Goal: Task Accomplishment & Management: Use online tool/utility

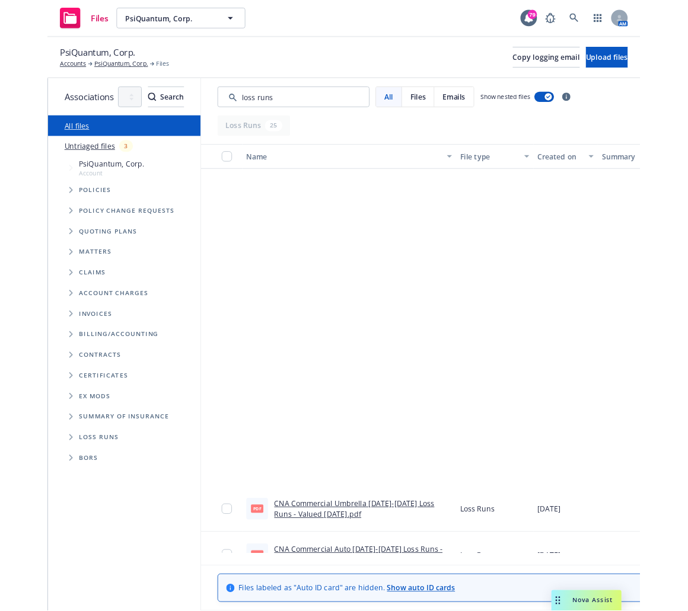
scroll to position [443, 0]
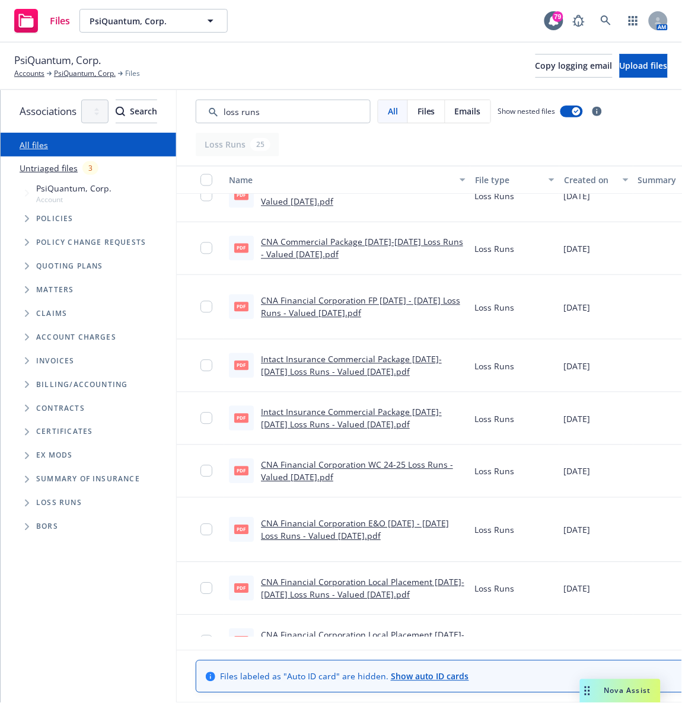
drag, startPoint x: 0, startPoint y: 0, endPoint x: 425, endPoint y: 24, distance: 425.2
click at [425, 24] on div "Files PsiQuantum, Corp. PsiQuantum, Corp. 79 AM" at bounding box center [341, 21] width 682 height 43
click at [414, 45] on div "PsiQuantum, Corp. Accounts PsiQuantum, Corp. Files Copy logging email Upload fi…" at bounding box center [341, 66] width 682 height 47
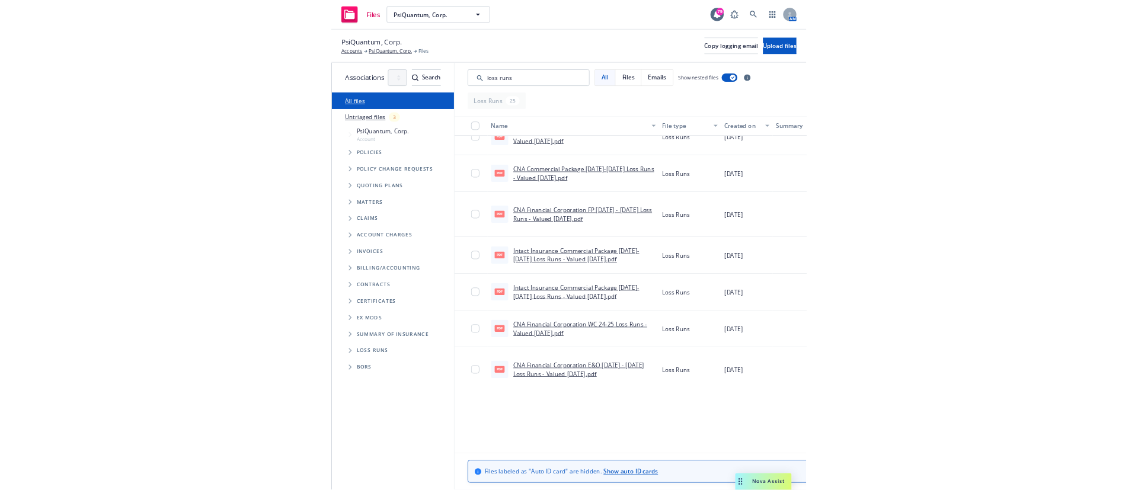
scroll to position [444, 0]
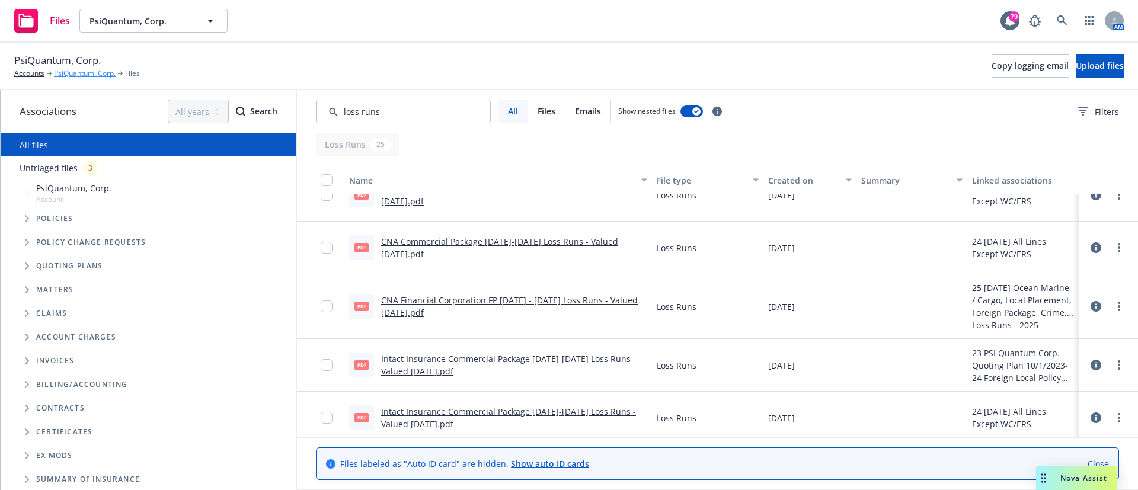
click at [77, 74] on link "PsiQuantum, Corp." at bounding box center [85, 73] width 62 height 11
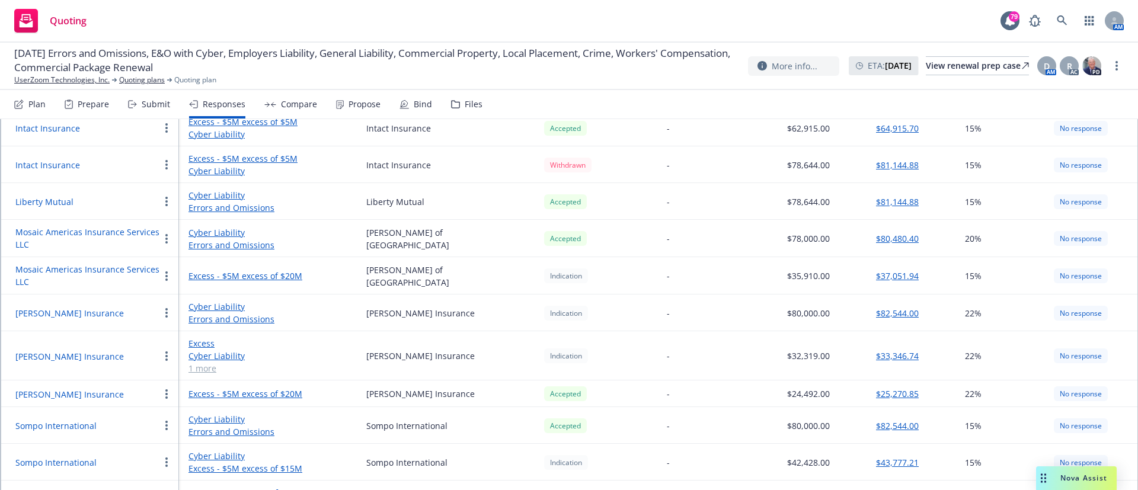
scroll to position [505, 0]
click at [42, 394] on button "[PERSON_NAME] Insurance" at bounding box center [69, 394] width 109 height 12
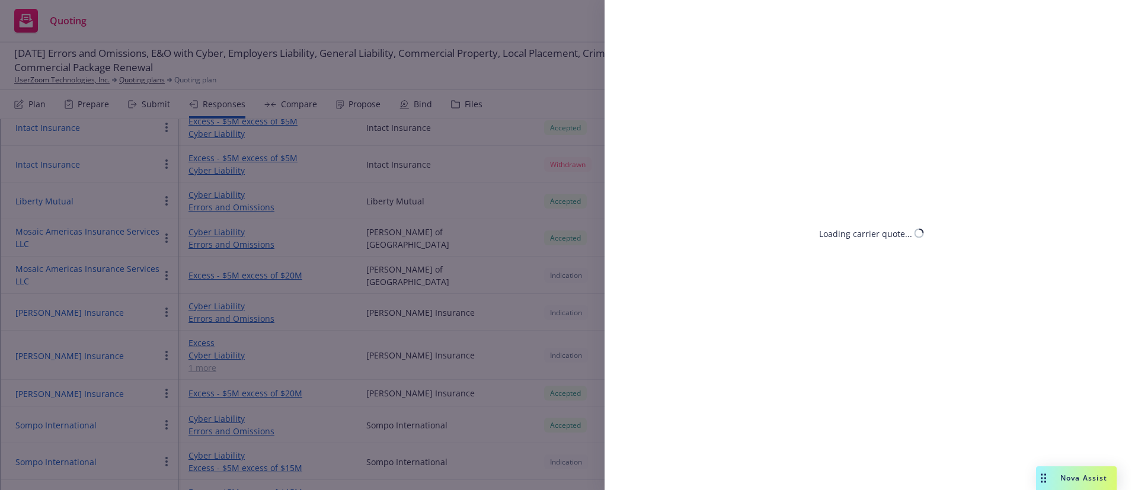
select select "CA"
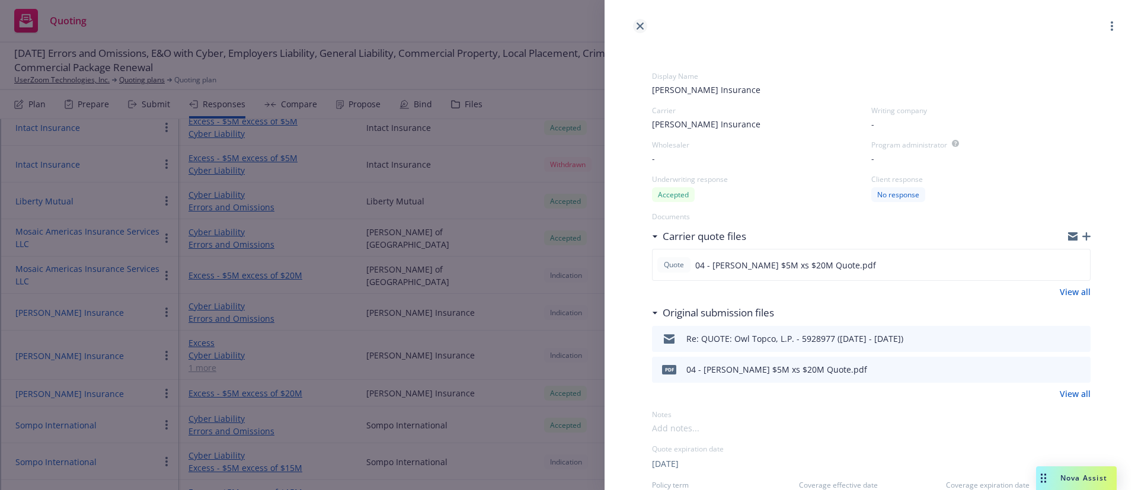
click at [641, 28] on icon "close" at bounding box center [640, 26] width 7 height 7
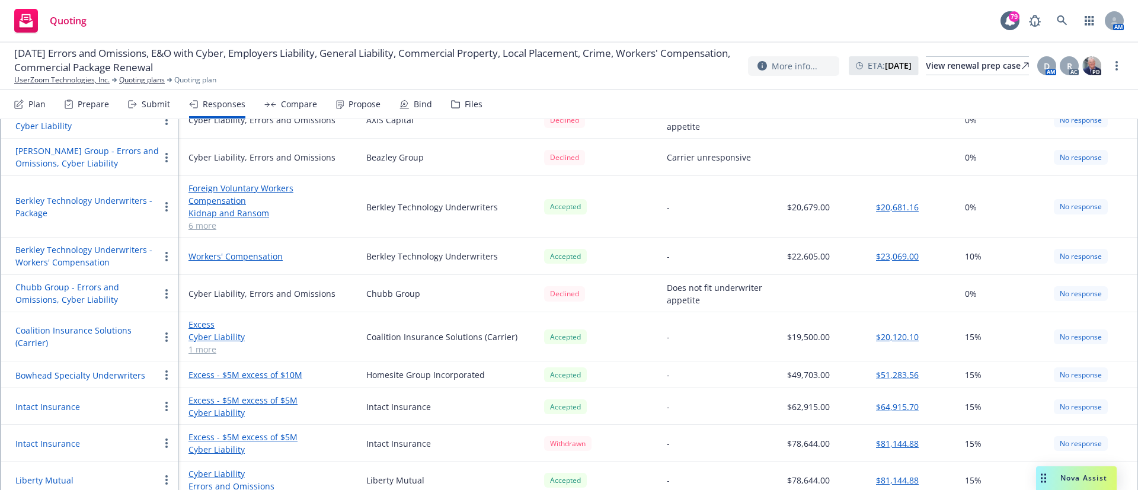
scroll to position [228, 0]
click at [71, 329] on button "Coalition Insurance Solutions (Carrier)" at bounding box center [87, 335] width 144 height 25
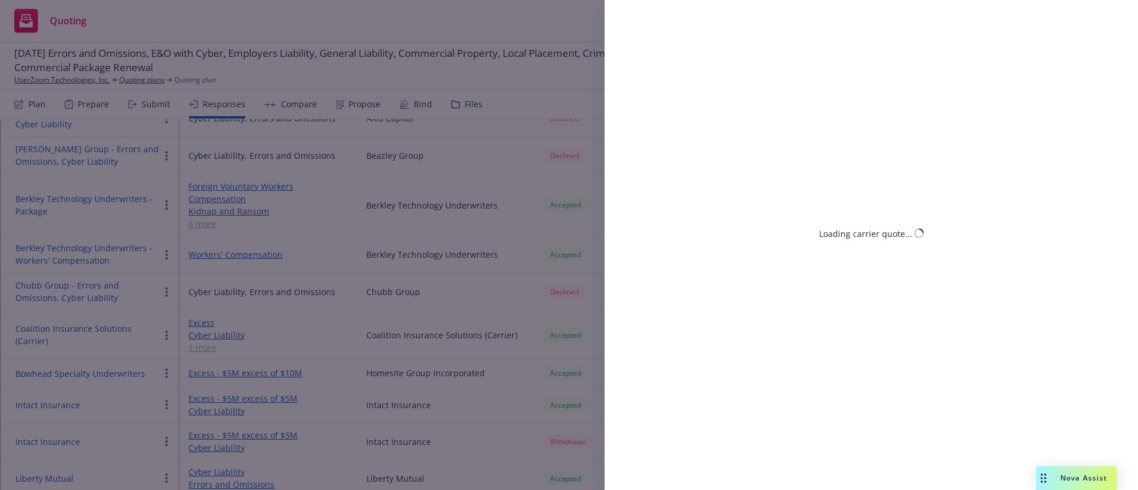
select select "CA"
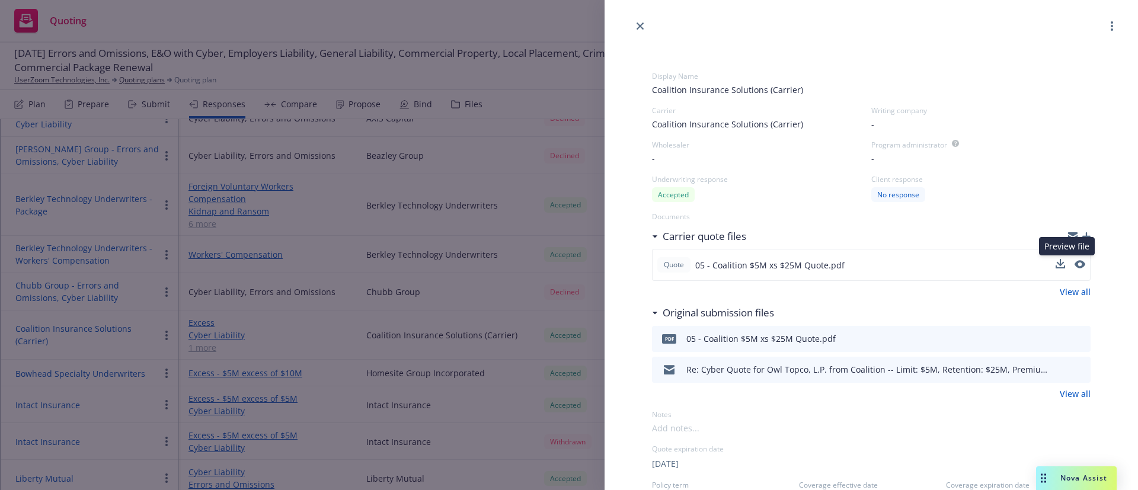
click at [1075, 269] on button at bounding box center [1080, 265] width 11 height 14
click at [1074, 339] on icon "preview file" at bounding box center [1079, 338] width 11 height 8
click at [642, 27] on icon "close" at bounding box center [640, 26] width 7 height 7
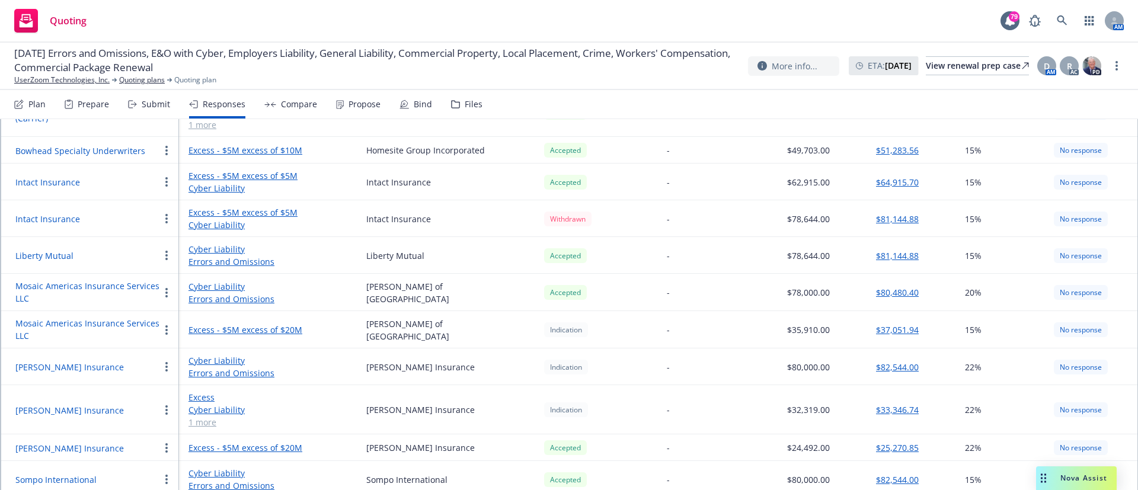
scroll to position [447, 0]
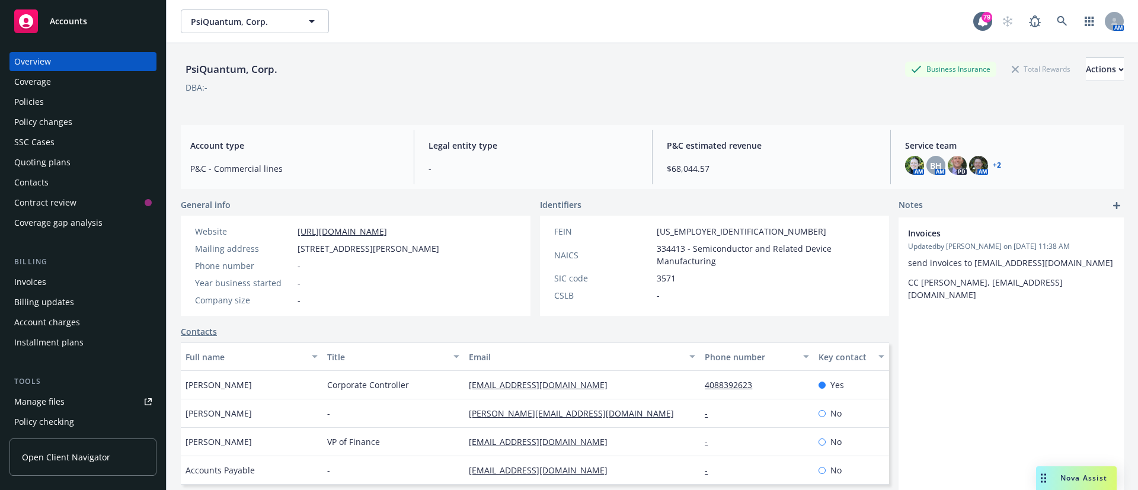
click at [59, 166] on div "Quoting plans" at bounding box center [42, 162] width 56 height 19
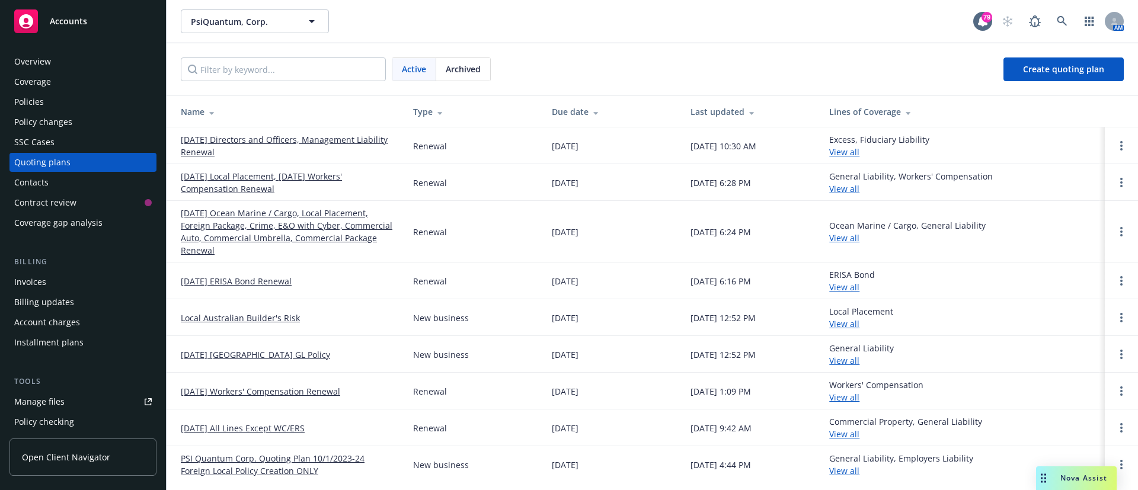
click at [225, 234] on link "10/01/25 Ocean Marine / Cargo, Local Placement, Foreign Package, Crime, E&O wit…" at bounding box center [287, 232] width 213 height 50
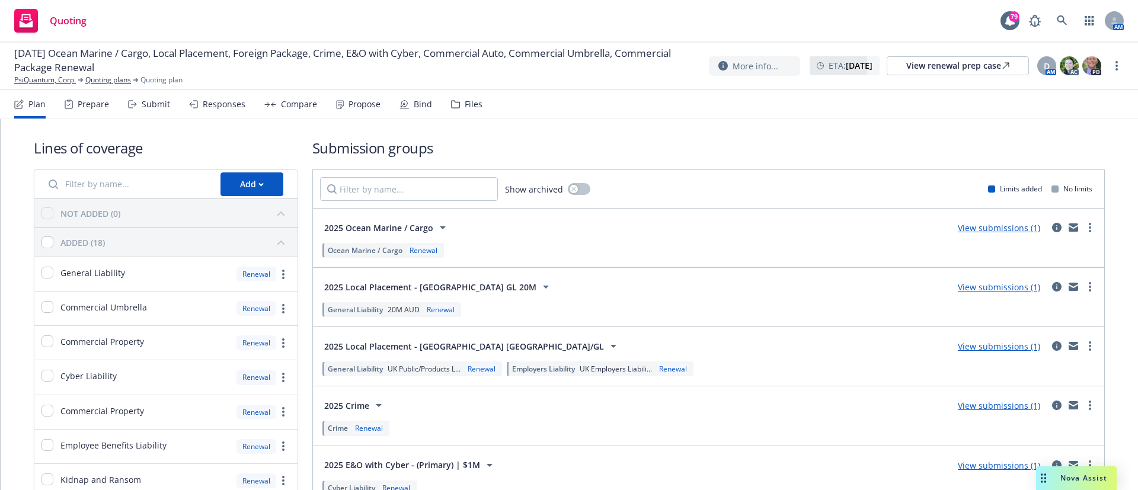
click at [154, 107] on div "Submit" at bounding box center [156, 104] width 28 height 9
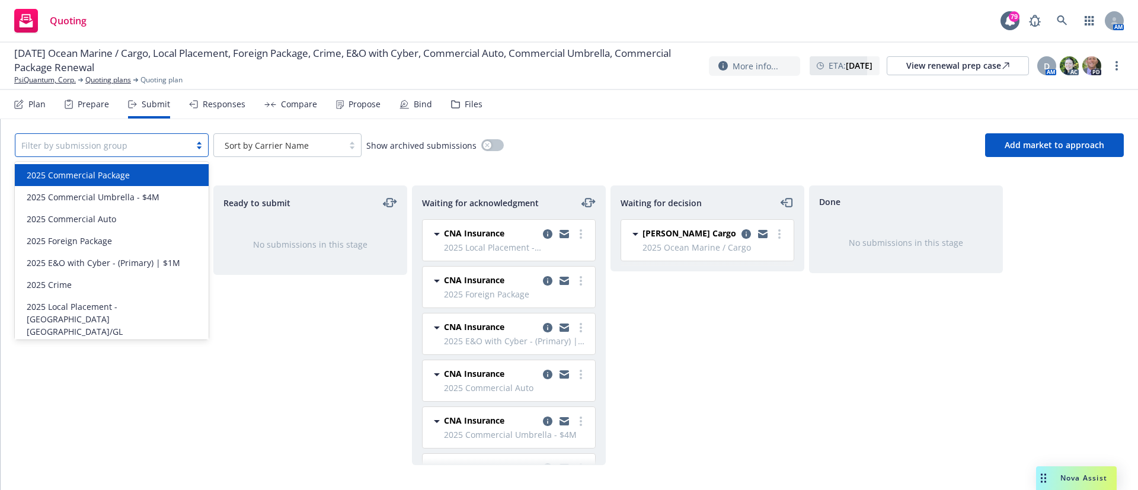
click at [195, 145] on div at bounding box center [199, 145] width 18 height 9
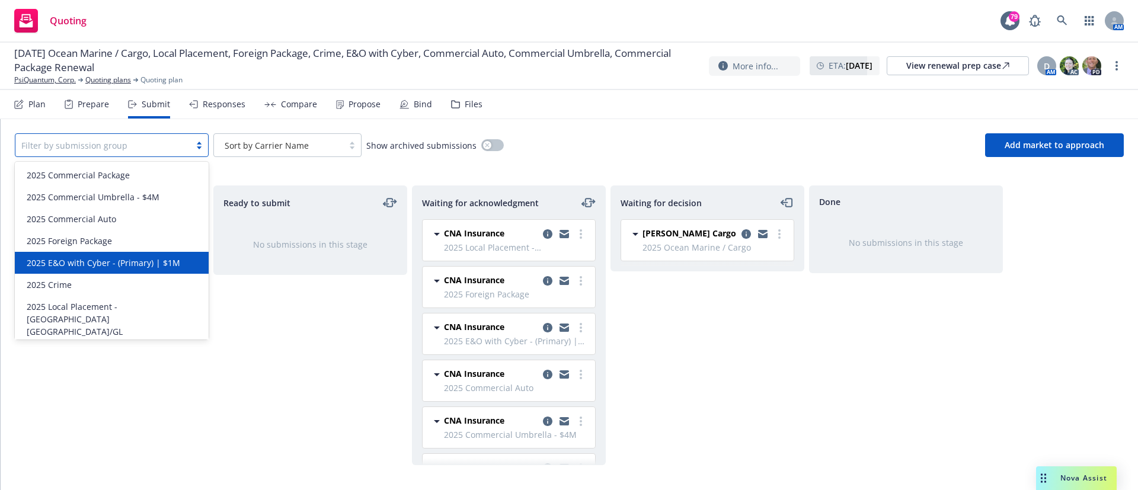
click at [135, 257] on span "2025 E&O with Cyber - (Primary) | $1M" at bounding box center [104, 263] width 154 height 12
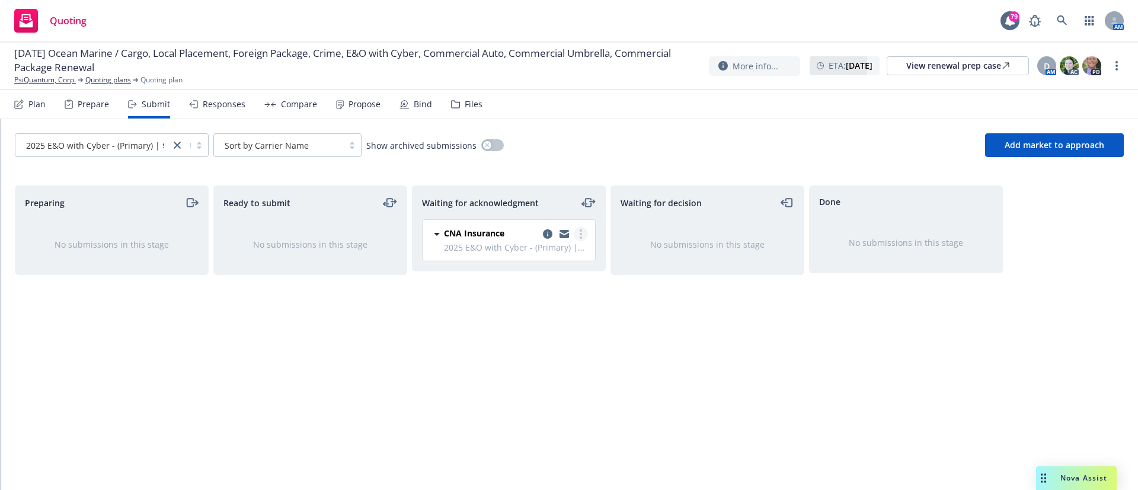
click at [580, 234] on circle "more" at bounding box center [581, 234] width 2 height 2
click at [557, 329] on span "Add accepted decision" at bounding box center [528, 329] width 119 height 11
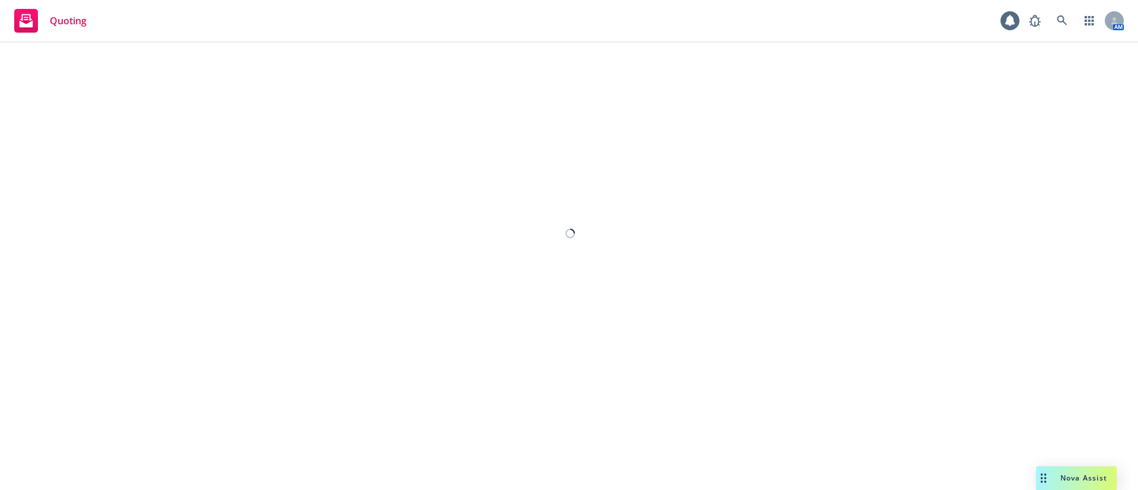
select select "12"
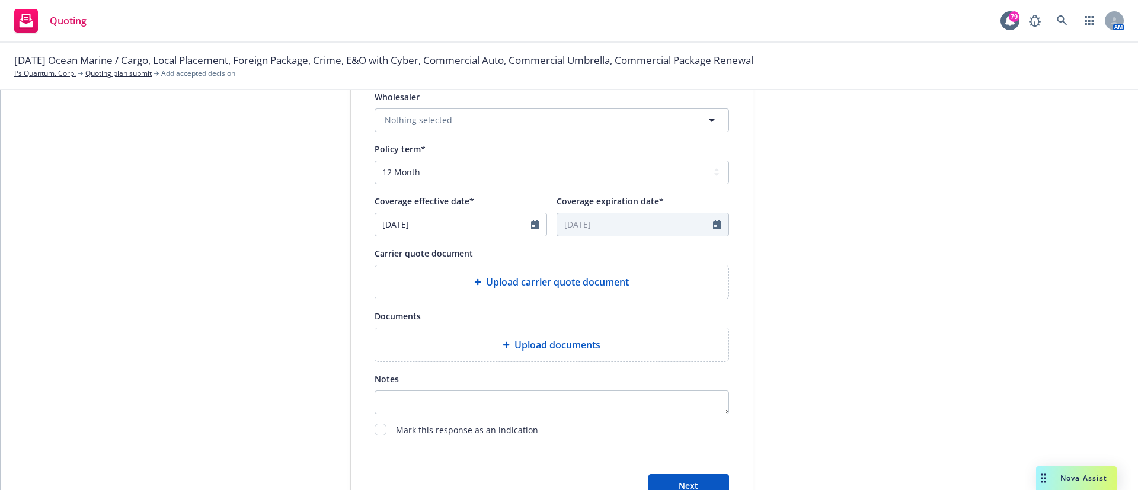
scroll to position [409, 0]
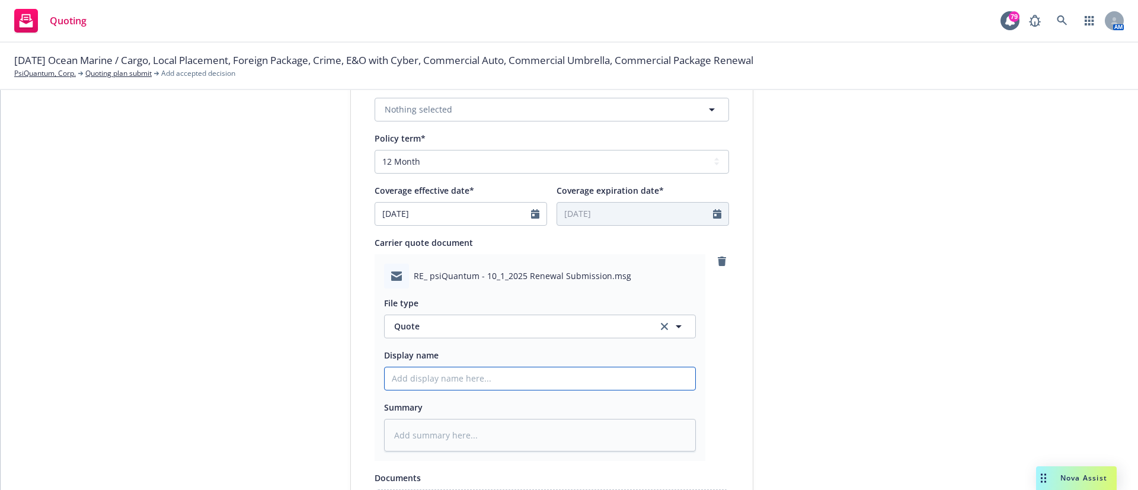
click at [402, 381] on input "Display name" at bounding box center [540, 379] width 311 height 23
type textarea "x"
type input "p"
type textarea "x"
type input "ps"
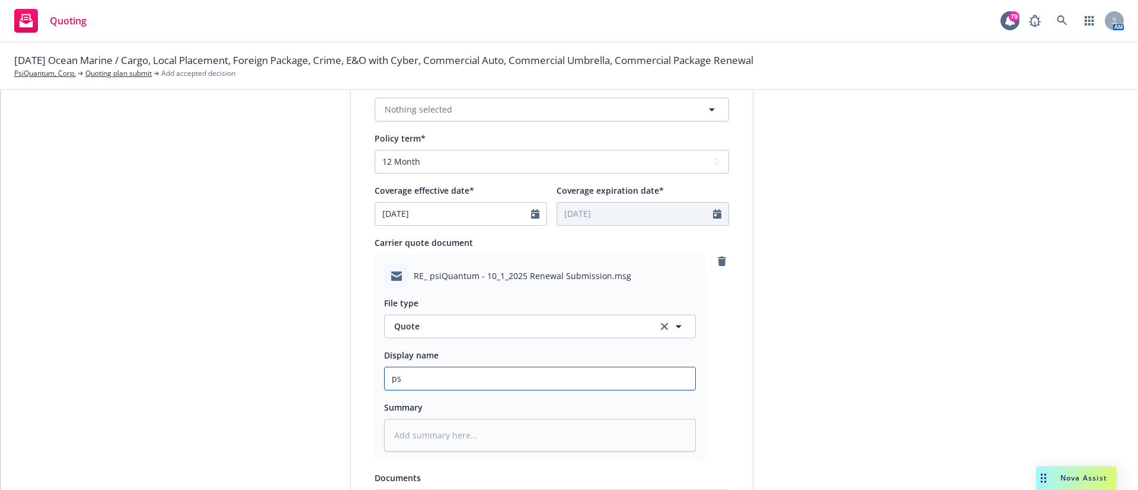
type textarea "x"
type input "psi"
type textarea "x"
type input "psiQ"
type textarea "x"
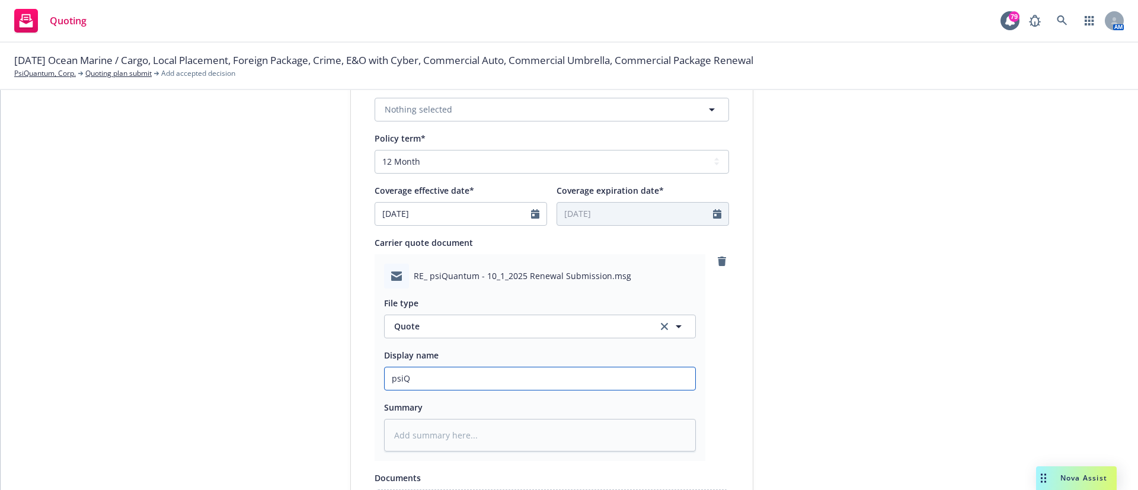
type input "psiQ"
type textarea "x"
type input "psiQ 25"
type textarea "x"
type input "psiQ 25-"
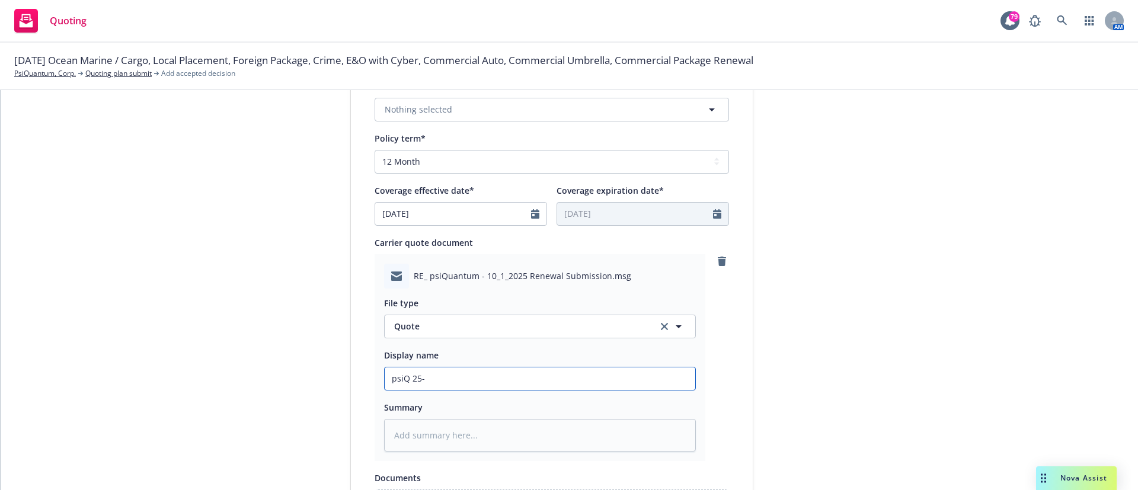
type textarea "x"
type input "psiQ 25-2"
type textarea "x"
type input "psiQ 25-26"
type textarea "x"
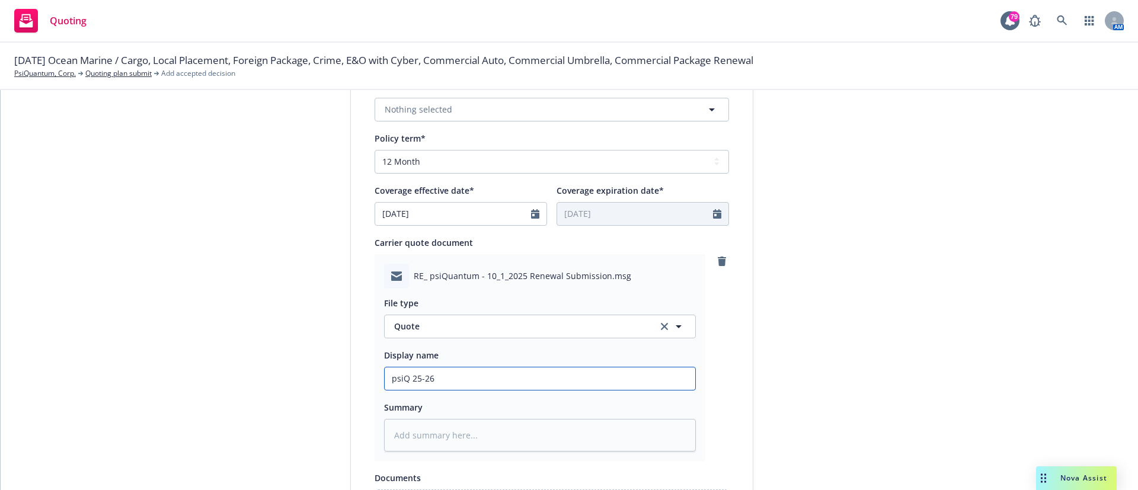
type input "psiQ 25-26"
type textarea "x"
type input "psiQ 25-26 C"
type textarea "x"
type input "psiQ 25-26 CN"
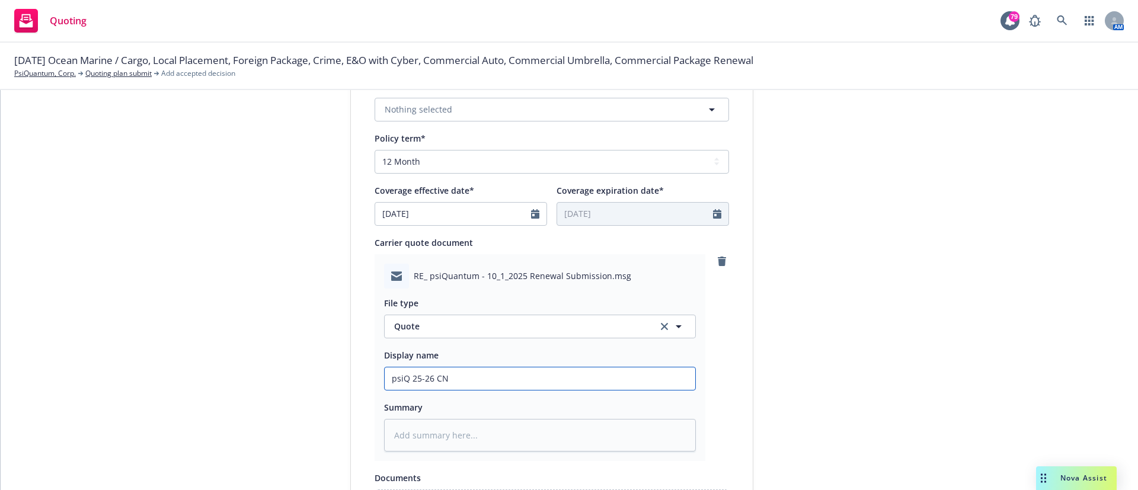
type textarea "x"
type input "psiQ 25-26 CNA"
type textarea "x"
type input "psiQ 25-26 CNA Cy"
type textarea "x"
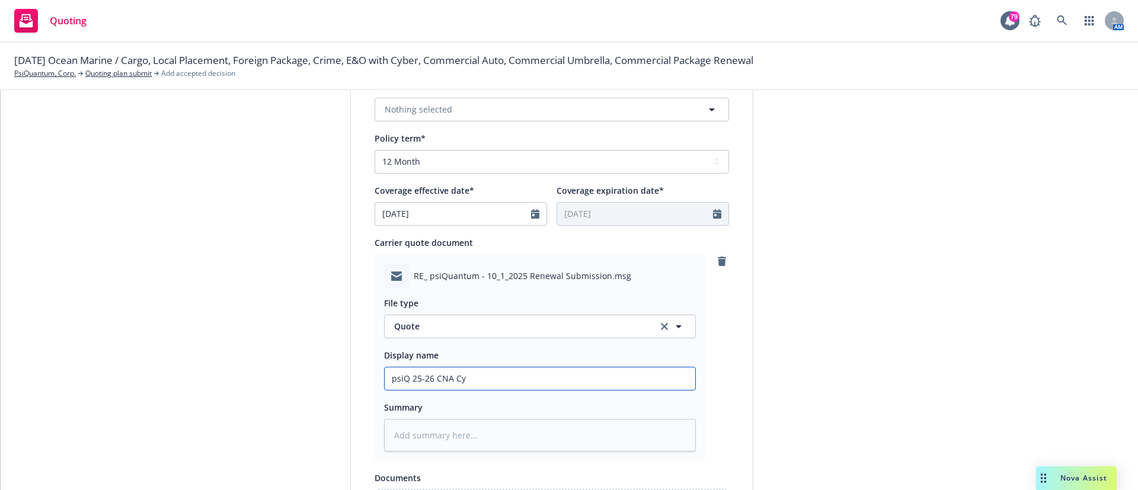
type input "psiQ 25-26 CNA Cyb"
type textarea "x"
type input "psiQ 25-26 CNA Cybe"
type textarea "x"
type input "psiQ 25-26 CNA Cyber"
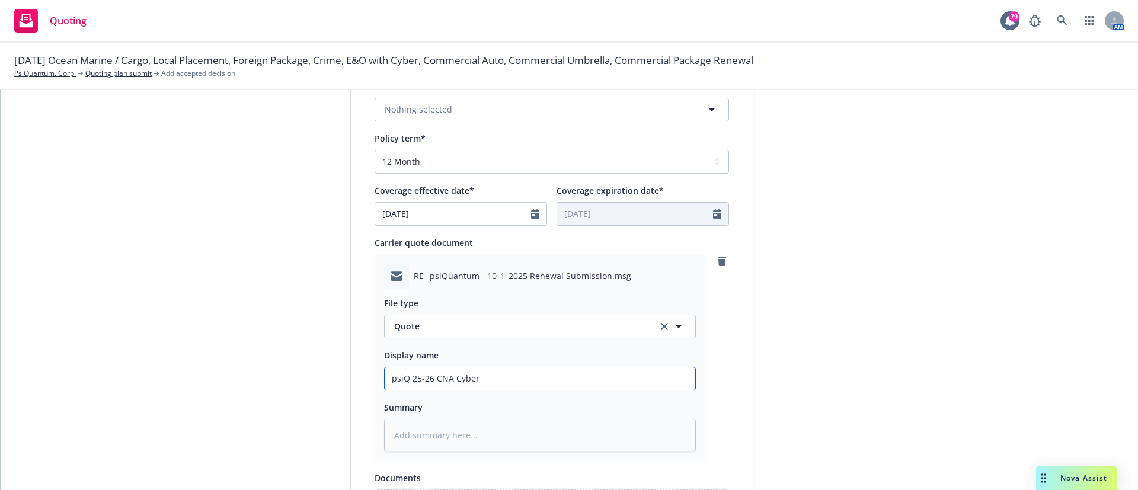
type textarea "x"
type input "psiQ 25-26 CNA Cyber"
type textarea "x"
type input "psiQ 25-26 CNA Cyber Q"
type textarea "x"
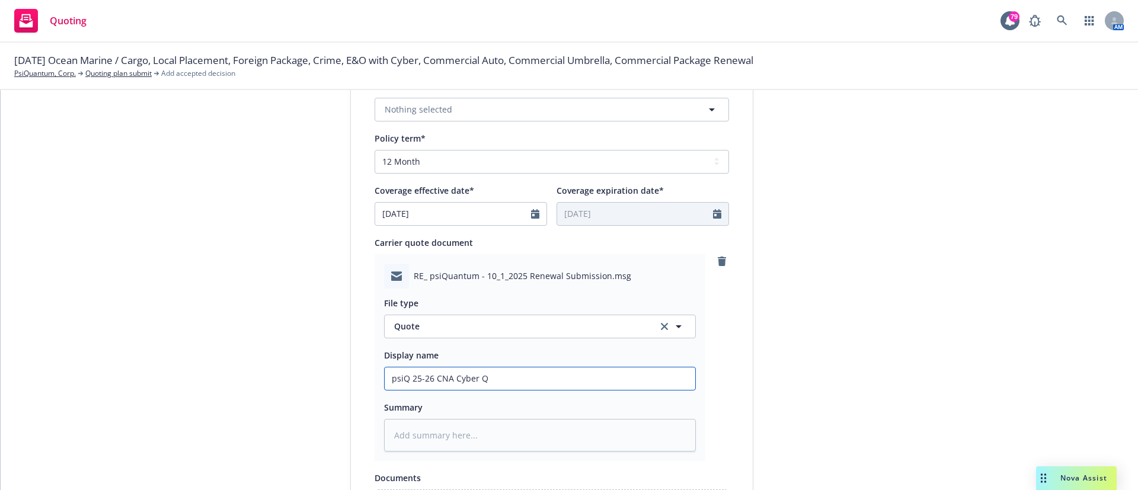
type input "psiQ 25-26 CNA Cyber QU"
type textarea "x"
type input "psiQ 25-26 CNA Cyber QUo"
type textarea "x"
type input "psiQ 25-26 CNA Cyber QUot"
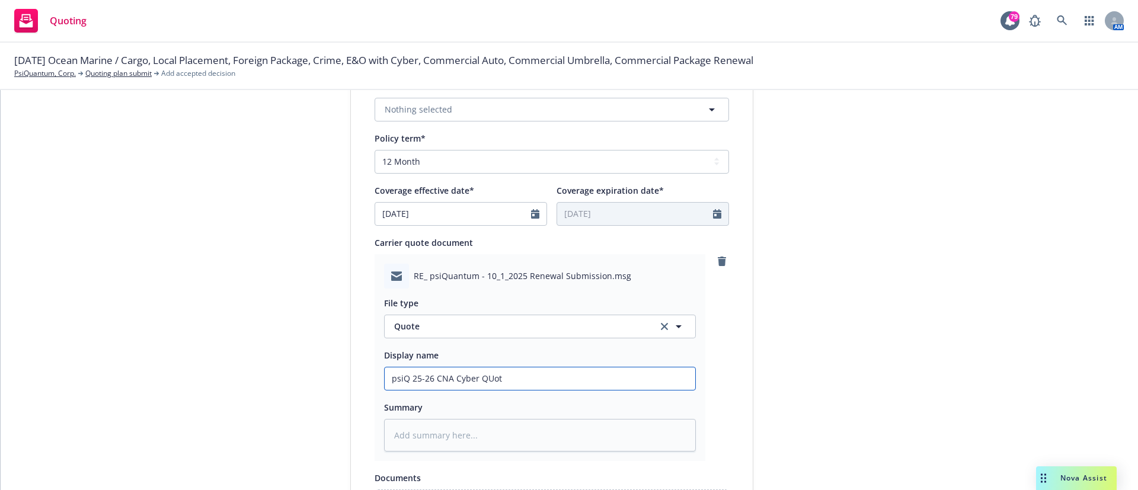
type textarea "x"
type input "psiQ 25-26 CNA Cyber QUote"
type textarea "x"
type input "psiQ 25-26 CNA Cyber QUot"
type textarea "x"
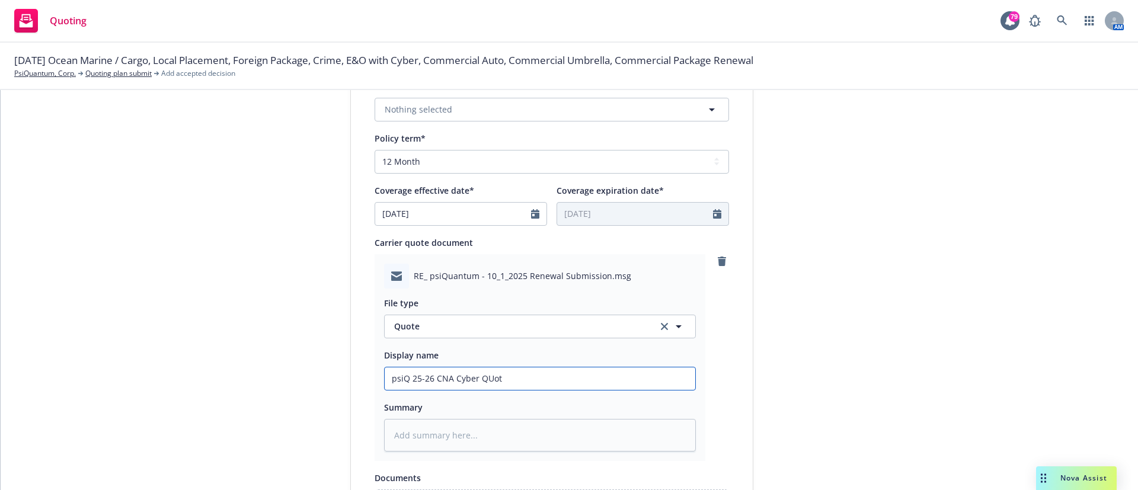
type input "psiQ 25-26 CNA Cyber QUo"
type textarea "x"
type input "psiQ 25-26 CNA Cyber QU"
type textarea "x"
type input "psiQ 25-26 CNA Cyber Q"
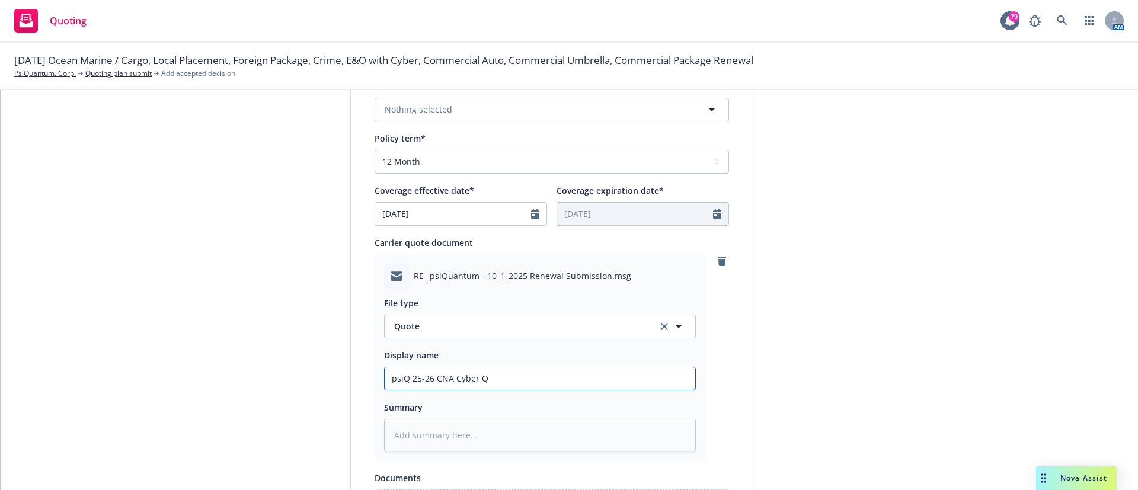
type textarea "x"
type input "psiQ 25-26 CNA Cyber Qu"
type textarea "x"
type input "psiQ 25-26 CNA Cyber Quo"
type textarea "x"
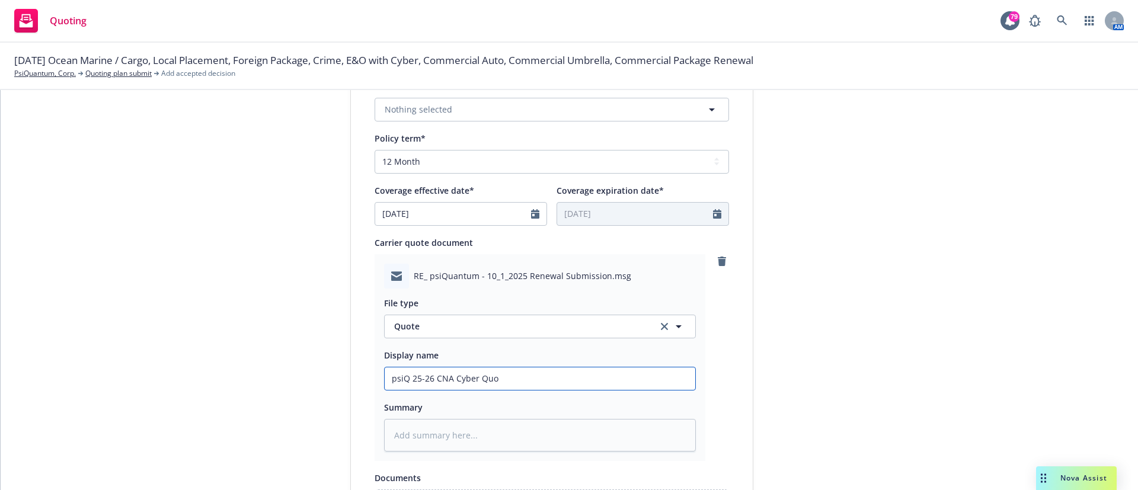
type input "psiQ 25-26 CNA Cyber Quot"
type textarea "x"
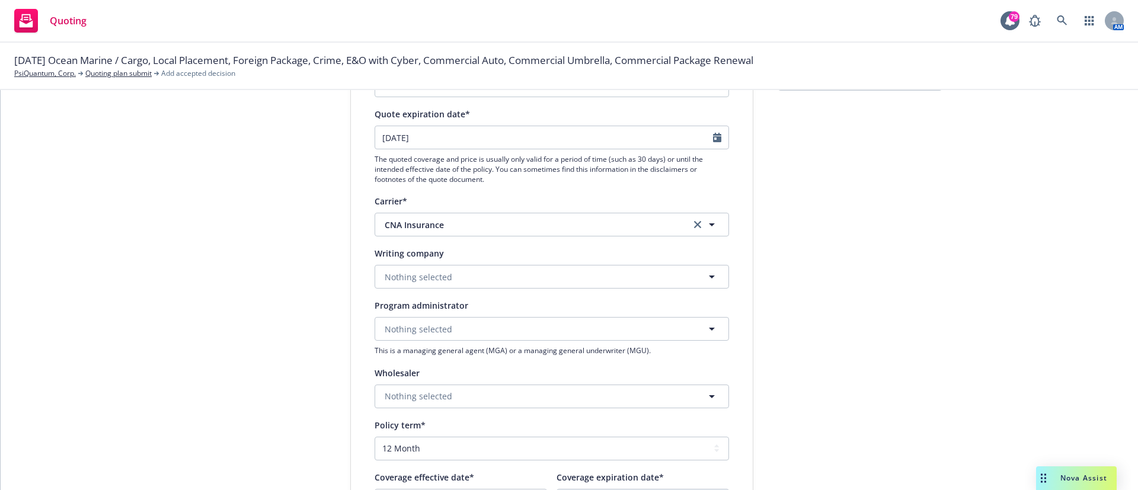
scroll to position [121, 0]
type input "psiQ 25-26 CNA Cyber Quote"
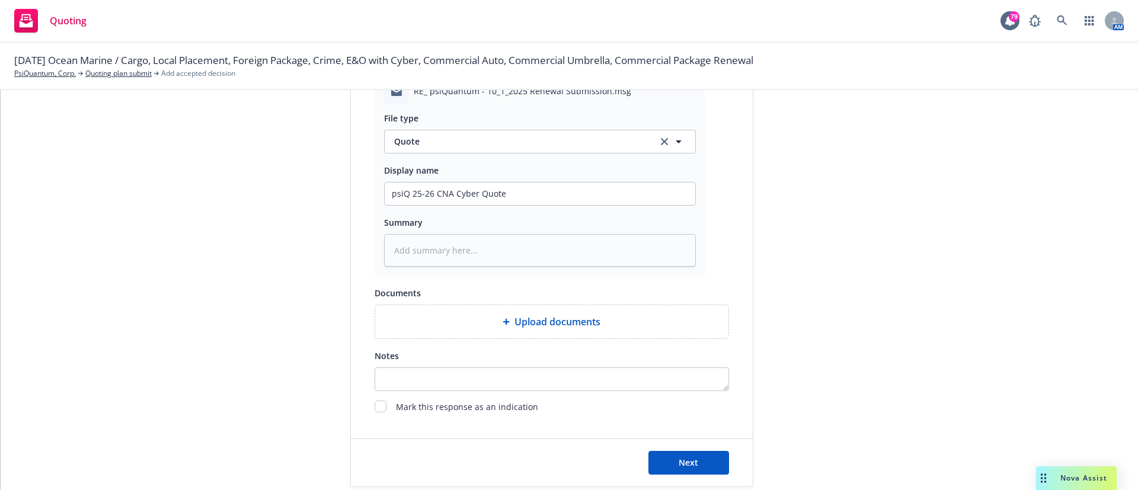
scroll to position [615, 0]
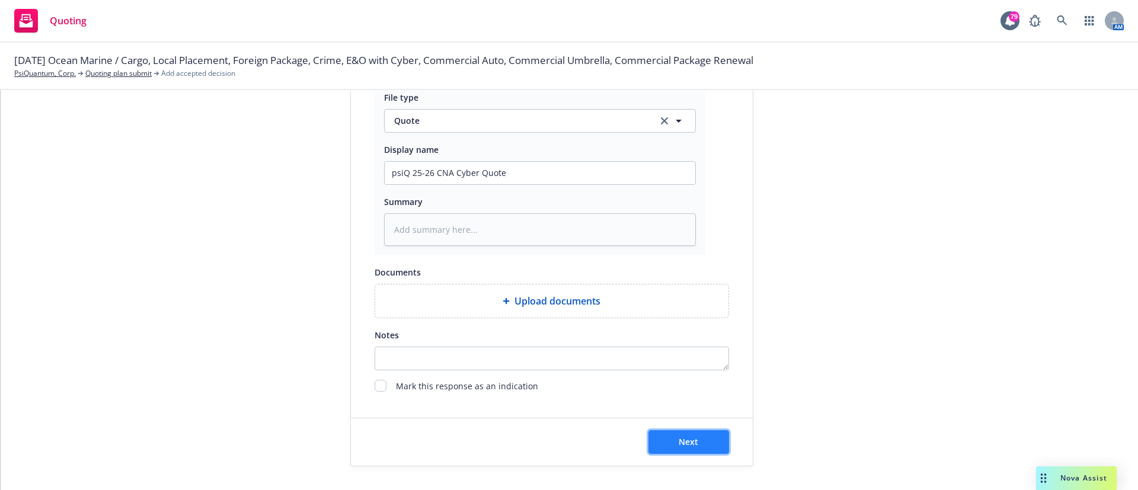
click at [679, 438] on span "Next" at bounding box center [689, 441] width 20 height 11
type textarea "x"
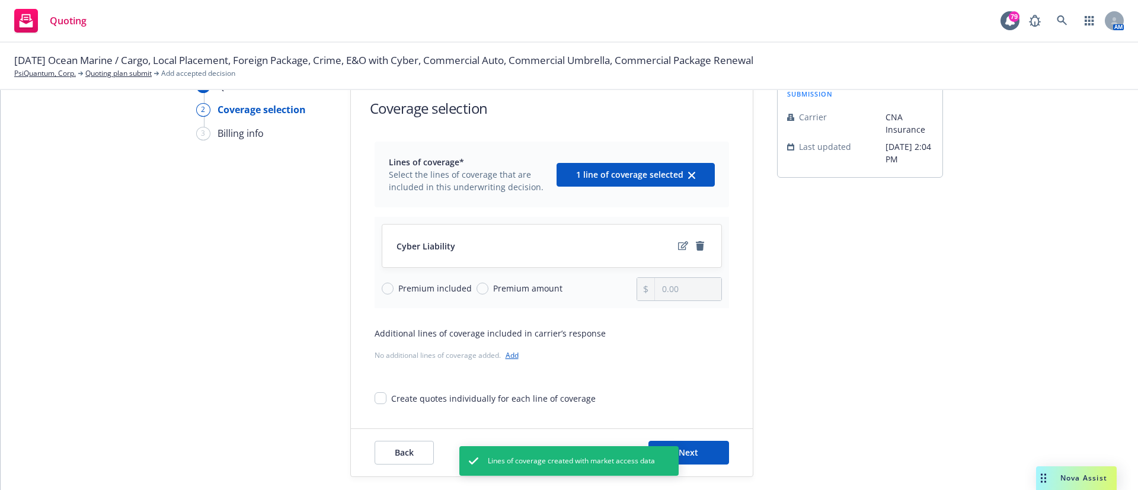
scroll to position [46, 0]
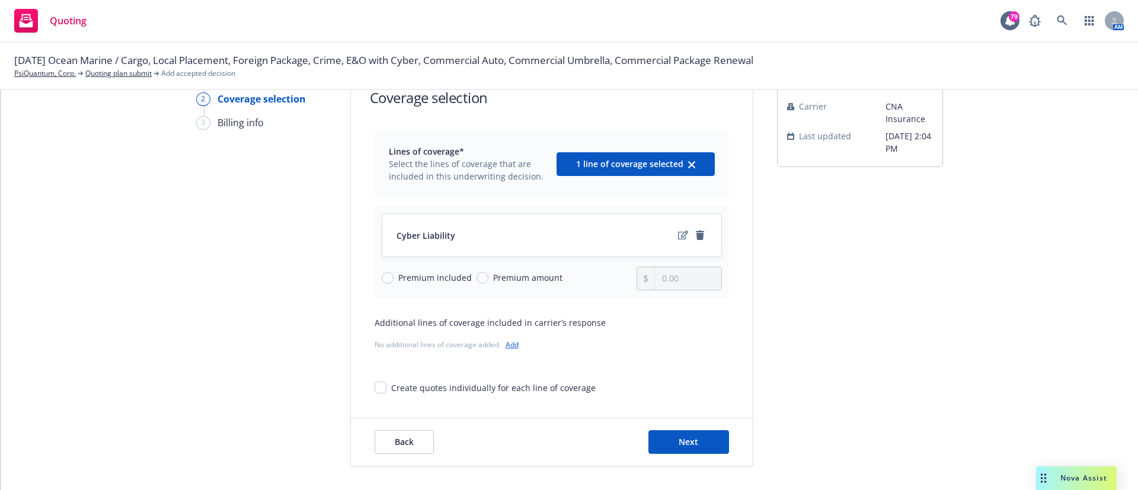
click at [510, 345] on link "Add" at bounding box center [512, 345] width 13 height 10
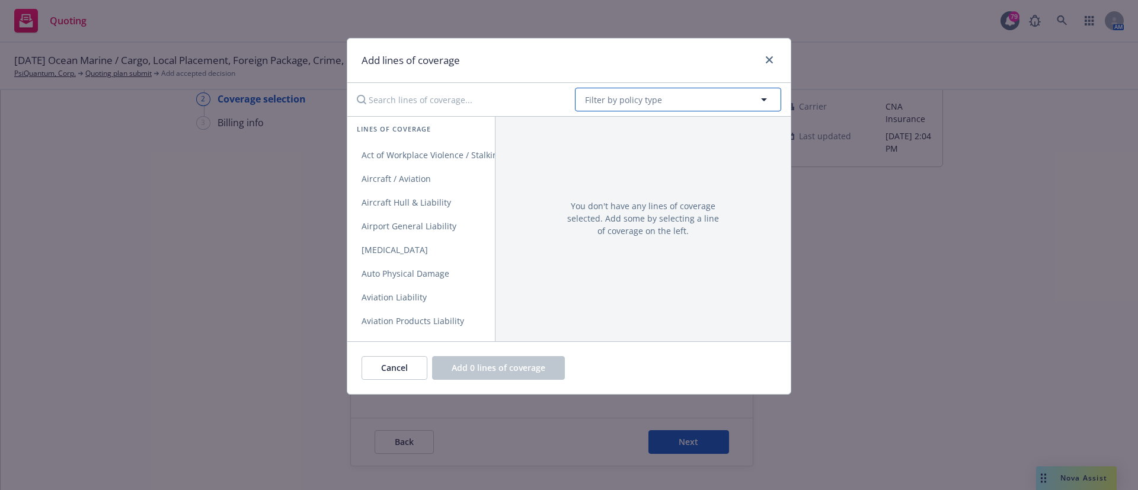
click at [613, 98] on span "Filter by policy type" at bounding box center [623, 100] width 77 height 12
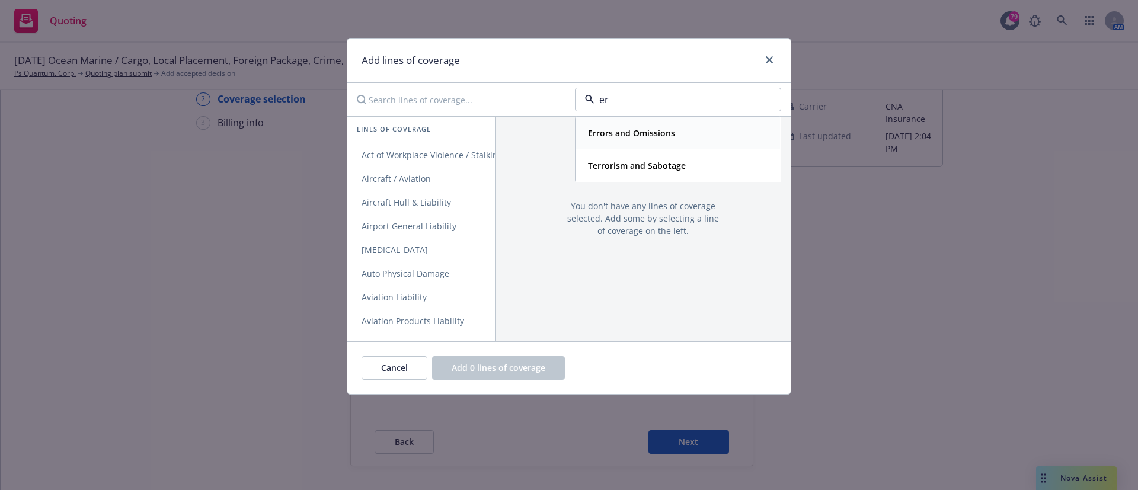
type input "e"
type input "t"
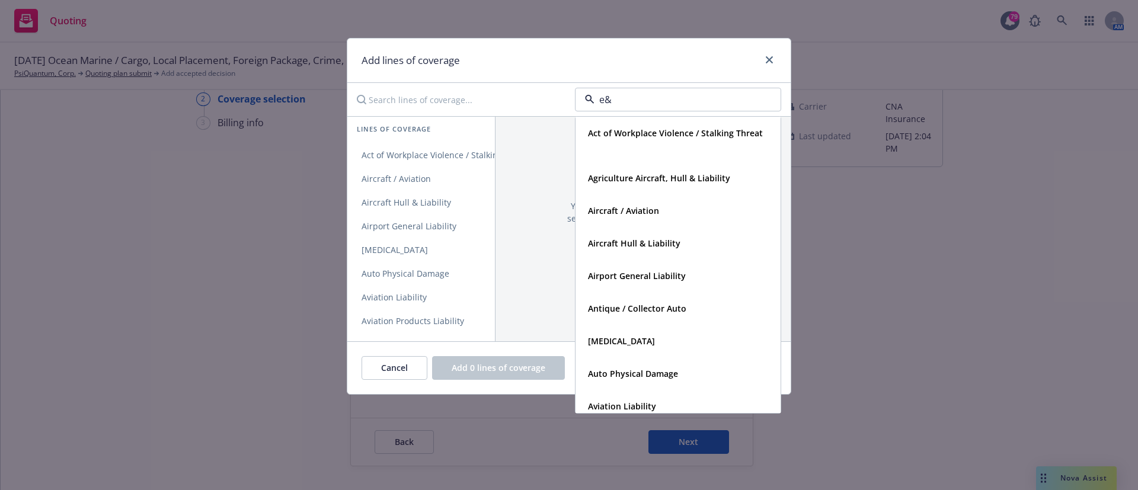
type input "e&O"
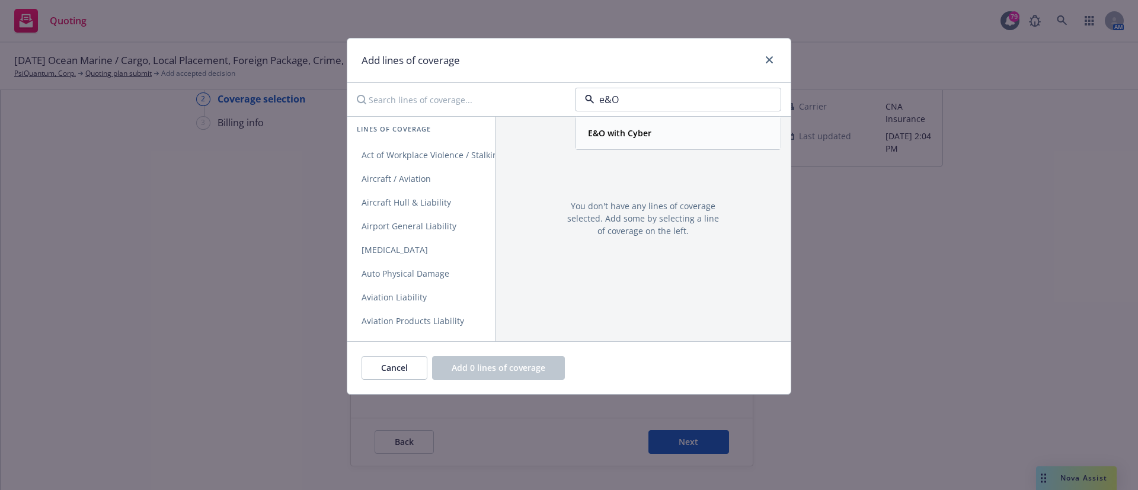
click at [634, 129] on strong "E&O with Cyber" at bounding box center [619, 132] width 63 height 11
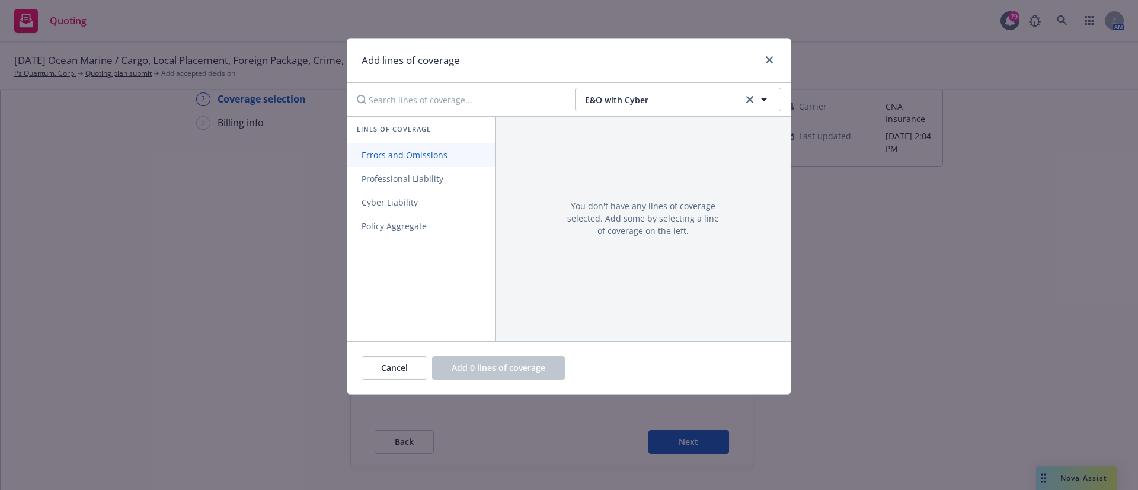
click at [428, 143] on link "Errors and Omissions" at bounding box center [421, 155] width 148 height 24
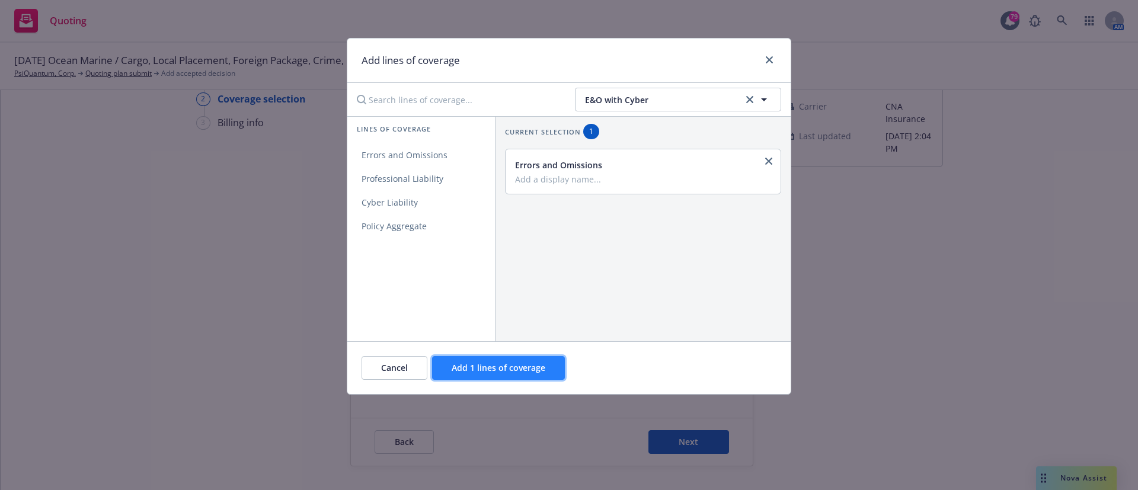
click at [483, 369] on span "Add 1 lines of coverage" at bounding box center [499, 367] width 94 height 11
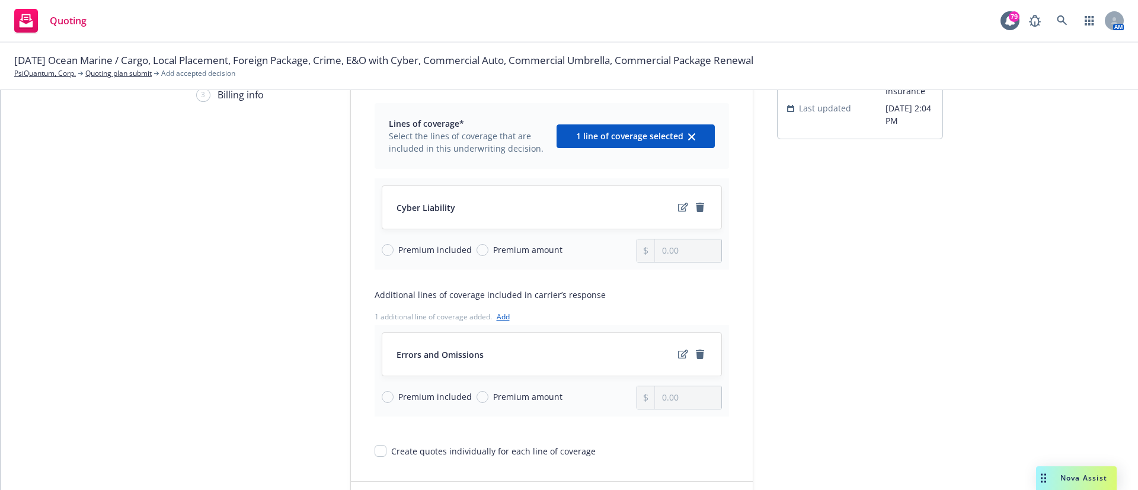
scroll to position [74, 0]
click at [385, 394] on input "Premium included" at bounding box center [388, 397] width 12 height 12
radio input "true"
click at [477, 251] on input "Premium amount" at bounding box center [483, 250] width 12 height 12
radio input "true"
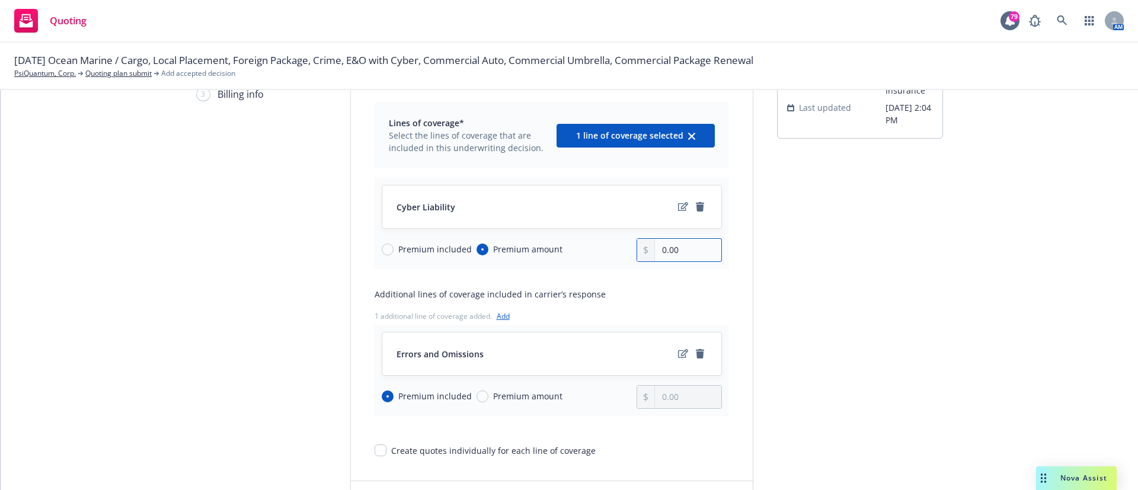
click at [678, 245] on input "0.00" at bounding box center [688, 250] width 66 height 23
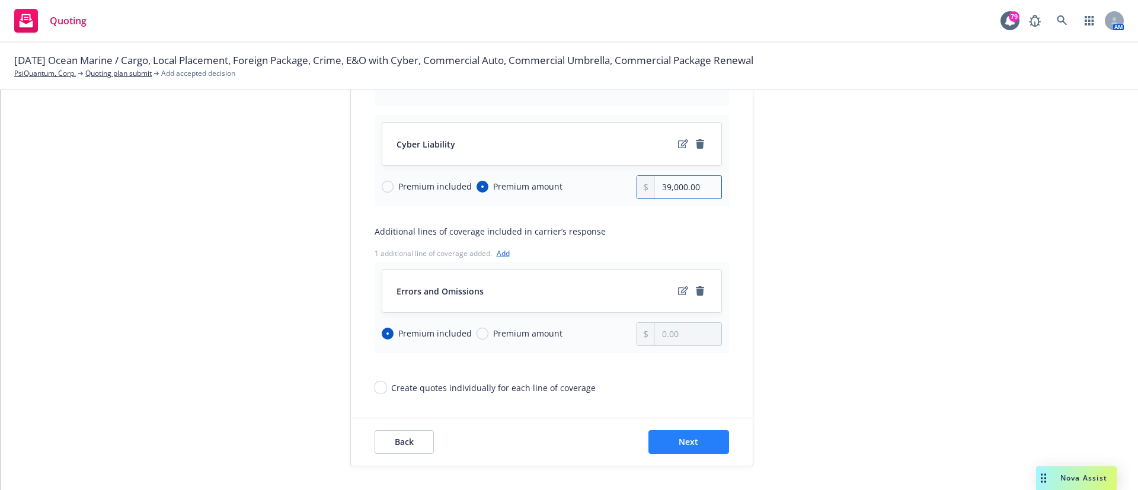
type input "39,000.00"
click at [683, 436] on span "Next" at bounding box center [689, 441] width 20 height 11
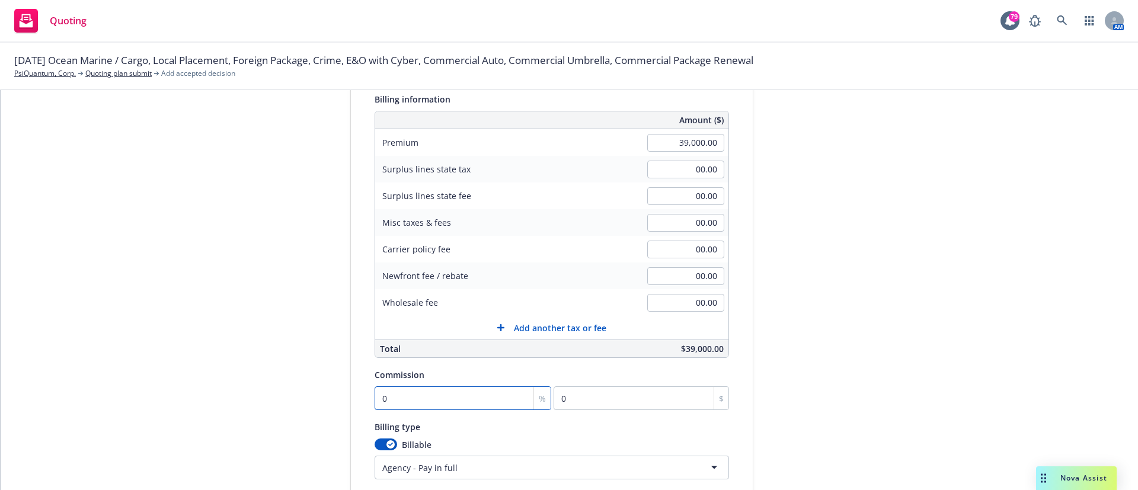
click at [379, 406] on input "0" at bounding box center [463, 399] width 177 height 24
type input "1"
type input "390"
type input "17"
type input "6630"
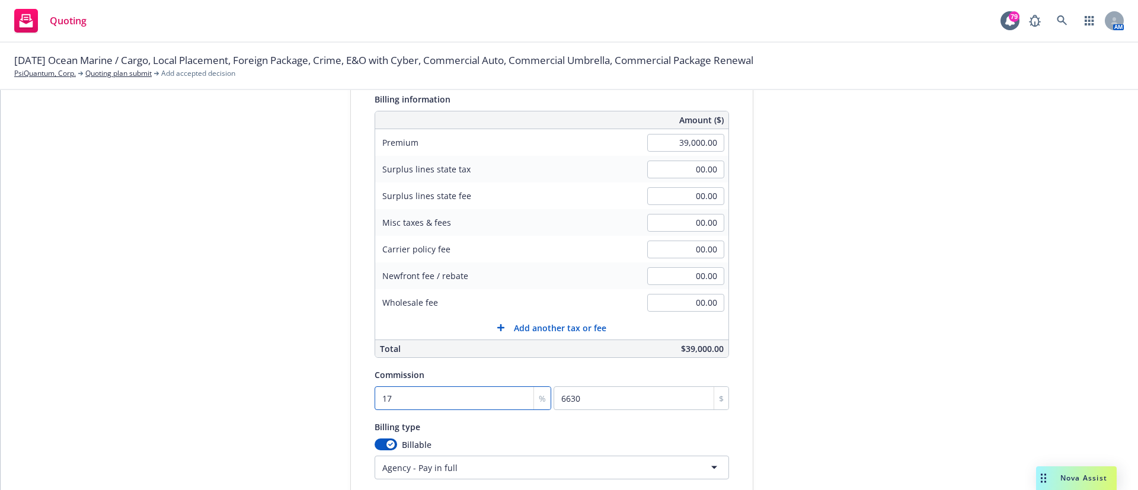
type input "17.5"
type input "6825"
type input "17.5"
click at [873, 291] on div "submission Carrier CNA Insurance Last updated 8/27, 2:04 PM" at bounding box center [860, 280] width 166 height 607
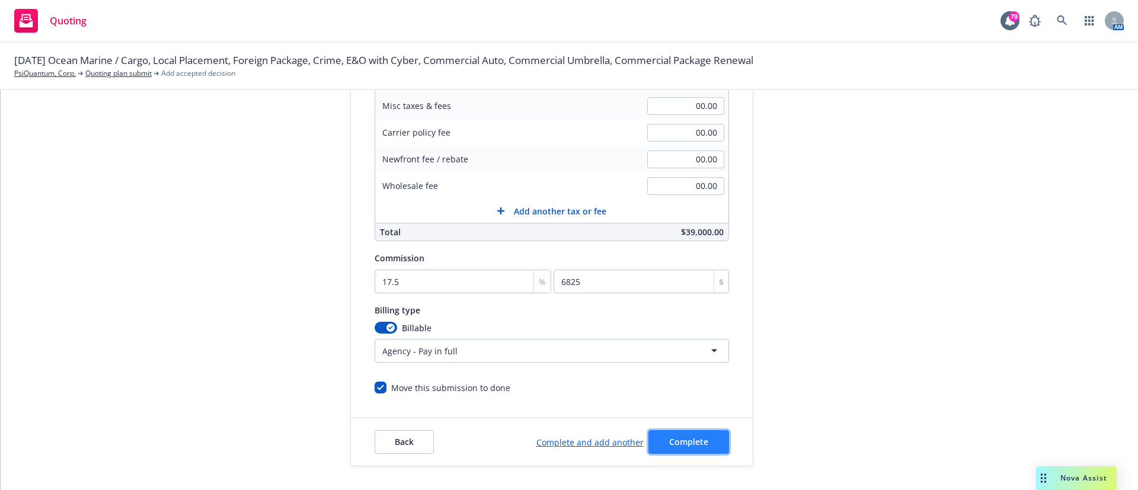
click at [669, 441] on span "Complete" at bounding box center [688, 441] width 39 height 11
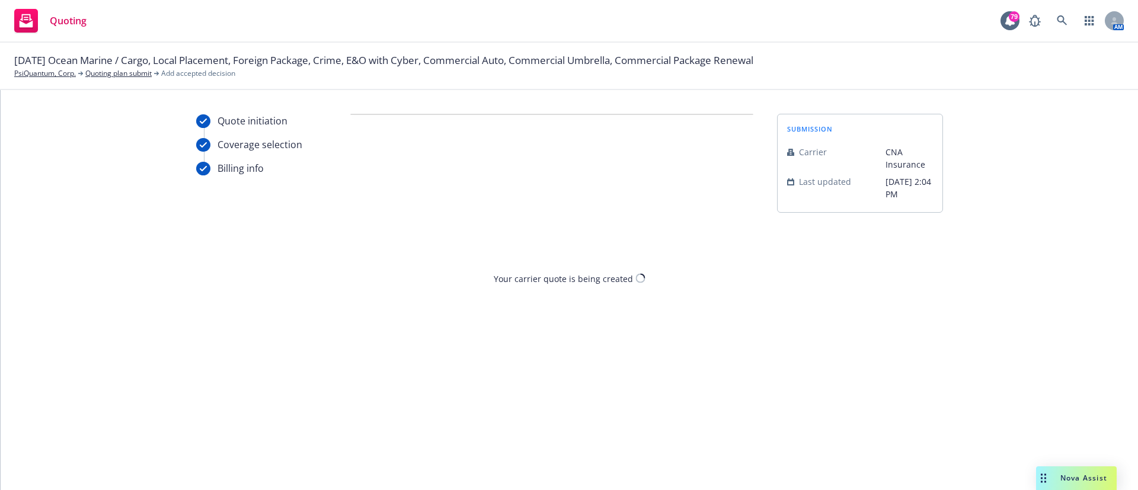
scroll to position [0, 0]
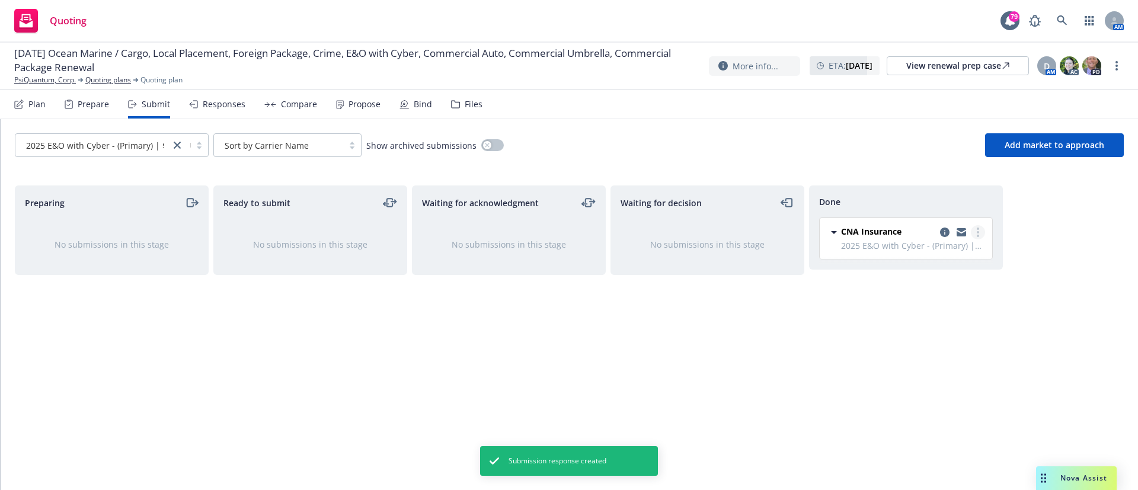
click at [979, 234] on icon "more" at bounding box center [978, 232] width 2 height 9
click at [942, 230] on icon "copy logging email" at bounding box center [944, 232] width 9 height 9
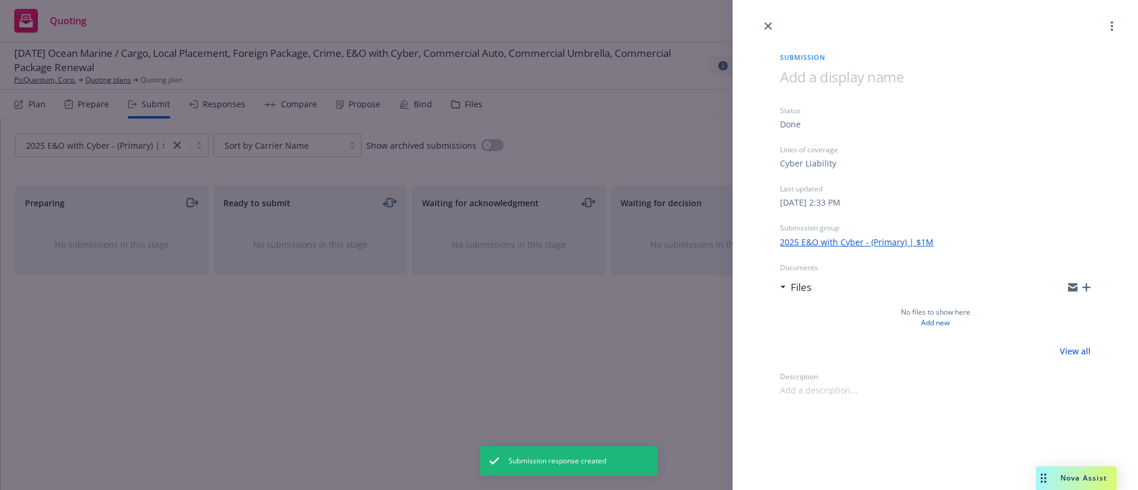
click at [1090, 289] on icon "button" at bounding box center [1087, 287] width 8 height 8
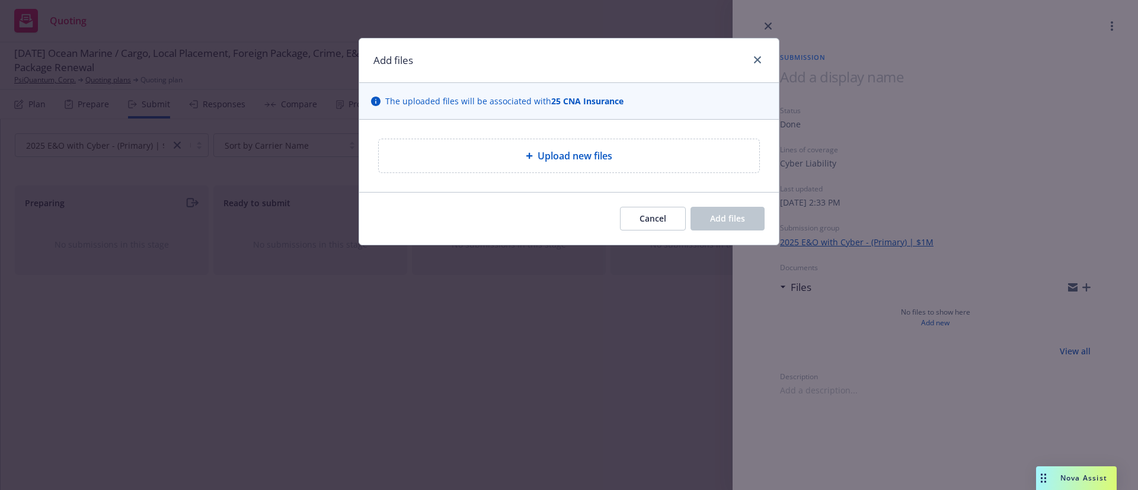
type textarea "x"
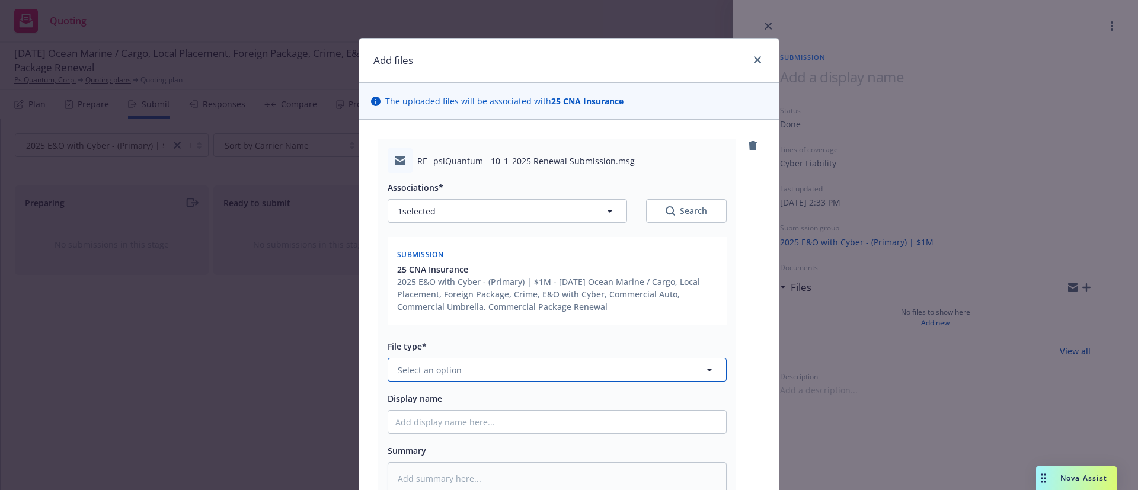
click at [437, 369] on span "Select an option" at bounding box center [430, 370] width 64 height 12
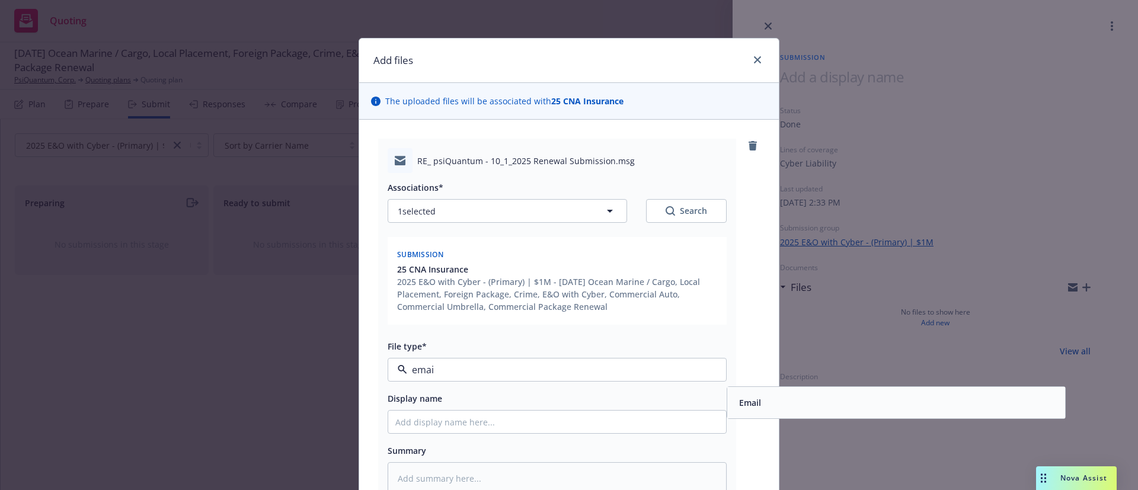
type input "email"
click at [763, 412] on div "Email" at bounding box center [897, 402] width 338 height 31
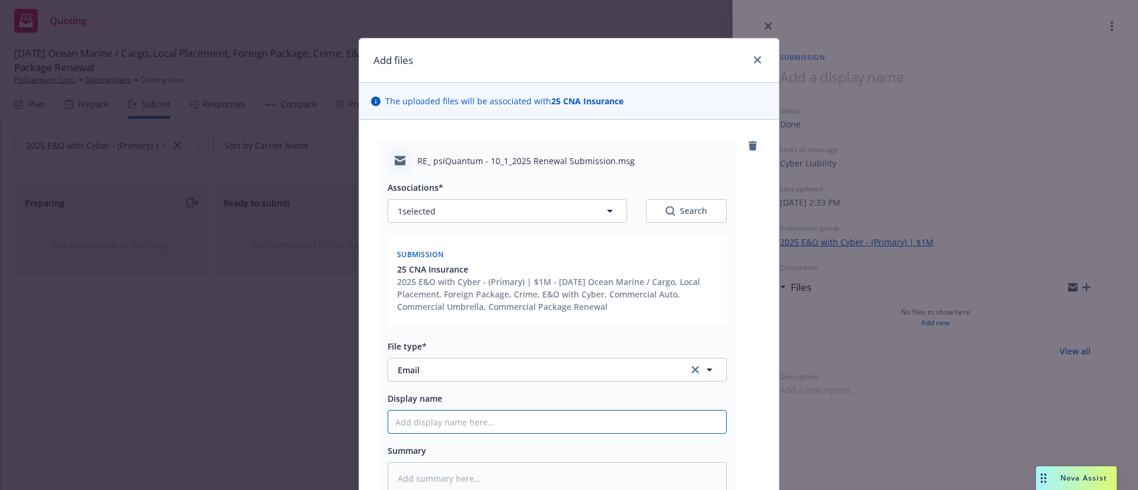
click at [528, 421] on input "Display name" at bounding box center [557, 422] width 338 height 23
type textarea "x"
type input "E"
type textarea "x"
type input "EM"
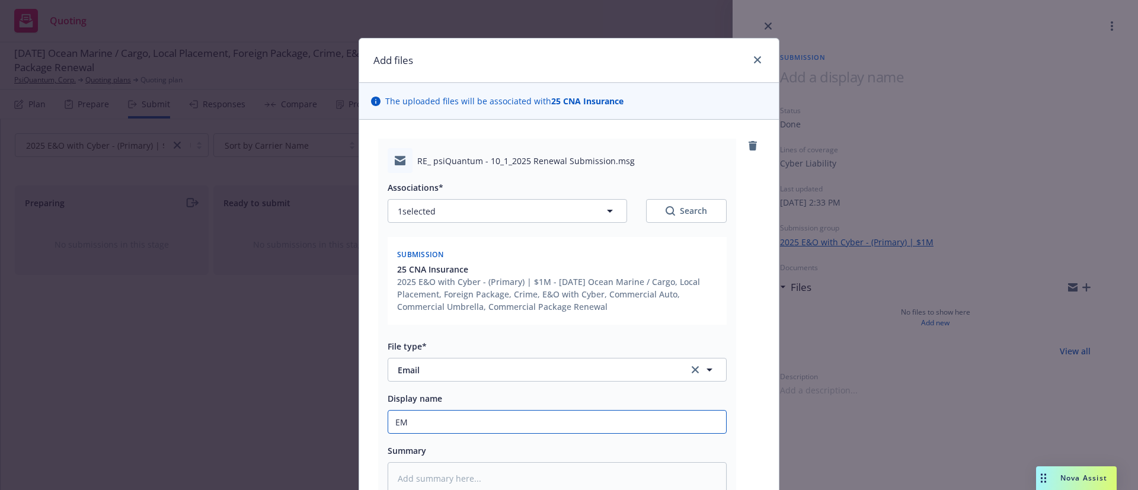
type textarea "x"
type input "EM"
type textarea "x"
type input "EM f"
type textarea "x"
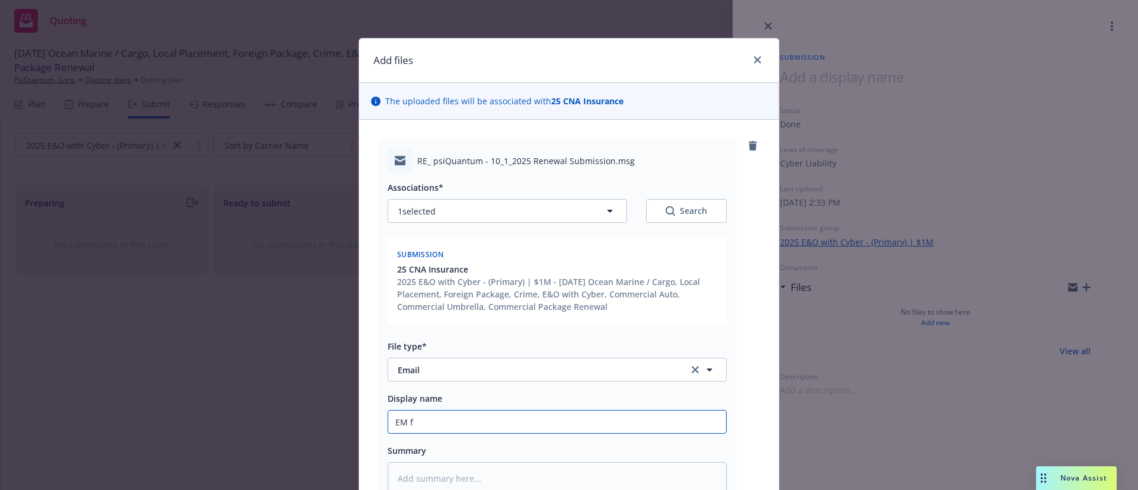
type input "EM fr"
type textarea "x"
type input "EM fr"
type textarea "x"
type input "EM fr C"
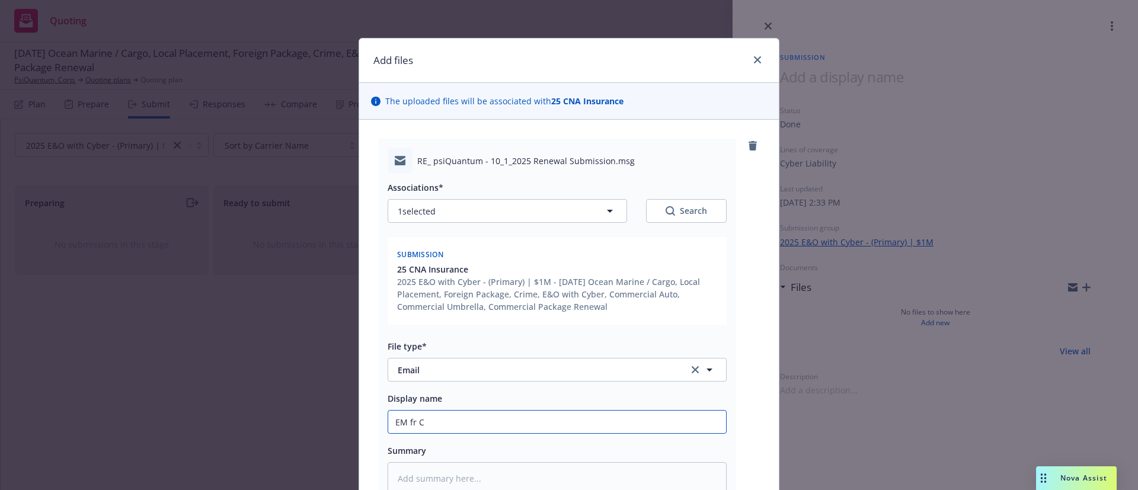
type textarea "x"
type input "EM fr CN"
type textarea "x"
type input "EM fr CNA"
type textarea "x"
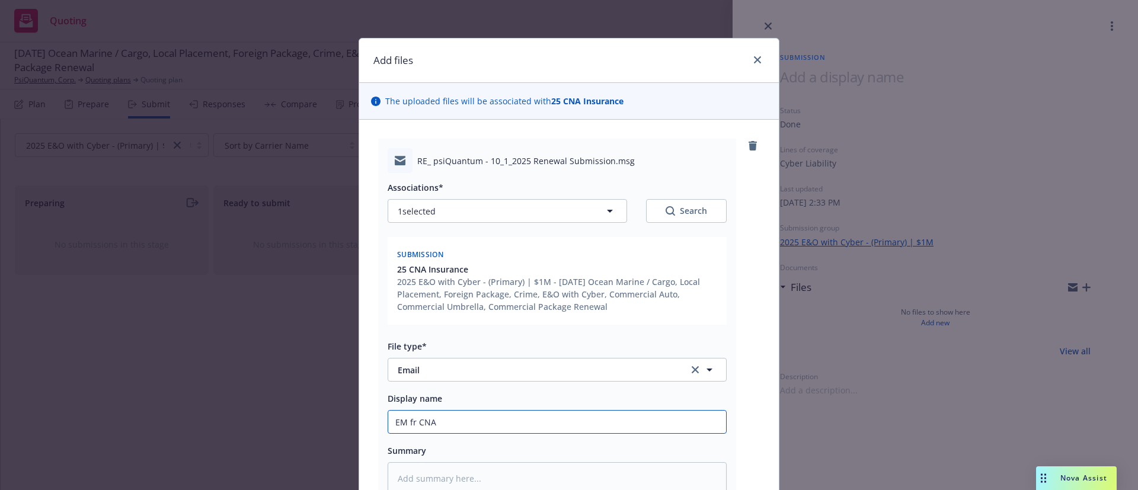
type input "EM fr CNA:"
type textarea "x"
type input "EM fr CNA:"
type textarea "x"
type input "EM fr CNA: r"
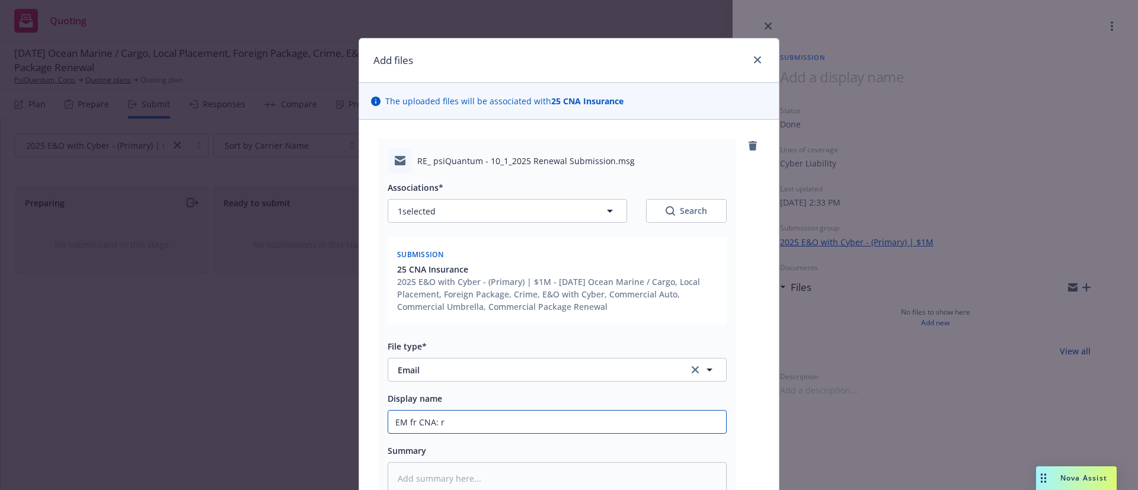
type textarea "x"
type input "EM fr CNA: re"
type textarea "x"
type input "EM fr CNA: red"
type textarea "x"
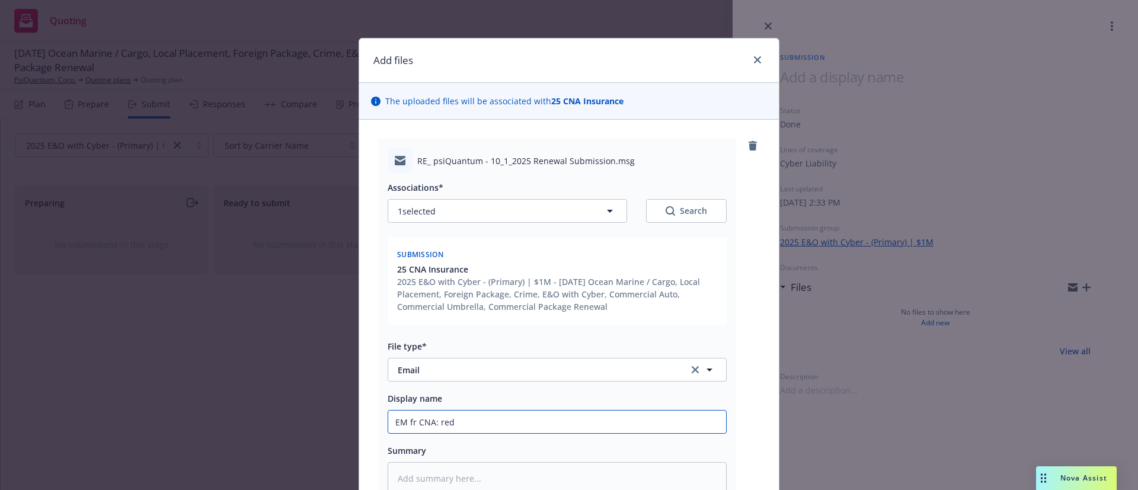
type input "EM fr CNA: redu"
type textarea "x"
type input "EM fr CNA: reduc"
type textarea "x"
type input "EM fr CNA: reduce"
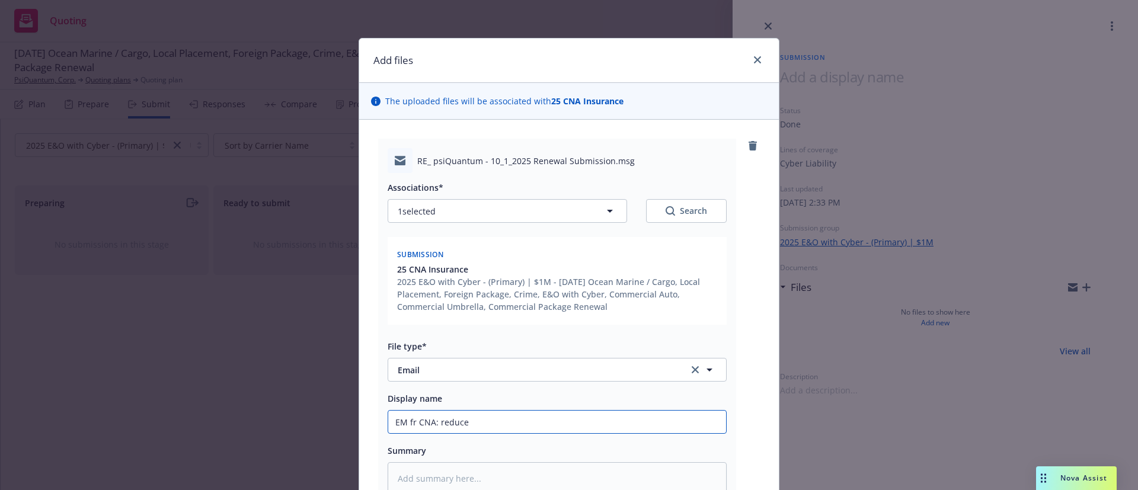
type textarea "x"
type input "EM fr CNA: reduce"
type textarea "x"
type input "EM fr CNA: reduce Cy"
type textarea "x"
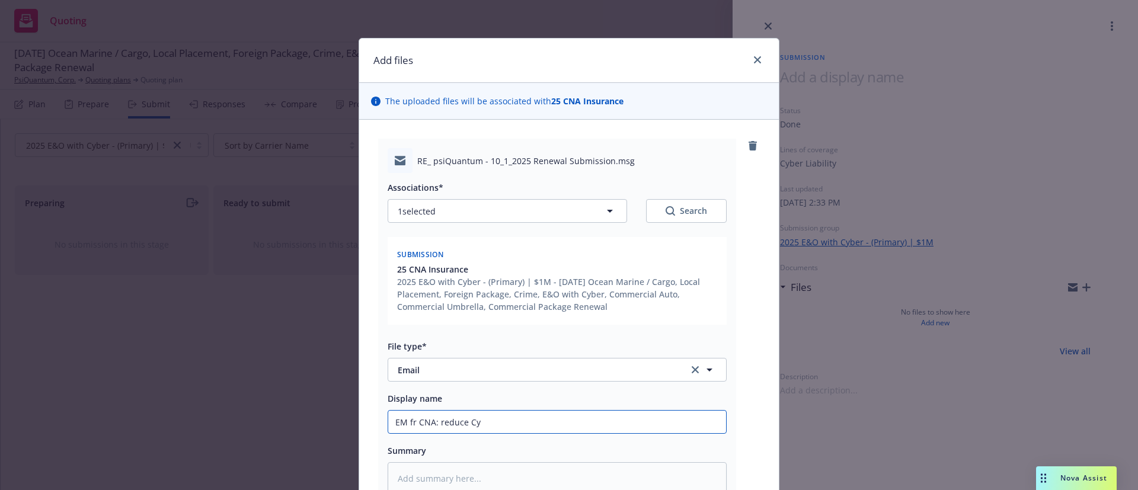
type input "EM fr CNA: reduce Cyb"
type textarea "x"
type input "EM fr CNA: reduce Cybe"
type textarea "x"
type input "EM fr CNA: reduce Cyber"
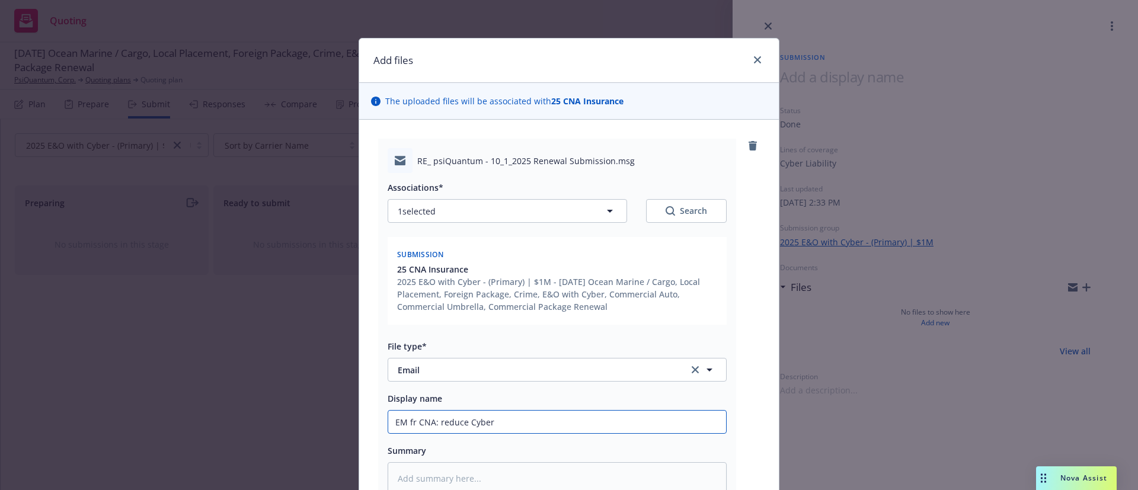
type textarea "x"
type input "EM fr CNA: reduce Cyber p"
type textarea "x"
type input "EM fr CNA: reduce Cyber pr"
type textarea "x"
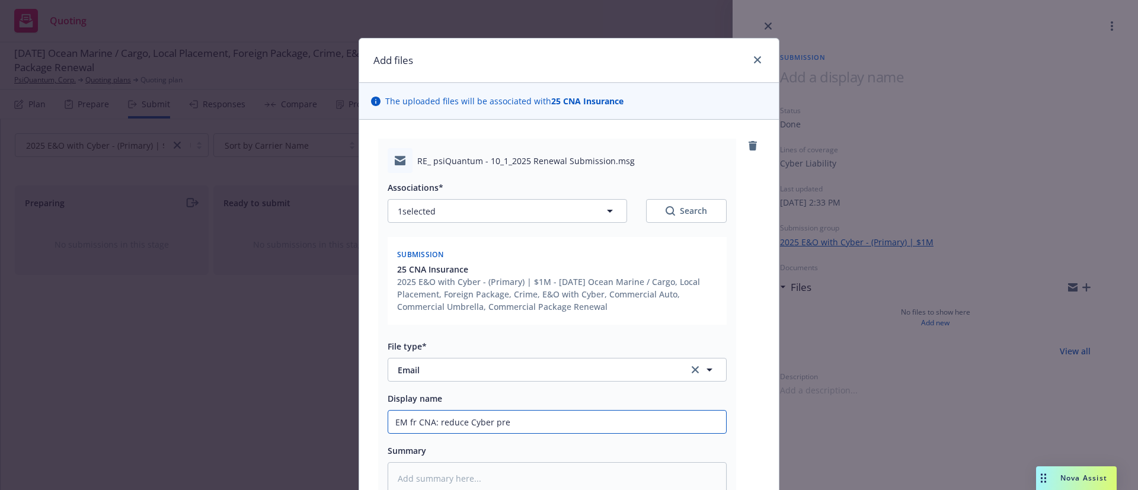
type input "EM fr CNA: reduce Cyber prem"
type textarea "x"
type input "EM fr CNA: reduce Cyber premi"
type textarea "x"
type input "EM fr CNA: reduce Cyber premiu"
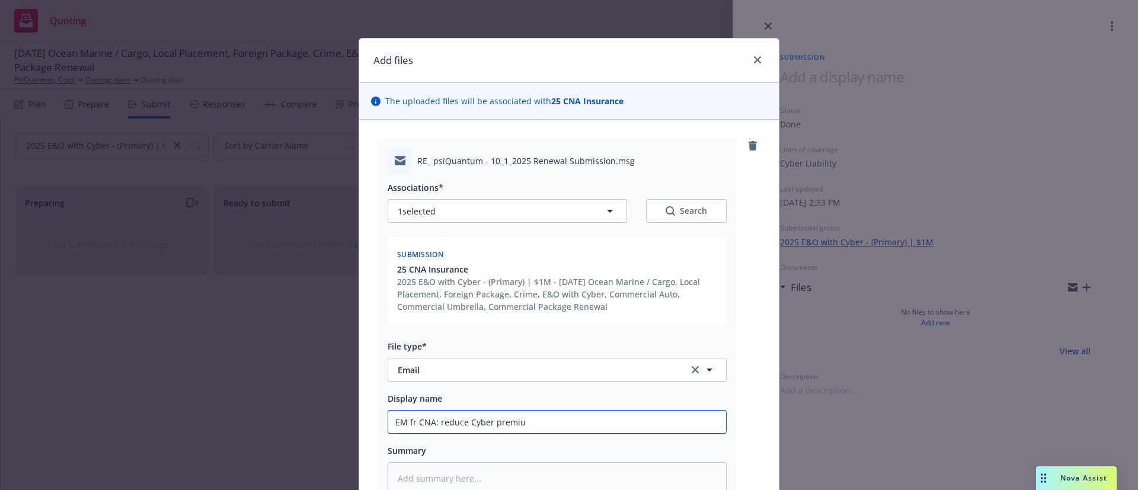
type textarea "x"
type input "EM fr CNA: reduce Cyber premium"
type textarea "x"
type input "EM fr CNA: reduce Cyber premium"
type textarea "x"
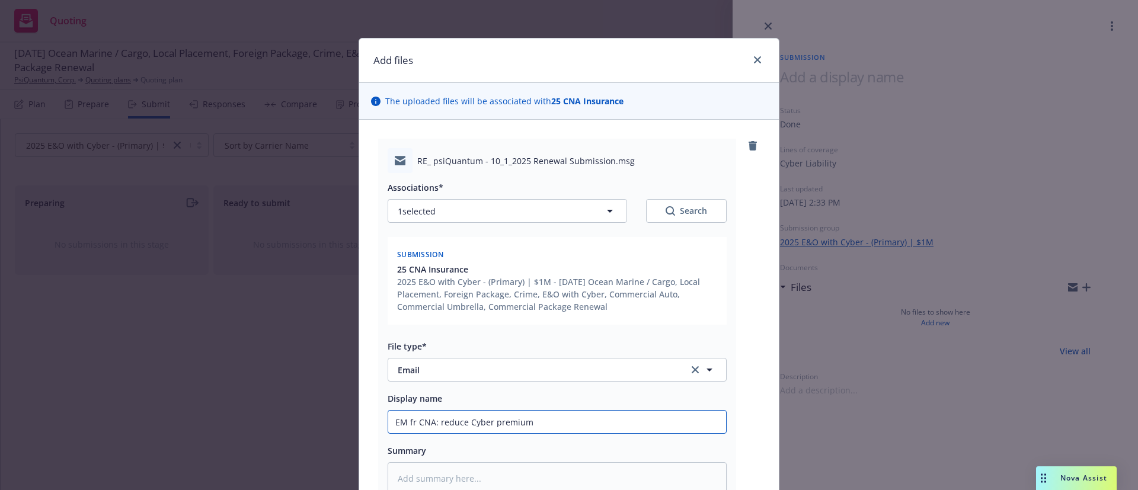
type input "EM fr CNA: reduce Cyber premium q"
type textarea "x"
type input "EM fr CNA: reduce Cyber premium qu"
type textarea "x"
type input "EM fr CNA: reduce Cyber premium quo"
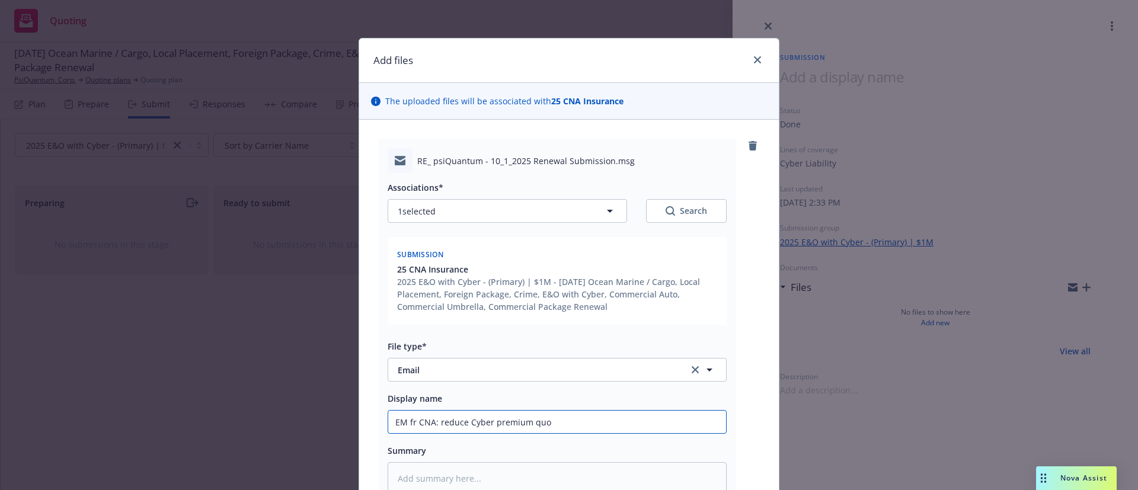
type textarea "x"
type input "EM fr CNA: reduce Cyber premium quot"
type textarea "x"
type input "EM fr CNA: reduce Cyber premium quote"
type textarea "x"
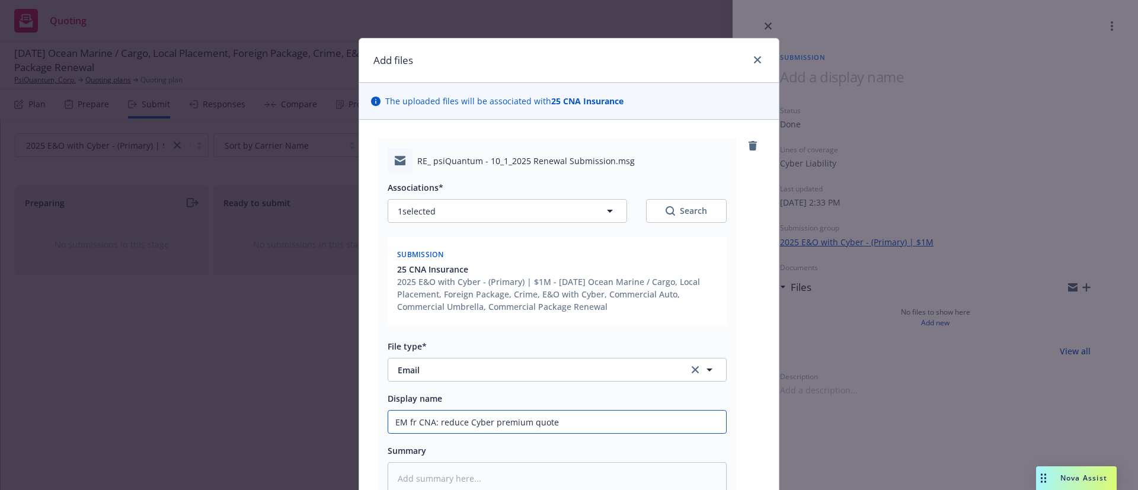
type input "EM fr CNA: reduce Cyber premium quot"
type textarea "x"
type input "EM fr CNA: reduce Cyber premium quo"
type textarea "x"
type input "EM fr CNA: reduce Cyber premium qu"
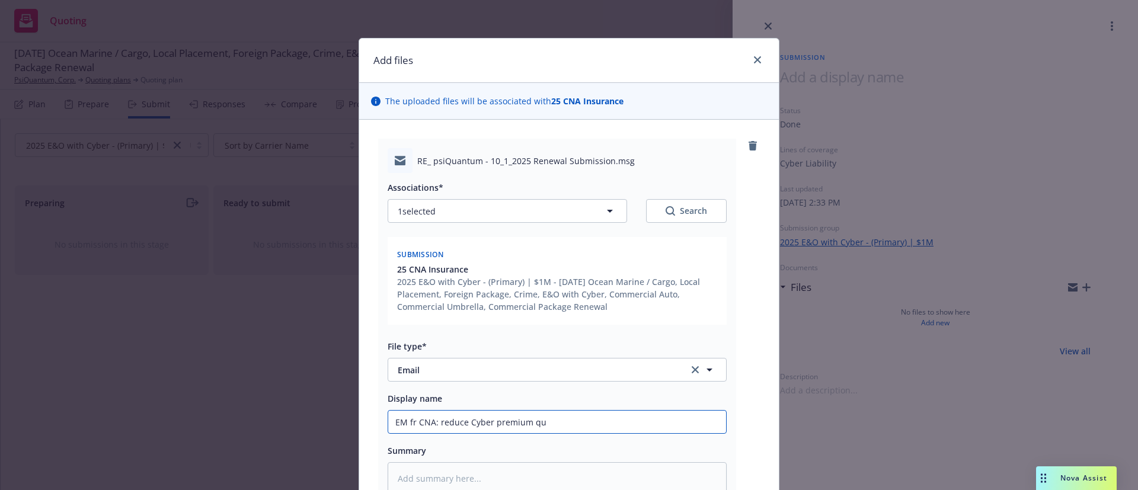
type textarea "x"
type input "EM fr CNA: reduce Cyber premium q"
type textarea "x"
type input "EM fr CNA: reduce Cyber premium"
type textarea "x"
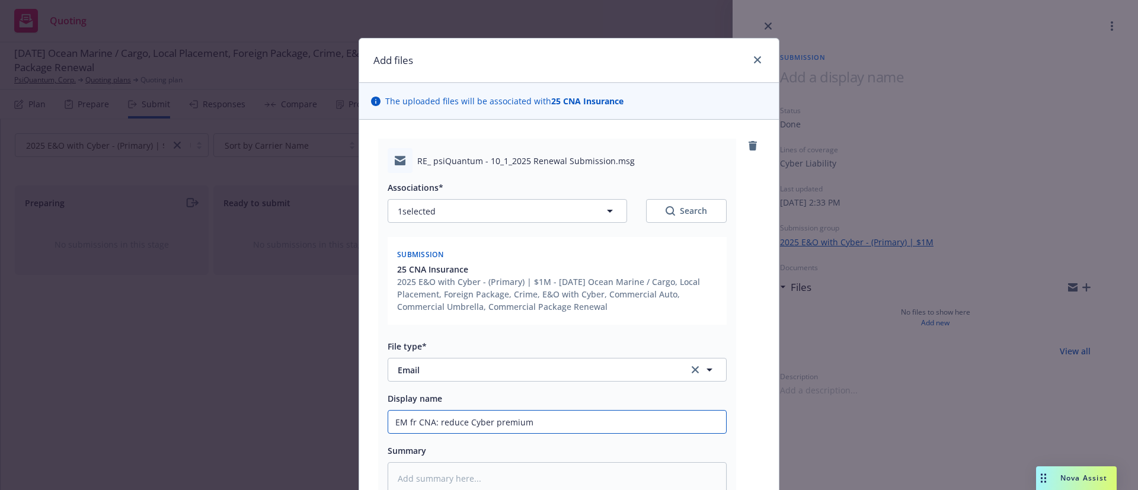
type input "EM fr CNA: reduce Cyber premium"
type textarea "x"
type input "EM fr CNA: reduce Cyber premiu"
type textarea "x"
type input "EM fr CNA: reduce Cyber premi"
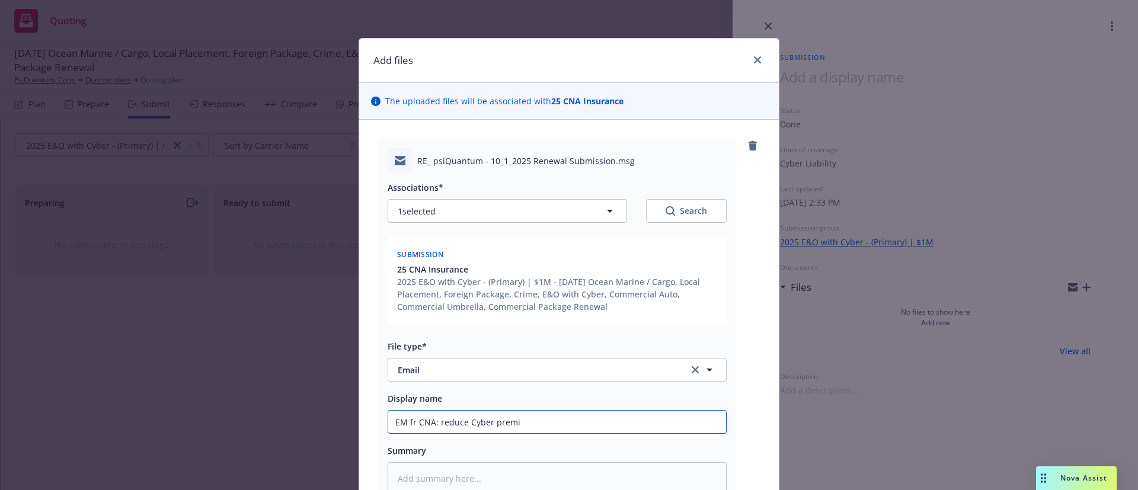
type textarea "x"
type input "EM fr CNA: reduce Cyber prem"
type textarea "x"
type input "EM fr CNA: reduce Cyber pre"
type textarea "x"
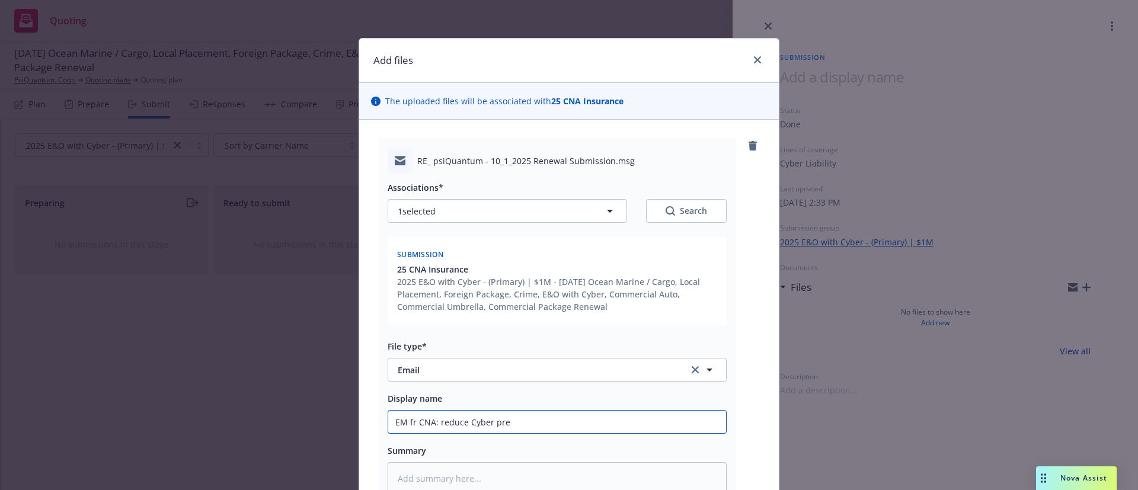
type input "EM fr CNA: reduce Cyber pr"
type textarea "x"
type input "EM fr CNA: reduce Cyber p"
type textarea "x"
type input "EM fr CNA: reduce Cyber"
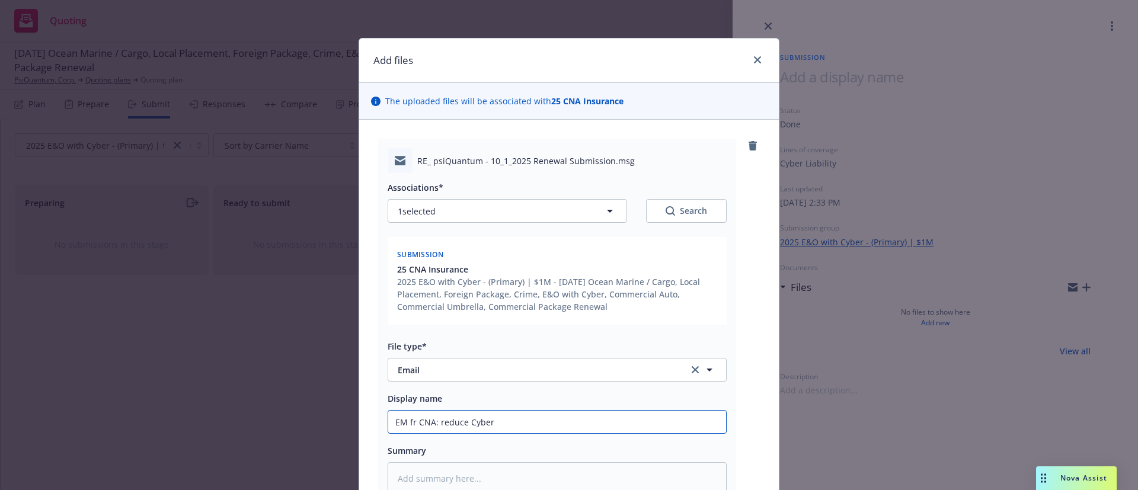
type textarea "x"
type input "EM fr CNA: reduce Cyber"
type textarea "x"
type input "EM fr CNA: reduce Cybe"
type textarea "x"
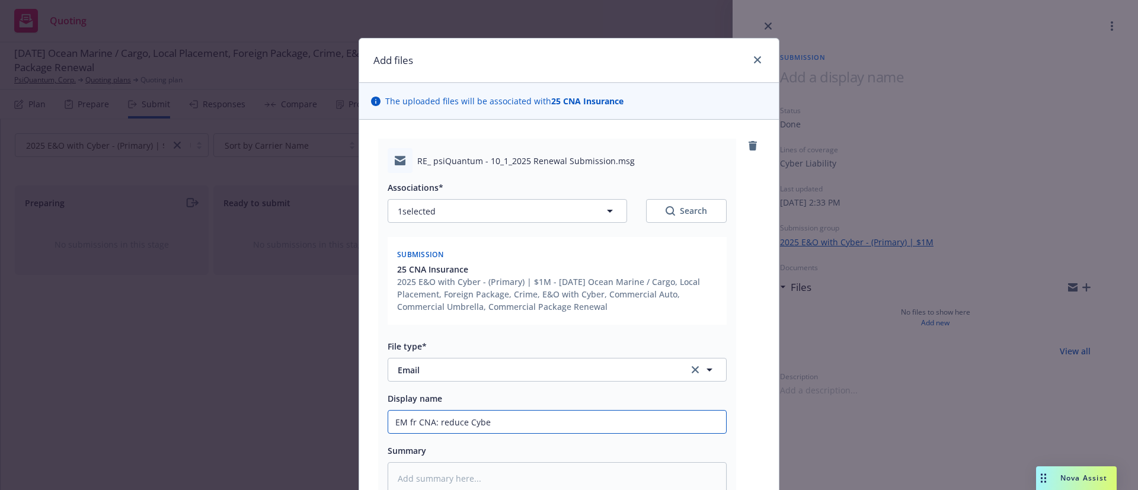
type input "EM fr CNA: reduce Cyb"
type textarea "x"
type input "EM fr CNA: reduce Cy"
type textarea "x"
type input "EM fr CNA: reduce C"
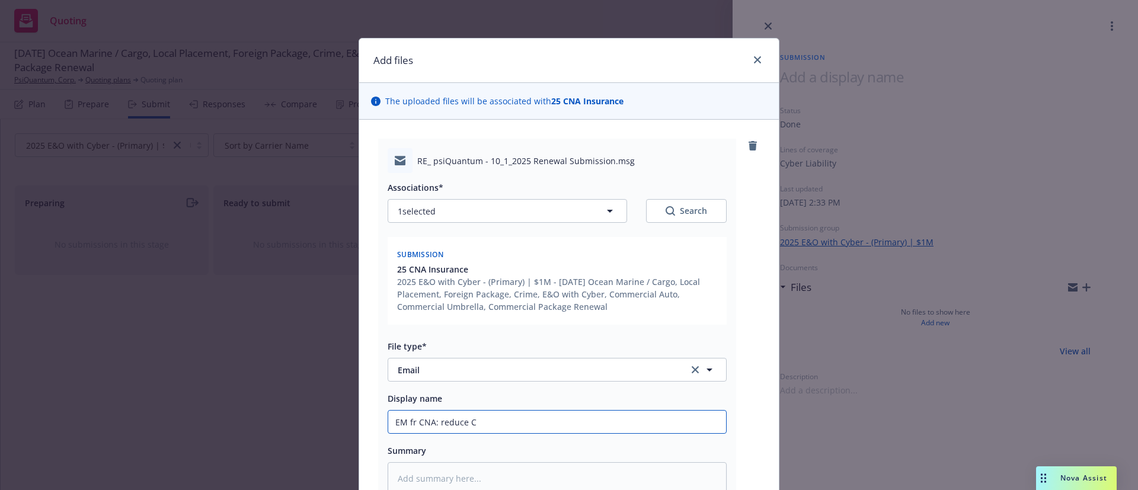
type textarea "x"
type input "EM fr CNA: reduce"
type textarea "x"
type input "EM fr CNA: reduce 2"
type textarea "x"
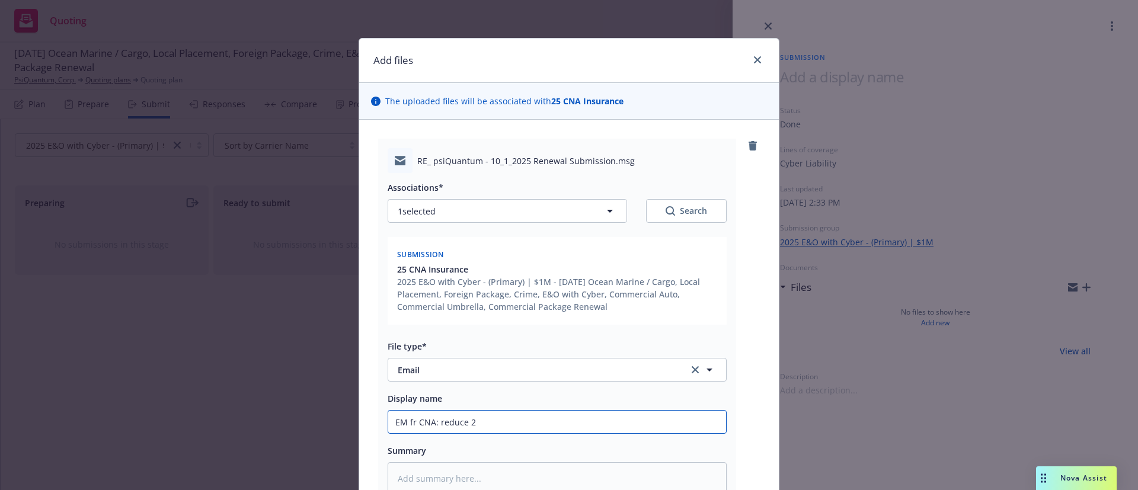
type input "EM fr CNA: reduce 25"
type textarea "x"
type input "EM fr CNA: reduce 250"
type textarea "x"
type input "EM fr CNA: reduce 25"
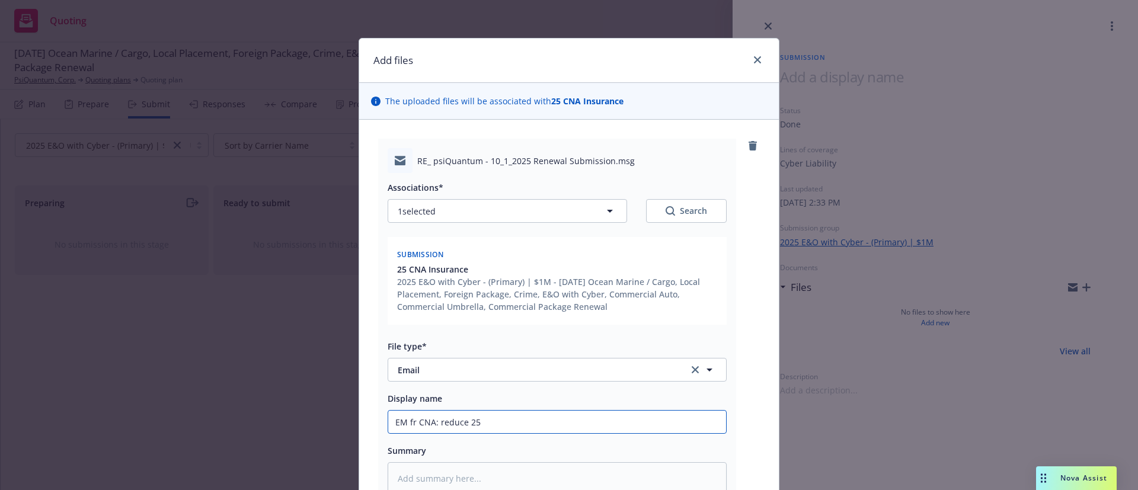
type textarea "x"
type input "EM fr CNA: reduce 25-"
type textarea "x"
type input "EM fr CNA: reduce 25-2"
type textarea "x"
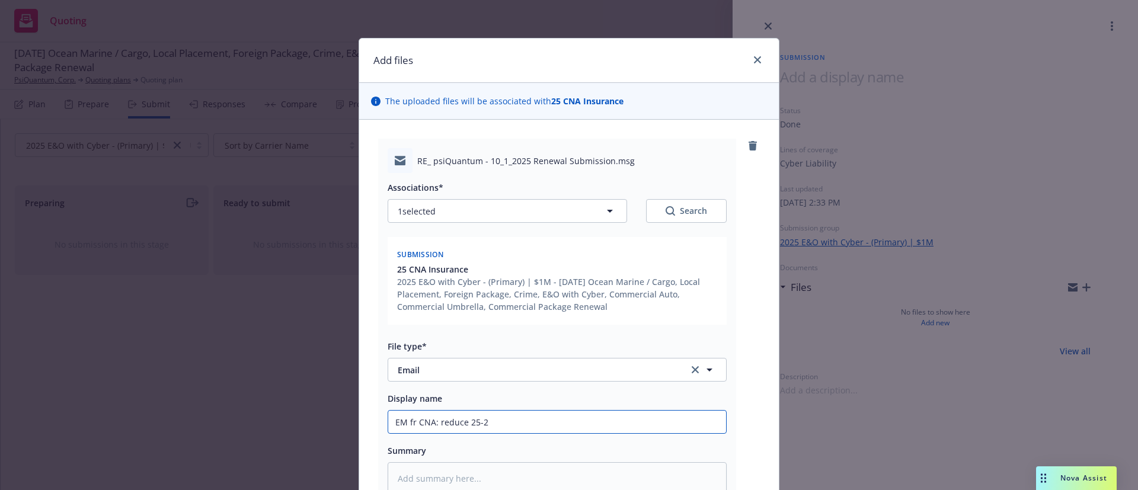
type input "EM fr CNA: reduce 25-25"
type textarea "x"
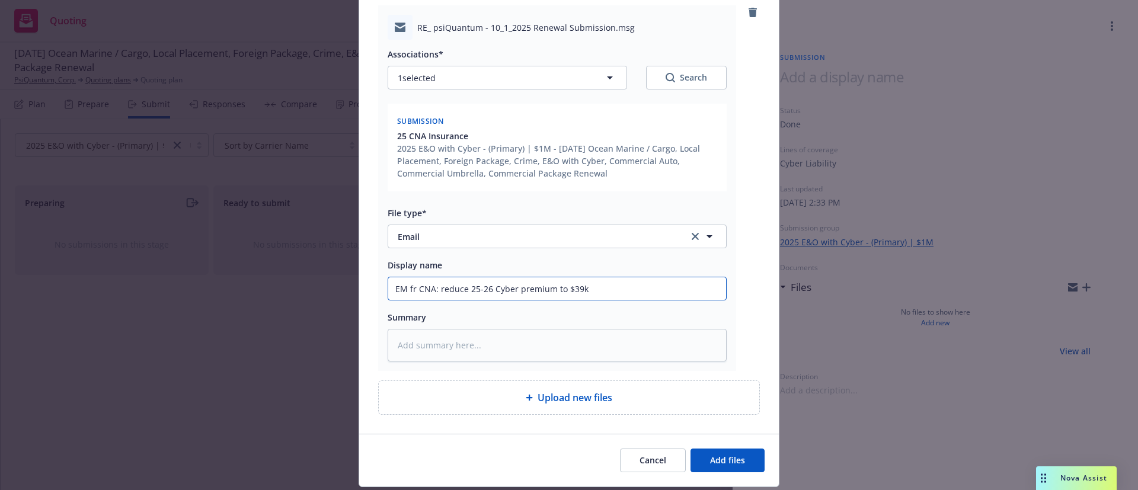
scroll to position [135, 0]
click at [725, 454] on span "Add files" at bounding box center [727, 459] width 35 height 11
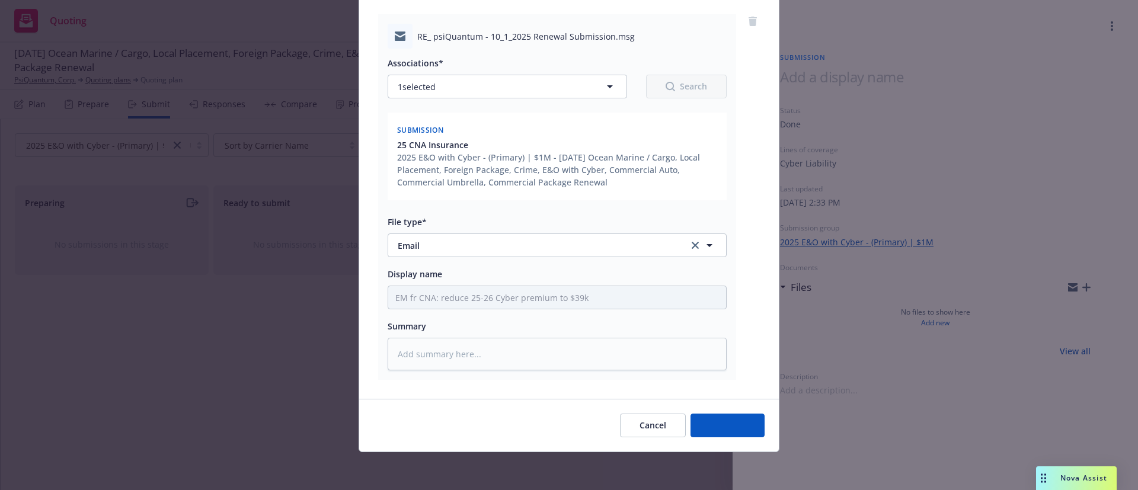
scroll to position [125, 0]
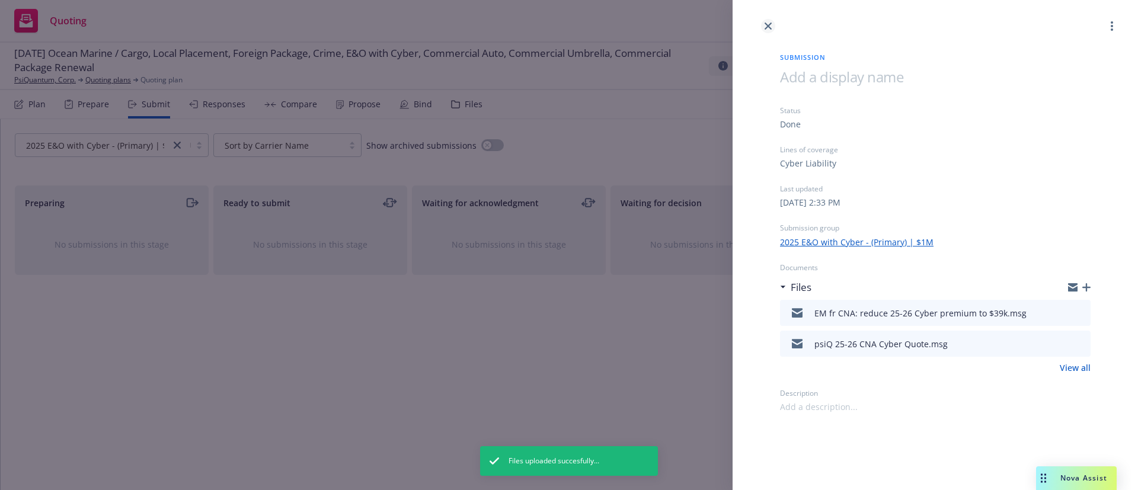
click at [768, 28] on icon "close" at bounding box center [768, 26] width 7 height 7
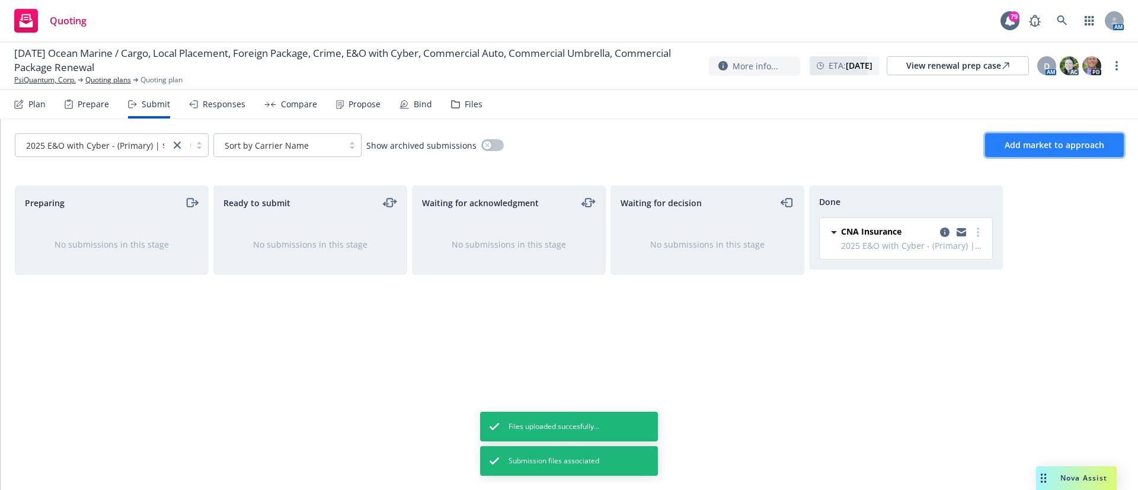
click at [1020, 151] on button "Add market to approach" at bounding box center [1054, 145] width 139 height 24
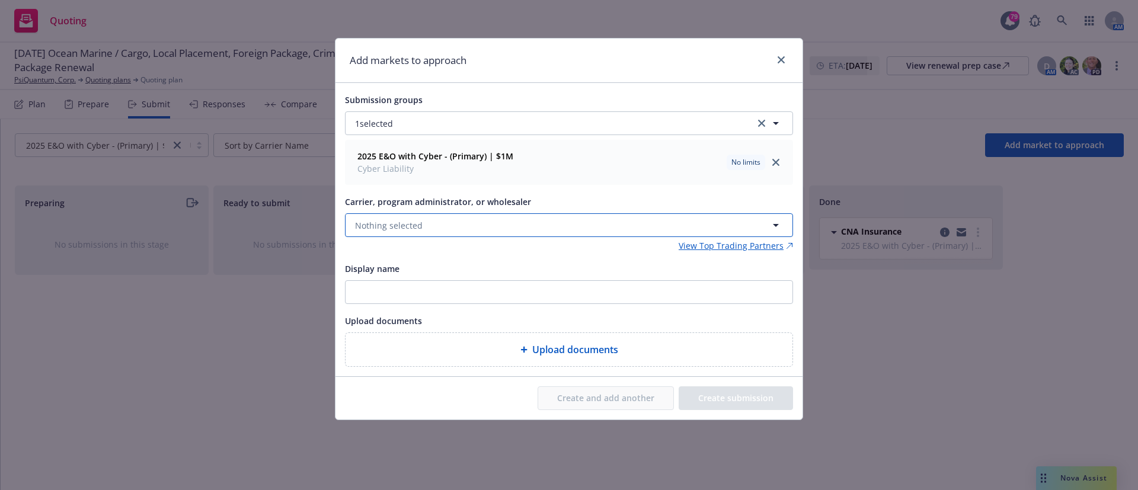
click at [361, 231] on span "Nothing selected" at bounding box center [389, 225] width 68 height 12
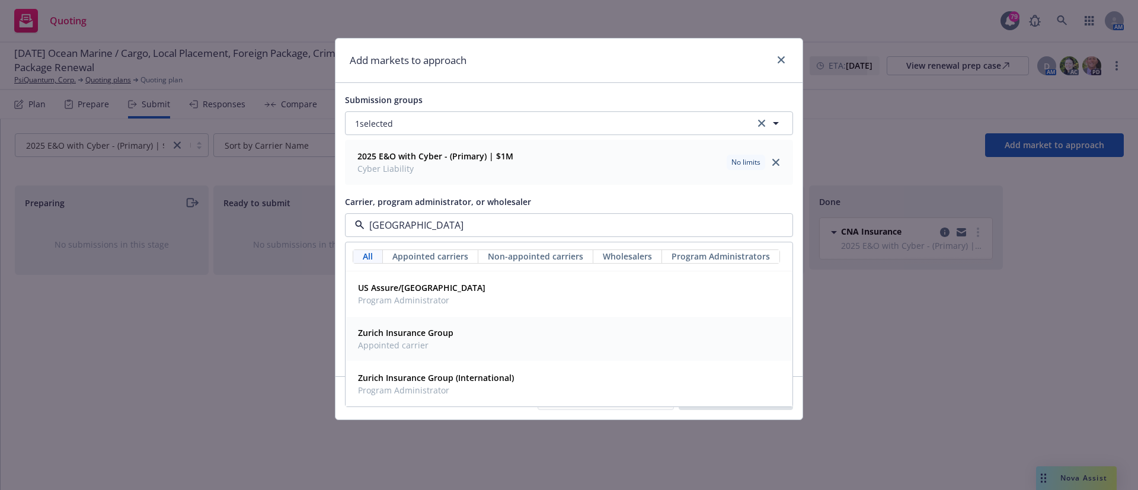
click at [396, 327] on span "Zurich Insurance Group" at bounding box center [405, 333] width 95 height 12
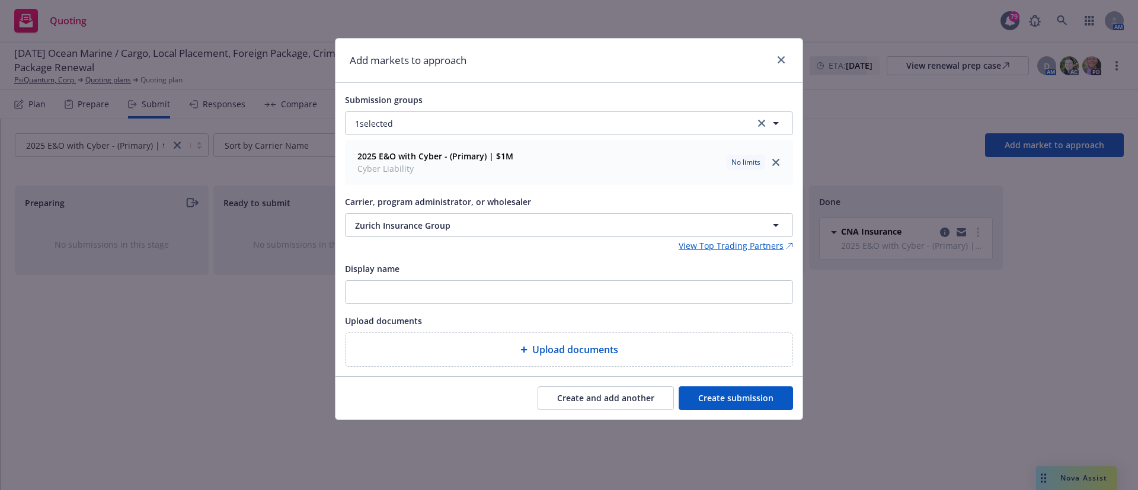
click at [741, 393] on button "Create submission" at bounding box center [736, 399] width 114 height 24
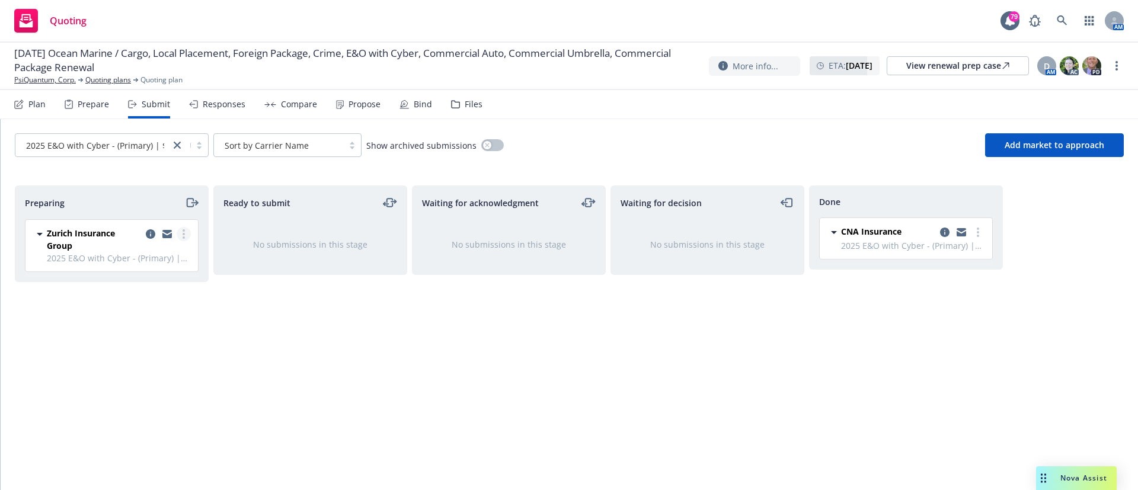
click at [184, 233] on circle "more" at bounding box center [184, 234] width 2 height 2
click at [140, 352] on span "Add declined decision" at bounding box center [130, 352] width 117 height 11
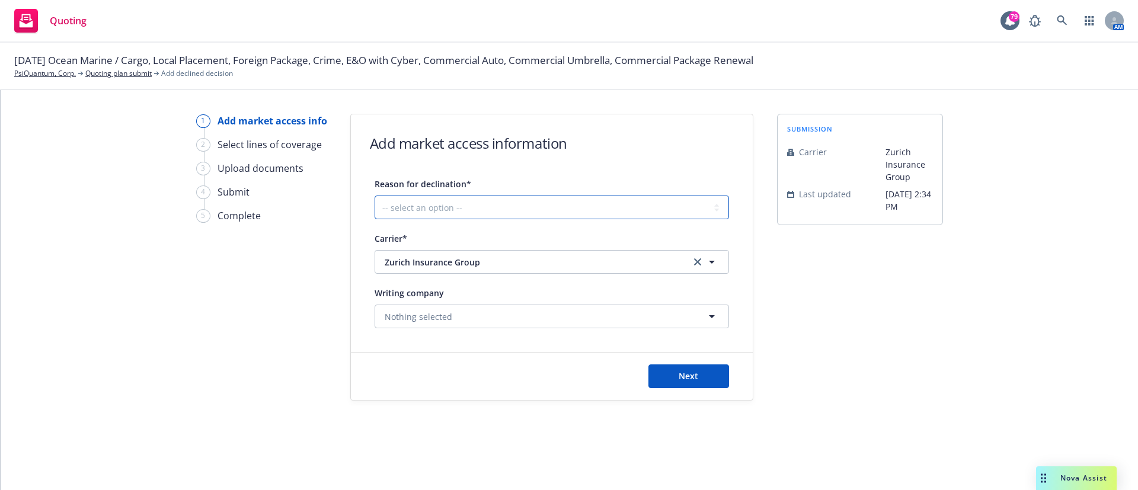
click at [498, 212] on select "-- select an option -- Cannot compete with other markets Carrier non-renewed Ca…" at bounding box center [552, 208] width 355 height 24
click at [375, 196] on select "-- select an option -- Cannot compete with other markets Carrier non-renewed Ca…" at bounding box center [552, 208] width 355 height 24
click at [688, 382] on button "Next" at bounding box center [689, 377] width 81 height 24
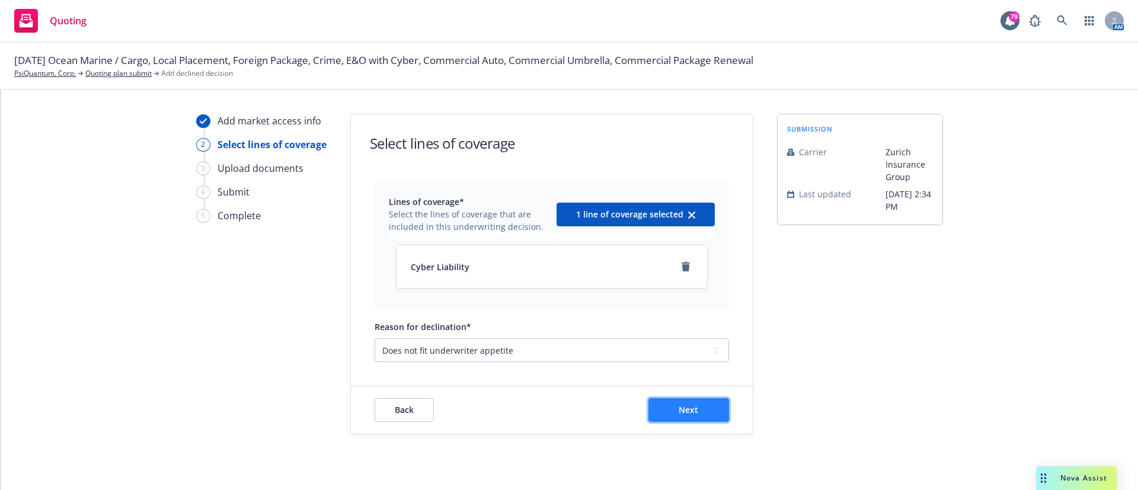
click at [671, 415] on button "Next" at bounding box center [689, 410] width 81 height 24
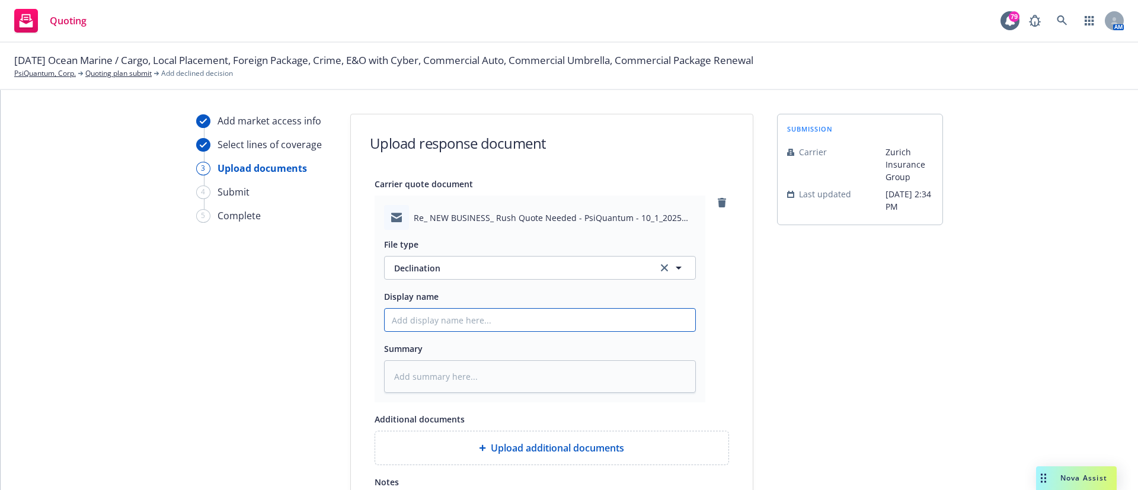
click at [475, 326] on input "Display name" at bounding box center [540, 320] width 311 height 23
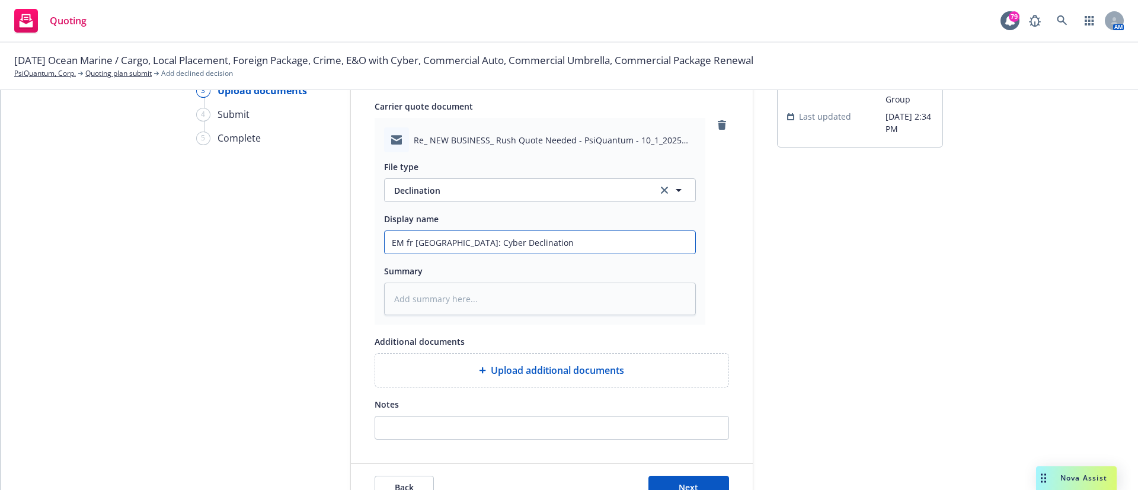
scroll to position [123, 0]
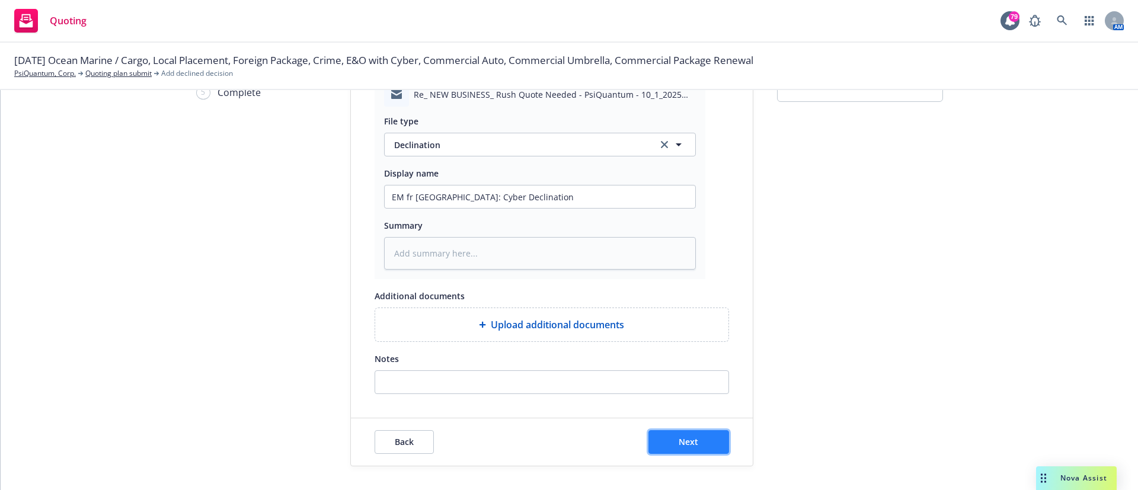
click at [687, 451] on button "Next" at bounding box center [689, 442] width 81 height 24
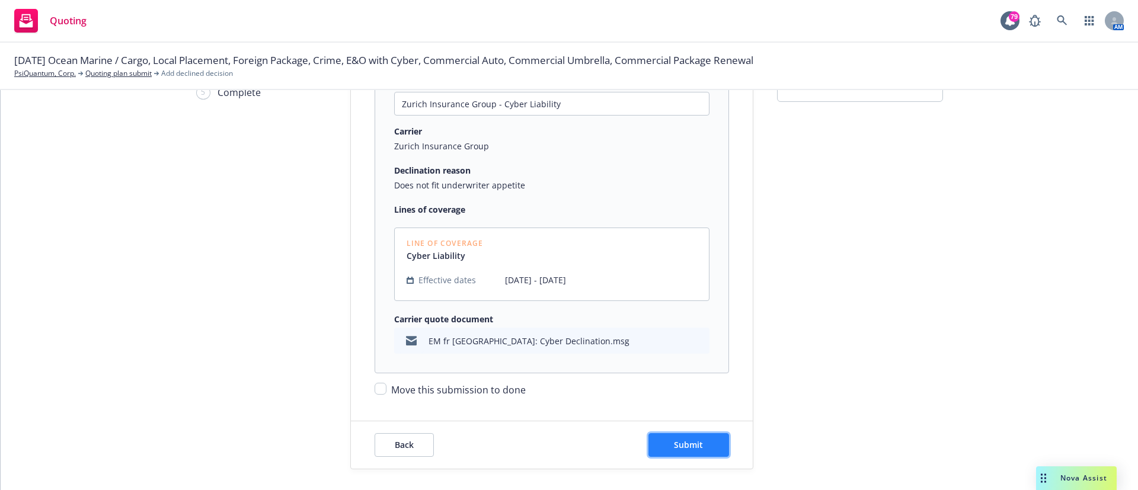
click at [661, 438] on button "Submit" at bounding box center [689, 445] width 81 height 24
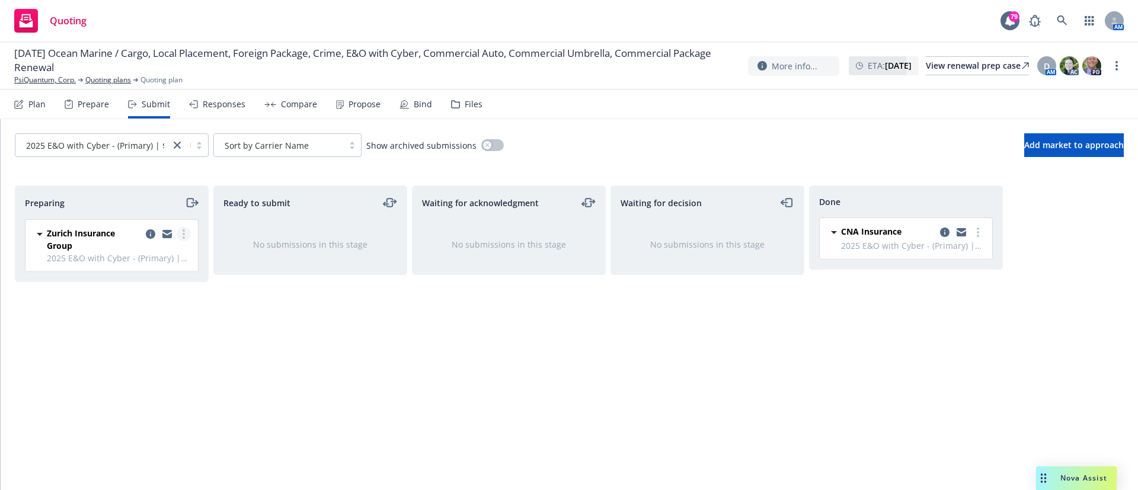
click at [183, 240] on link "more" at bounding box center [184, 234] width 14 height 14
click at [149, 300] on span "Move to done" at bounding box center [113, 305] width 82 height 11
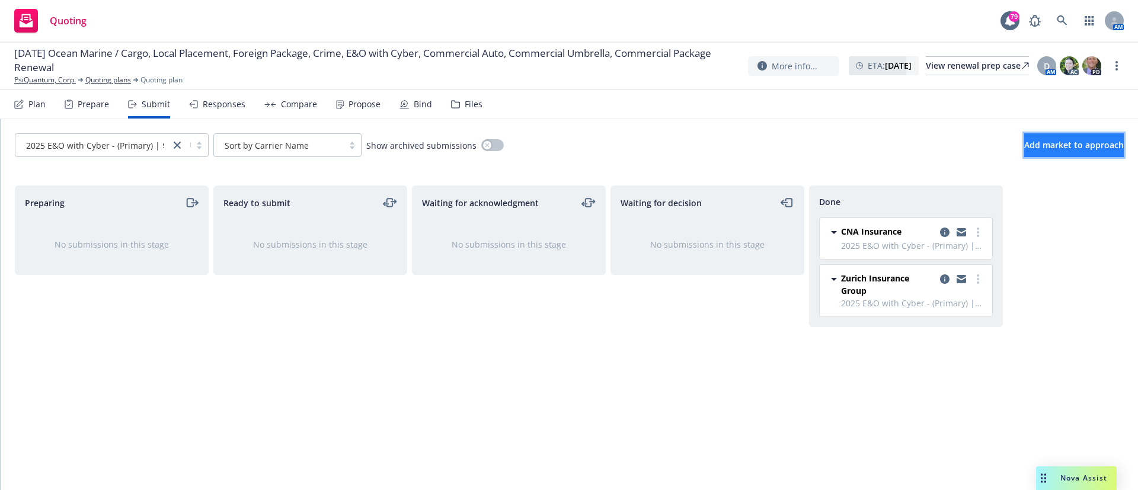
click at [1034, 142] on span "Add market to approach" at bounding box center [1075, 144] width 100 height 11
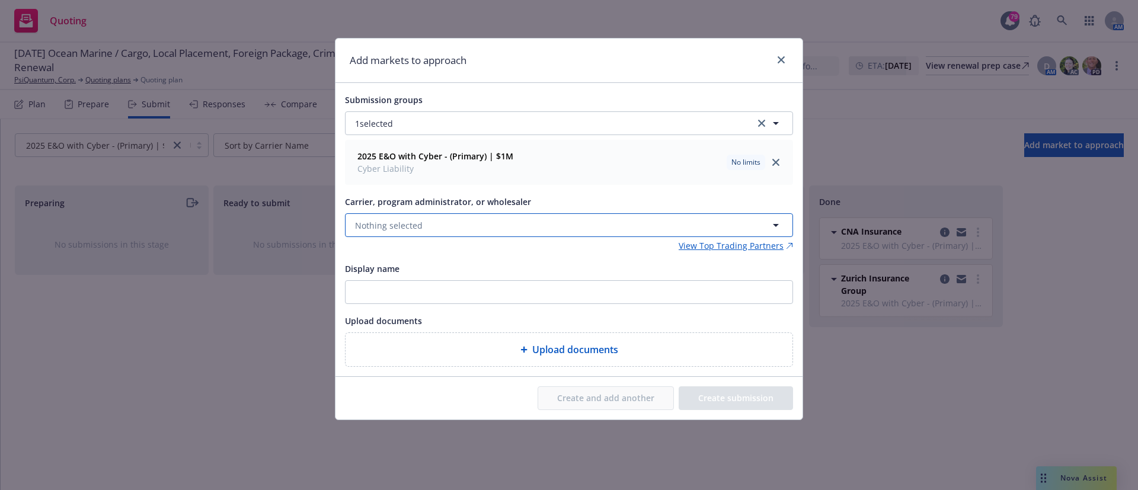
click at [519, 223] on button "Nothing selected" at bounding box center [569, 225] width 448 height 24
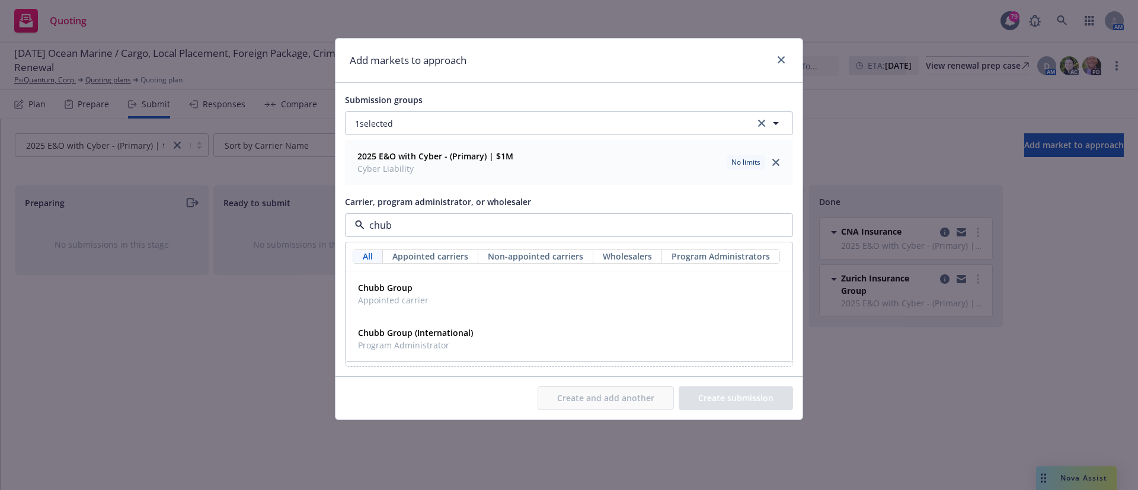
type input "chubb"
click at [384, 286] on strong "Chubb Group" at bounding box center [385, 287] width 55 height 11
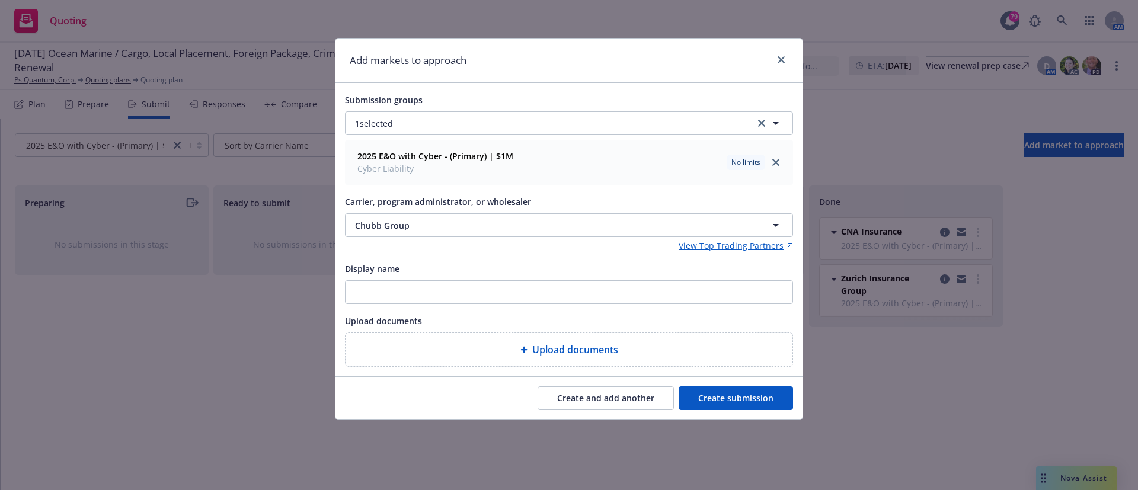
click at [713, 400] on button "Create submission" at bounding box center [736, 399] width 114 height 24
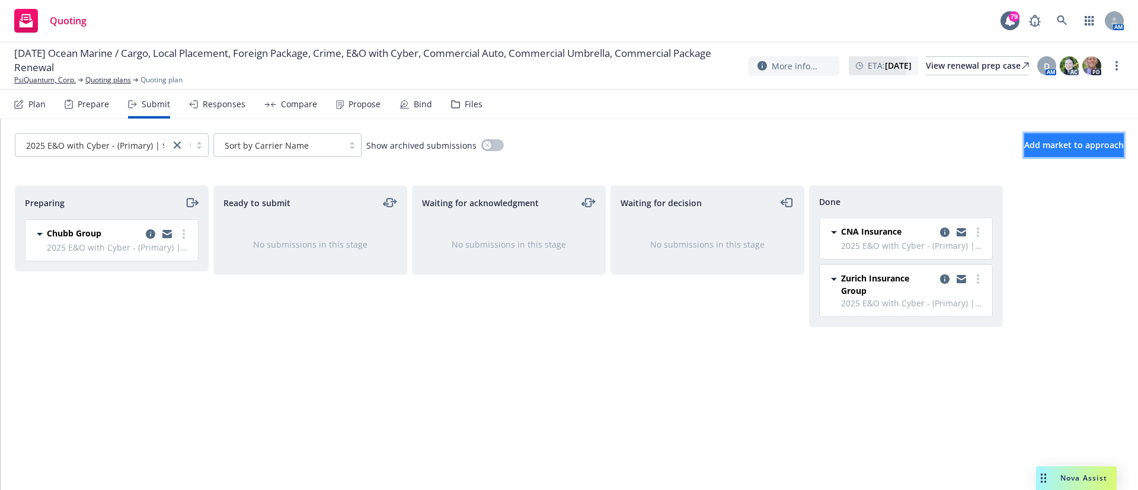
click at [1054, 138] on button "Add market to approach" at bounding box center [1075, 145] width 100 height 24
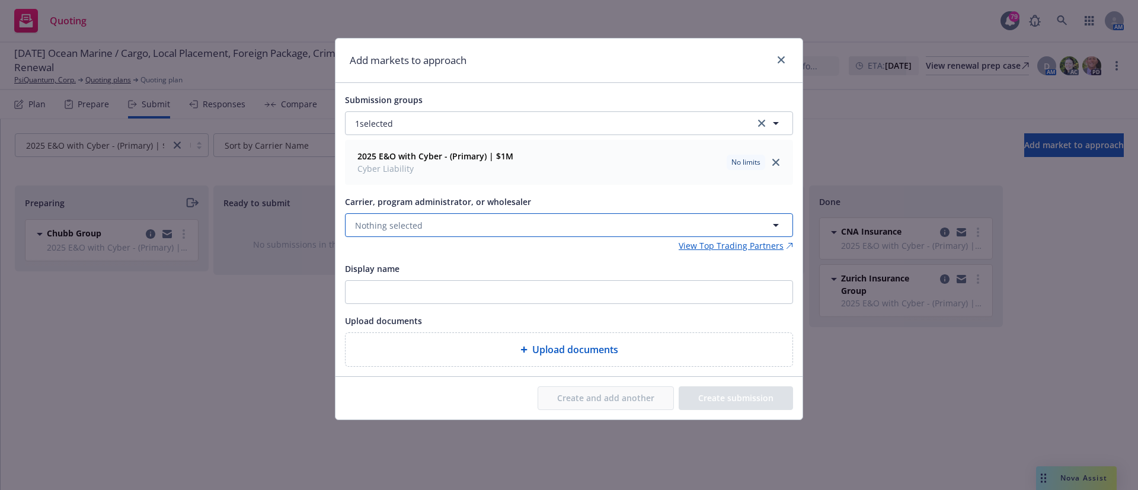
click at [442, 224] on button "Nothing selected" at bounding box center [569, 225] width 448 height 24
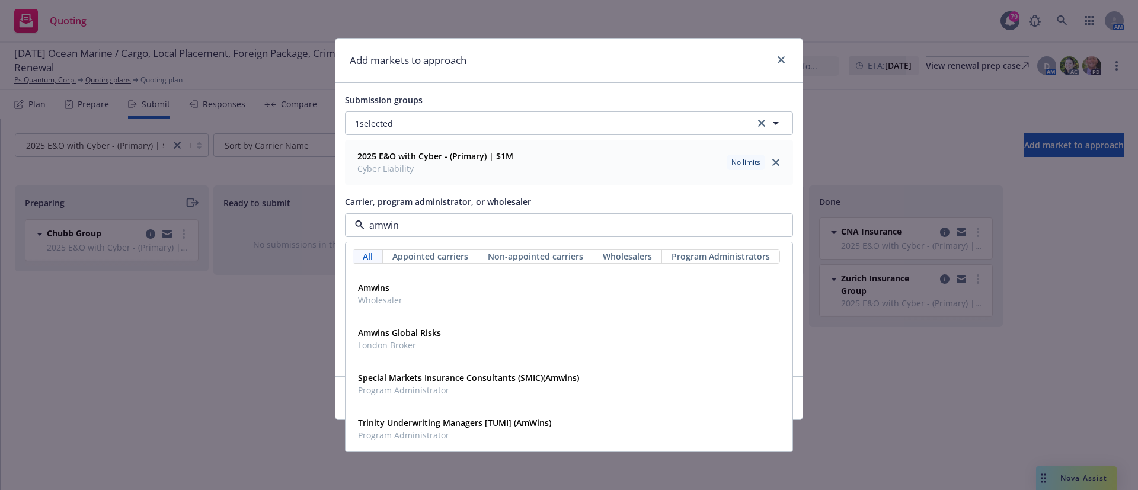
type input "amwins"
click at [370, 291] on strong "Amwins" at bounding box center [373, 287] width 31 height 11
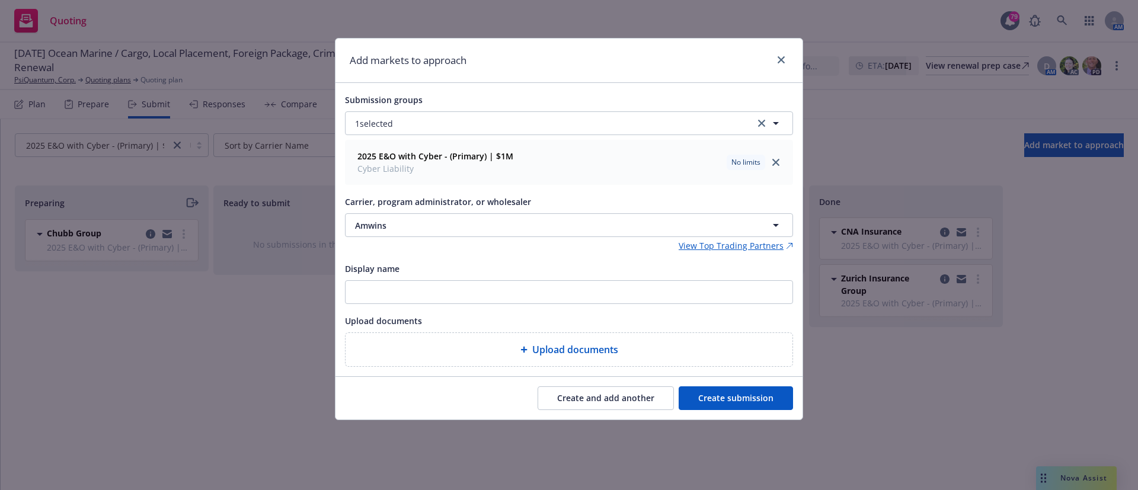
click at [742, 401] on button "Create submission" at bounding box center [736, 399] width 114 height 24
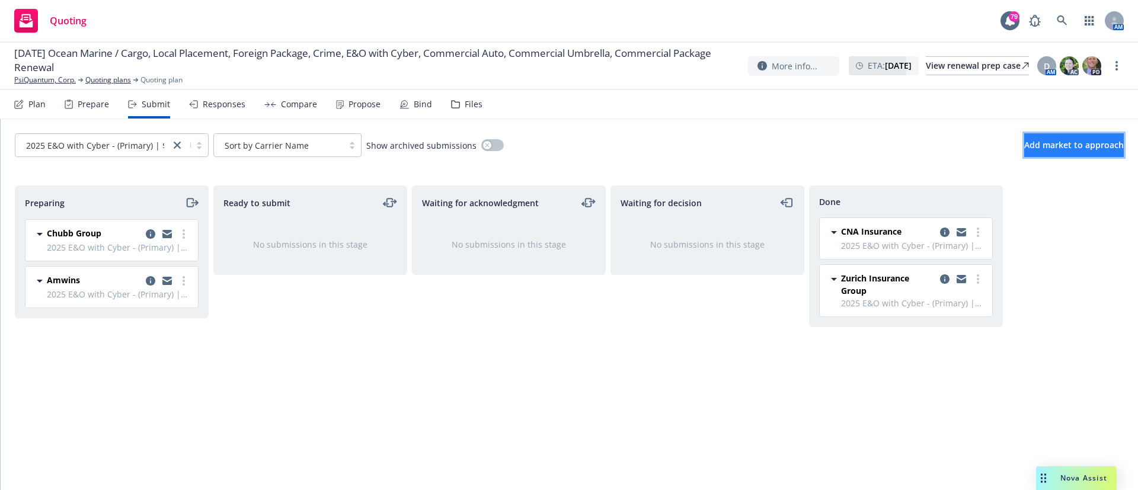
click at [1025, 151] on button "Add market to approach" at bounding box center [1075, 145] width 100 height 24
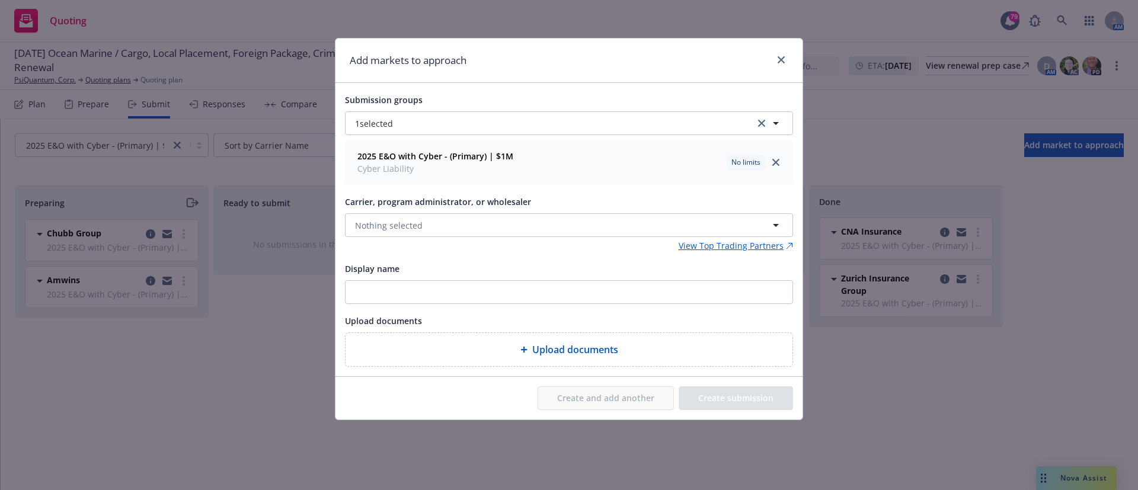
click at [624, 348] on div "Upload documents" at bounding box center [569, 350] width 428 height 14
click at [447, 218] on button "Nothing selected" at bounding box center [569, 225] width 448 height 24
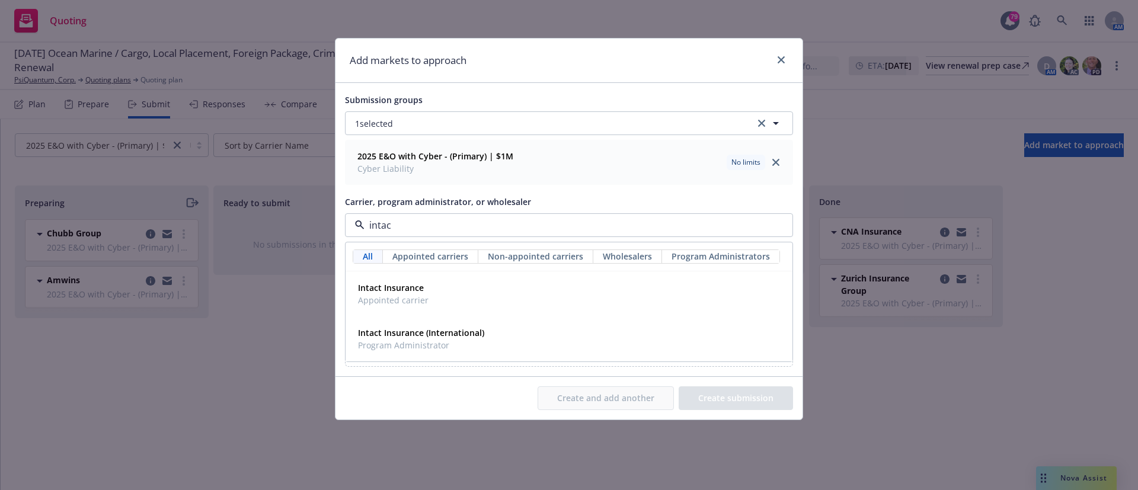
type input "intact"
click at [428, 282] on div "Intact Insurance Appointed carrier" at bounding box center [392, 294] width 78 height 30
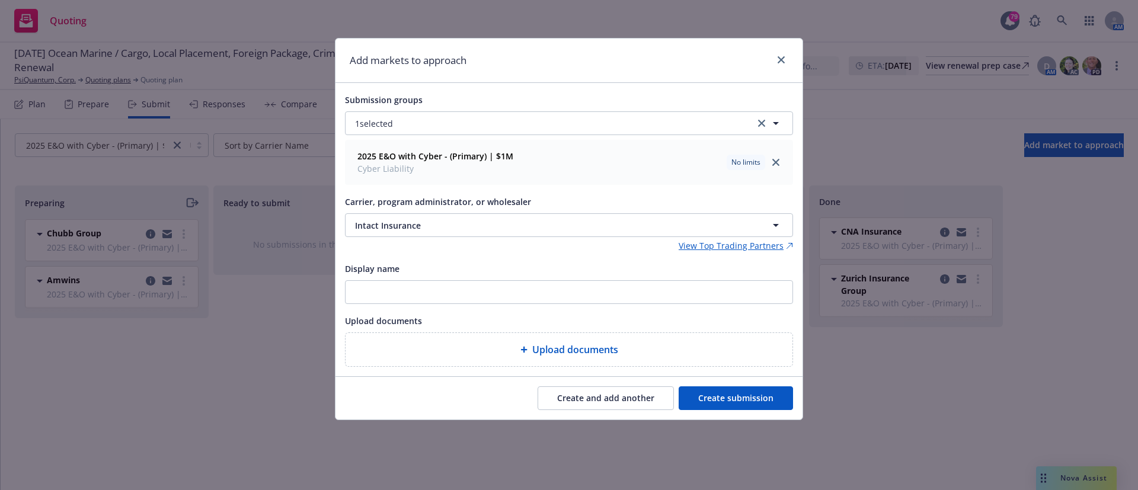
click at [730, 397] on button "Create submission" at bounding box center [736, 399] width 114 height 24
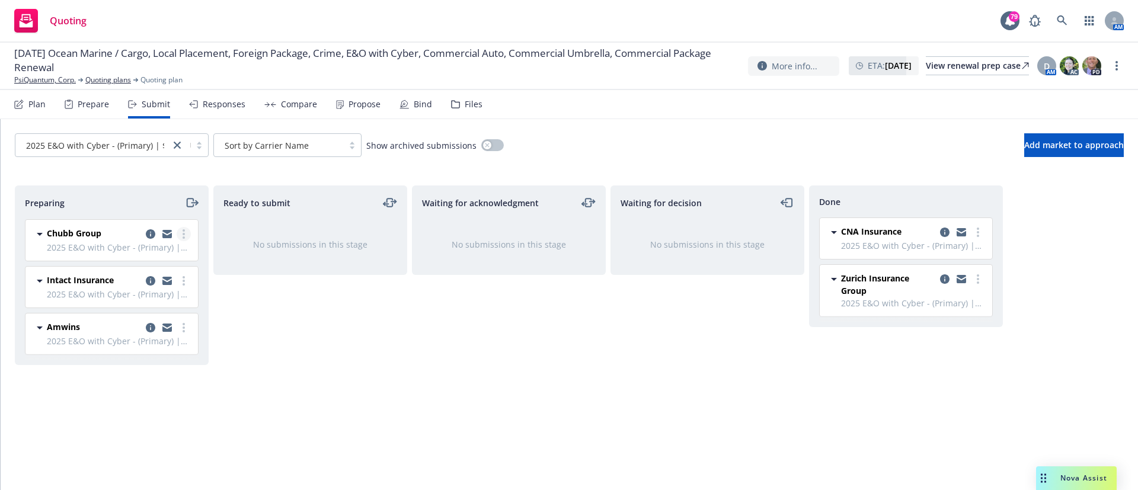
click at [184, 232] on icon "more" at bounding box center [184, 233] width 2 height 9
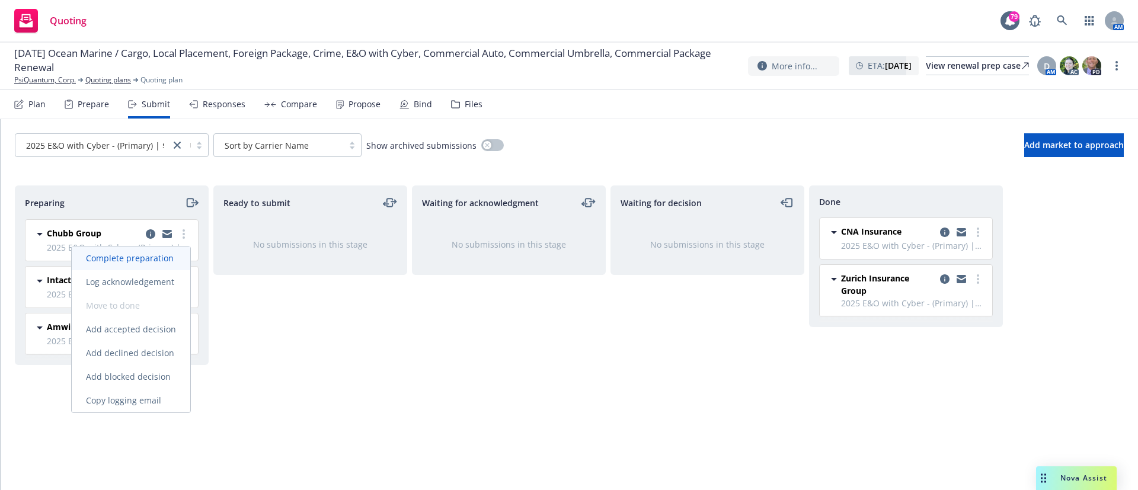
click at [165, 263] on span "Complete preparation" at bounding box center [130, 258] width 116 height 11
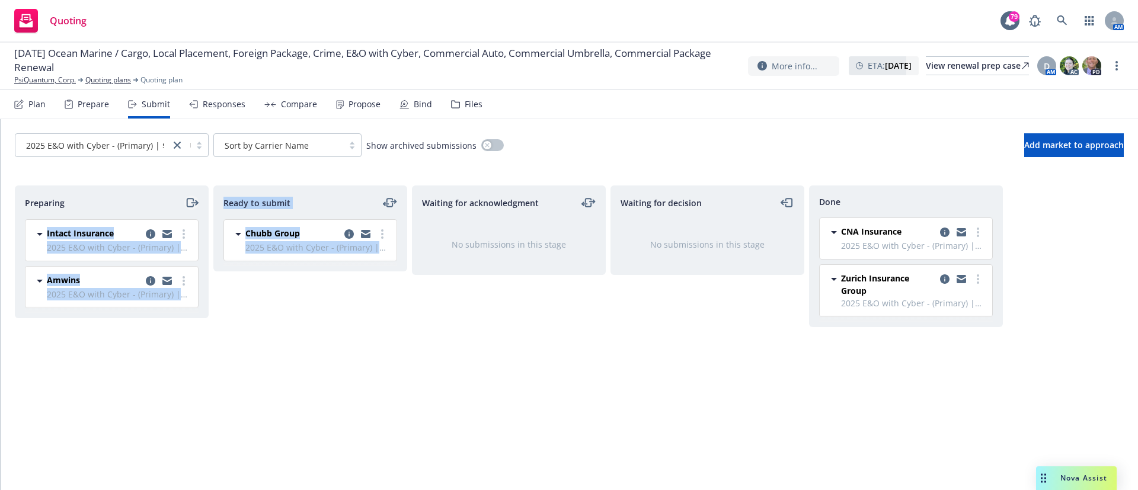
drag, startPoint x: 381, startPoint y: 244, endPoint x: 188, endPoint y: 197, distance: 198.3
click at [188, 197] on div "Preparing Intact Insurance 2025 E&O with Cyber - (Primary) | $1M Friday, Septem…" at bounding box center [569, 326] width 1109 height 280
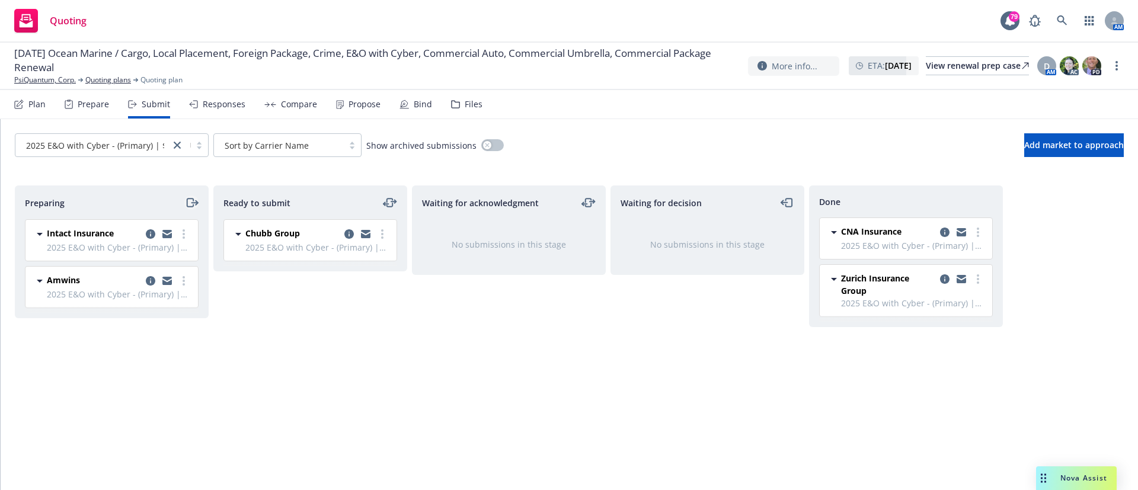
click at [188, 197] on icon "moveRight" at bounding box center [192, 203] width 14 height 14
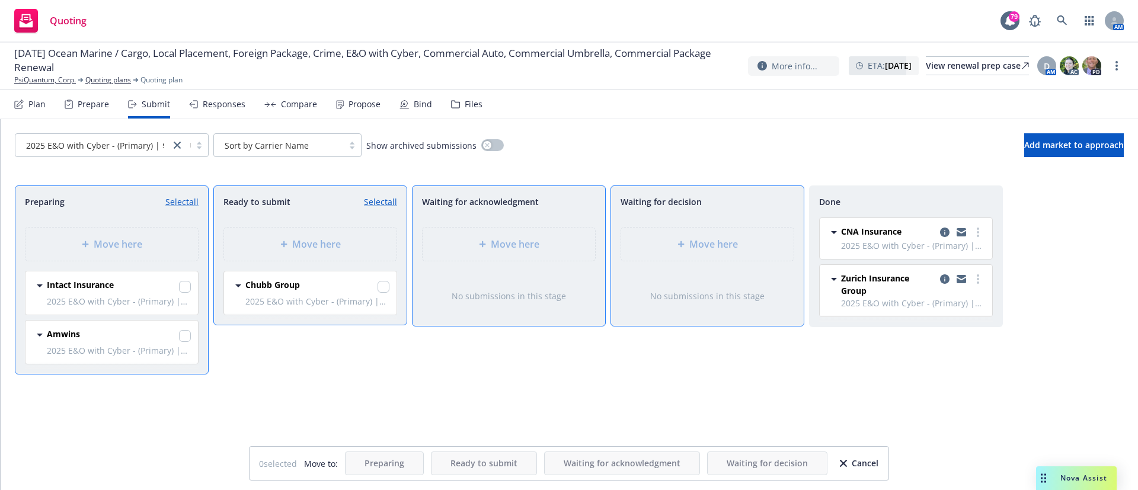
click at [187, 295] on span "2025 E&O with Cyber - (Primary) | $1M" at bounding box center [119, 301] width 144 height 12
click at [187, 292] on div "Intact Insurance 2025 E&O with Cyber - (Primary) | $1M" at bounding box center [119, 293] width 144 height 29
click at [187, 292] on input "checkbox" at bounding box center [185, 287] width 12 height 12
checkbox input "true"
click at [188, 337] on input "checkbox" at bounding box center [185, 336] width 12 height 12
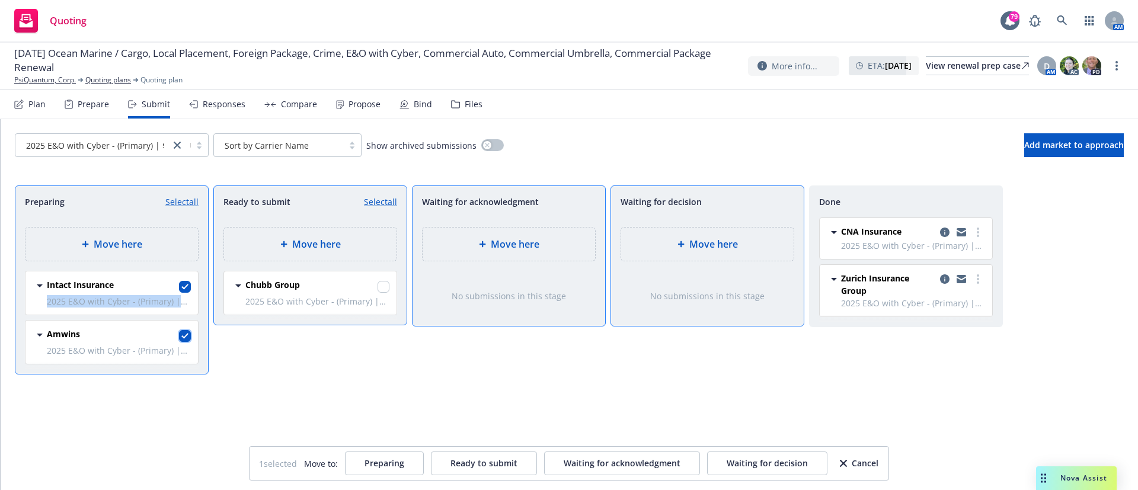
checkbox input "true"
click at [330, 248] on span "Move here" at bounding box center [316, 244] width 49 height 14
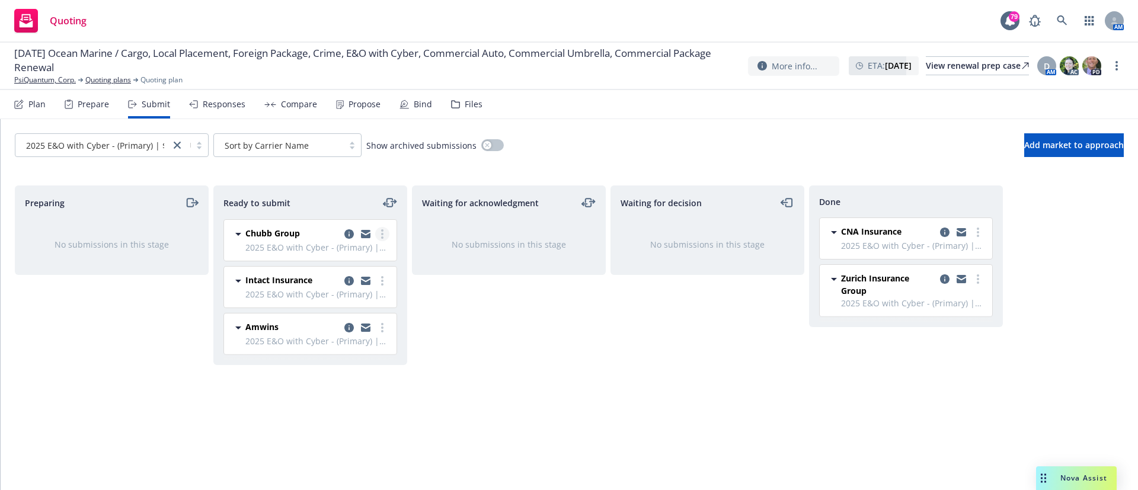
click at [385, 228] on link "more" at bounding box center [382, 234] width 14 height 14
click at [355, 231] on link "copy logging email" at bounding box center [349, 234] width 14 height 14
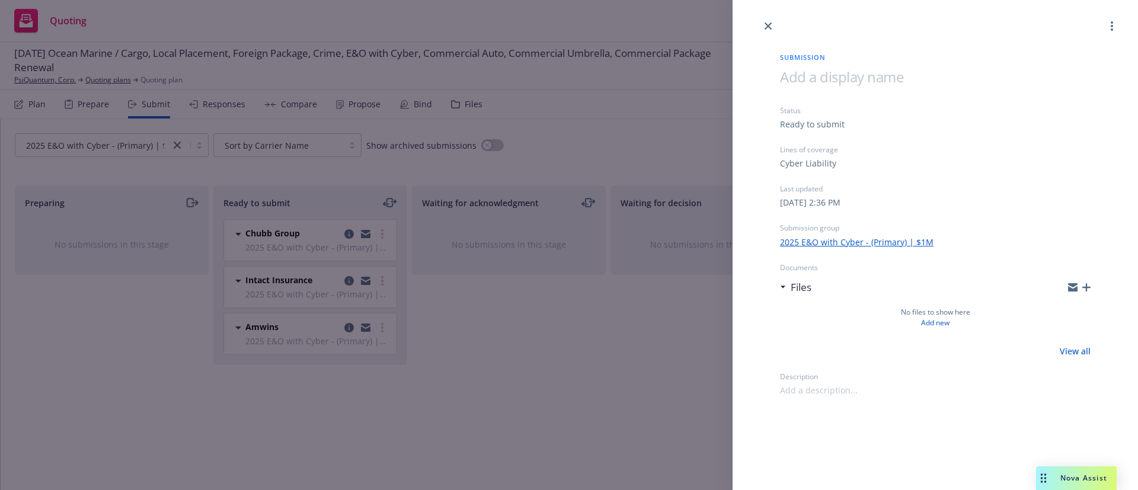
click at [1088, 286] on icon "button" at bounding box center [1087, 287] width 8 height 8
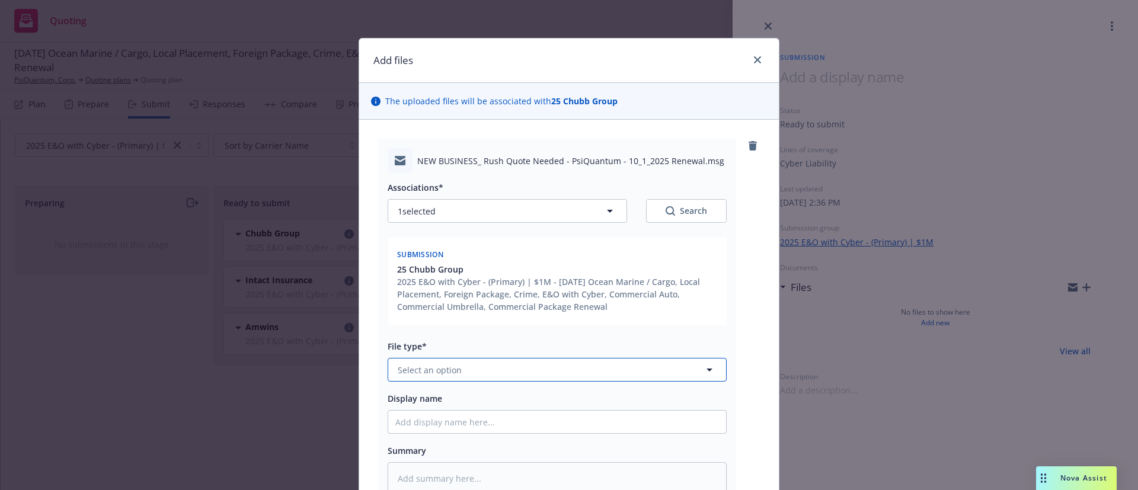
click at [408, 368] on span "Select an option" at bounding box center [430, 370] width 64 height 12
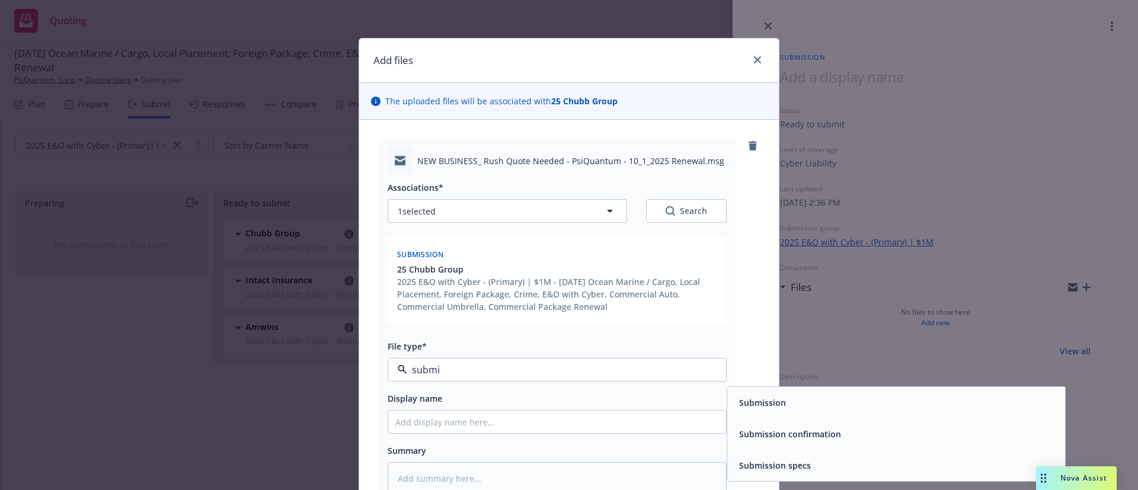
type input "submis"
click at [801, 410] on div "Submission" at bounding box center [897, 402] width 324 height 17
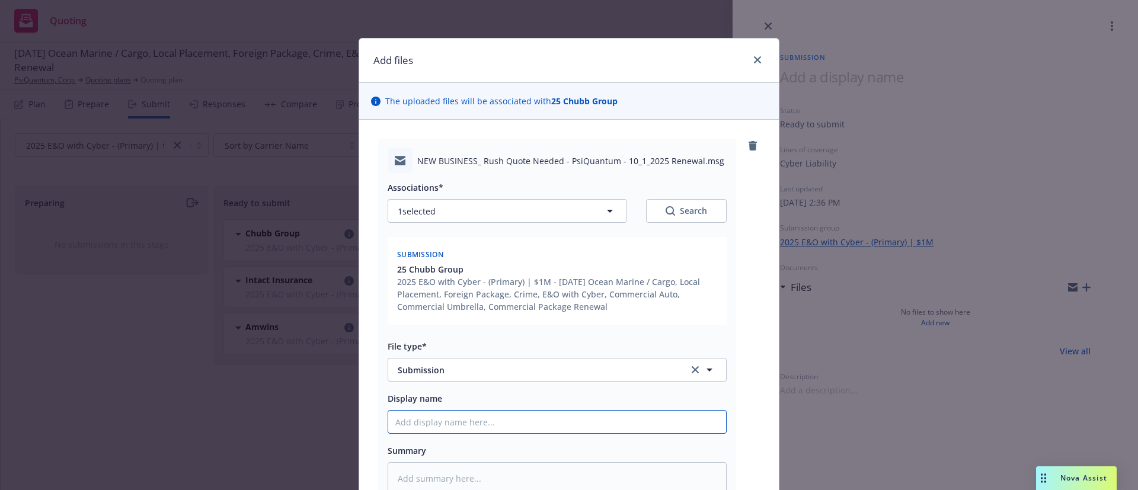
click at [392, 424] on input "Display name" at bounding box center [557, 422] width 338 height 23
type textarea "x"
type input "E"
type textarea "x"
type input "EM"
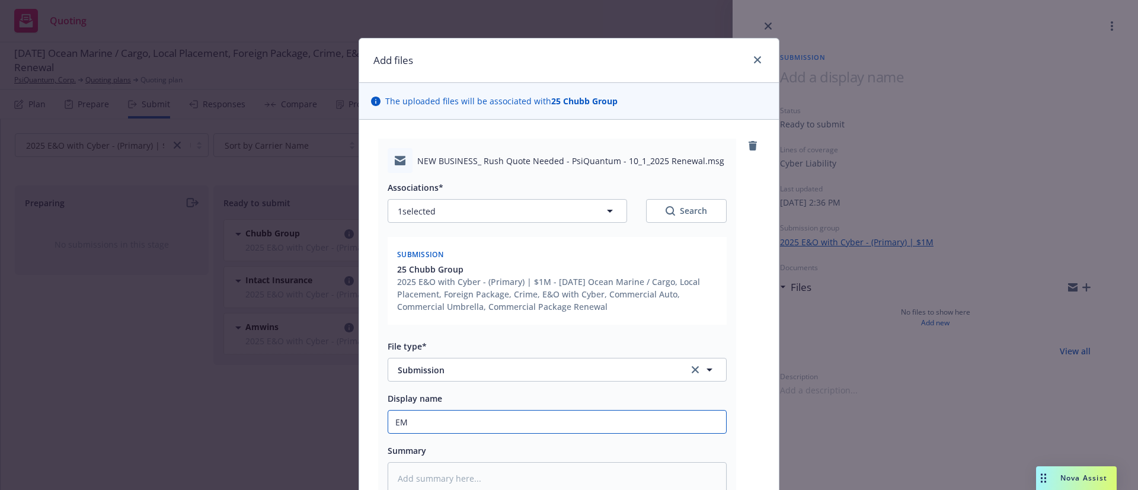
type textarea "x"
type input "EM t"
type textarea "x"
type input "EM to"
type textarea "x"
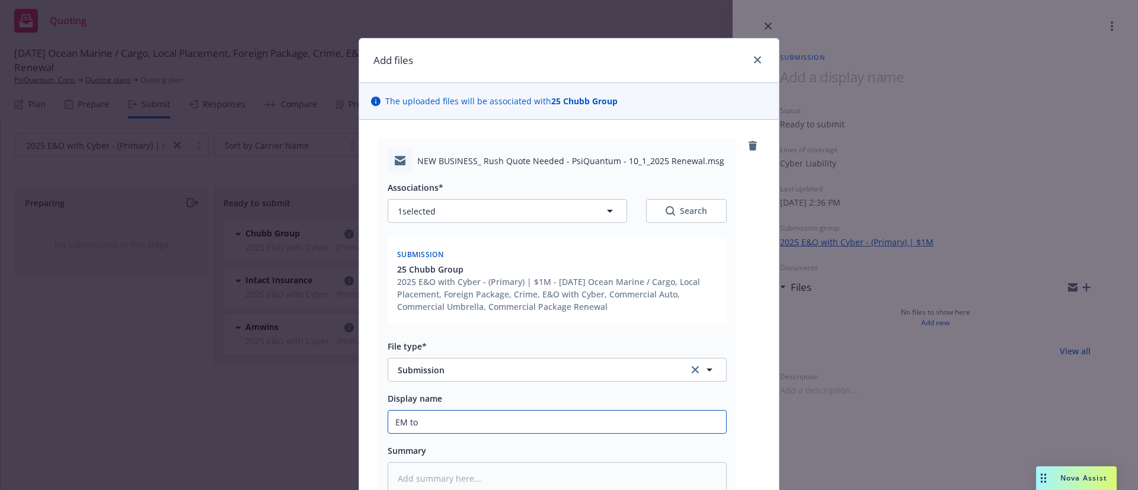
type input "EM to"
type textarea "x"
type input "EM to C"
type textarea "x"
type input "EM to Chu"
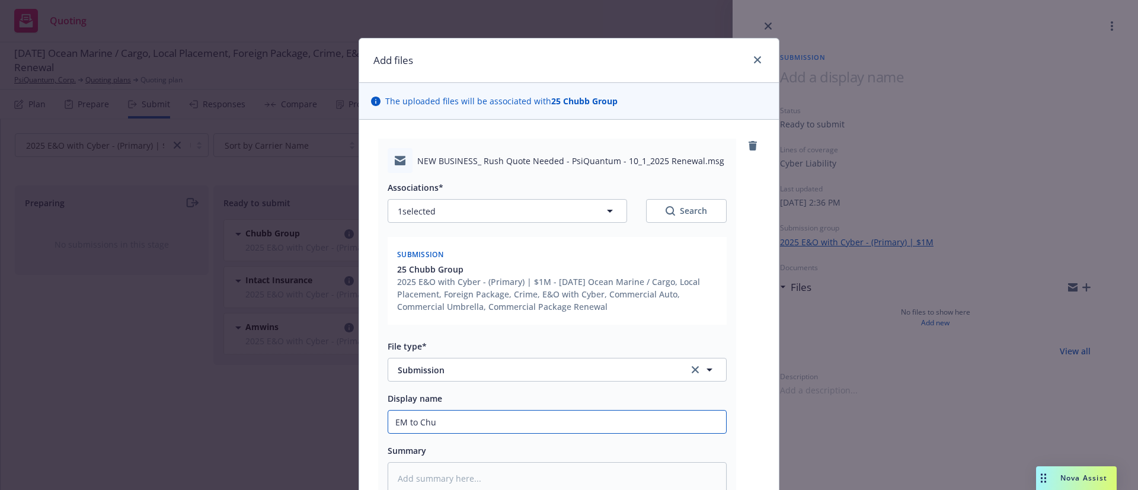
type textarea "x"
type input "EM to Chub"
type textarea "x"
type input "EM to Chubb"
type textarea "x"
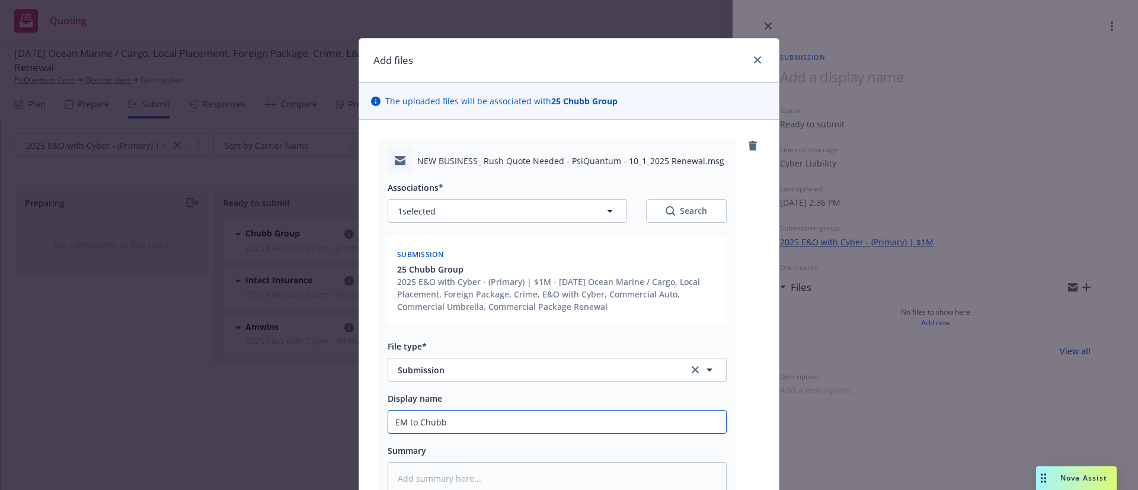
type input "EM to Chubb:"
type textarea "x"
type input "EM to Chubb:"
type textarea "x"
type input "EM to Chubb: 2"
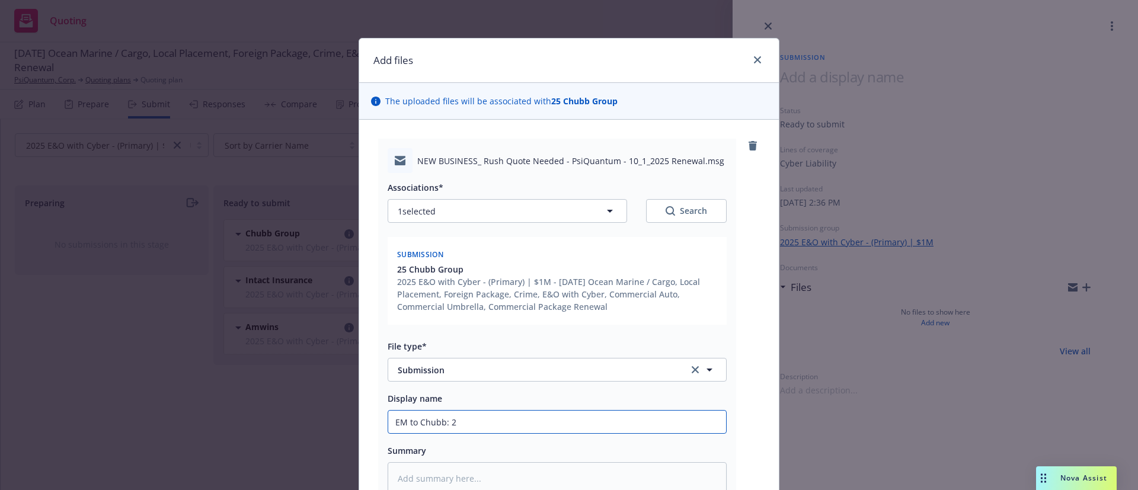
type textarea "x"
type input "EM to Chubb: 25"
type textarea "x"
type input "EM to Chubb: 25-"
type textarea "x"
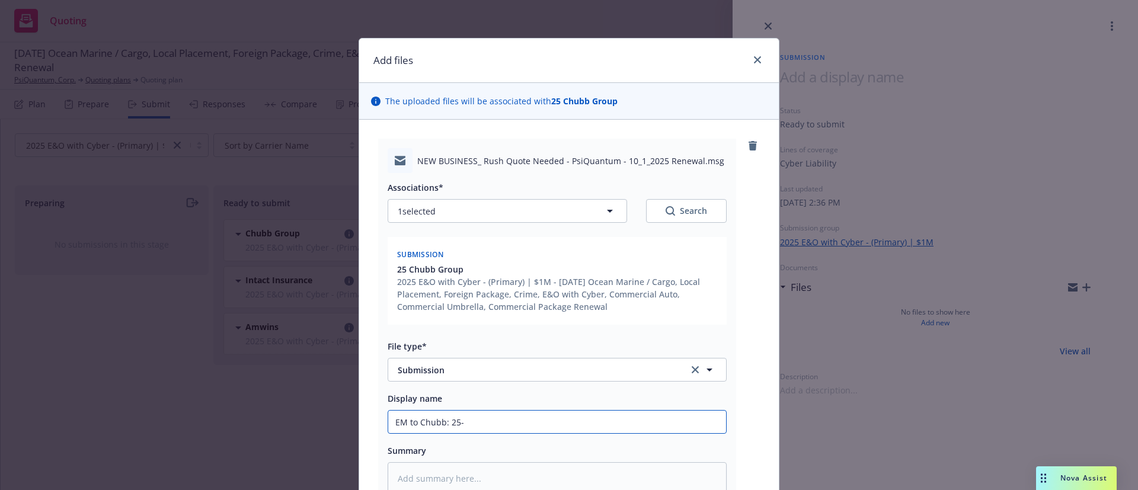
type input "EM to Chubb: 25-2"
type textarea "x"
type input "EM to Chubb: 25-26"
type textarea "x"
type input "EM to Chubb: 25-26"
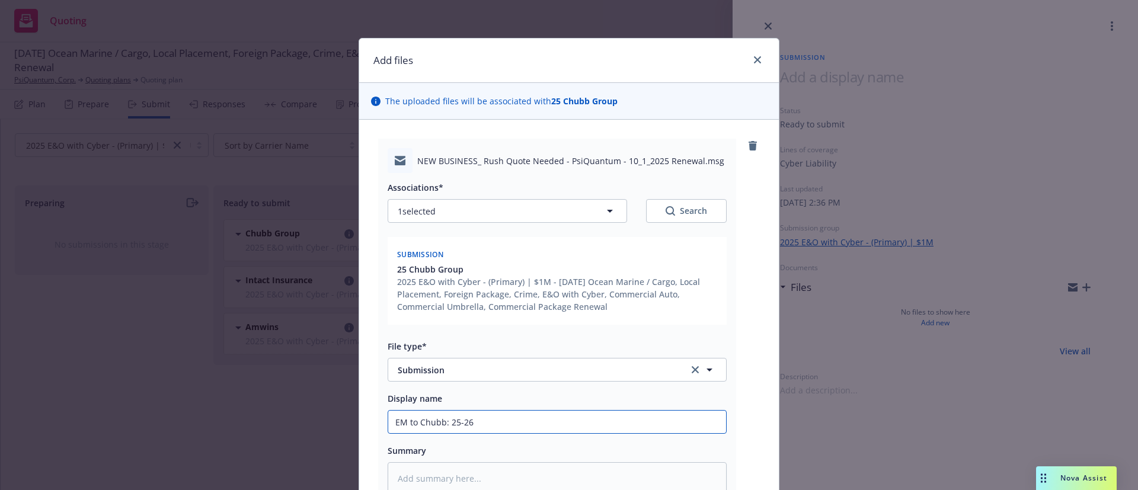
type textarea "x"
type input "EM to Chubb: 25-26 Cy"
type textarea "x"
type input "EM to Chubb: 25-26 Cyb"
type textarea "x"
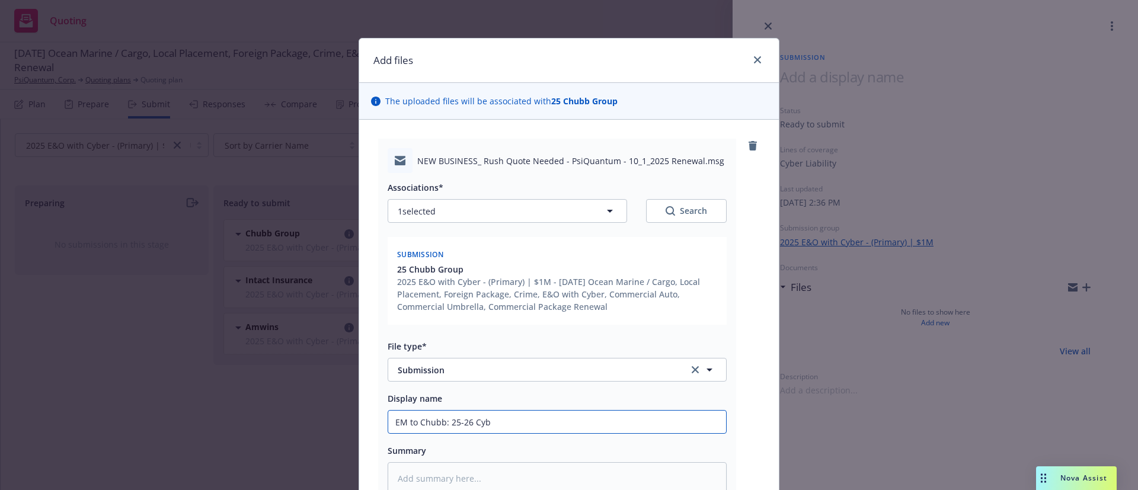
type input "EM to Chubb: 25-26 Cybe"
type textarea "x"
type input "EM to Chubb: 25-26 Cyber"
type textarea "x"
type input "EM to Chubb: 25-26 Cyber S"
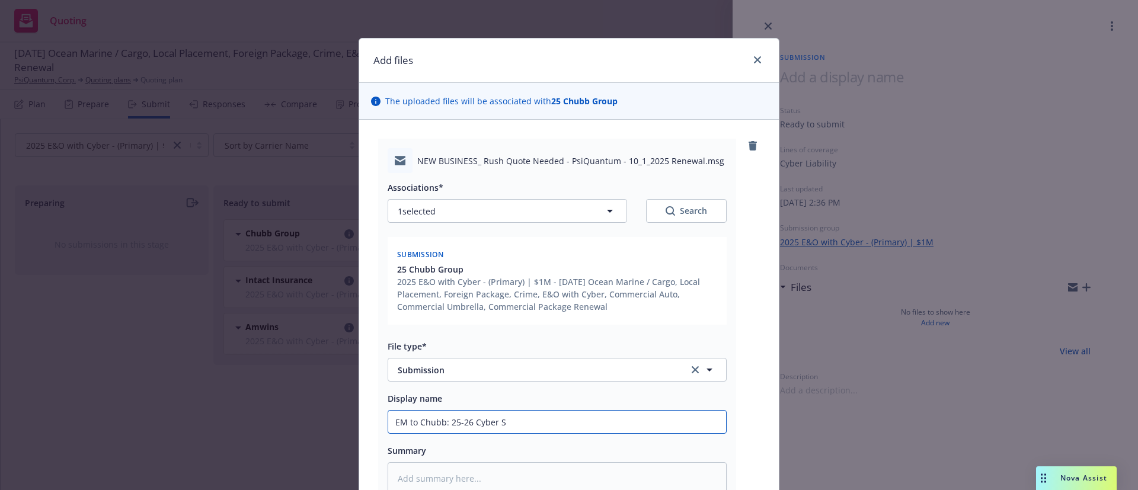
type textarea "x"
type input "EM to Chubb: 25-26 Cyber Su"
type textarea "x"
type input "EM to Chubb: 25-26 Cyber Sub"
type textarea "x"
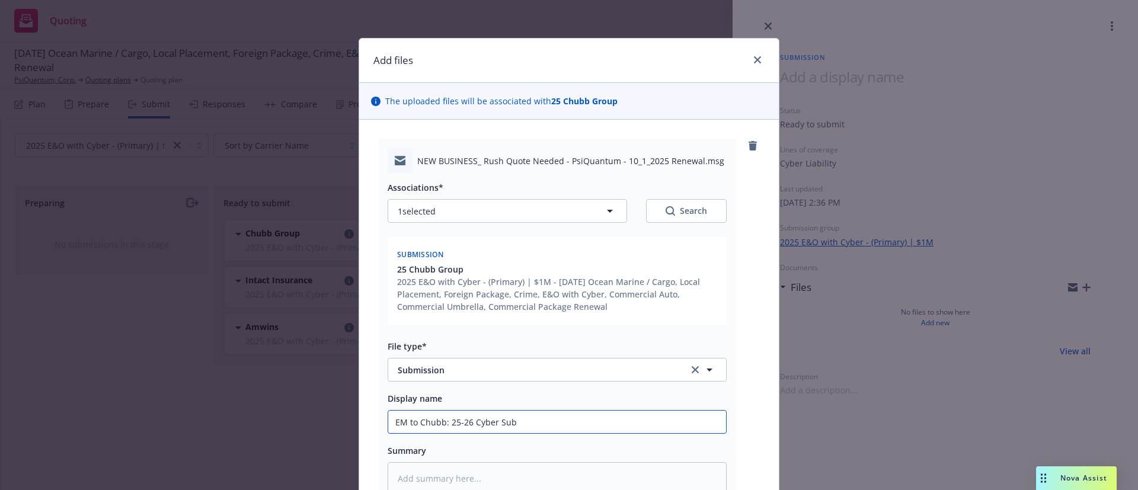
type input "EM to Chubb: 25-26 Cyber Subm"
type textarea "x"
type input "EM to Chubb: 25-26 Cyber Submi"
type textarea "x"
type input "EM to Chubb: 25-26 Cyber Submis"
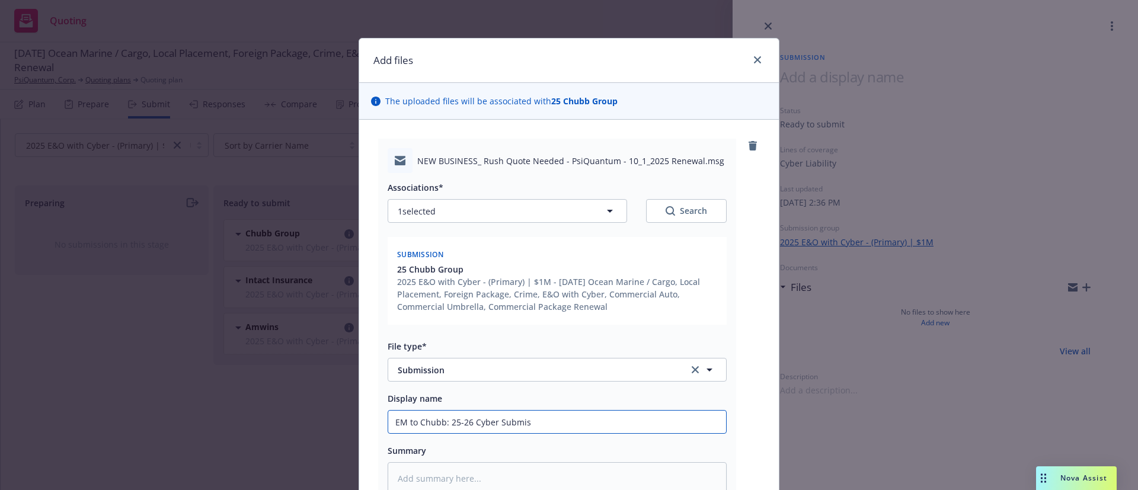
type textarea "x"
type input "EM to Chubb: 25-26 Cyber Submiss"
type textarea "x"
type input "EM to Chubb: 25-26 Cyber Submissi"
type textarea "x"
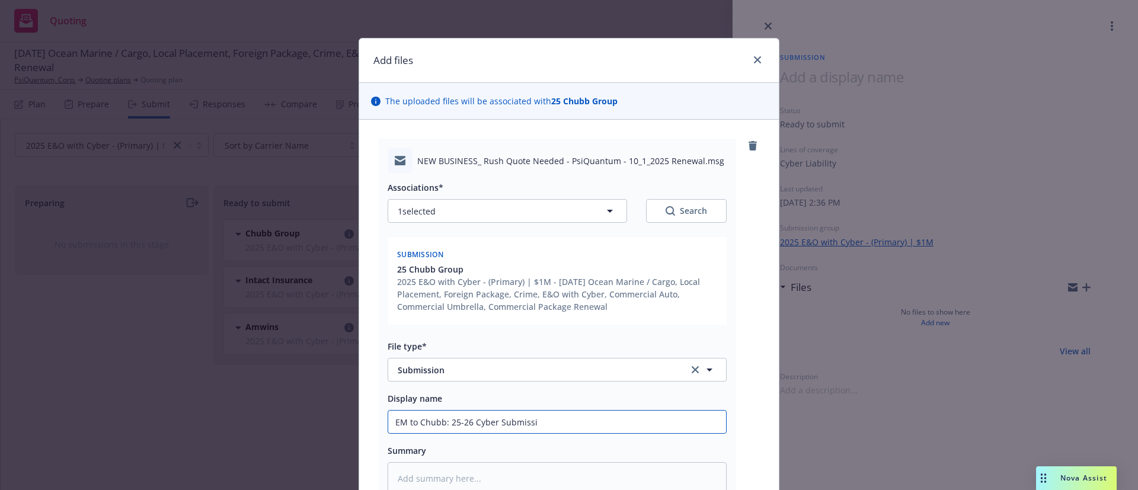
type input "EM to Chubb: 25-26 Cyber Submissio"
type textarea "x"
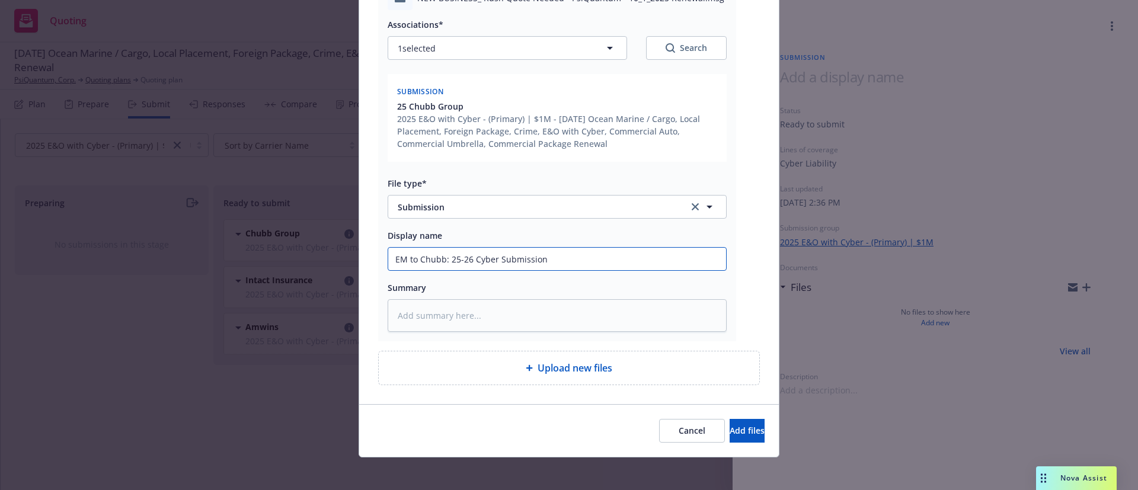
scroll to position [168, 0]
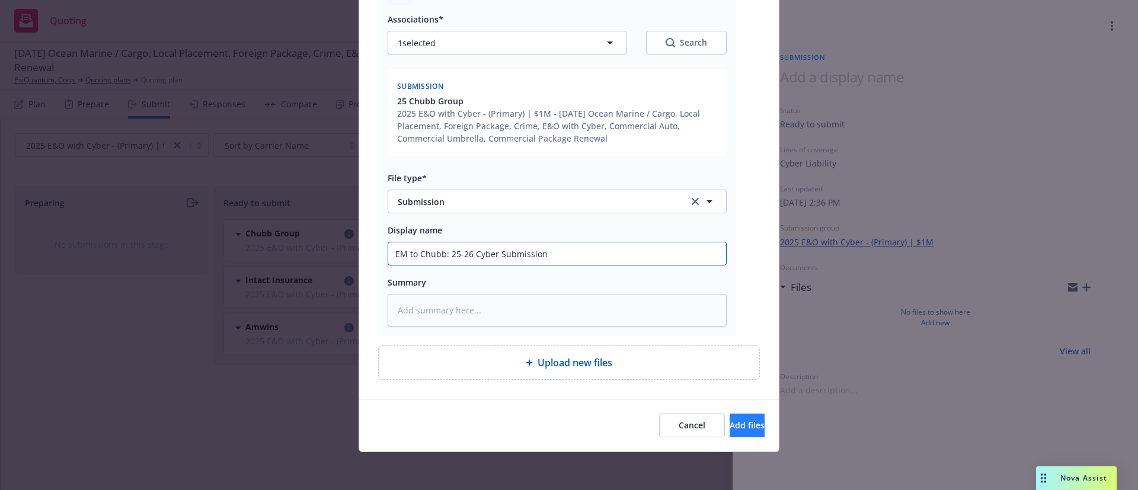
type input "EM to Chubb: 25-26 Cyber Submission"
click at [739, 422] on button "Add files" at bounding box center [747, 426] width 35 height 24
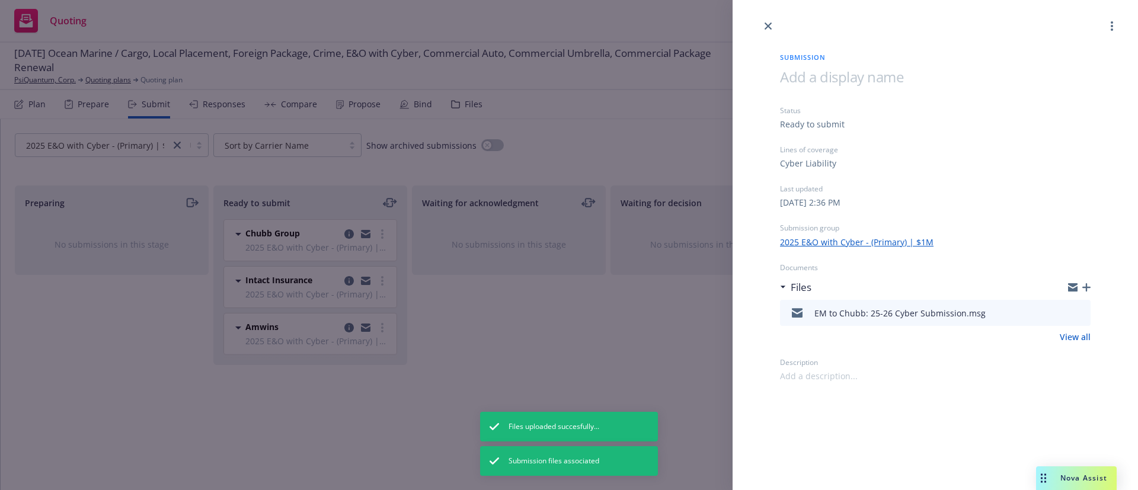
click at [1087, 287] on icon "button" at bounding box center [1087, 287] width 8 height 8
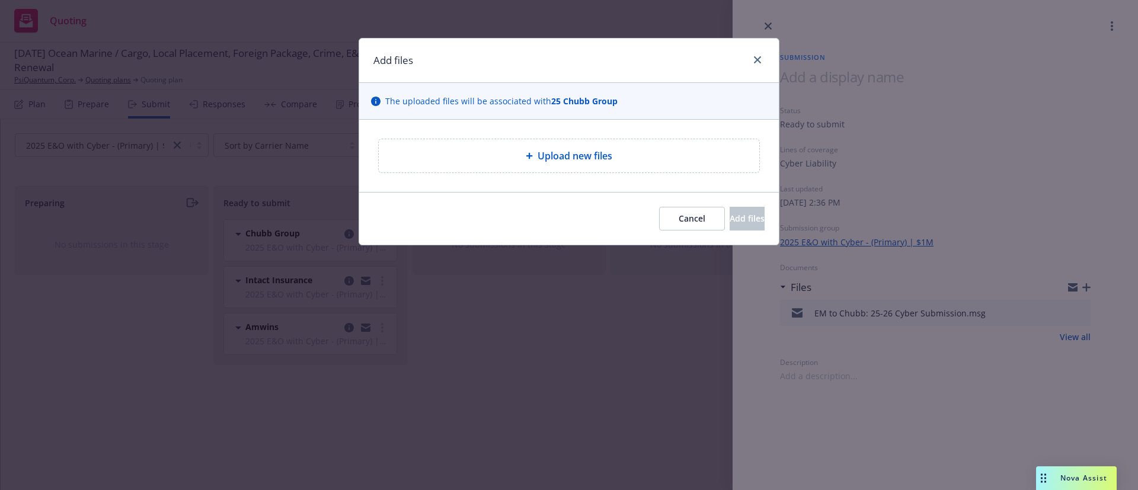
type textarea "x"
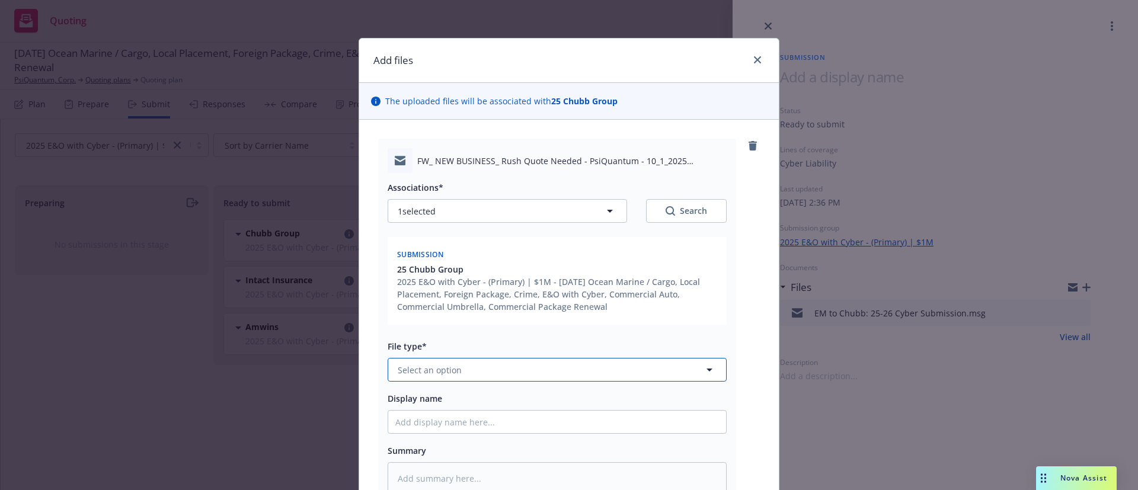
click at [424, 370] on span "Select an option" at bounding box center [430, 370] width 64 height 12
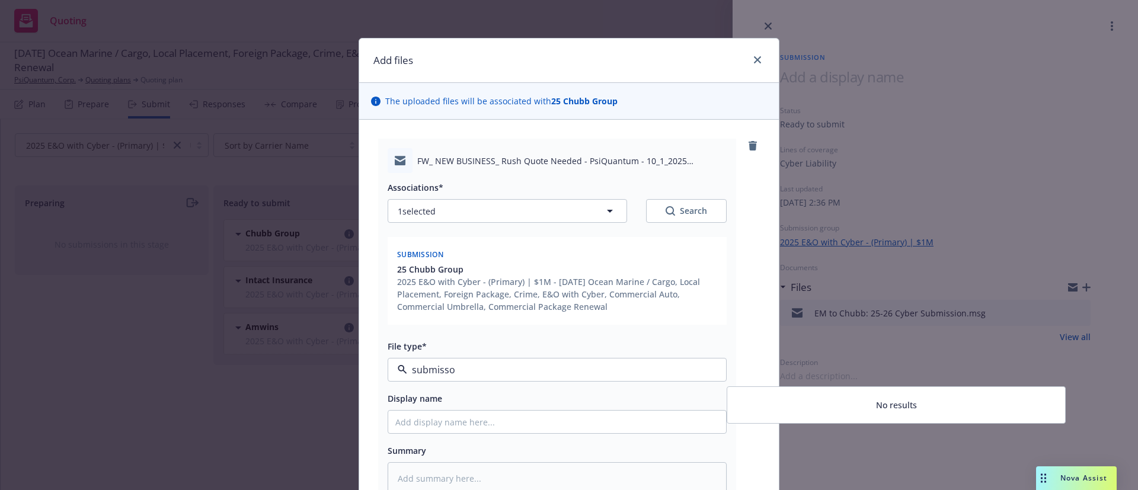
type input "submiss"
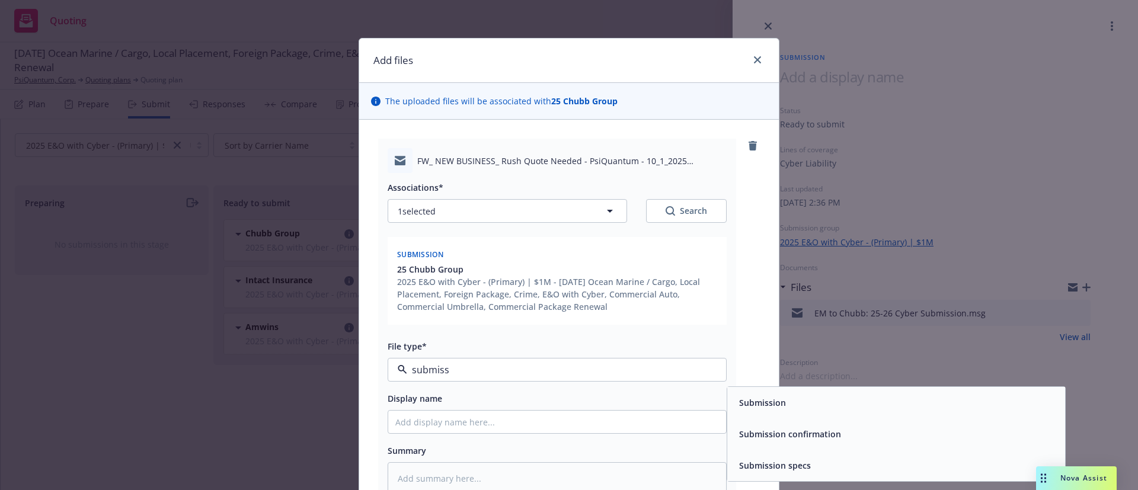
click at [909, 432] on div "Submission confirmation" at bounding box center [897, 434] width 324 height 17
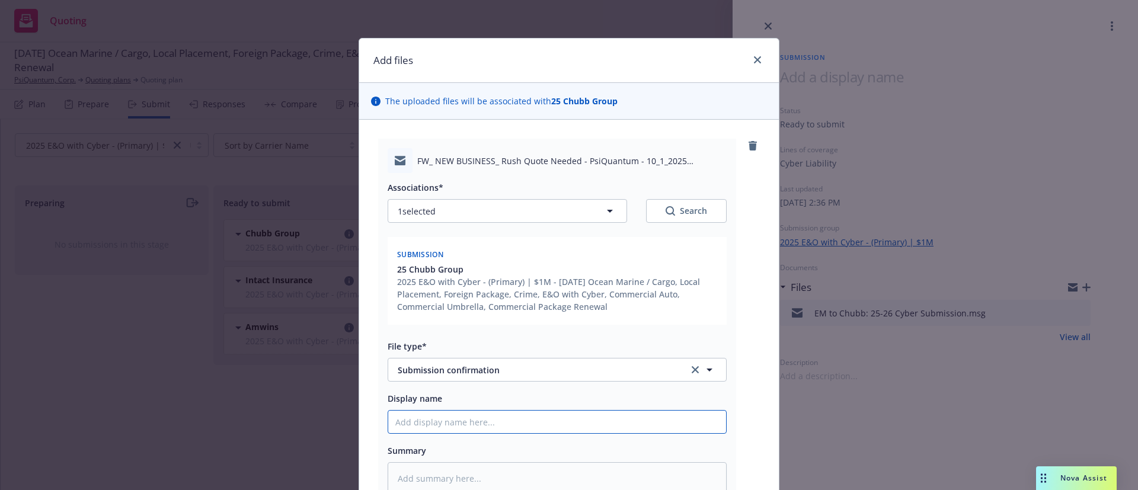
click at [484, 426] on input "Display name" at bounding box center [557, 422] width 338 height 23
type textarea "x"
type input "E"
type textarea "x"
type input "EM"
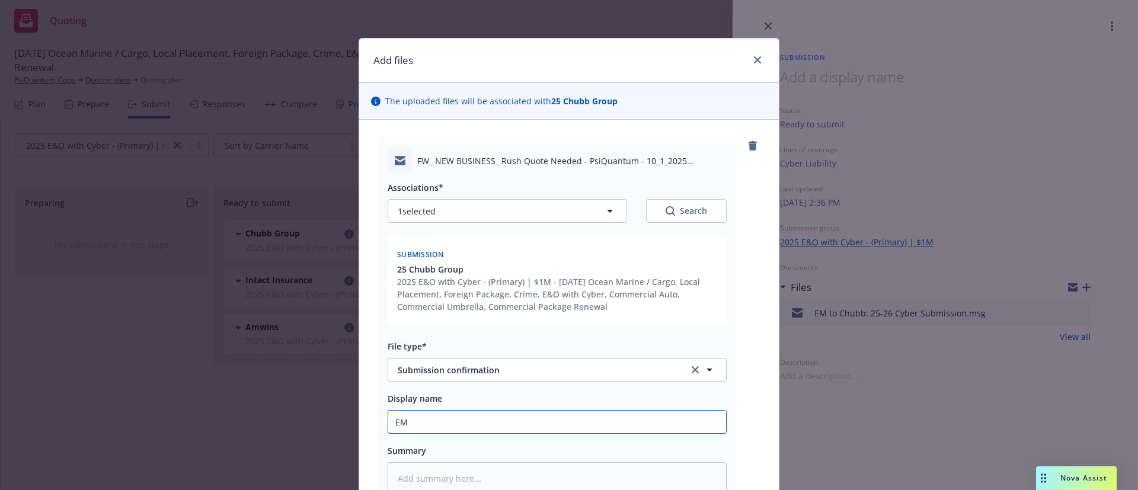
type textarea "x"
type input "EM"
type textarea "x"
type input "EM f"
type textarea "x"
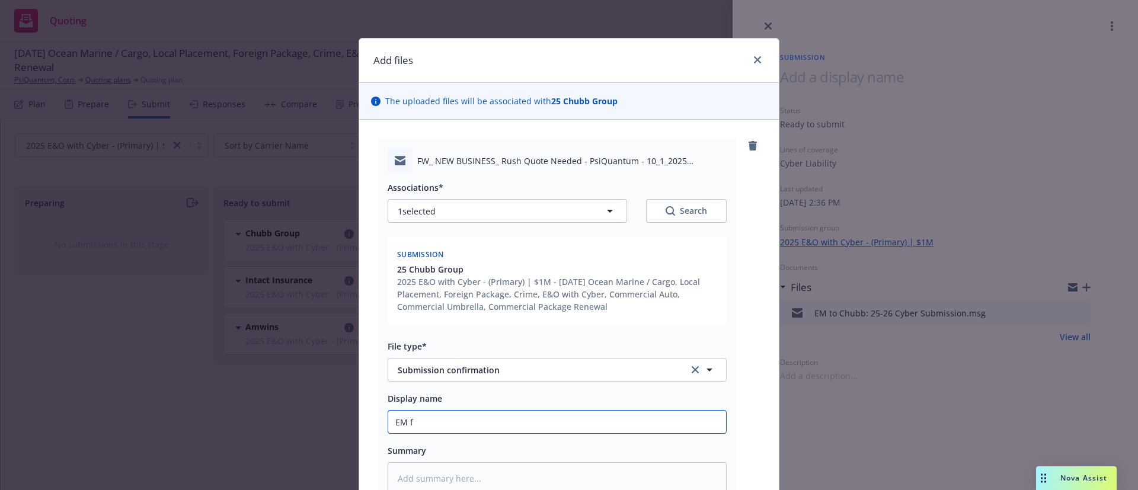
type input "EM fr"
type textarea "x"
type input "EM fr"
type textarea "x"
type input "EM fr C"
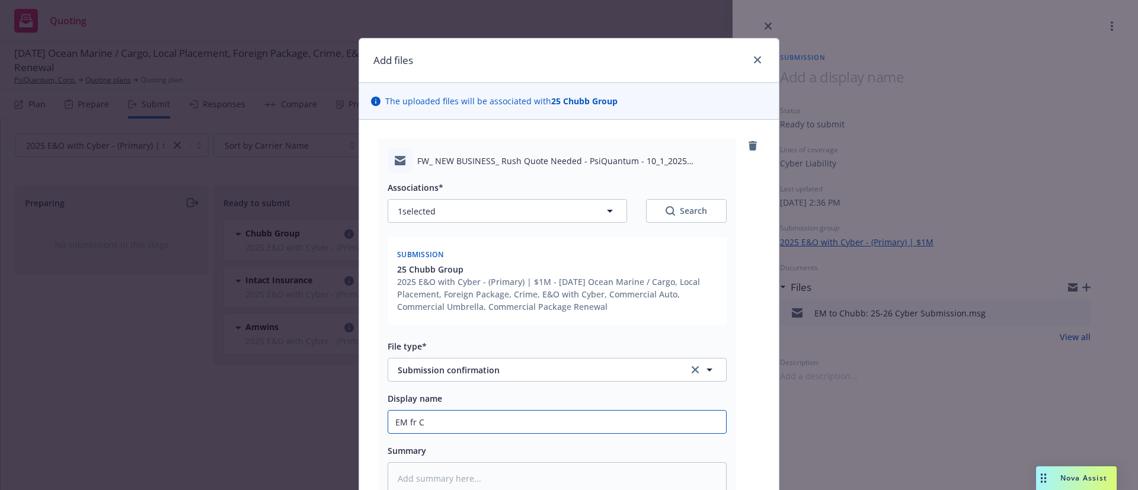
type textarea "x"
type input "EM fr Ch"
type textarea "x"
type input "EM fr Chu"
type textarea "x"
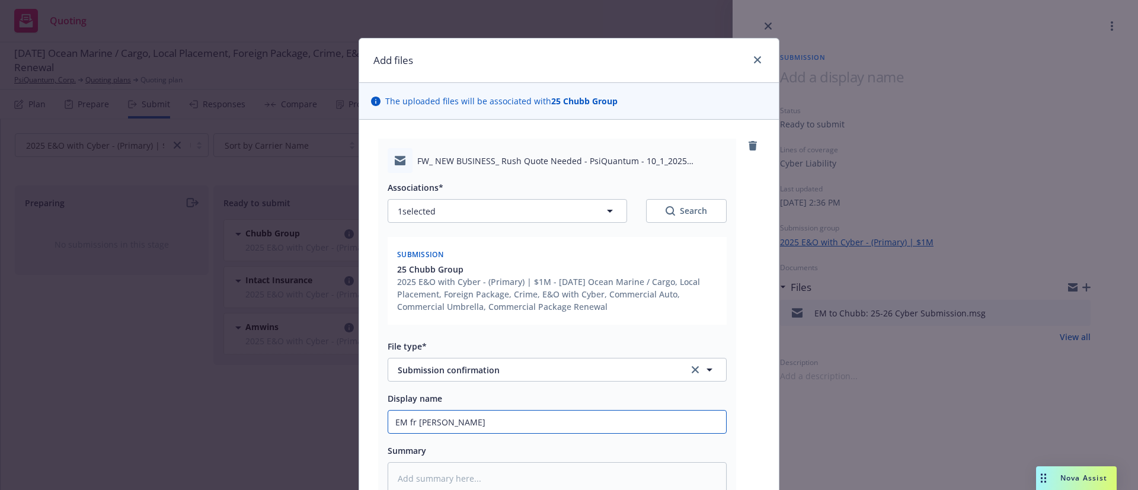
type input "EM fr Chub"
type textarea "x"
type input "EM fr Chubb"
type textarea "x"
type input "EM fr Chubb:"
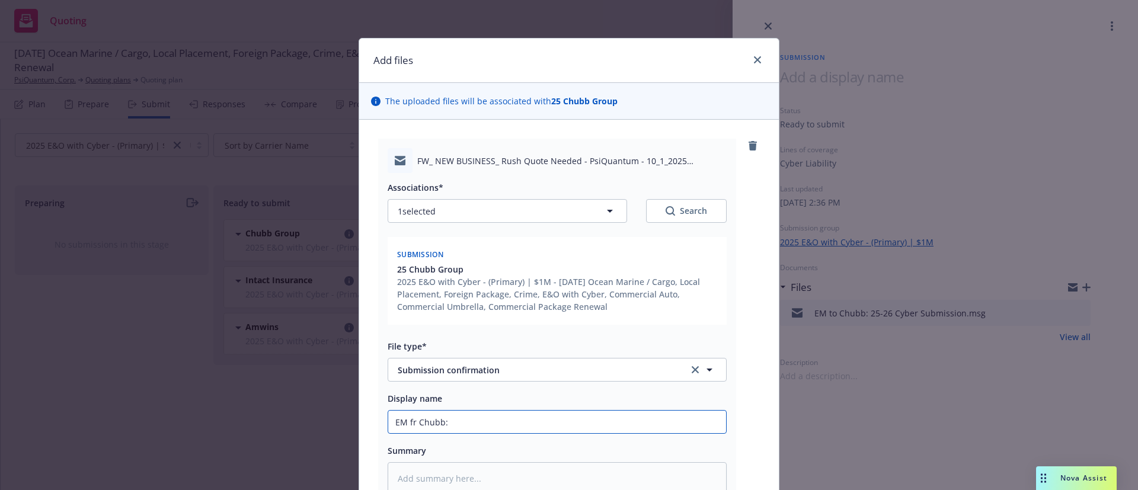
type textarea "x"
type input "EM fr Chubb:"
type textarea "x"
type input "EM fr Chubb: M"
type textarea "x"
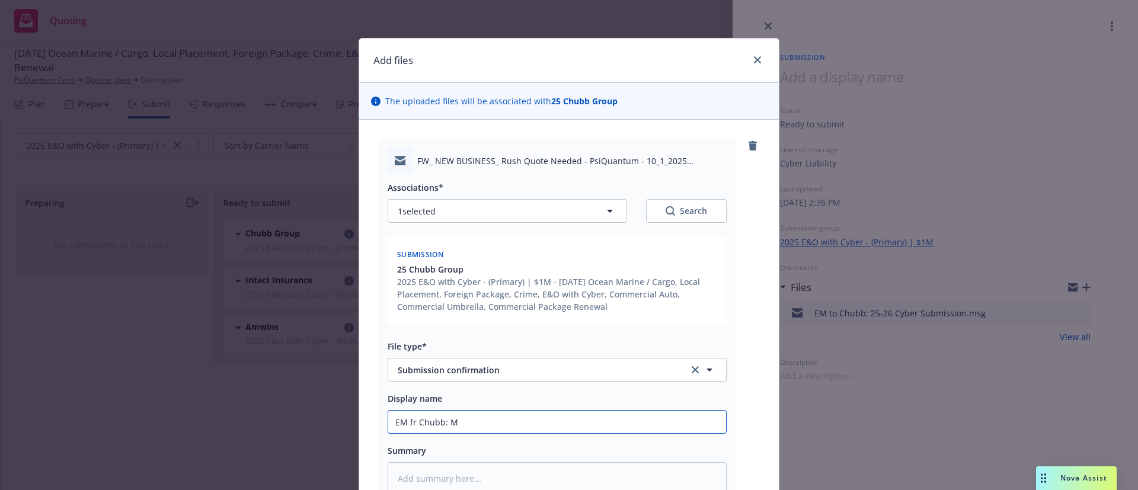
type input "EM fr Chubb: Mo"
type textarea "x"
type input "EM fr Chubb: Mon"
type textarea "x"
type input "EM fr Chubb: Mono"
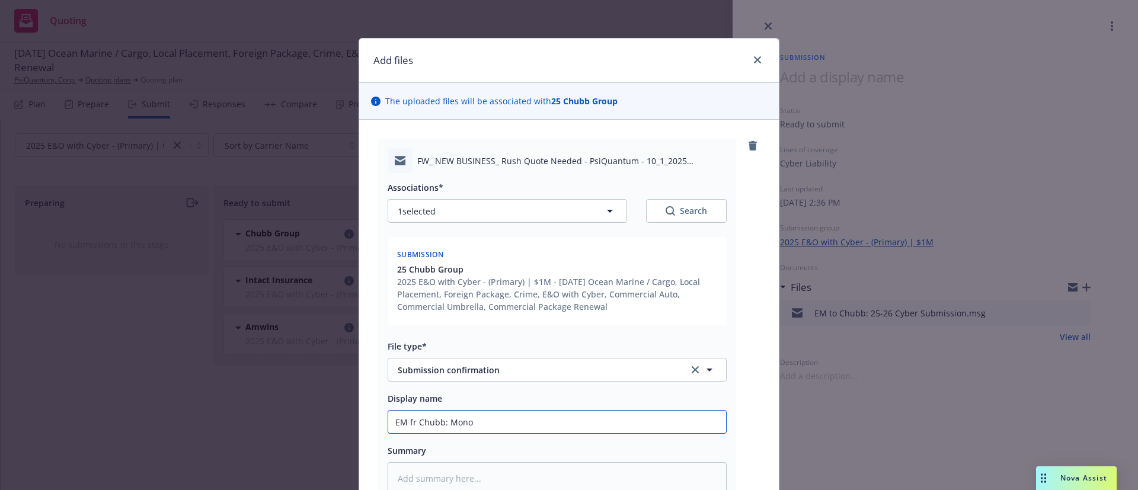
type textarea "x"
type input "EM fr Chubb: Monol"
type textarea "x"
type input "EM fr Chubb: Monoli"
type textarea "x"
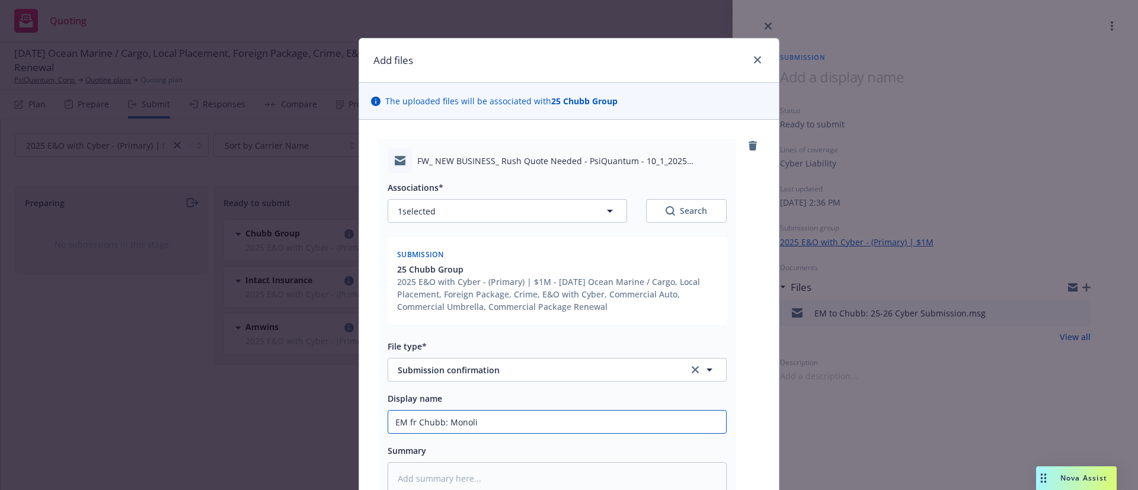
type input "EM fr Chubb: Monolin"
type textarea "x"
type input "EM fr Chubb: Monoline"
type textarea "x"
type input "EM fr Chubb: Monoline"
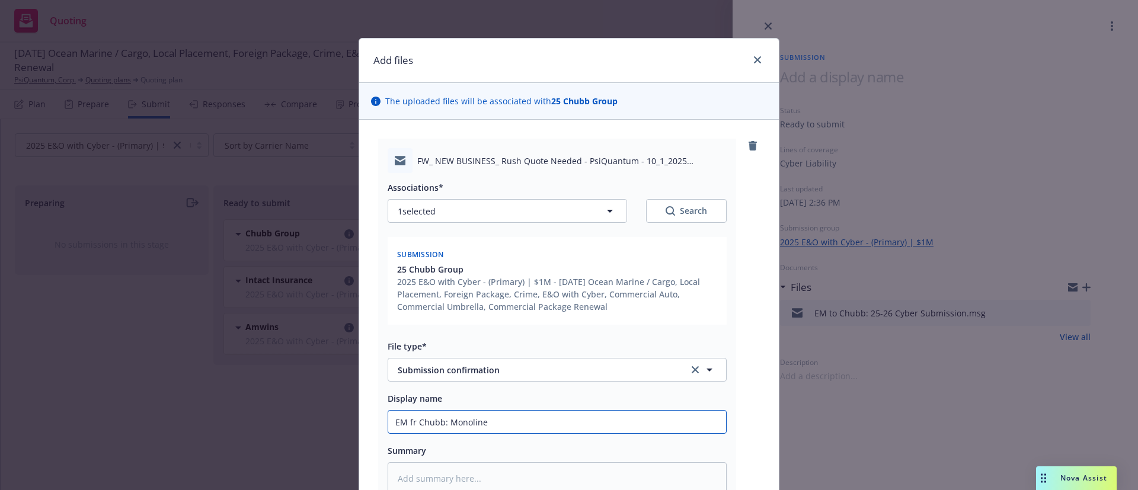
type textarea "x"
type input "EM fr Chubb: Monoline C"
type textarea "x"
type input "EM fr Chubb: Monoline Cy"
type textarea "x"
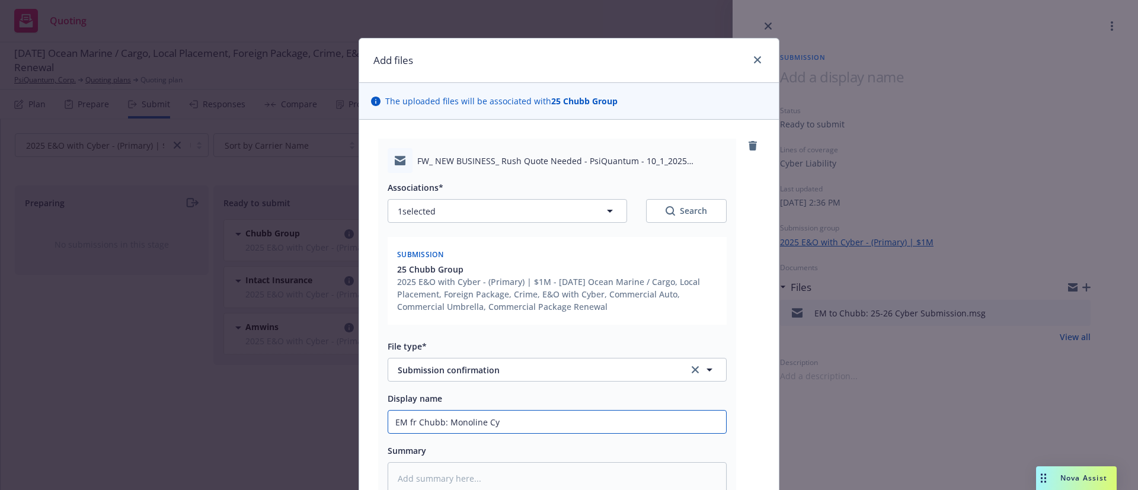
type input "EM fr Chubb: Monoline Cyb"
type textarea "x"
type input "EM fr Chubb: Monoline Cybe"
type textarea "x"
type input "EM fr Chubb: Monoline Cyber"
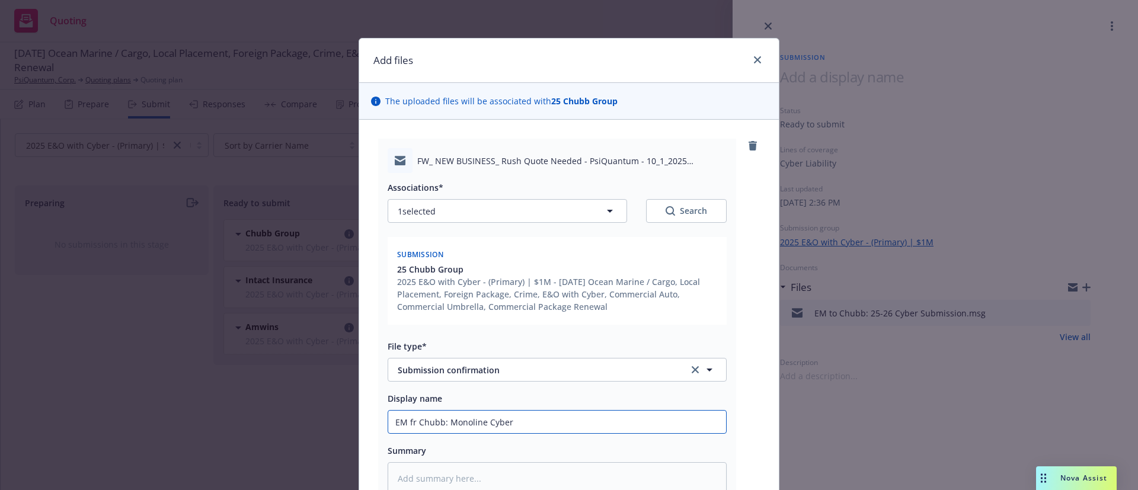
type textarea "x"
type input "EM fr Chubb: Monoline Cyber"
type textarea "x"
type input "EM fr Chubb: Monoline Cyber Su"
type textarea "x"
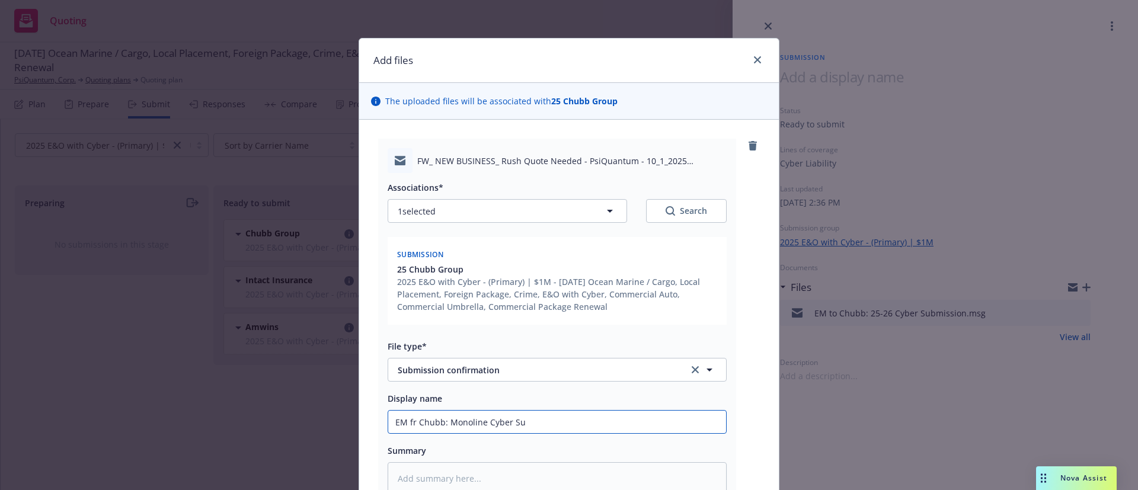
type input "EM fr Chubb: Monoline Cyber Sub"
type textarea "x"
type input "EM fr Chubb: Monoline Cyber Subm"
type textarea "x"
type input "EM fr Chubb: Monoline Cyber Submi"
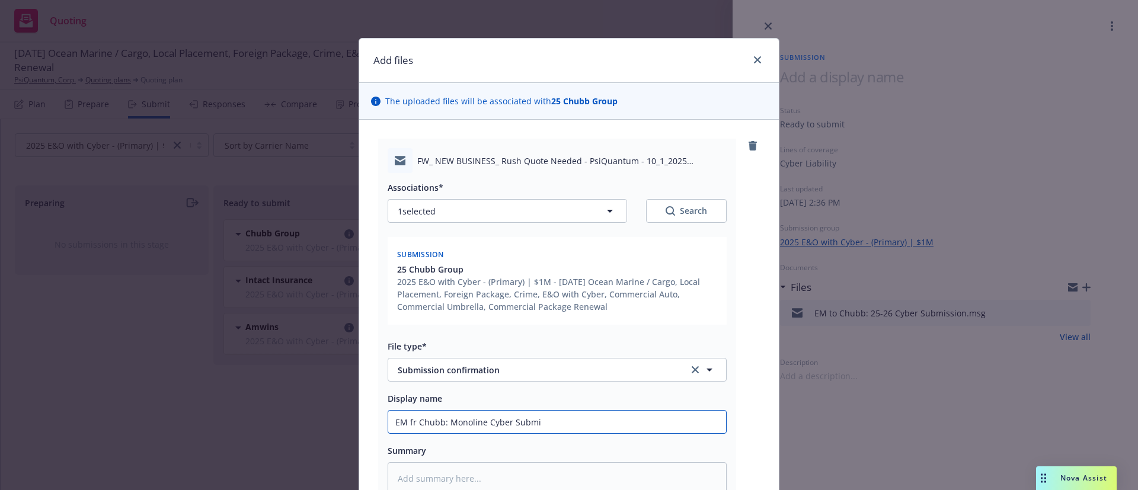
type textarea "x"
type input "EM fr Chubb: Monoline Cyber Submiss"
type textarea "x"
type input "EM fr Chubb: Monoline Cyber Submissi"
type textarea "x"
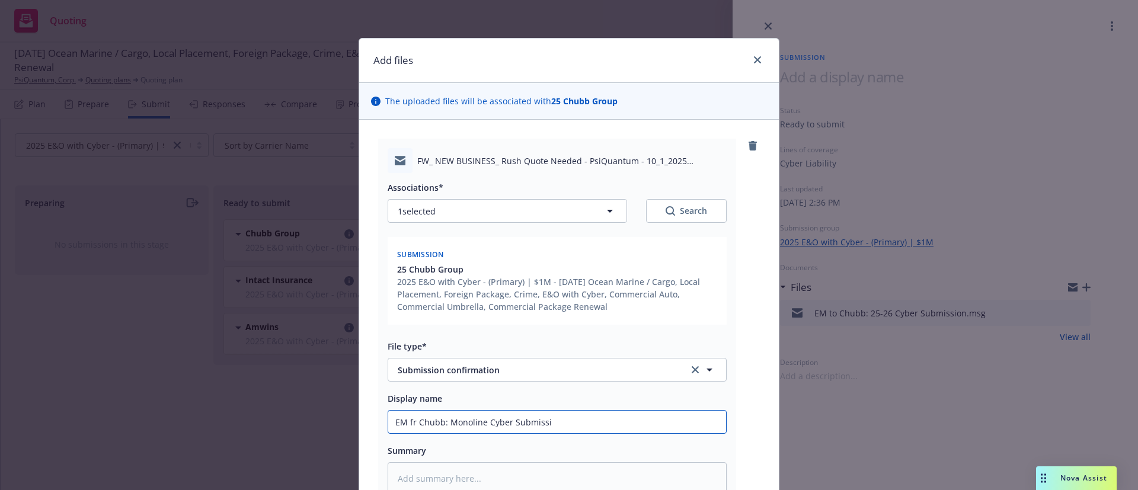
type input "EM fr Chubb: Monoline Cyber Submissio"
type textarea "x"
type input "EM fr Chubb: Monoline Cyber Submission"
type textarea "x"
type input "EM fr Chubb: Monoline Cyber Submission"
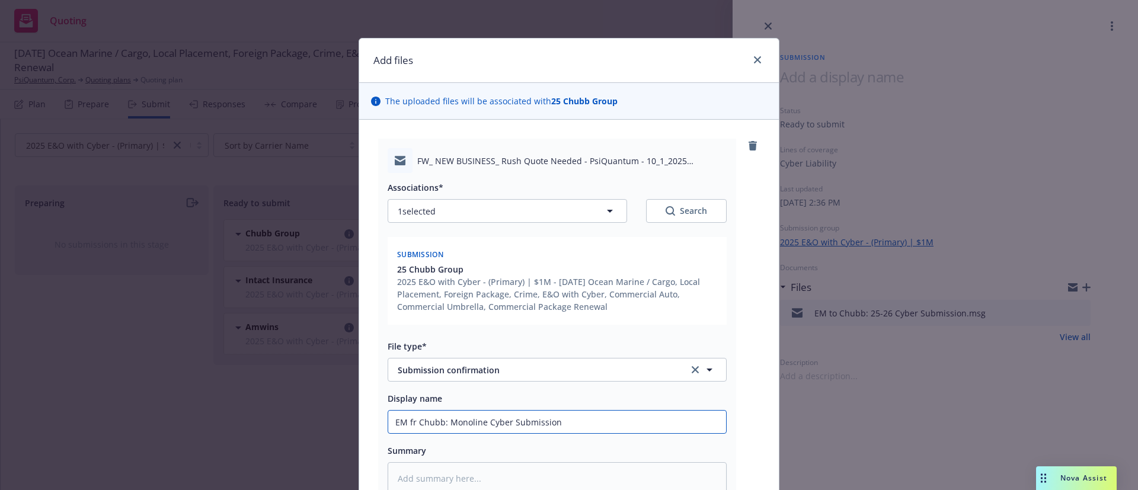
type textarea "x"
type input "EM fr Chubb: Monoline Cyber Submission C"
type textarea "x"
type input "EM fr Chubb: Monoline Cyber Submission Con"
type textarea "x"
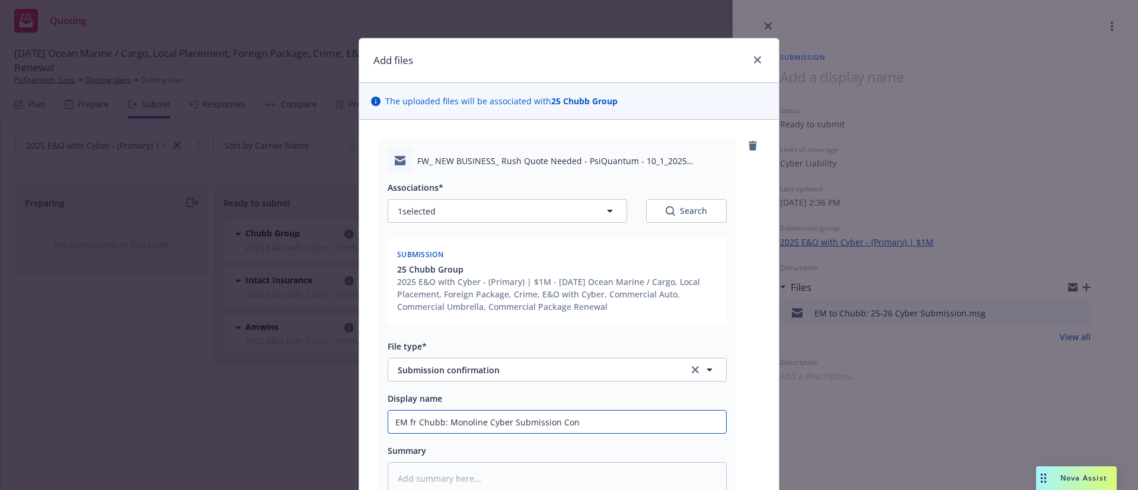
type input "EM fr Chubb: Monoline Cyber Submission Conf"
type textarea "x"
type input "EM fr Chubb: Monoline Cyber Submission Confi"
type textarea "x"
type input "EM fr Chubb: Monoline Cyber Submission Confirm"
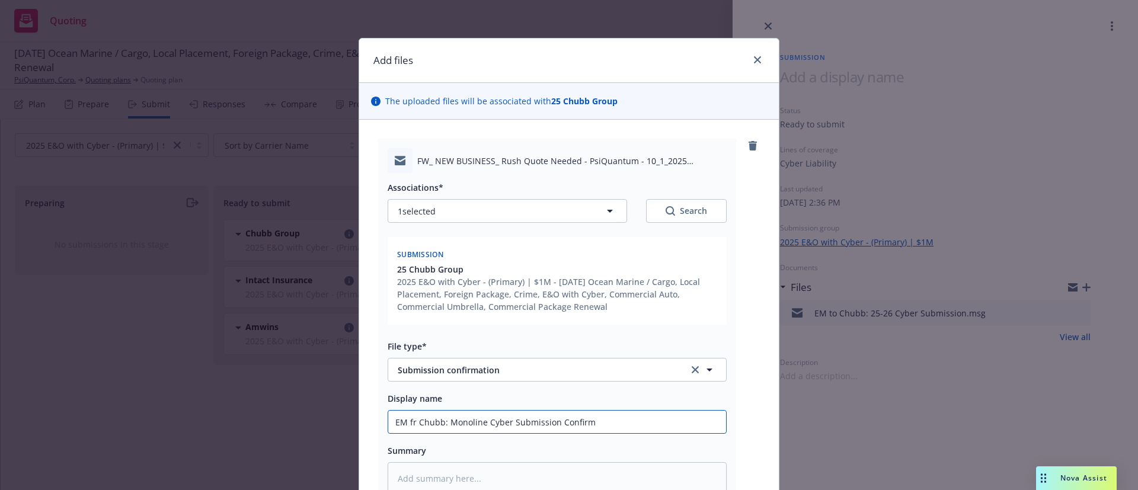
type textarea "x"
type input "EM fr Chubb: Monoline Cyber Submission Confirma"
type textarea "x"
type input "EM fr Chubb: Monoline Cyber Submission Confirmat"
type textarea "x"
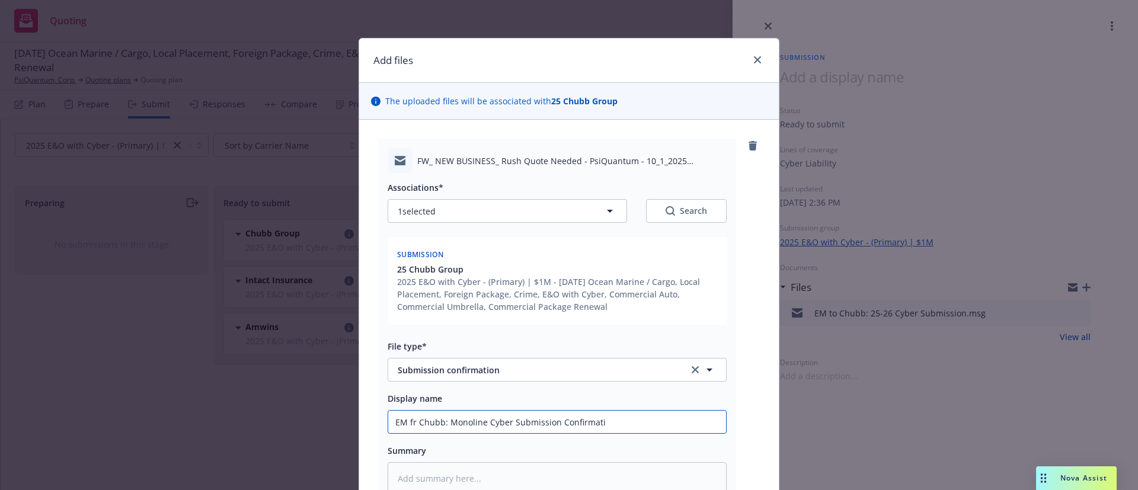
type input "EM fr Chubb: Monoline Cyber Submission Confirmatio"
type textarea "x"
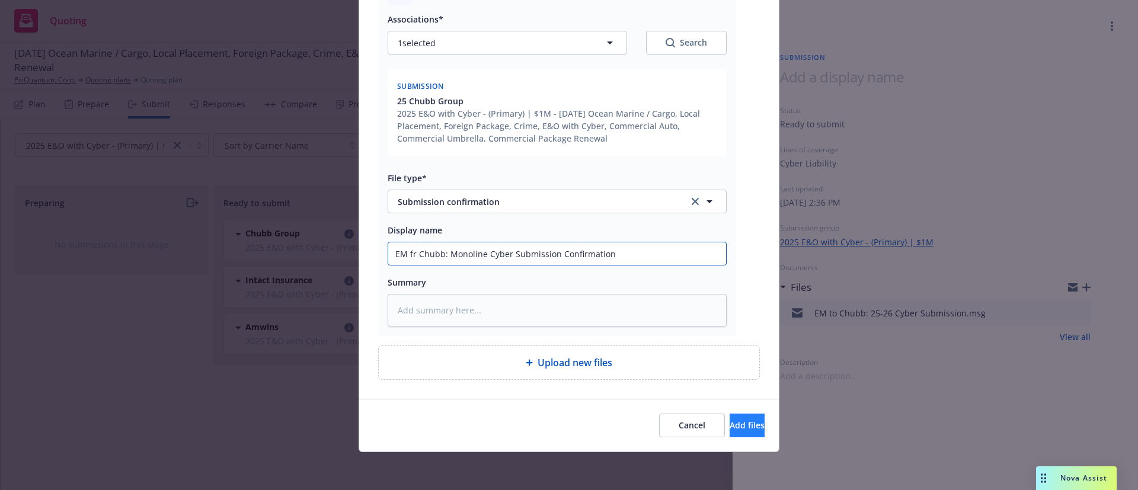
type input "EM fr Chubb: Monoline Cyber Submission Confirmation"
click at [730, 421] on span "Add files" at bounding box center [747, 425] width 35 height 11
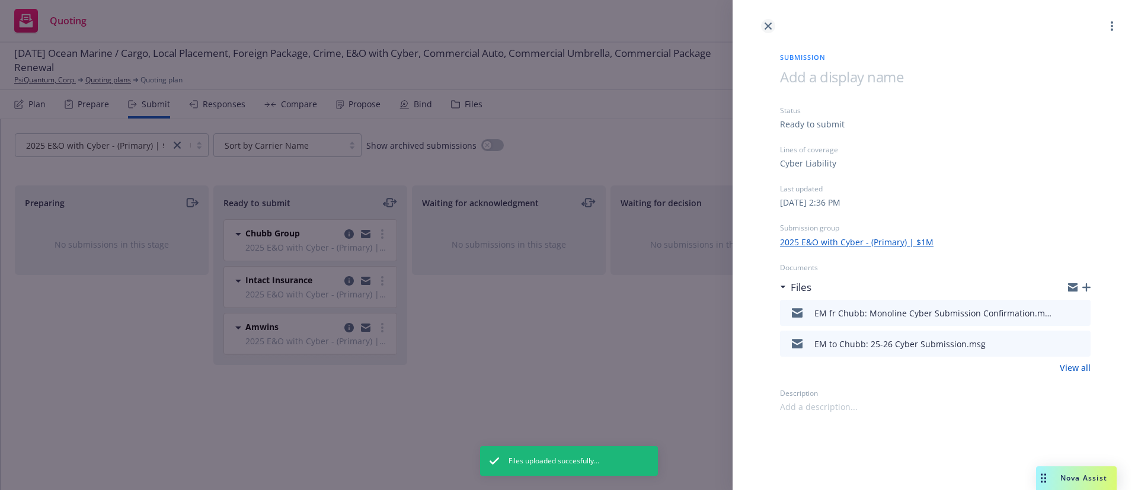
click at [767, 27] on icon "close" at bounding box center [768, 26] width 7 height 7
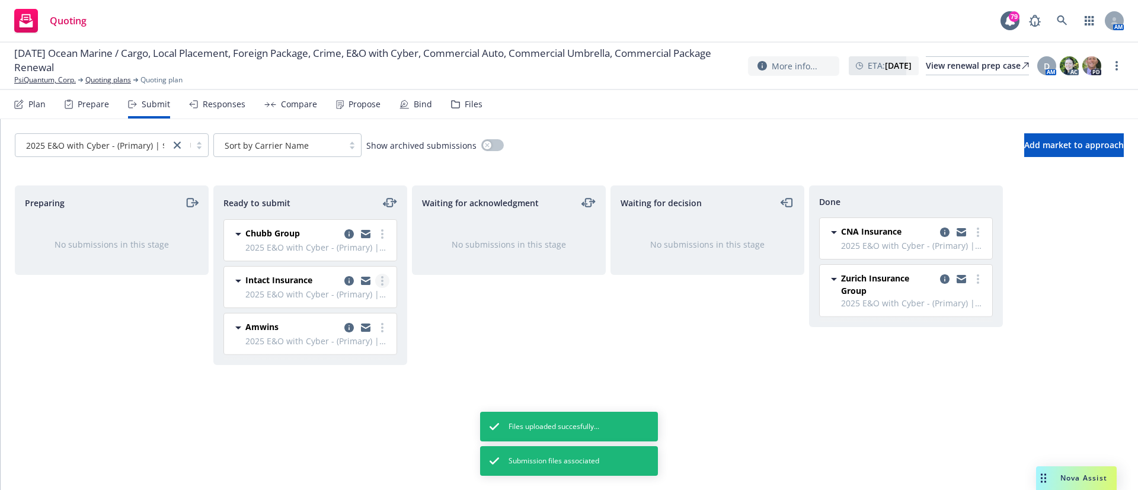
click at [384, 279] on link "more" at bounding box center [382, 281] width 14 height 14
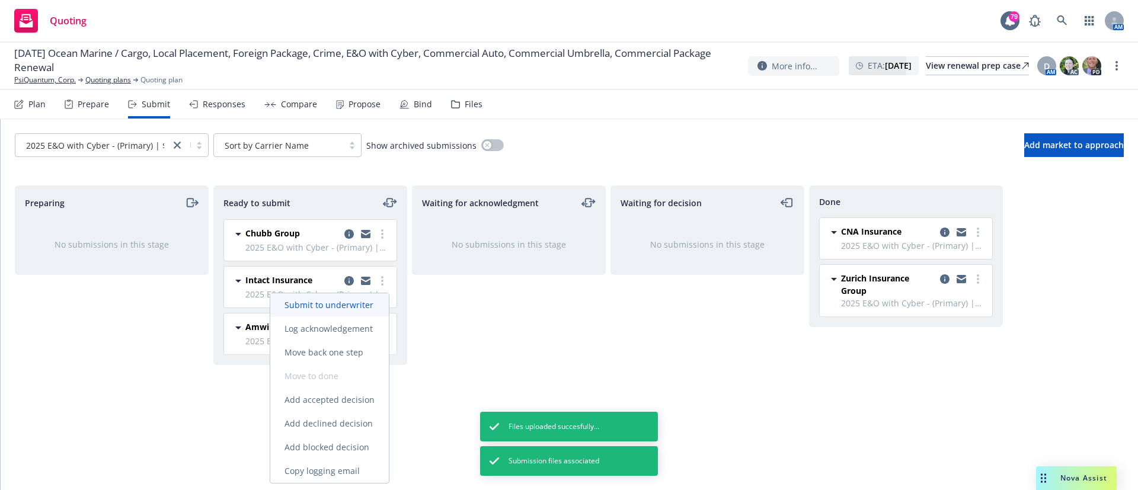
click at [366, 305] on span "Submit to underwriter" at bounding box center [328, 304] width 117 height 11
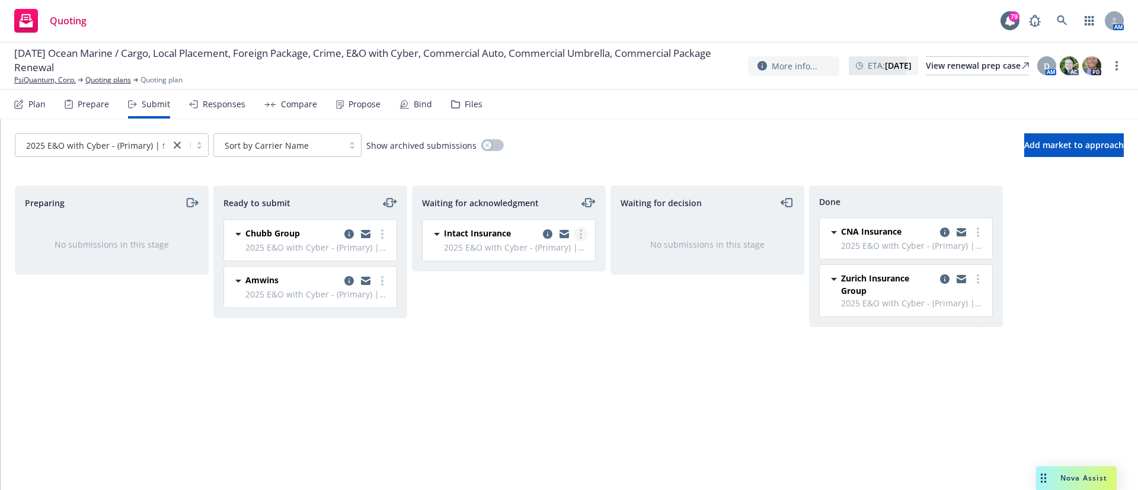
click at [583, 234] on link "more" at bounding box center [581, 234] width 14 height 14
click at [380, 231] on link "more" at bounding box center [382, 234] width 14 height 14
click at [358, 279] on span "Log acknowledgement" at bounding box center [328, 281] width 117 height 11
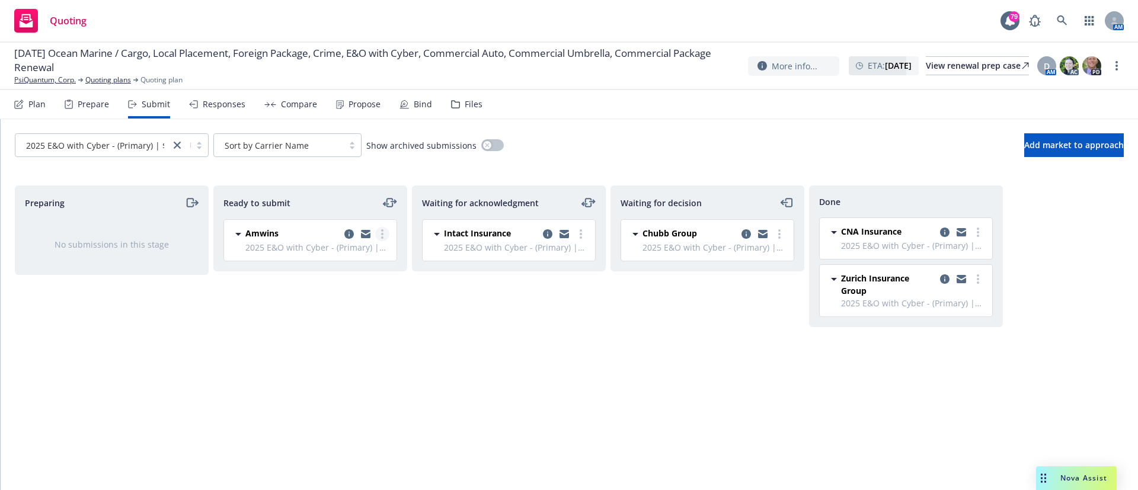
click at [382, 238] on circle "more" at bounding box center [382, 238] width 2 height 2
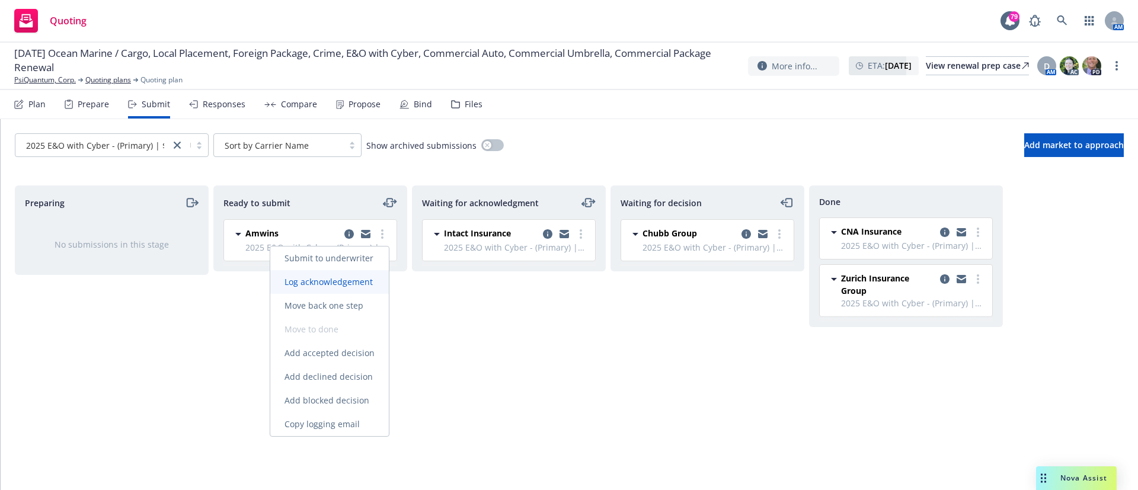
click at [368, 277] on span "Log acknowledgement" at bounding box center [328, 281] width 117 height 11
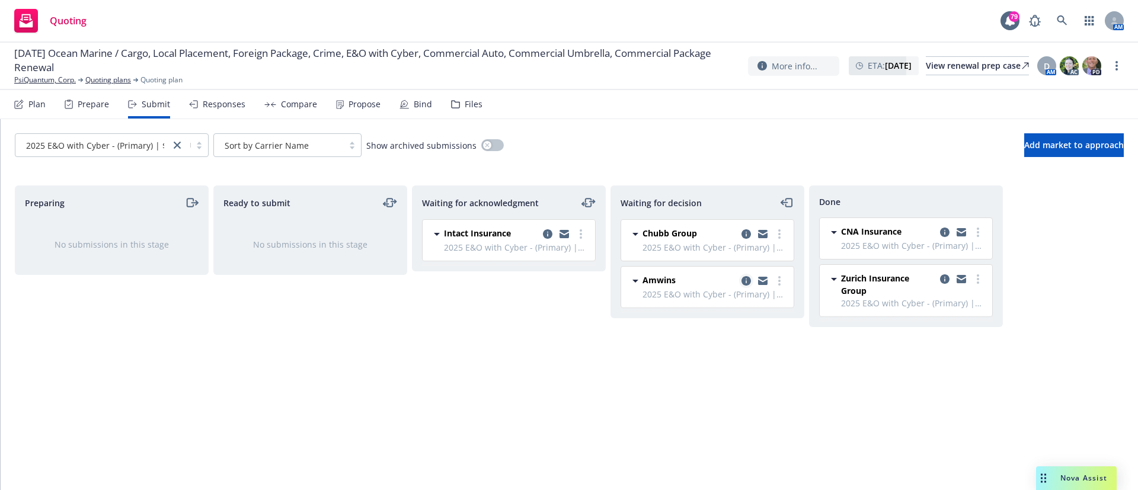
click at [749, 281] on icon "copy logging email" at bounding box center [746, 280] width 9 height 9
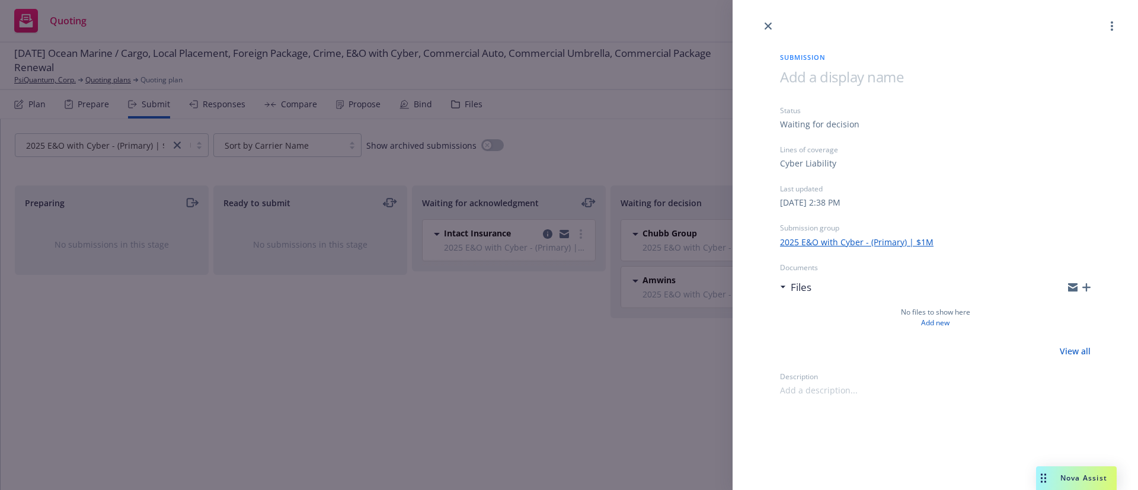
click at [1088, 289] on icon "button" at bounding box center [1087, 287] width 8 height 8
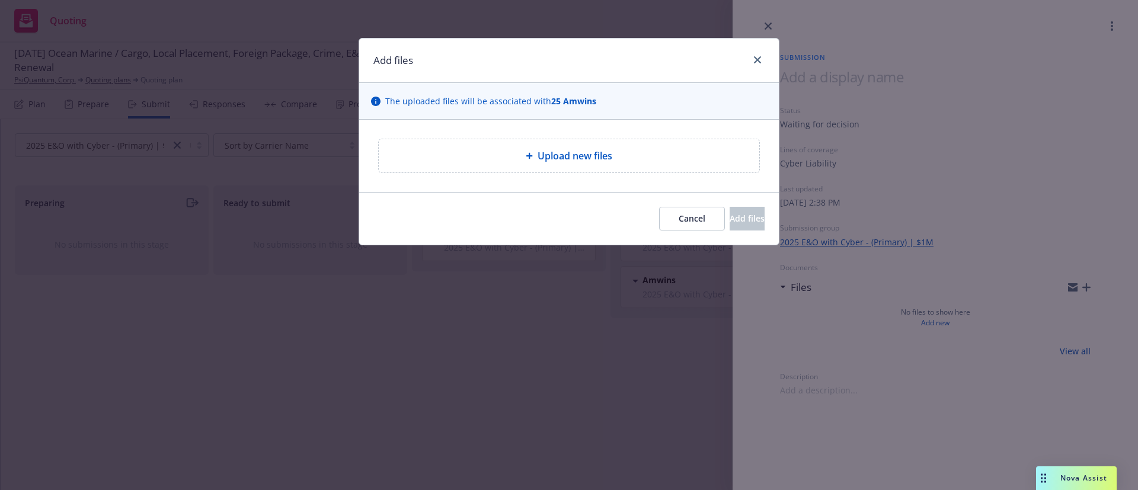
type textarea "x"
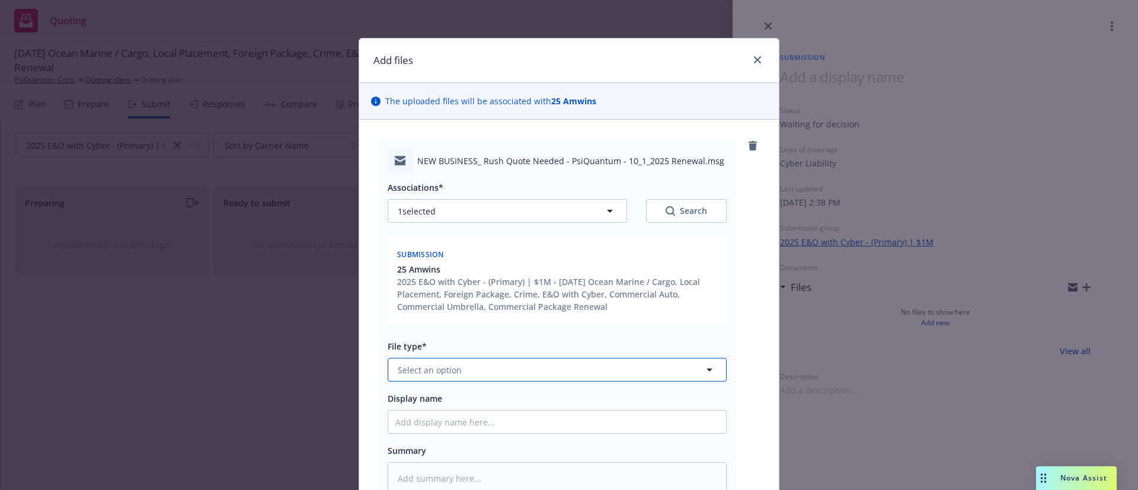
click at [442, 375] on span "Select an option" at bounding box center [430, 370] width 64 height 12
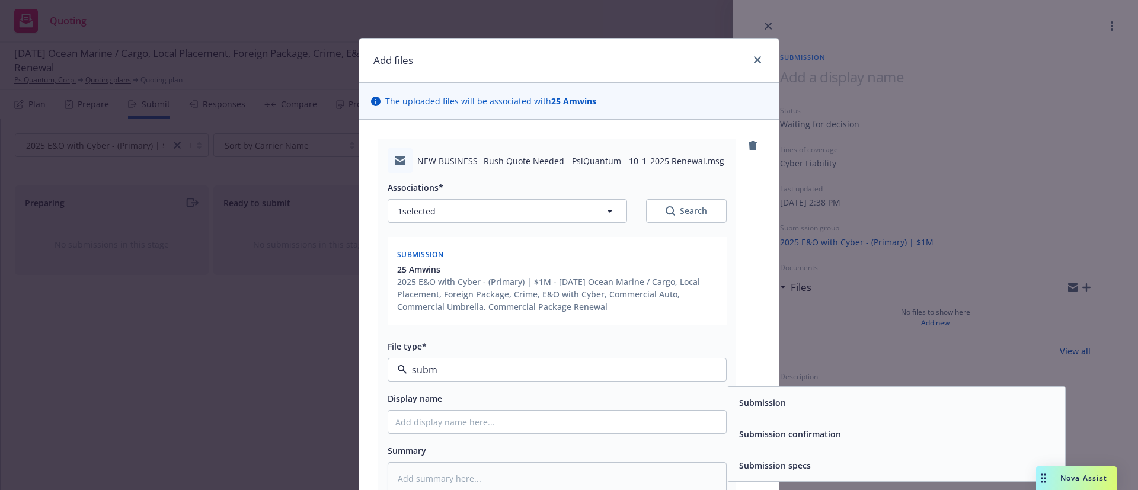
type input "submi"
click at [747, 404] on span "Submission" at bounding box center [762, 403] width 47 height 12
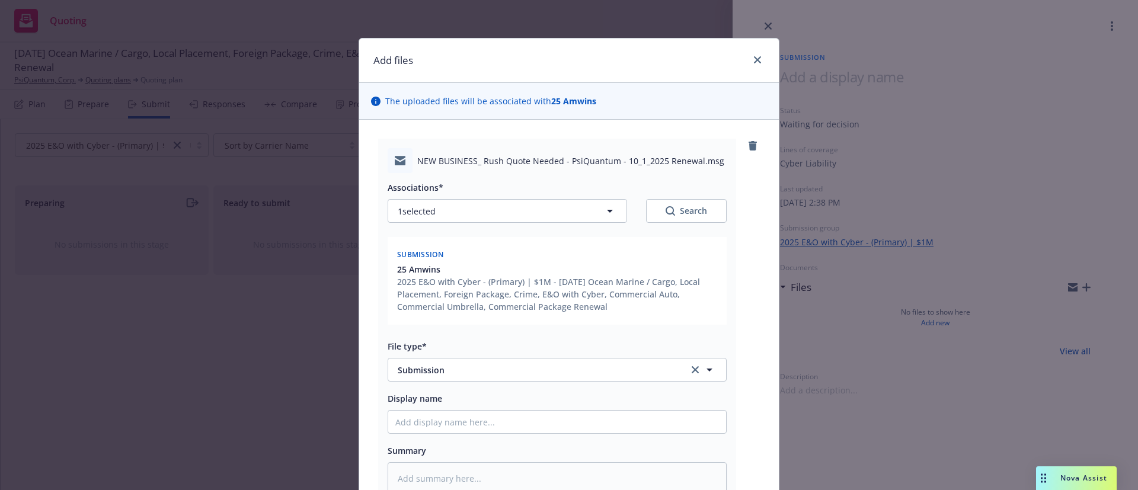
scroll to position [168, 0]
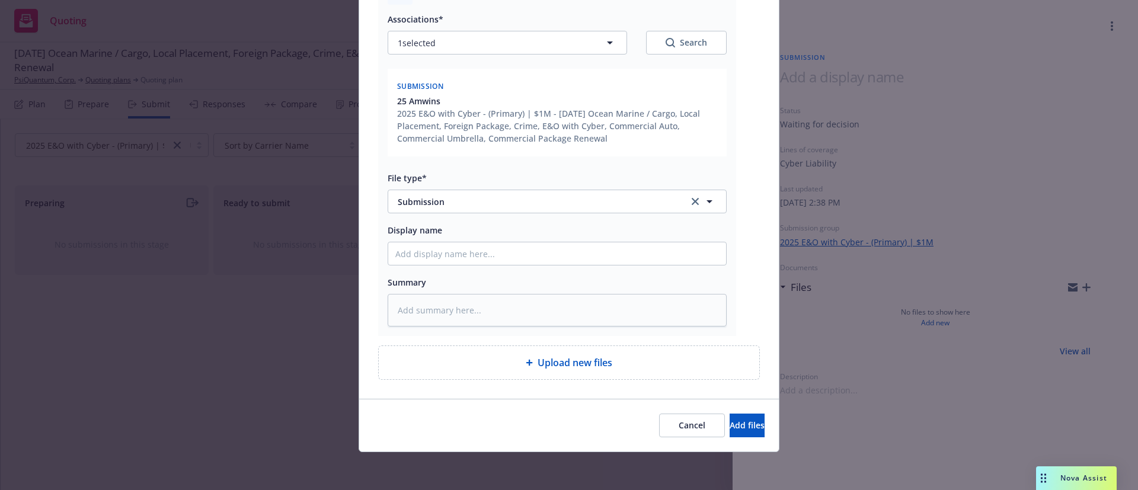
click at [416, 266] on div "Associations* 1 selected Search Submission 25 Amwins 2025 E&O with Cyber - (Pri…" at bounding box center [557, 166] width 339 height 322
click at [419, 258] on input "Display name" at bounding box center [557, 254] width 338 height 23
type textarea "x"
type input "E"
type textarea "x"
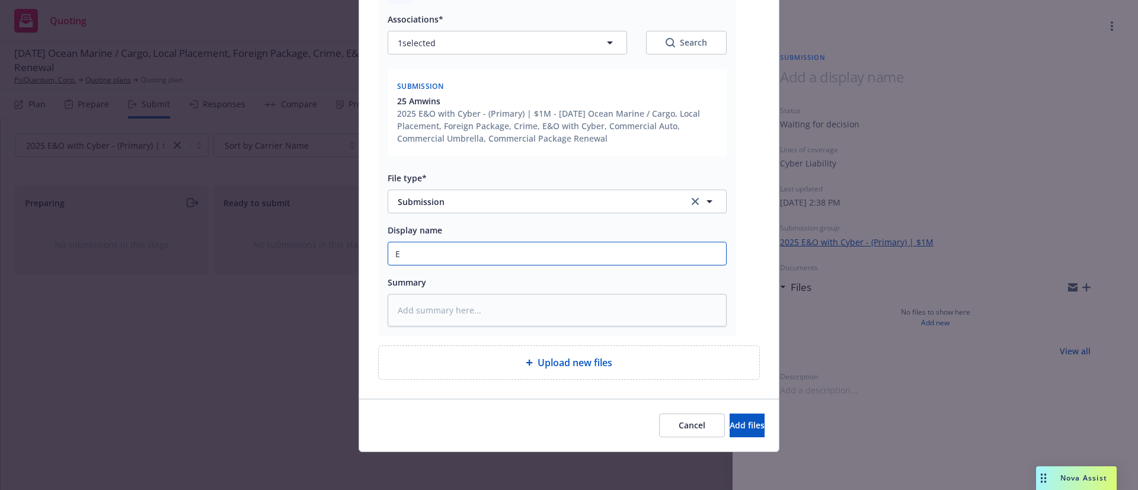
type input "EM"
type textarea "x"
type input "EM"
type textarea "x"
type input "EM t"
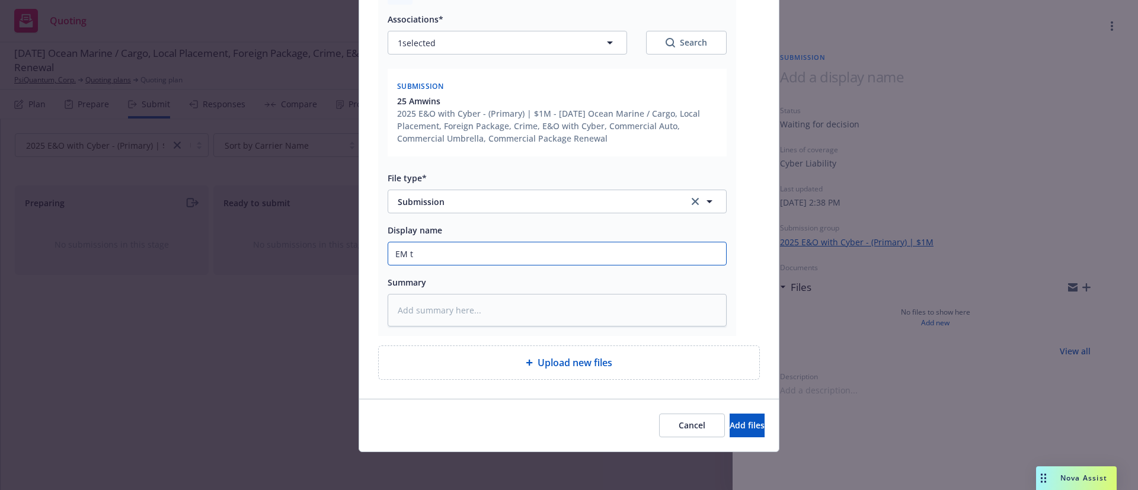
type textarea "x"
type input "EM to"
type textarea "x"
type input "EM to"
type textarea "x"
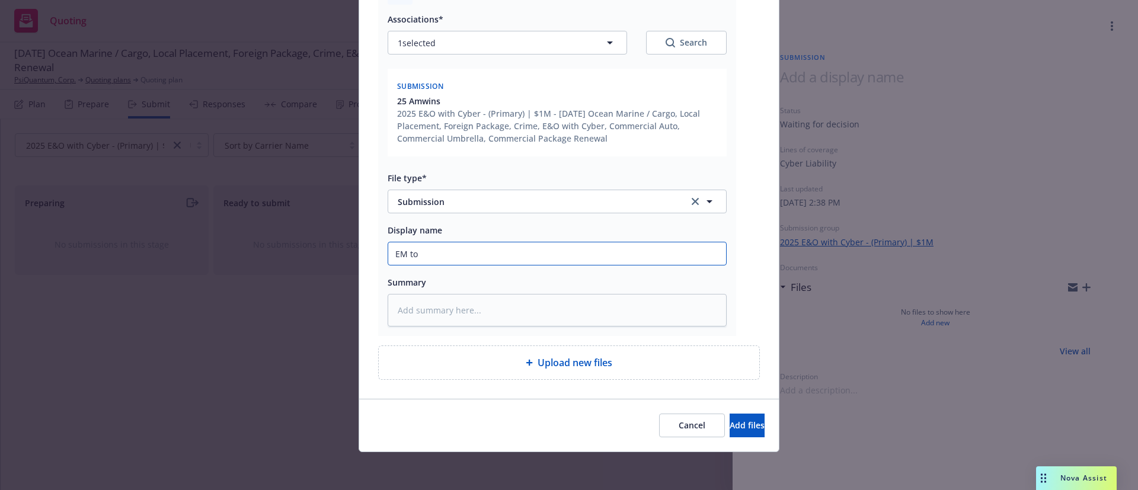
type input "EM to A"
type textarea "x"
type input "EM to Am"
type textarea "x"
type input "EM to Amwi"
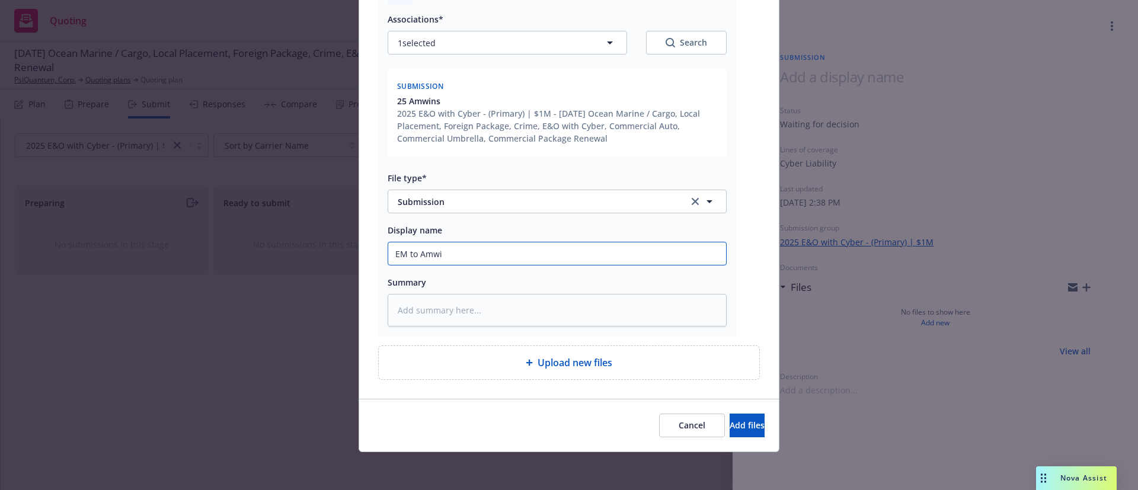
type textarea "x"
type input "EM to Amwin"
type textarea "x"
type input "EM to Amwins"
type textarea "x"
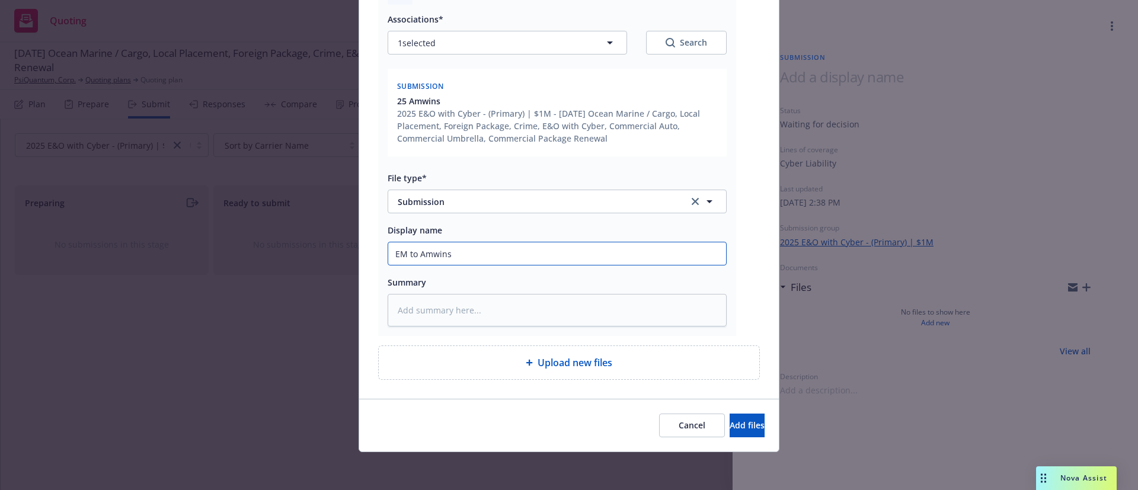
type input "EM to Amwins:"
type textarea "x"
type input "EM to Amwins:"
type textarea "x"
type input "EM to Amwins: 2"
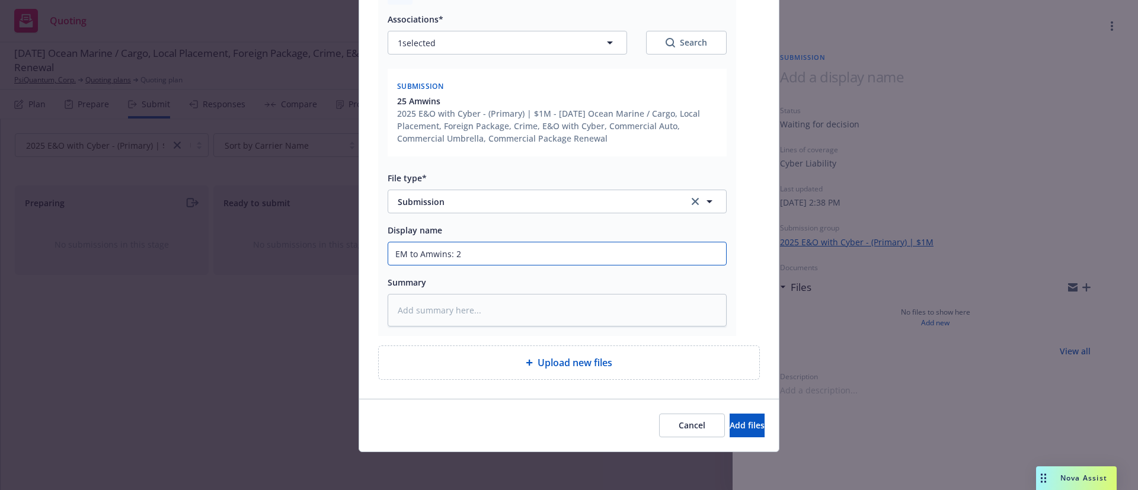
type textarea "x"
type input "EM to Amwins: 25-"
type textarea "x"
type input "EM to Amwins: 25-2"
type textarea "x"
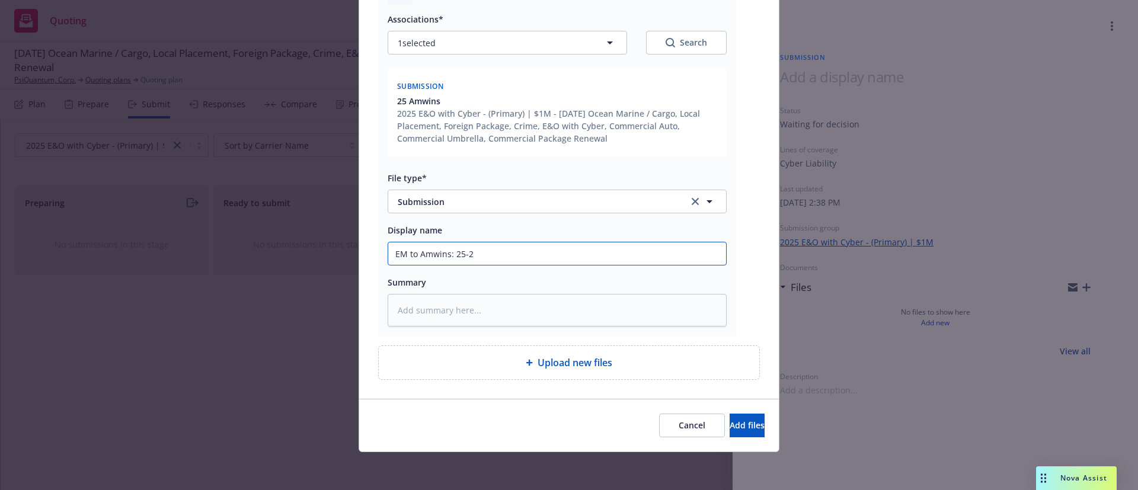
type input "EM to Amwins: 25-26"
type textarea "x"
type input "EM to Amwins: 25-26"
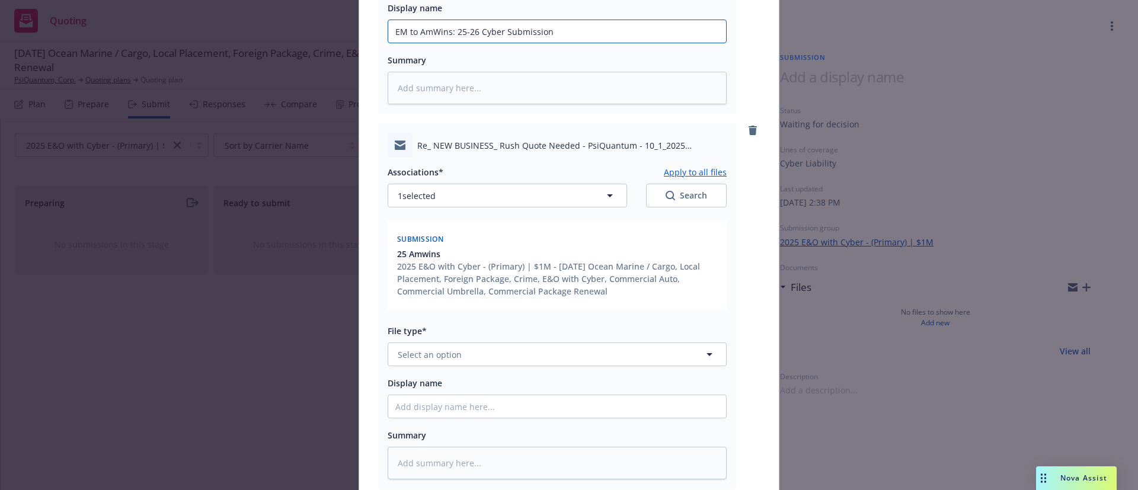
scroll to position [393, 0]
click at [457, 348] on button "Select an option" at bounding box center [557, 353] width 339 height 24
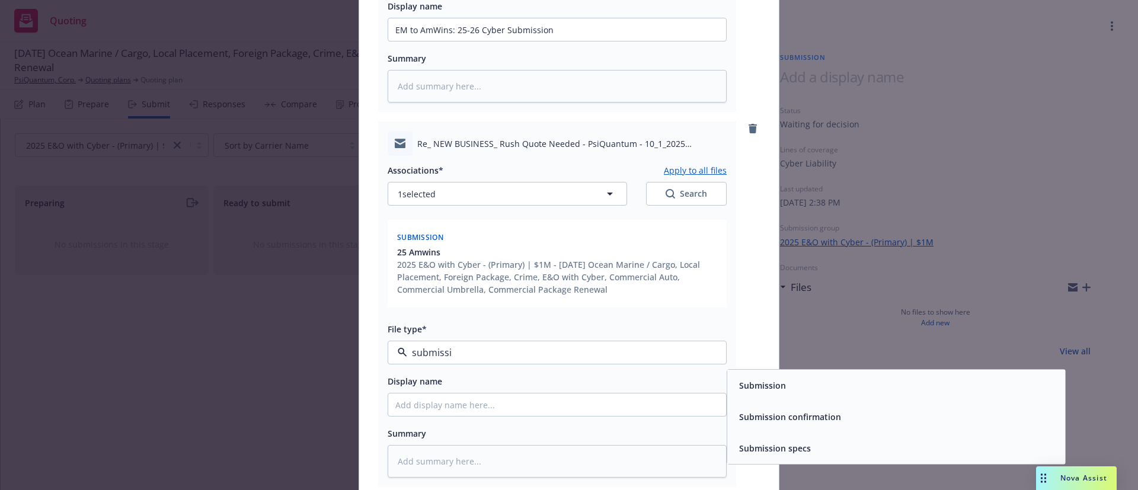
click at [771, 422] on span "Submission confirmation" at bounding box center [790, 417] width 102 height 12
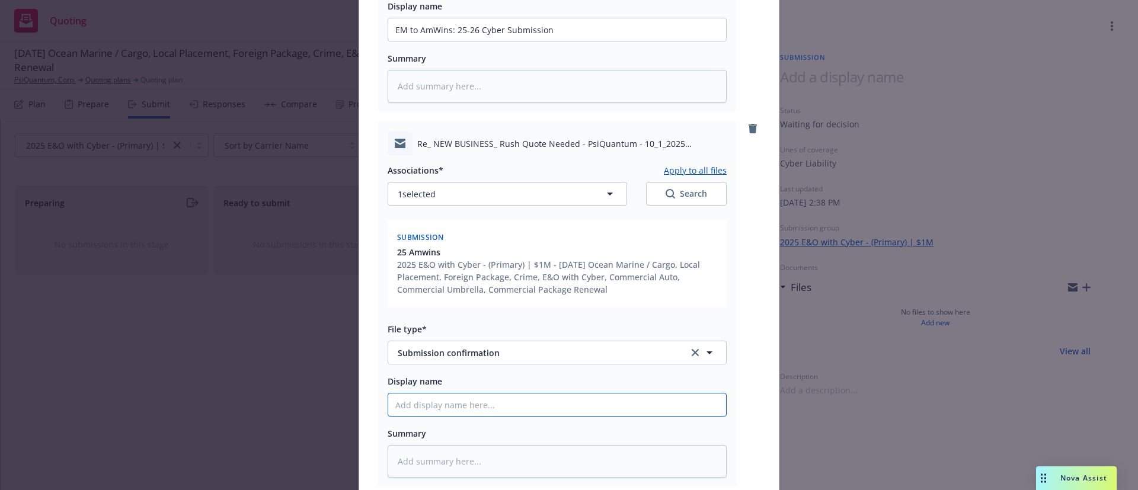
click at [449, 401] on input "Display name" at bounding box center [557, 405] width 338 height 23
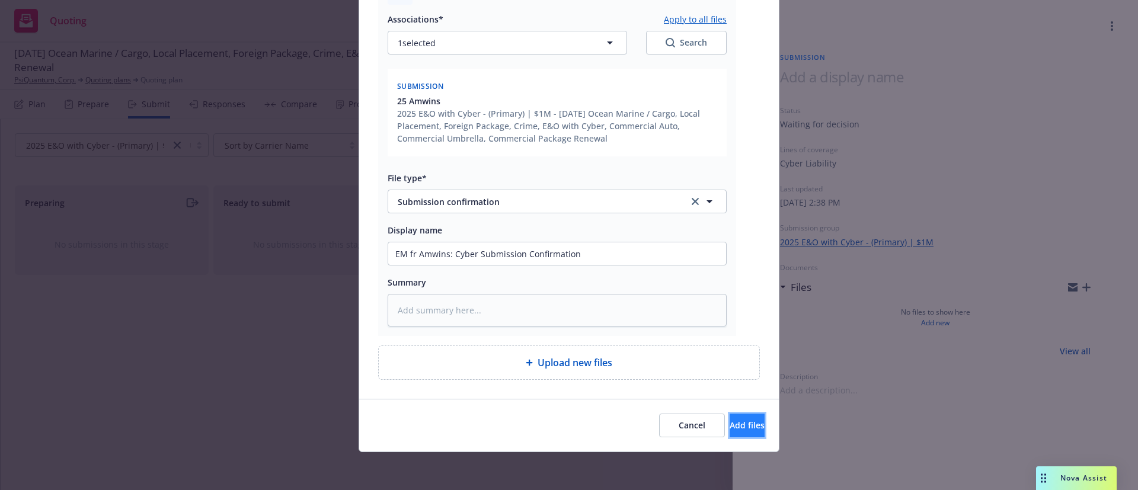
click at [730, 426] on span "Add files" at bounding box center [747, 425] width 35 height 11
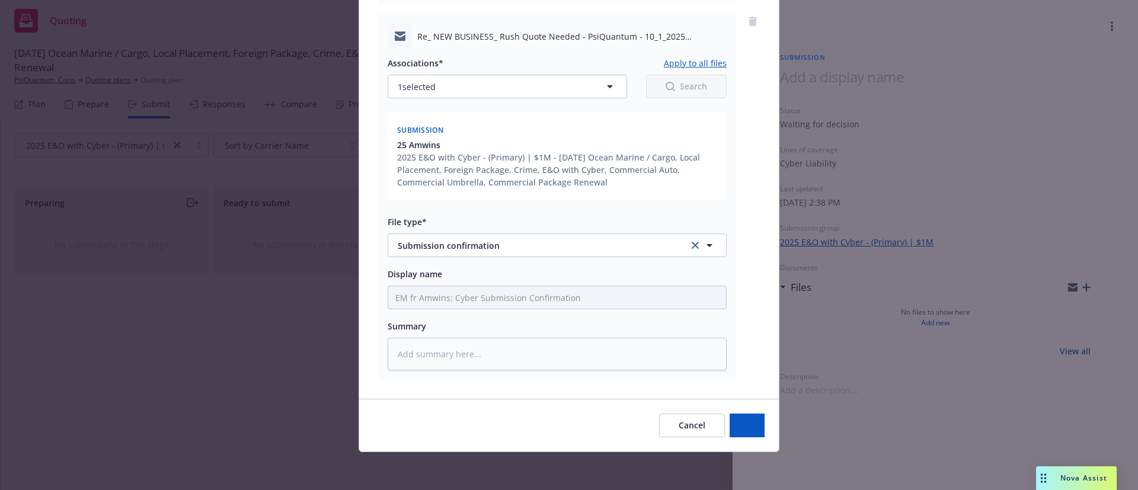
scroll to position [500, 0]
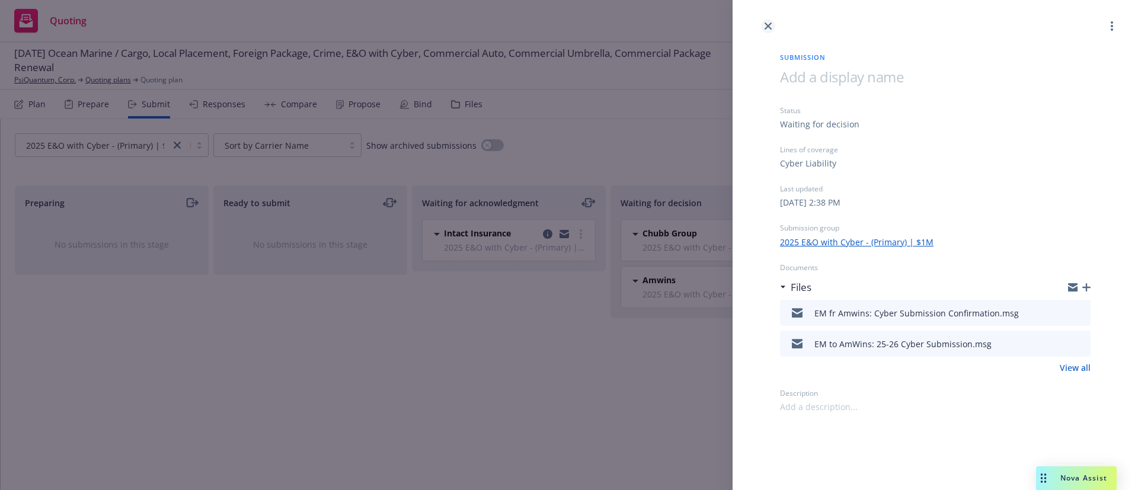
click at [767, 28] on icon "close" at bounding box center [768, 26] width 7 height 7
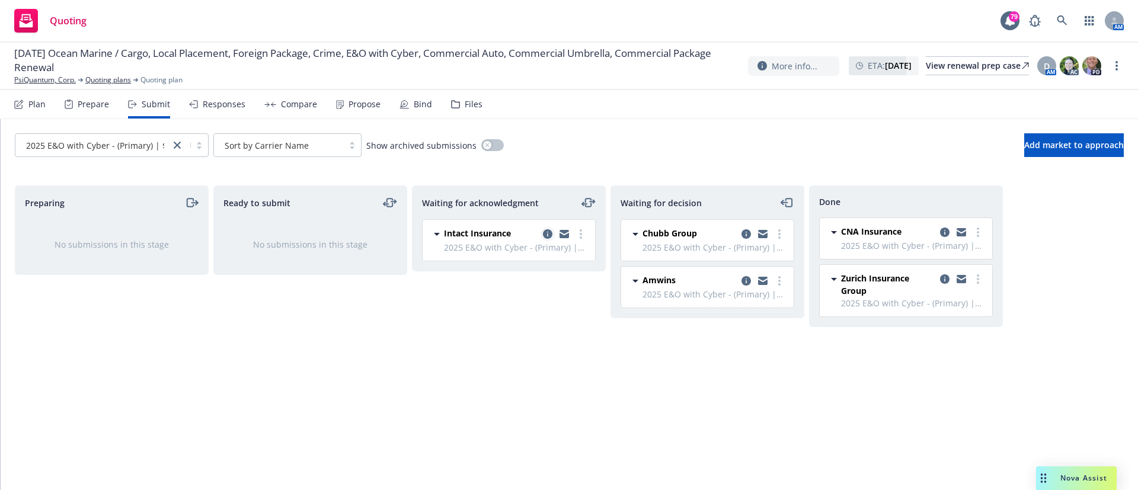
click at [552, 233] on icon "copy logging email" at bounding box center [547, 233] width 9 height 9
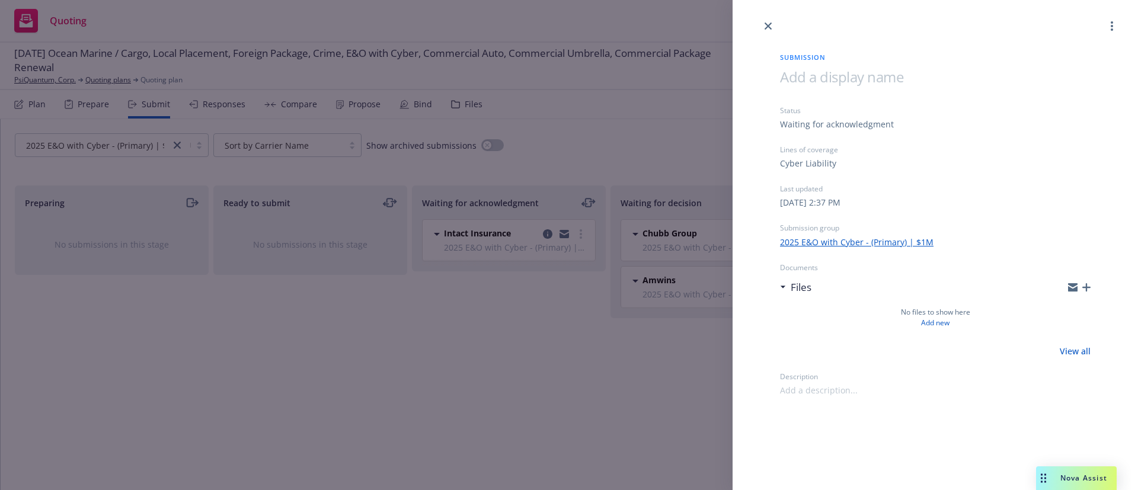
click at [1086, 286] on icon "button" at bounding box center [1087, 287] width 8 height 8
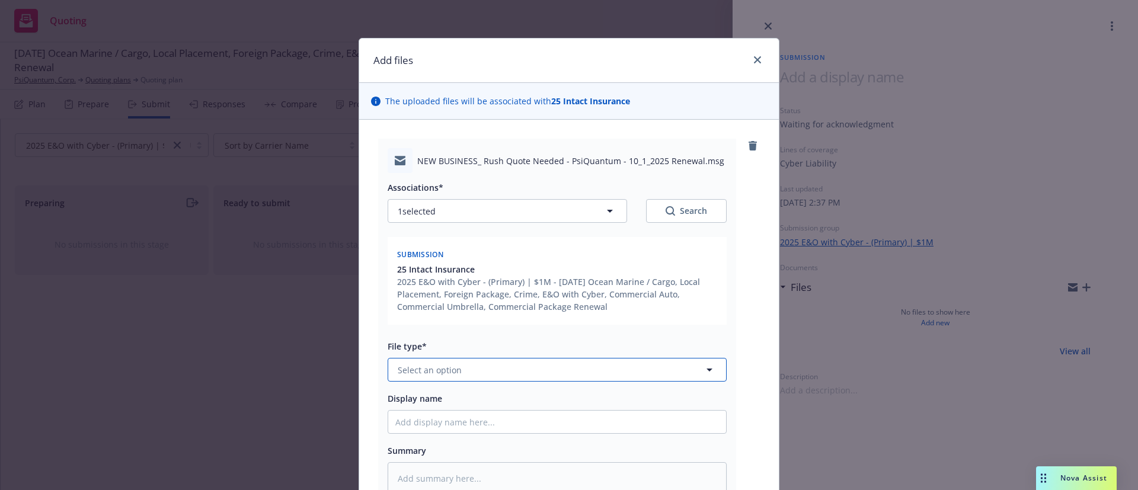
click at [454, 376] on button "Select an option" at bounding box center [557, 370] width 339 height 24
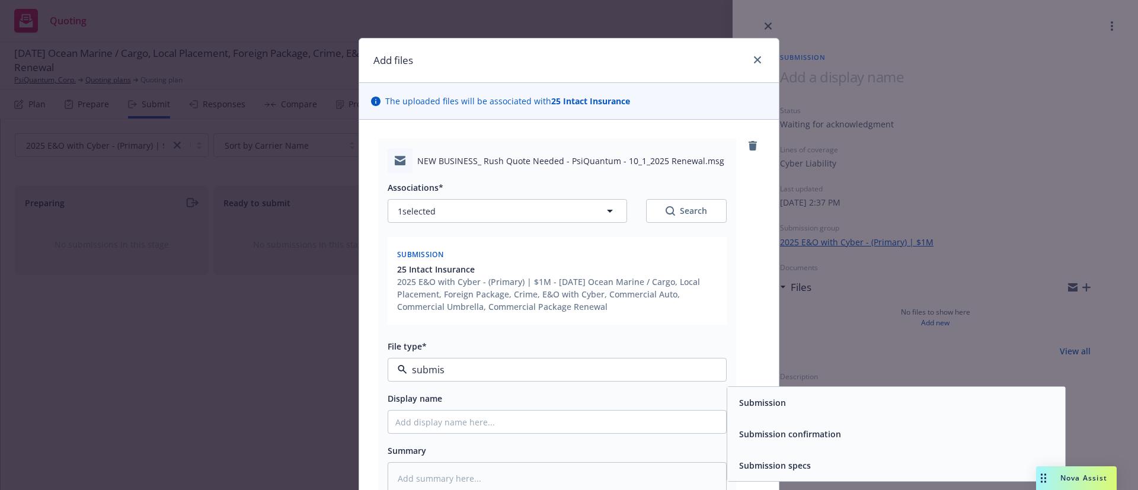
click at [737, 398] on div "Submission" at bounding box center [761, 403] width 49 height 12
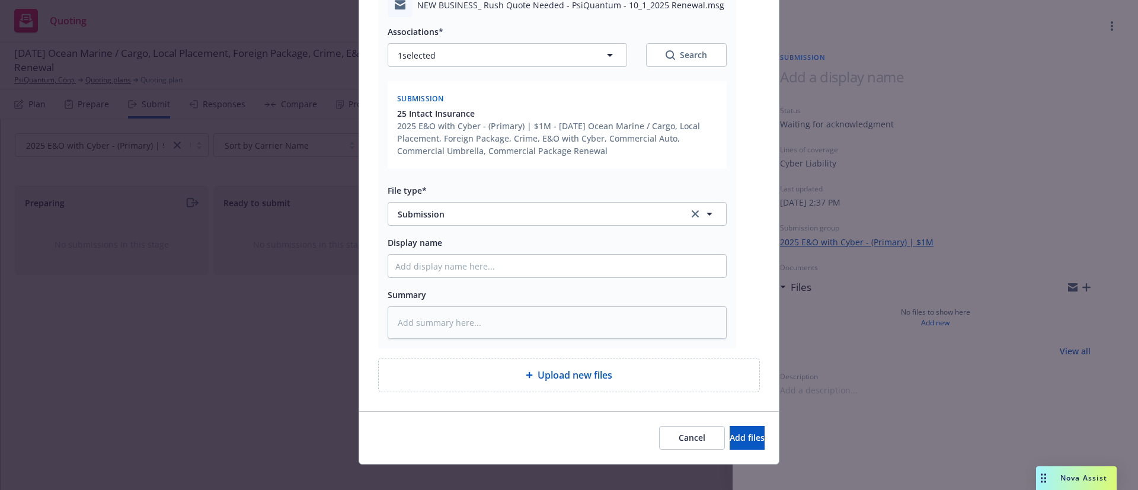
scroll to position [168, 0]
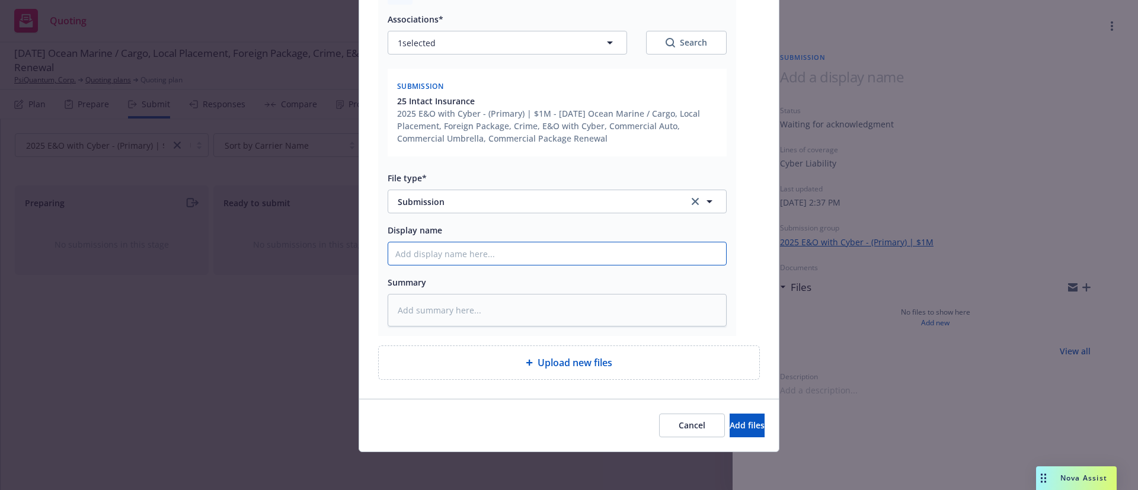
click at [483, 257] on input "Display name" at bounding box center [557, 254] width 338 height 23
click at [730, 426] on button "Add files" at bounding box center [747, 426] width 35 height 24
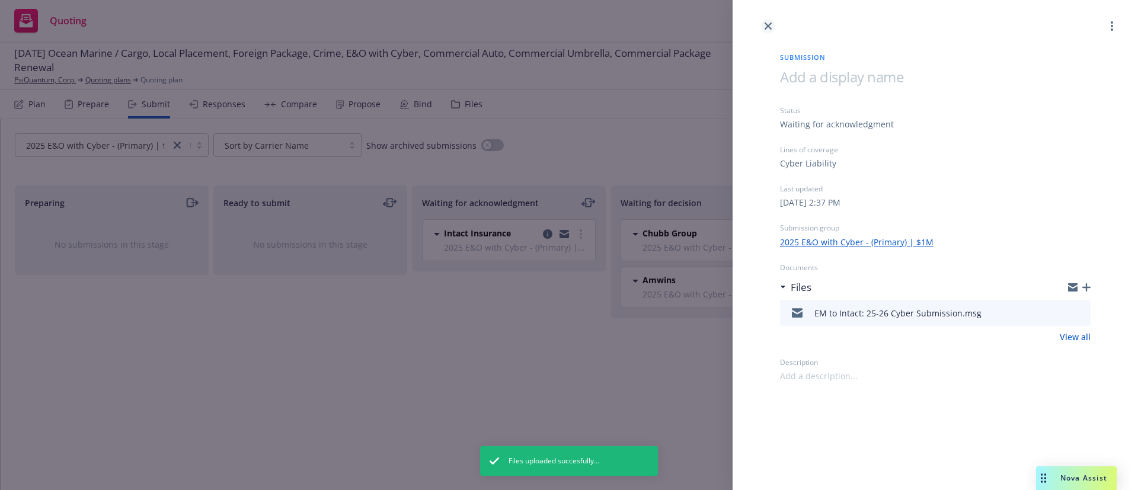
click at [766, 24] on icon "close" at bounding box center [768, 26] width 7 height 7
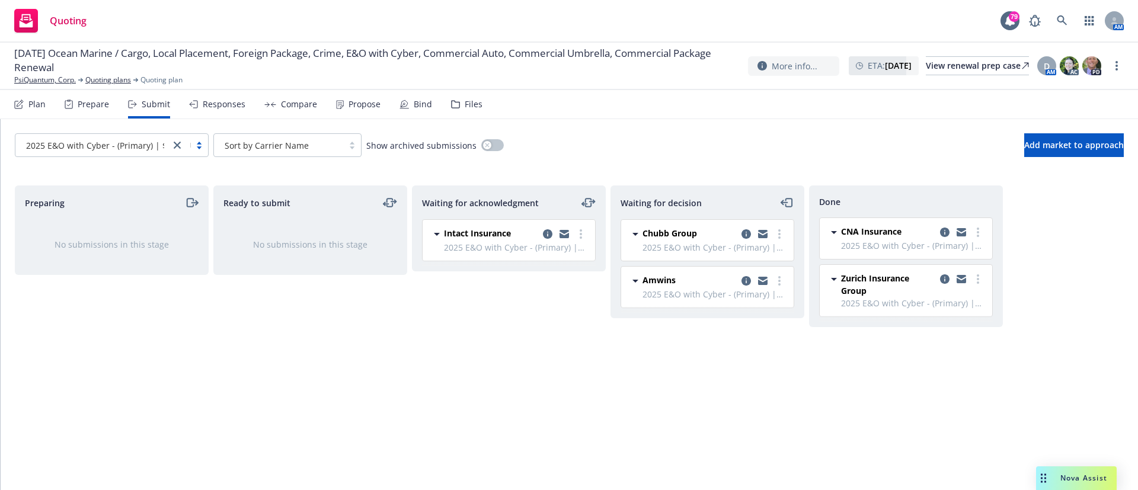
click at [202, 149] on div at bounding box center [189, 145] width 38 height 14
click at [457, 100] on div "Files" at bounding box center [466, 104] width 31 height 28
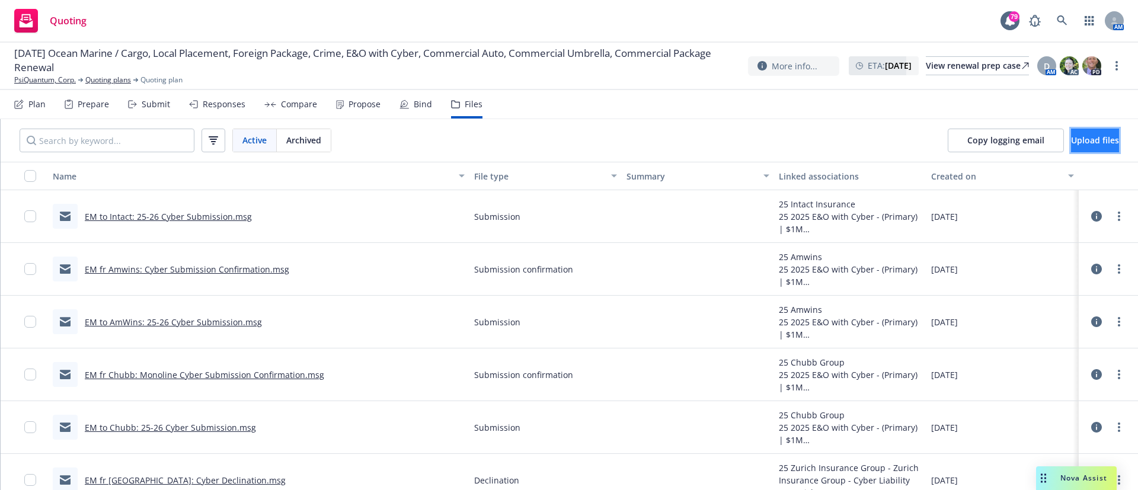
click at [1082, 135] on span "Upload files" at bounding box center [1095, 140] width 48 height 11
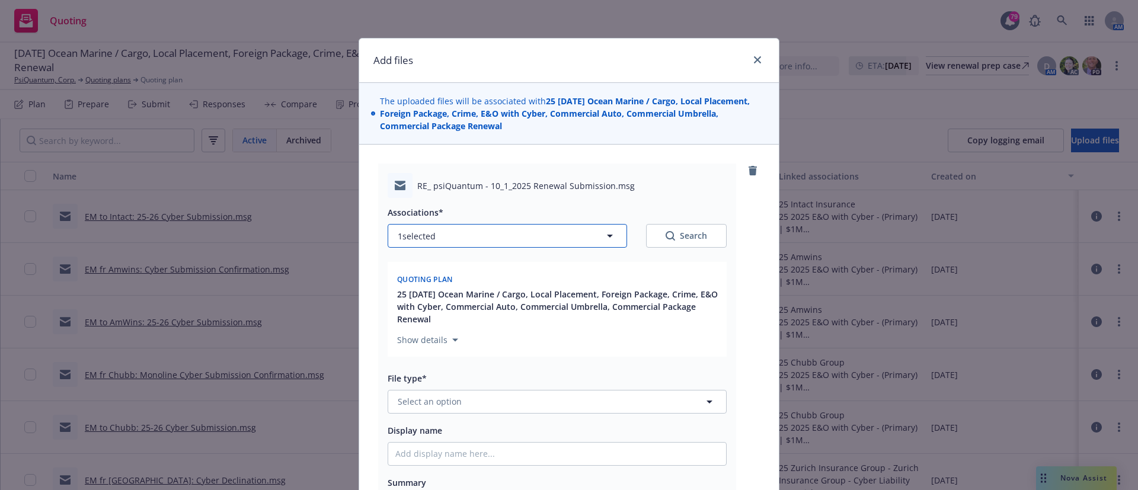
click at [560, 239] on button "1 selected" at bounding box center [508, 236] width 240 height 24
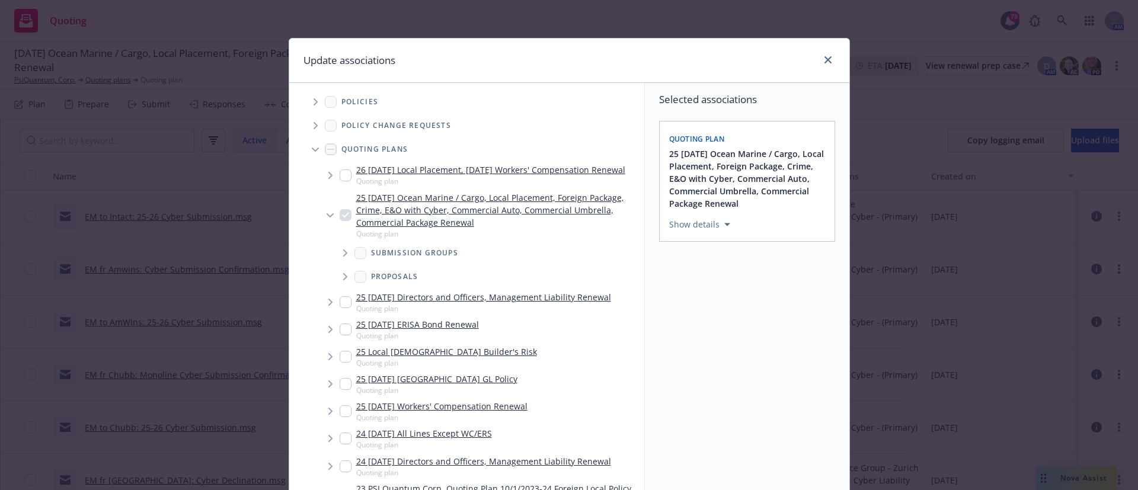
click at [343, 257] on icon "Tree Example" at bounding box center [345, 253] width 4 height 7
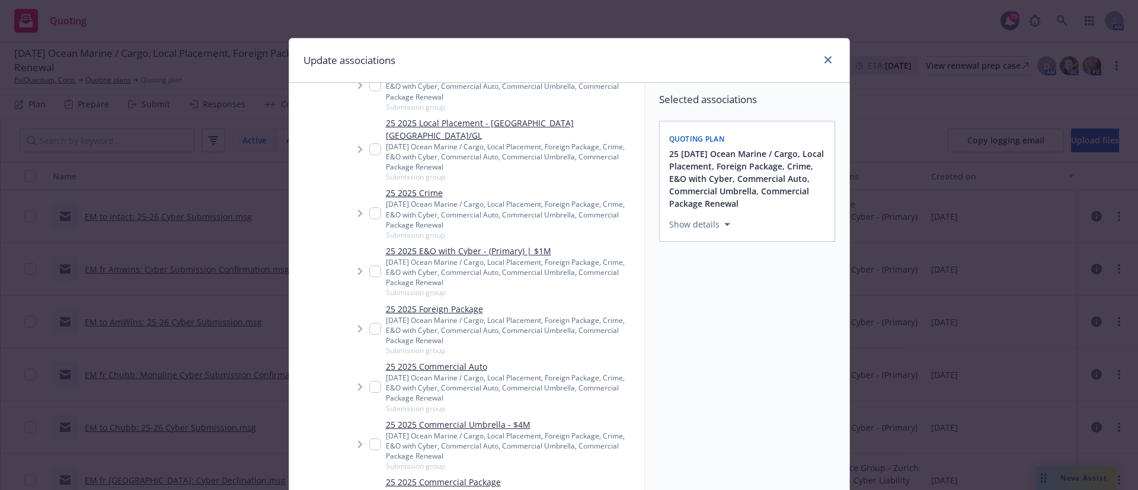
scroll to position [268, 0]
click at [369, 446] on input "Tree Example" at bounding box center [375, 443] width 12 height 12
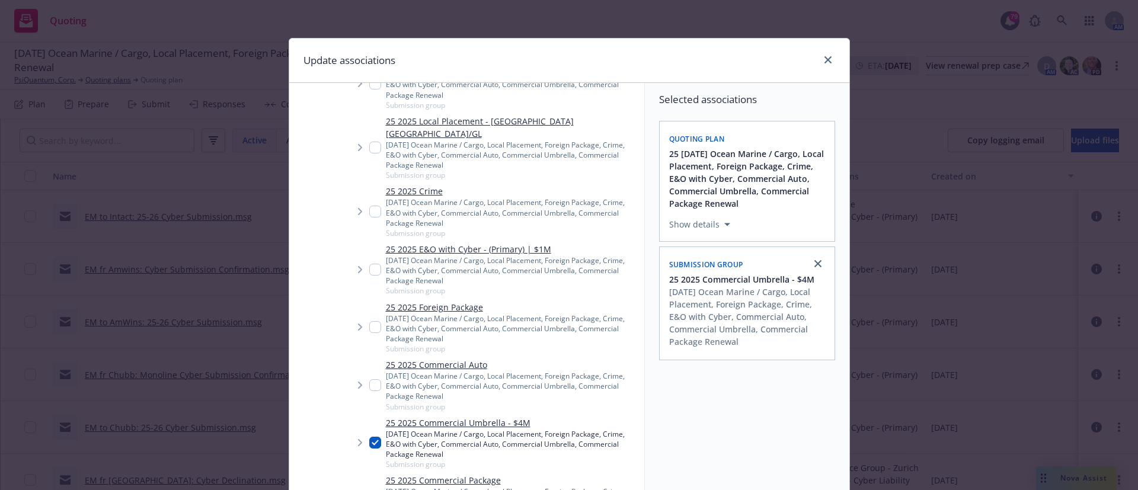
click at [372, 384] on input "Tree Example" at bounding box center [375, 385] width 12 height 12
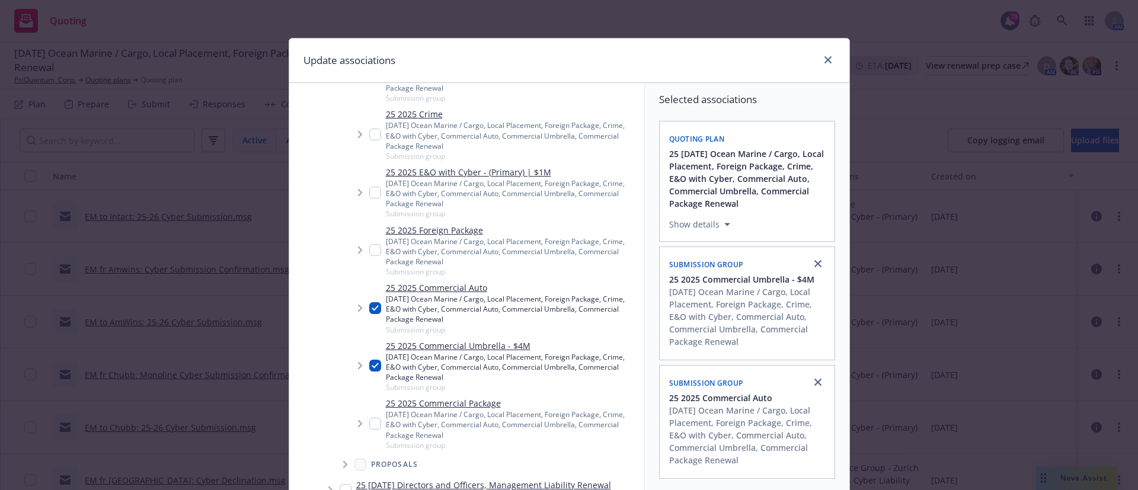
scroll to position [346, 0]
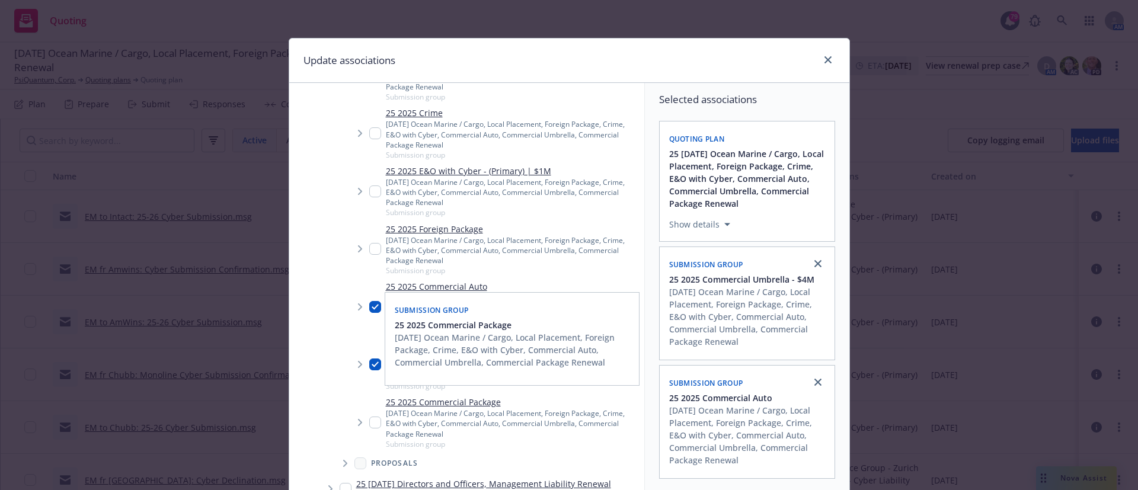
click at [371, 425] on input "Tree Example" at bounding box center [375, 423] width 12 height 12
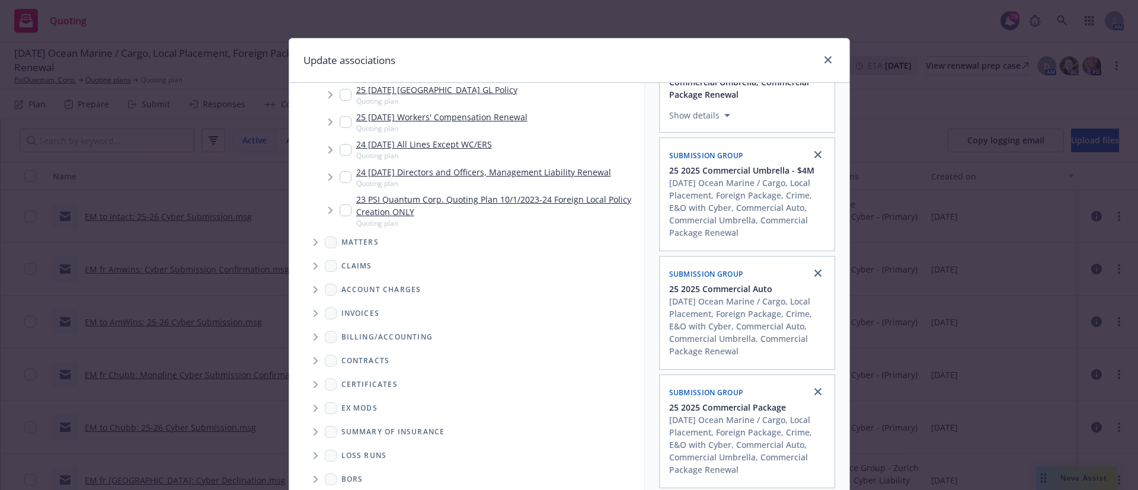
scroll to position [99, 0]
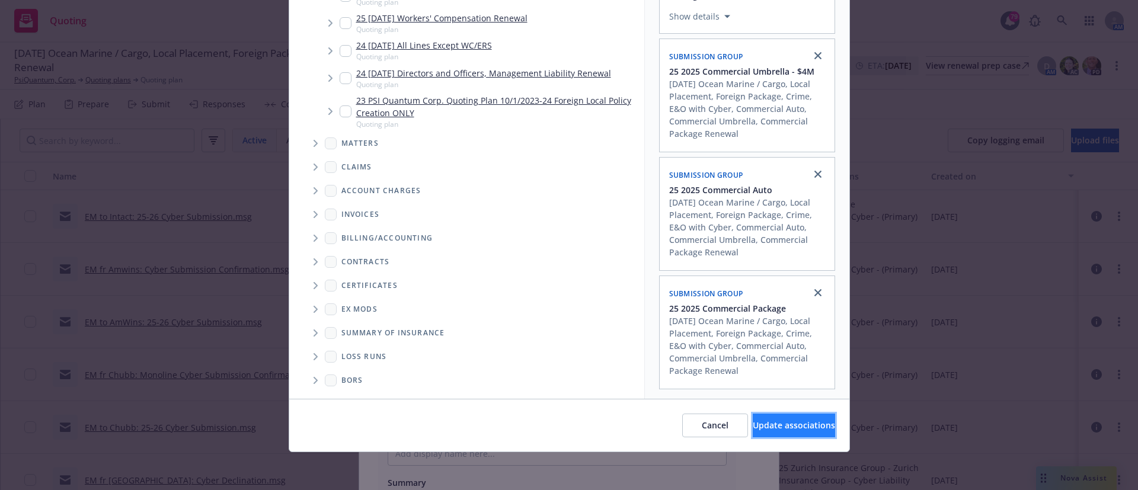
click at [753, 414] on button "Update associations" at bounding box center [794, 426] width 82 height 24
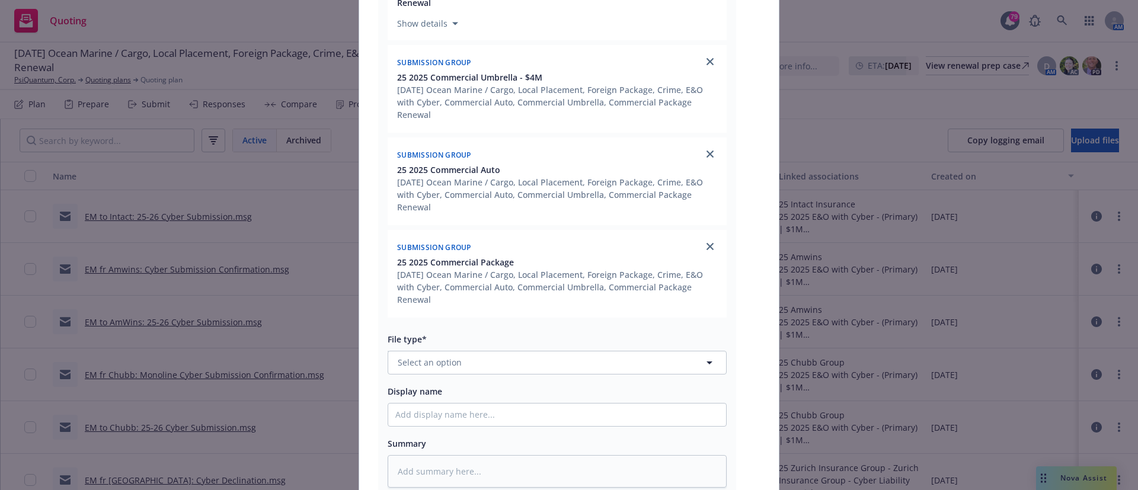
scroll to position [478, 0]
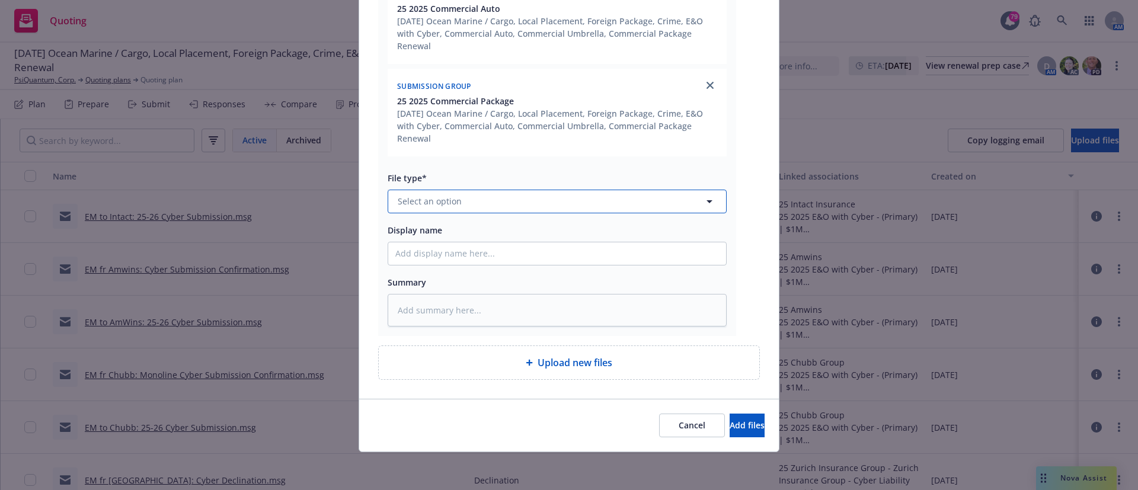
click at [415, 193] on button "Select an option" at bounding box center [557, 202] width 339 height 24
click at [420, 219] on div "Quote" at bounding box center [557, 234] width 338 height 31
click at [430, 250] on input "Display name" at bounding box center [557, 254] width 338 height 23
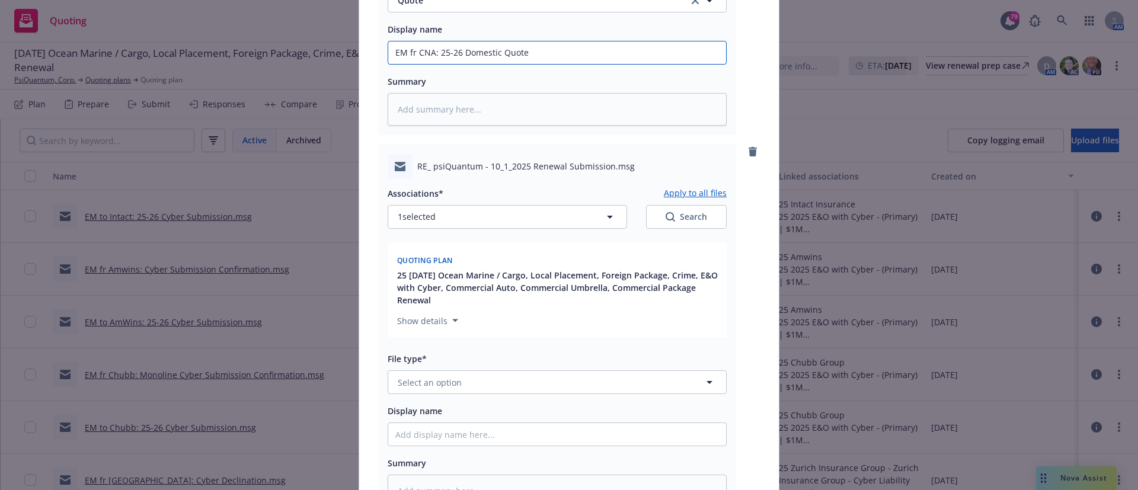
scroll to position [681, 0]
click at [425, 375] on span "Select an option" at bounding box center [430, 381] width 64 height 12
click at [417, 356] on div "Email" at bounding box center [409, 347] width 29 height 17
click at [433, 437] on input "Display name" at bounding box center [557, 433] width 338 height 23
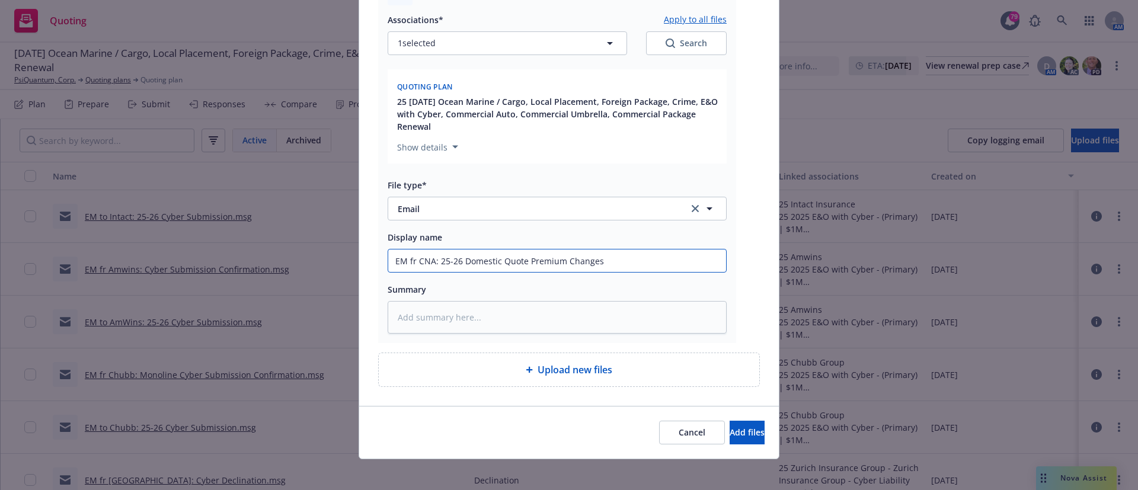
scroll to position [860, 0]
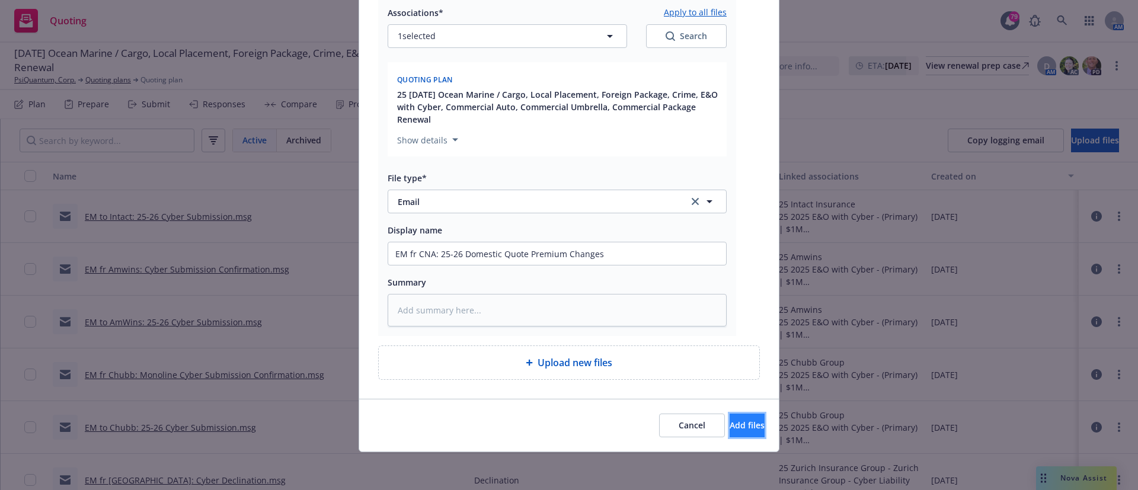
click at [744, 426] on button "Add files" at bounding box center [747, 426] width 35 height 24
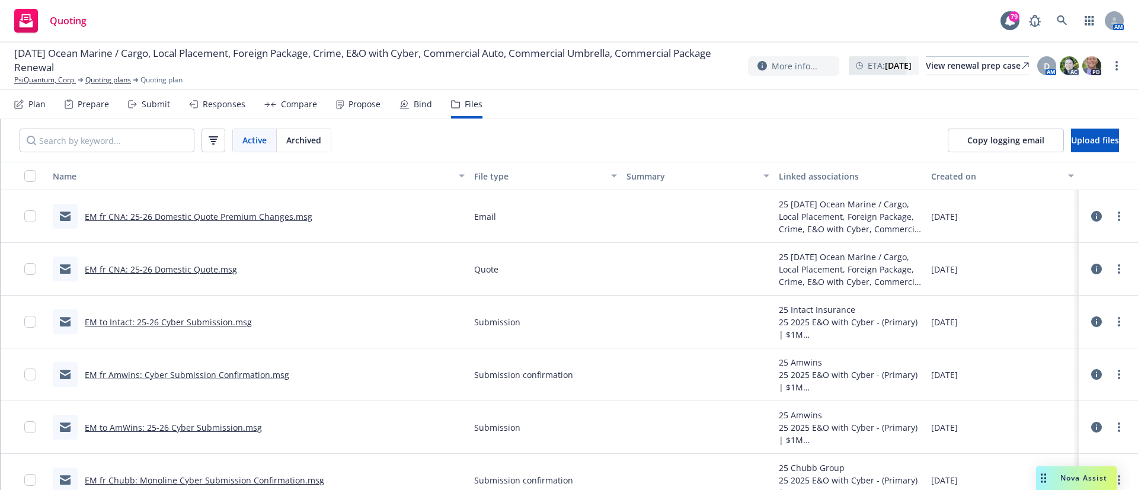
click at [238, 103] on div "Responses" at bounding box center [224, 104] width 43 height 9
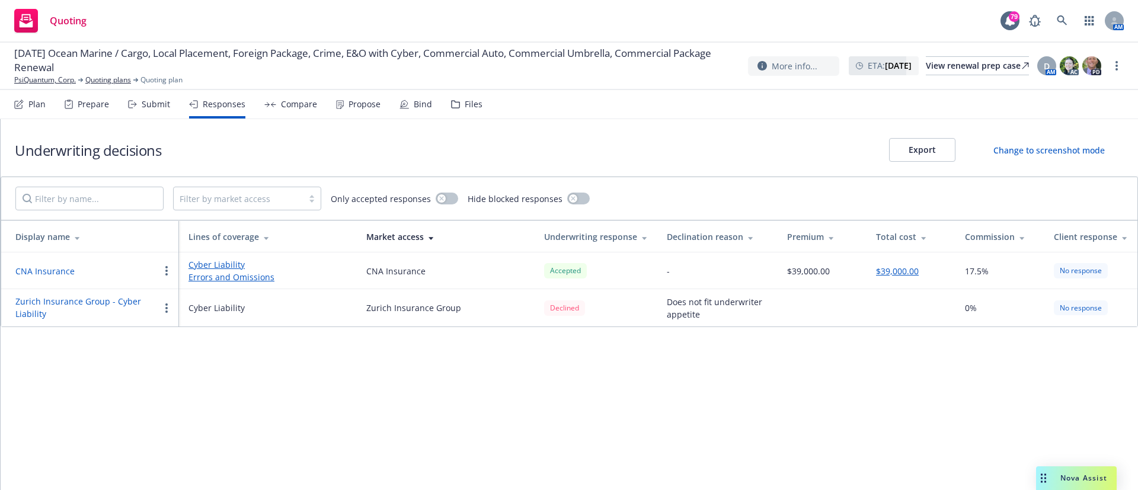
click at [139, 104] on div "Submit" at bounding box center [149, 104] width 42 height 28
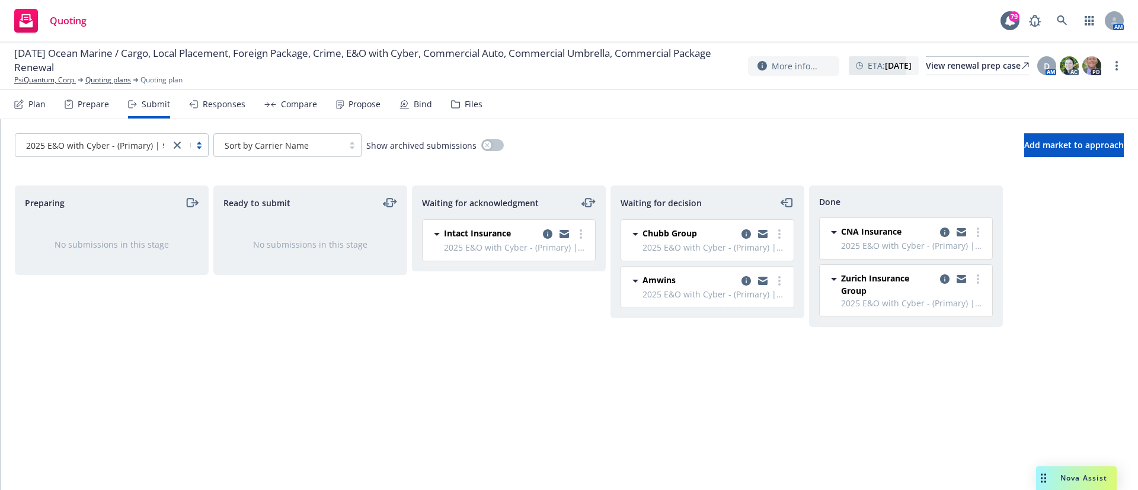
click at [467, 108] on div "Files" at bounding box center [474, 104] width 18 height 9
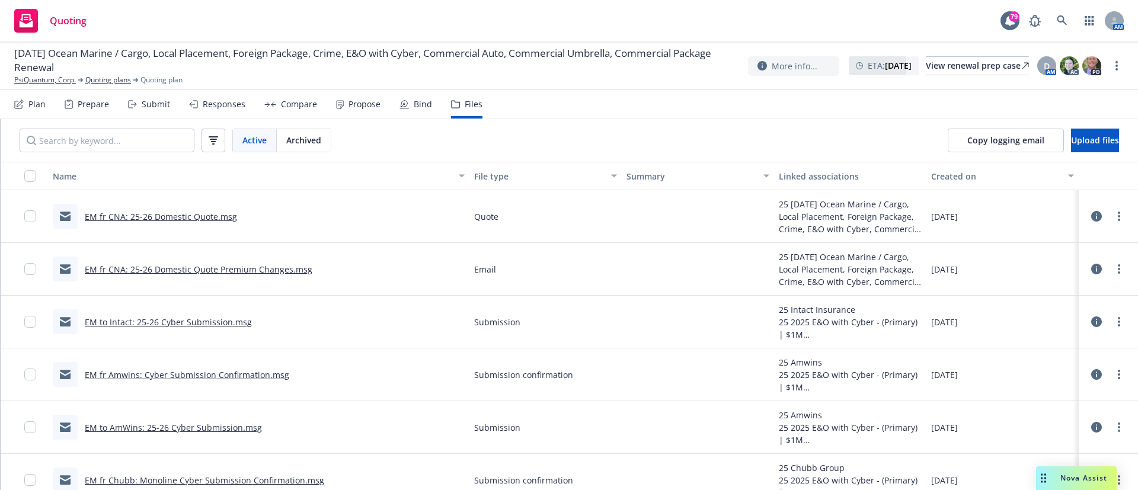
click at [197, 211] on link "EM fr CNA: 25-26 Domestic Quote.msg" at bounding box center [161, 216] width 152 height 11
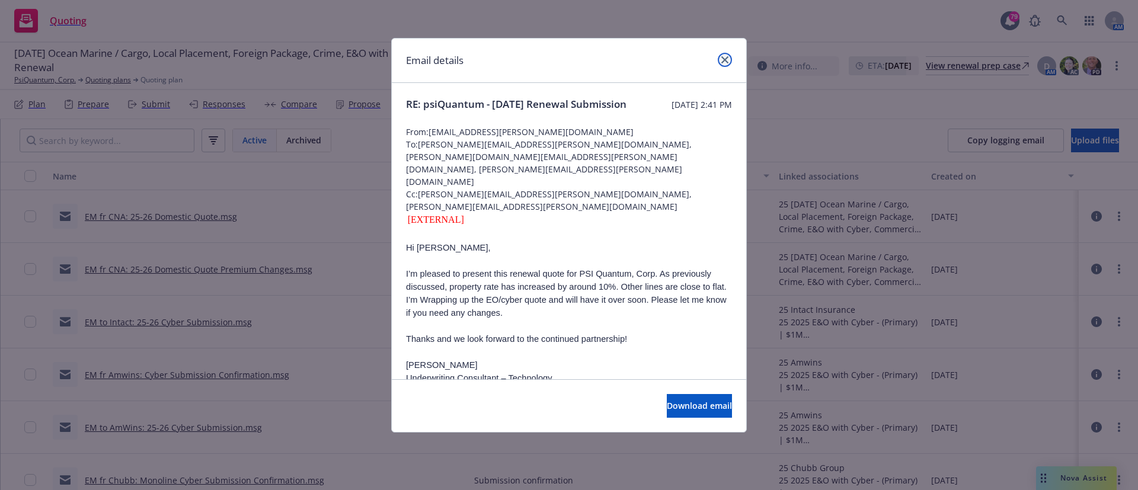
click at [725, 57] on icon "close" at bounding box center [725, 59] width 7 height 7
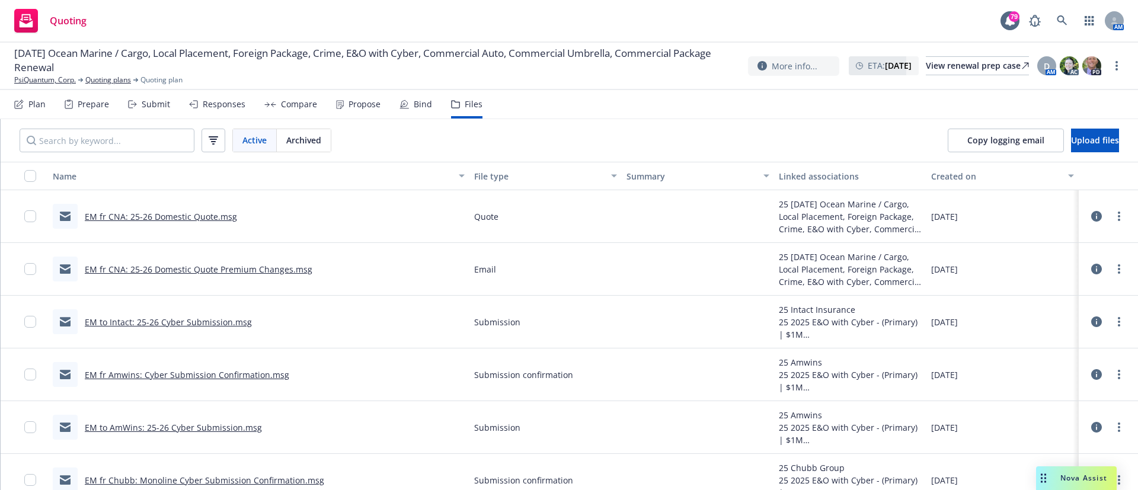
click at [222, 107] on div "Responses" at bounding box center [224, 104] width 43 height 9
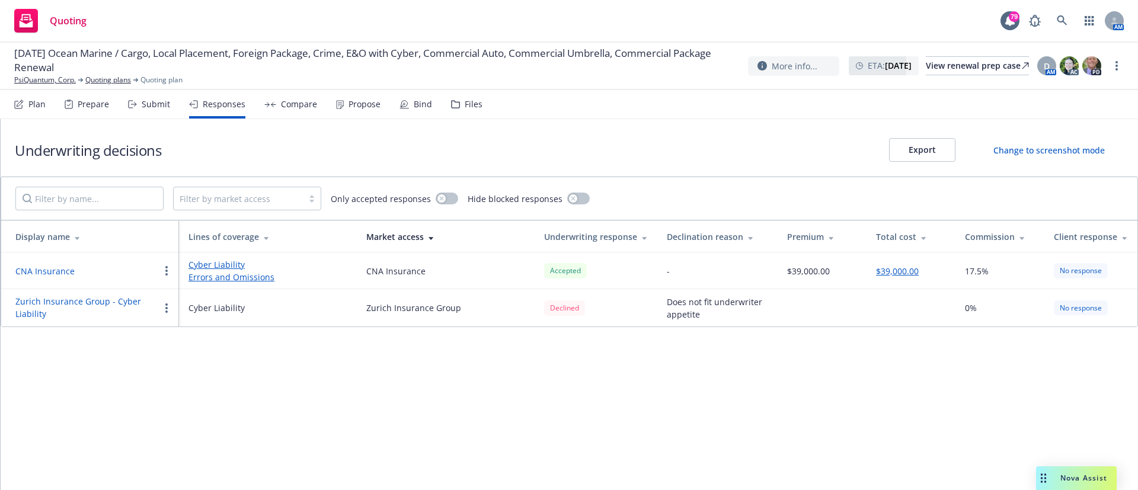
click at [152, 111] on div "Submit" at bounding box center [149, 104] width 42 height 28
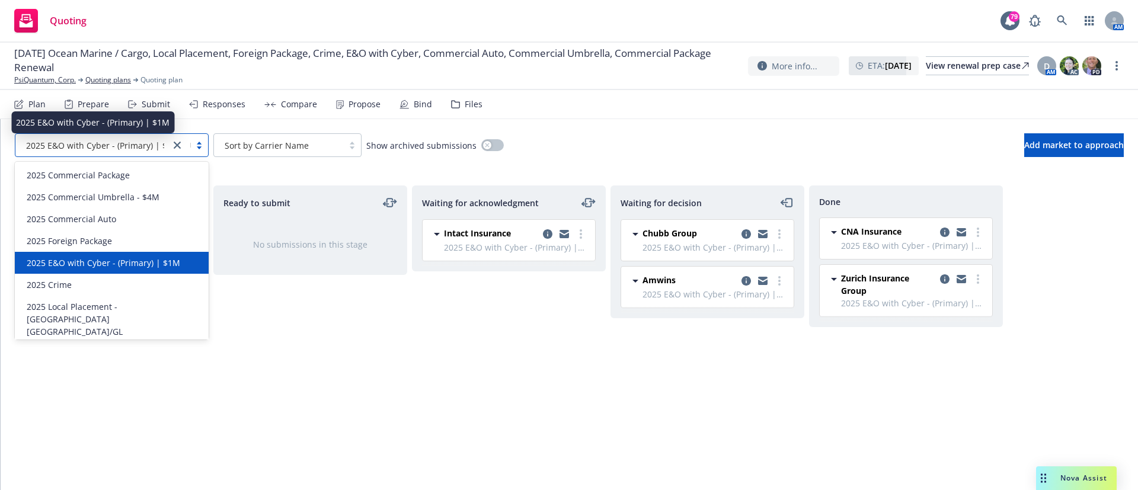
click at [138, 140] on span "2025 E&O with Cyber - (Primary) | $1M" at bounding box center [103, 145] width 154 height 12
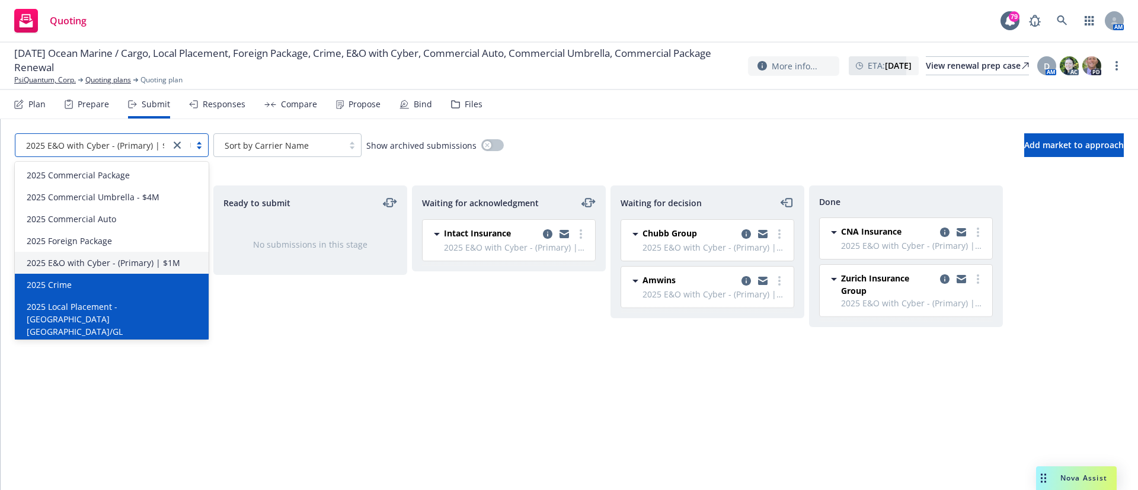
scroll to position [24, 0]
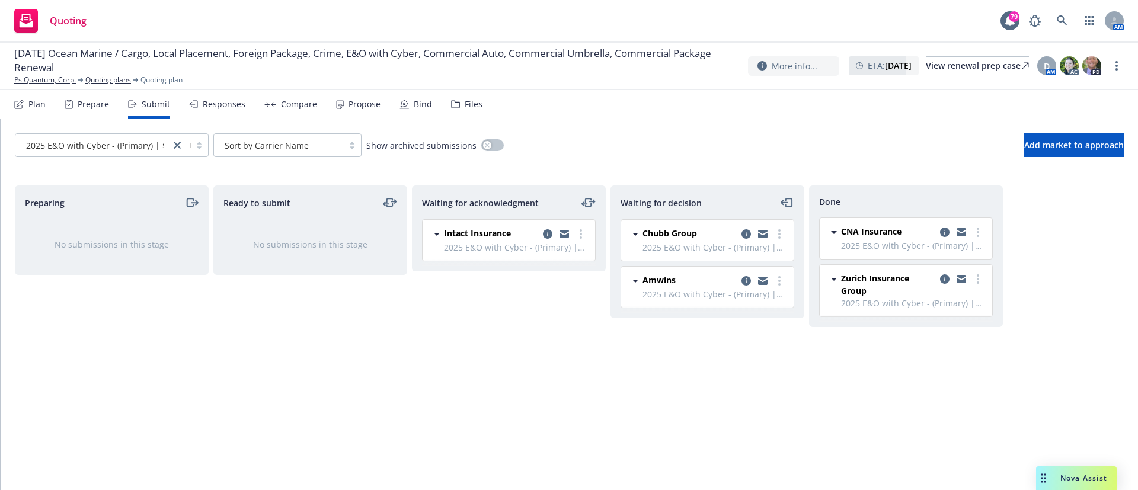
click at [469, 100] on div "Files" at bounding box center [474, 104] width 18 height 9
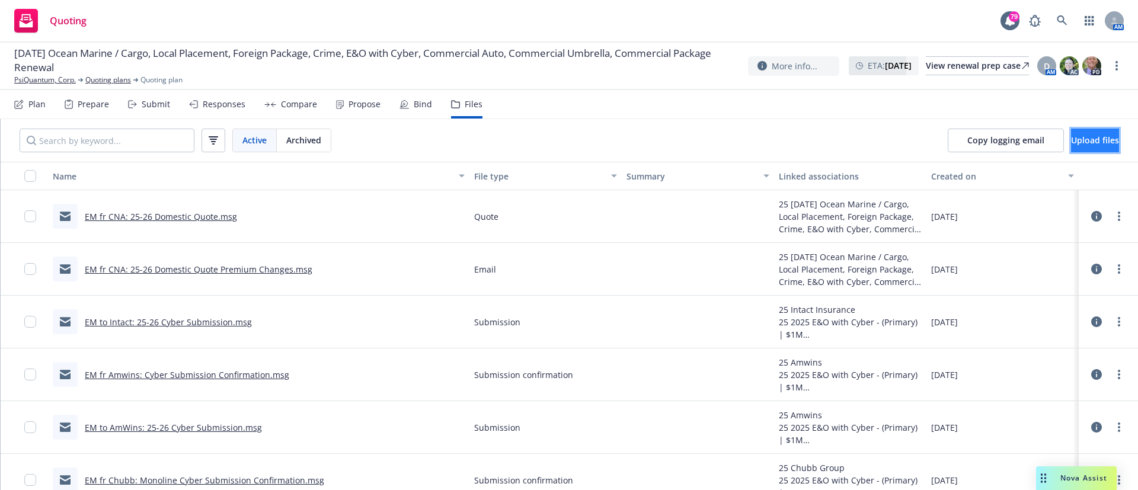
click at [1077, 144] on span "Upload files" at bounding box center [1095, 140] width 48 height 11
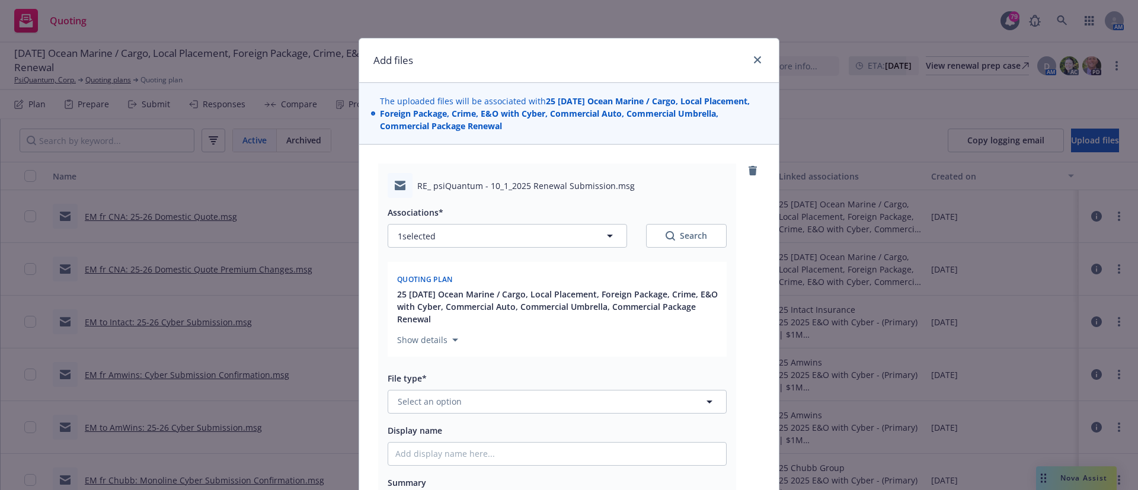
click at [592, 223] on div "Associations* 1 selected Search" at bounding box center [557, 226] width 339 height 43
click at [579, 239] on button "1 selected" at bounding box center [508, 236] width 240 height 24
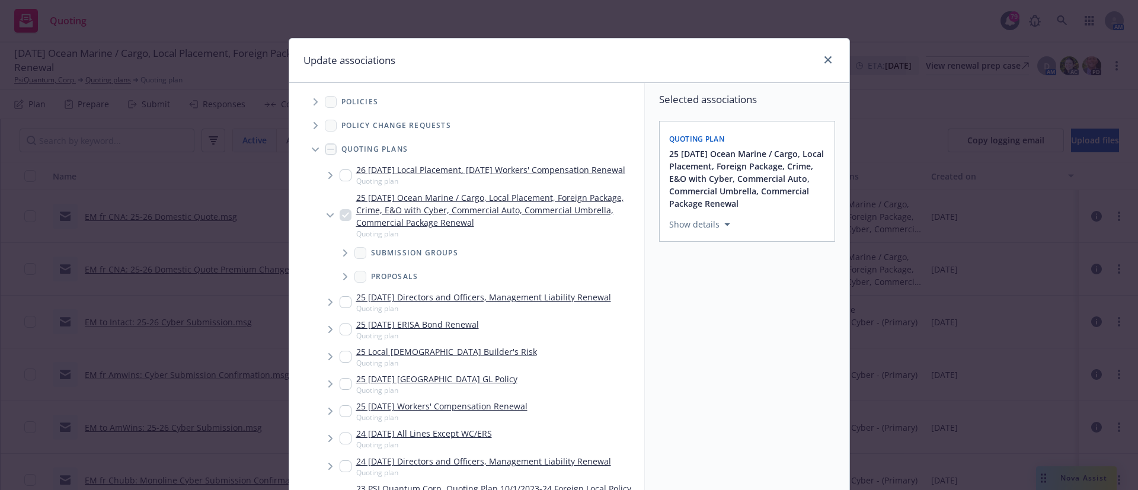
click at [336, 263] on span "Tree Example" at bounding box center [345, 253] width 19 height 19
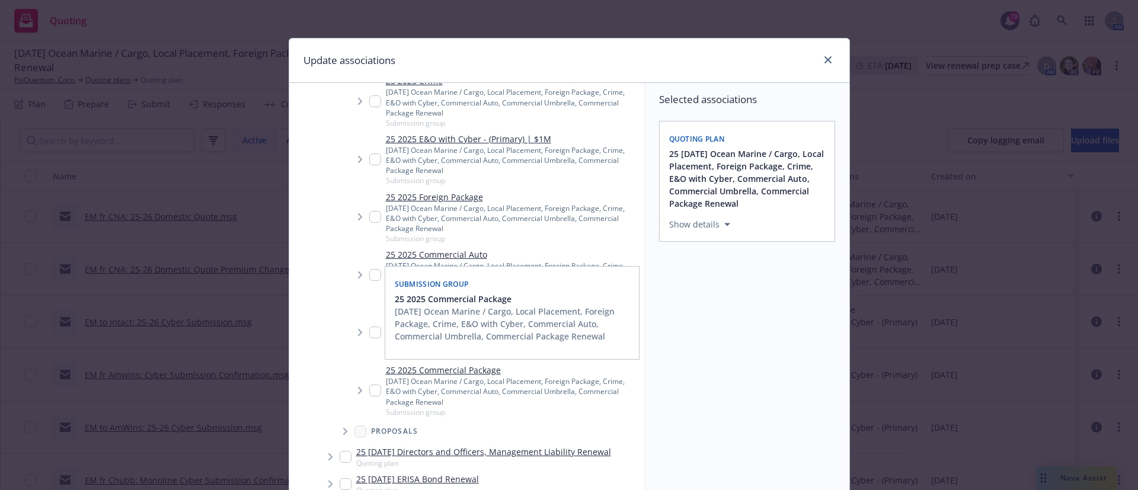
scroll to position [377, 0]
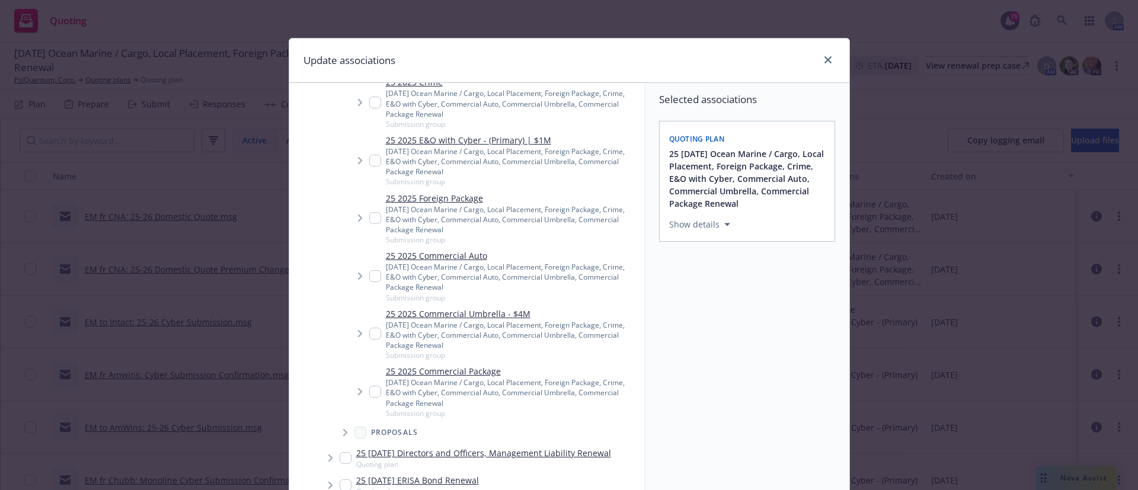
click at [369, 218] on input "Tree Example" at bounding box center [375, 218] width 12 height 12
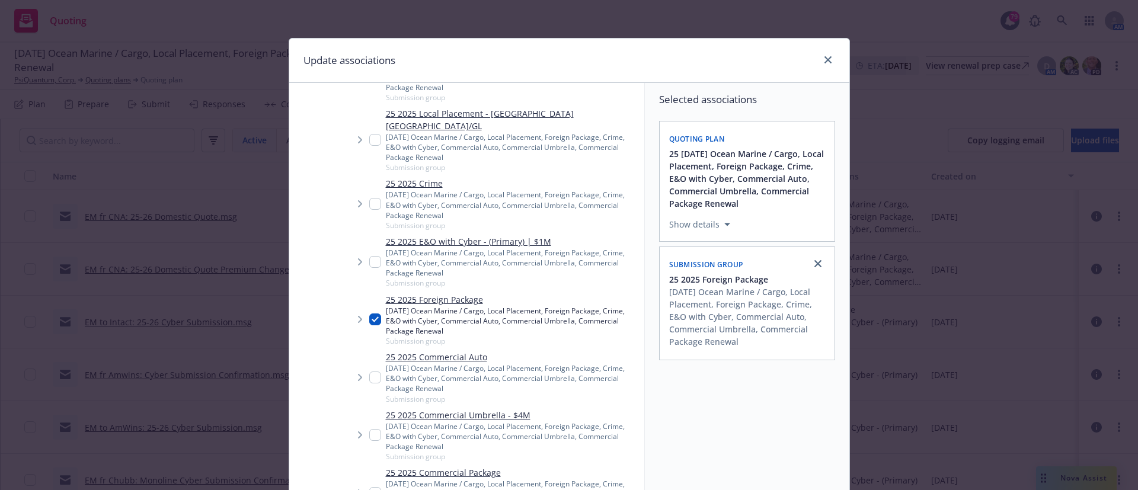
scroll to position [254, 0]
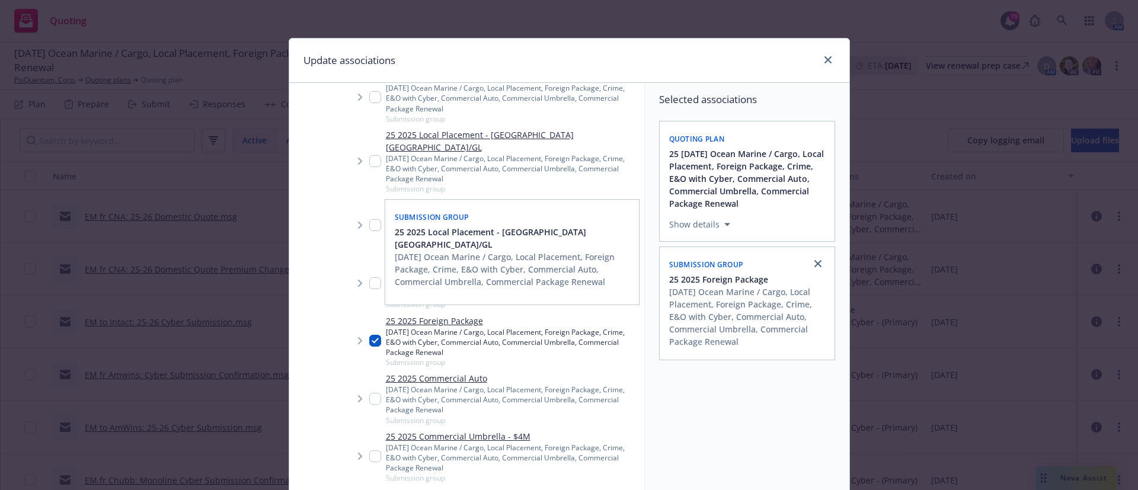
click at [371, 164] on input "Tree Example" at bounding box center [375, 161] width 12 height 12
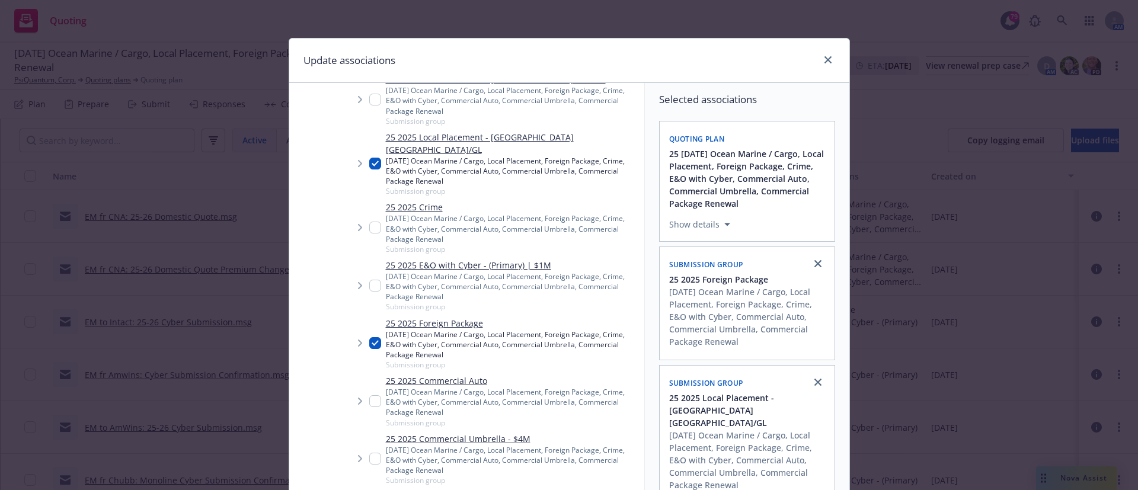
click at [372, 106] on input "Tree Example" at bounding box center [375, 100] width 12 height 12
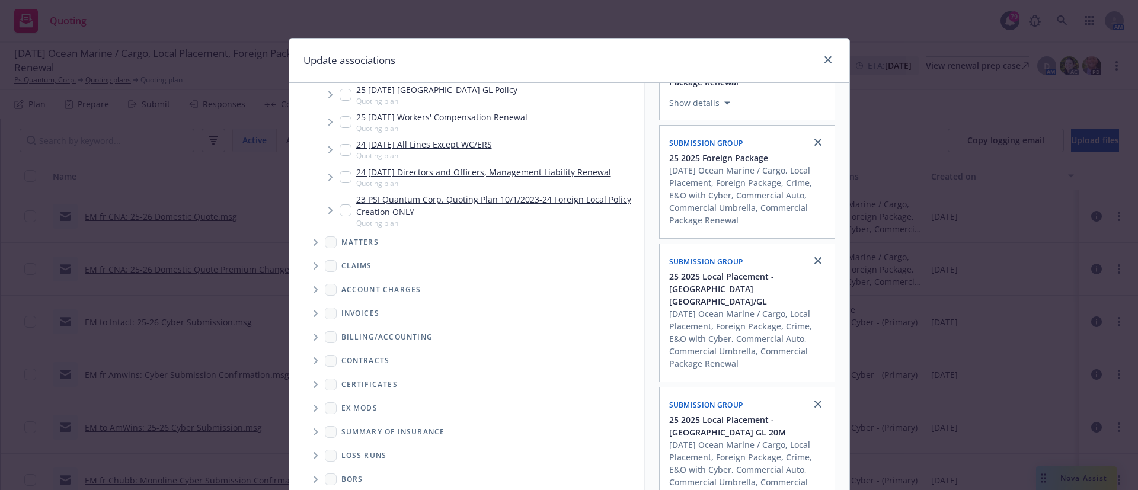
scroll to position [99, 0]
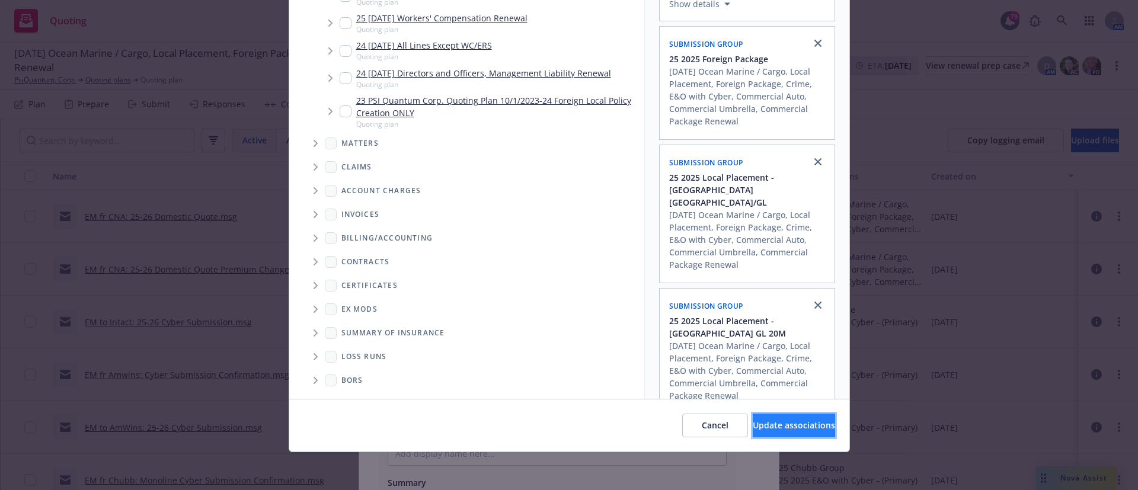
click at [757, 414] on button "Update associations" at bounding box center [794, 426] width 82 height 24
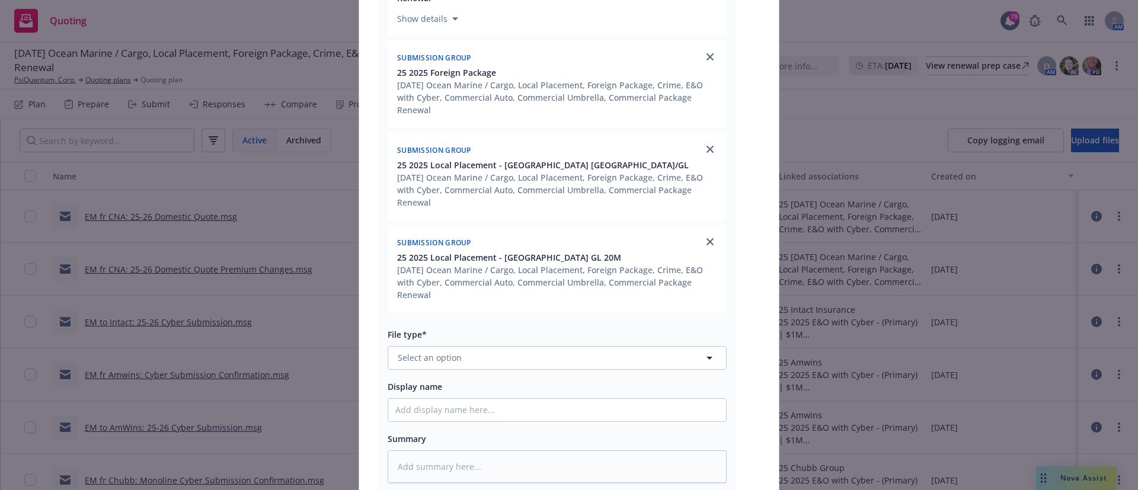
scroll to position [323, 0]
click at [444, 359] on span "Select an option" at bounding box center [430, 356] width 64 height 12
click at [422, 300] on div "Quote" at bounding box center [557, 291] width 324 height 17
click at [441, 414] on input "Display name" at bounding box center [557, 408] width 338 height 23
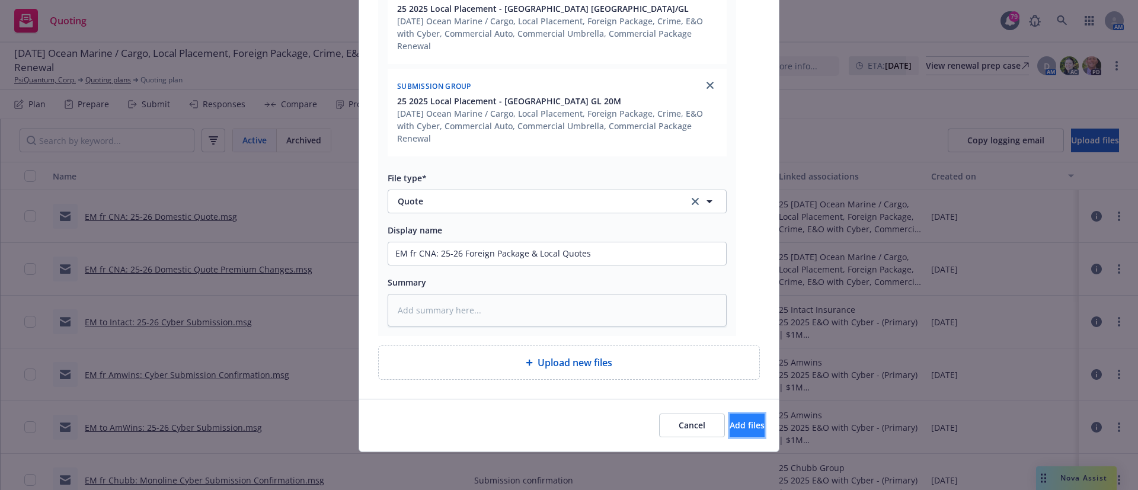
click at [730, 429] on span "Add files" at bounding box center [747, 425] width 35 height 11
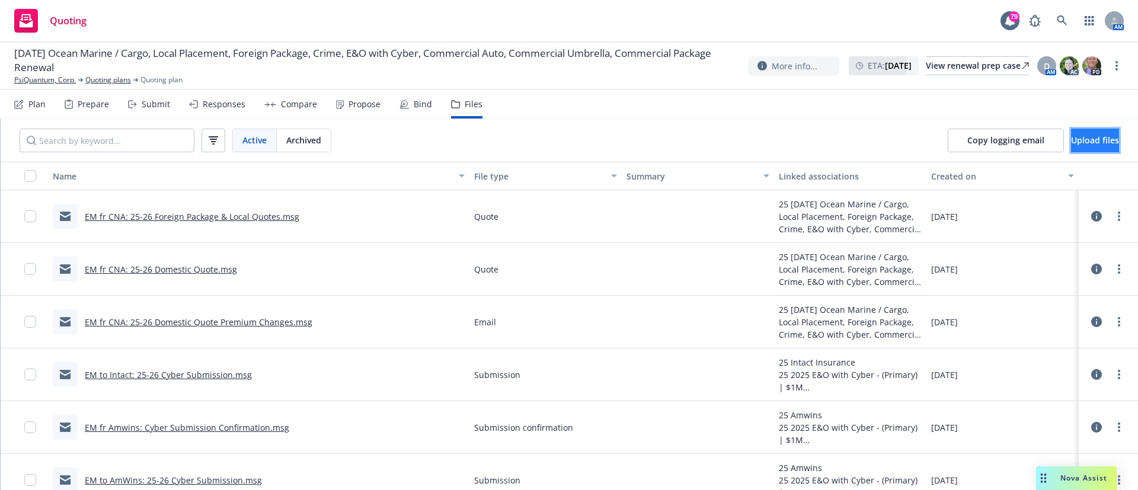
click at [1071, 141] on span "Upload files" at bounding box center [1095, 140] width 48 height 11
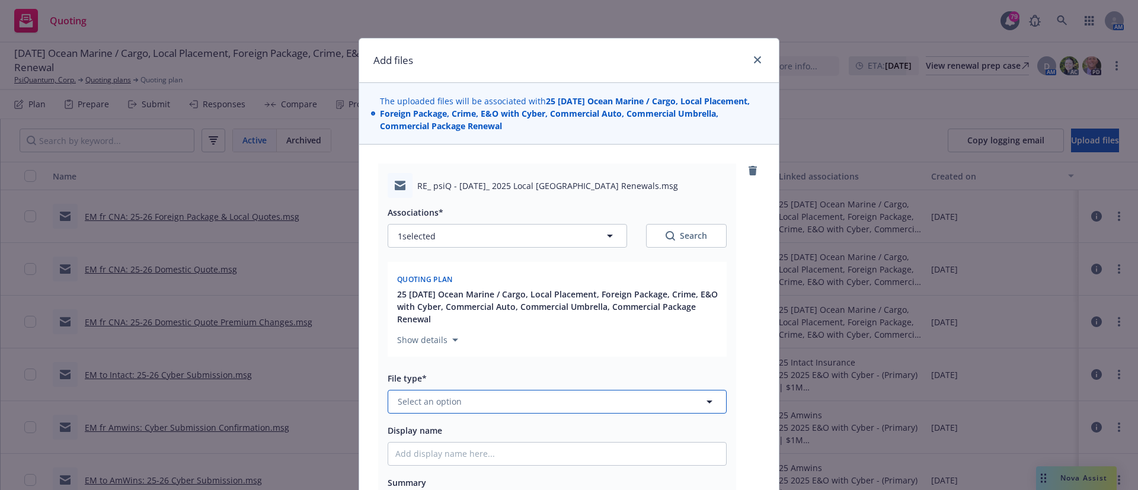
click at [419, 398] on span "Select an option" at bounding box center [430, 401] width 64 height 12
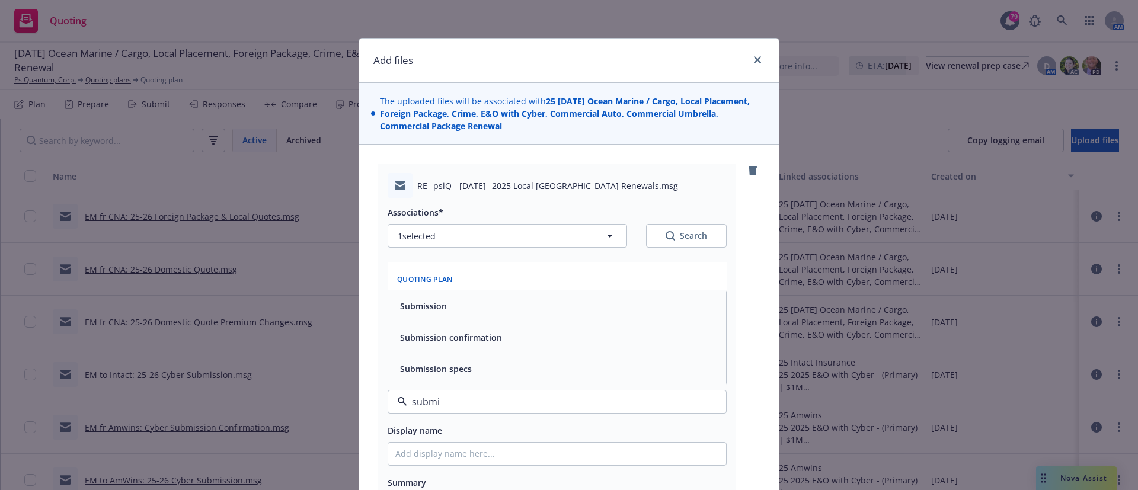
click at [477, 339] on span "Submission confirmation" at bounding box center [451, 337] width 102 height 12
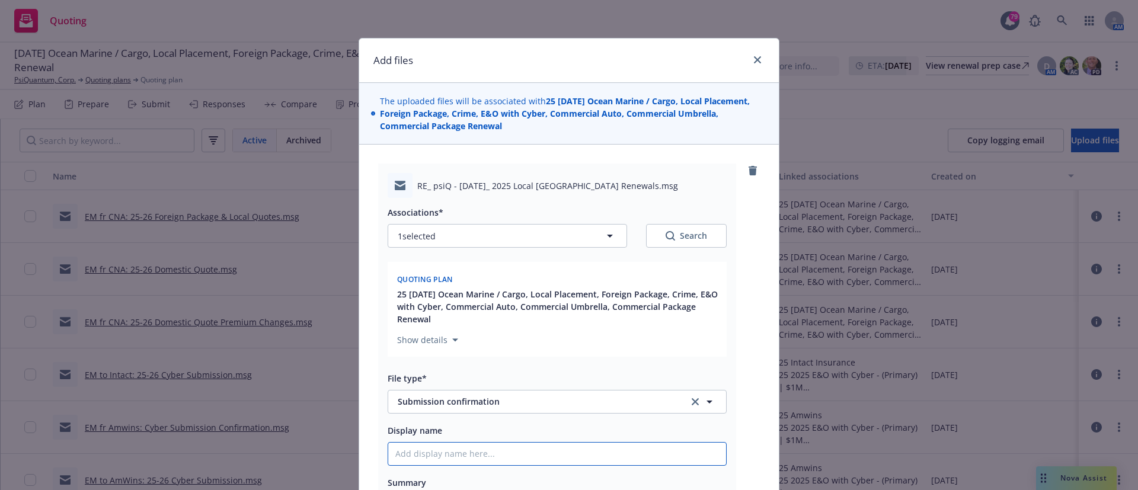
click at [407, 453] on input "Display name" at bounding box center [557, 454] width 338 height 23
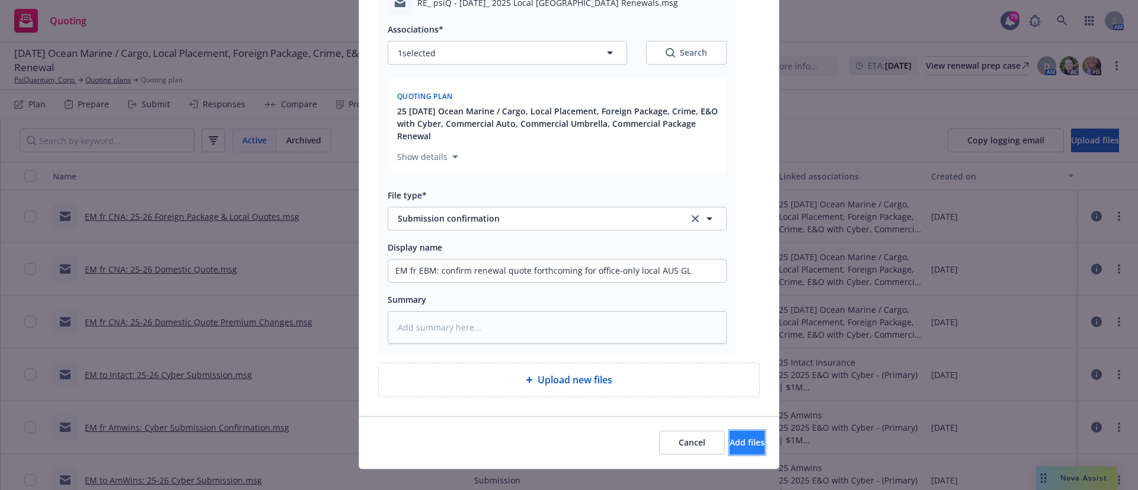
click at [735, 441] on span "Add files" at bounding box center [747, 442] width 35 height 11
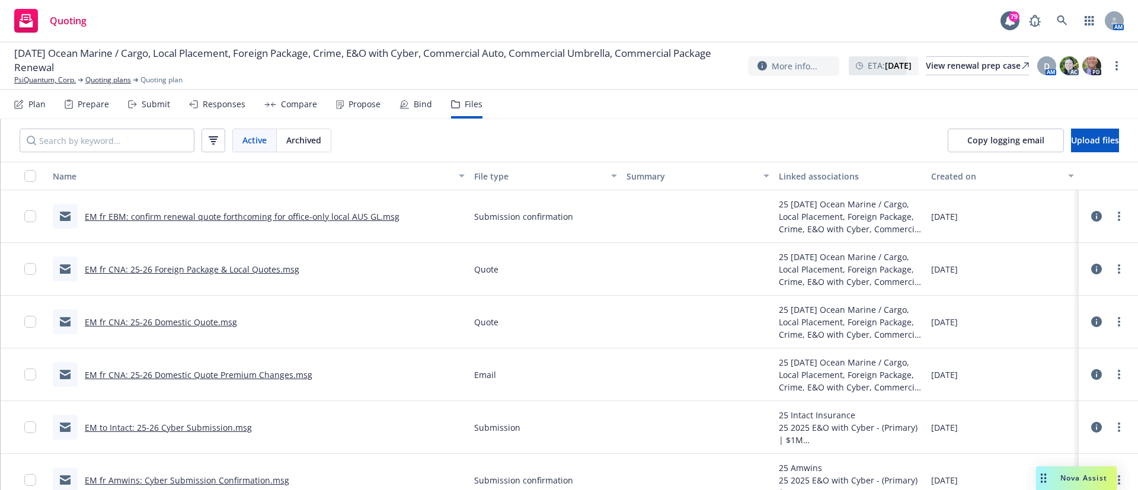
click at [154, 103] on div "Submit" at bounding box center [156, 104] width 28 height 9
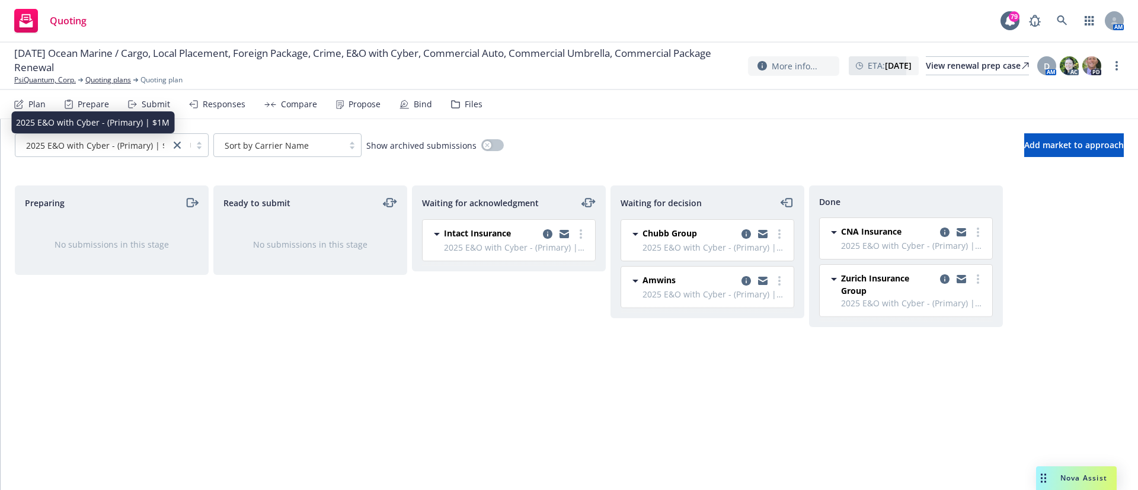
click at [131, 139] on span "2025 E&O with Cyber - (Primary) | $1M" at bounding box center [103, 145] width 154 height 12
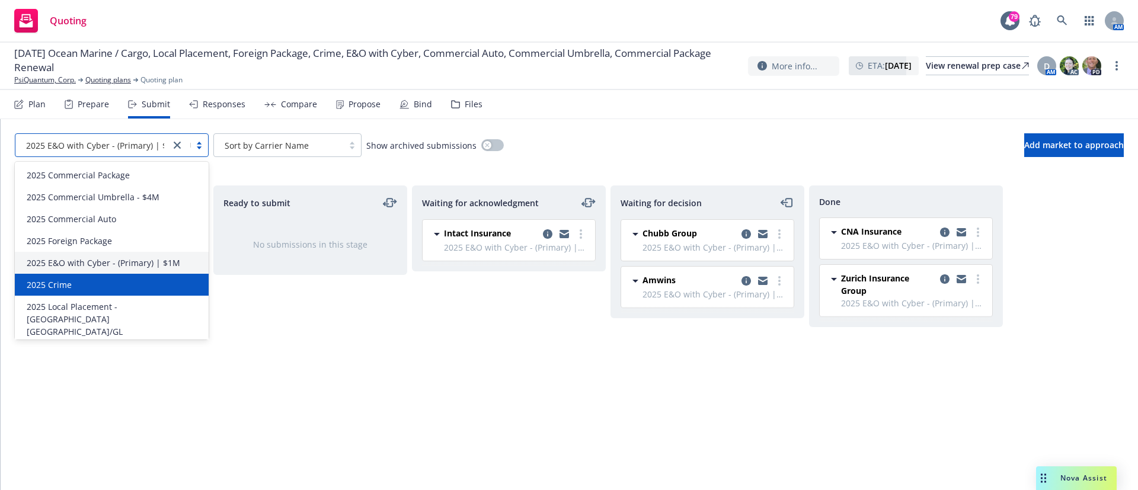
scroll to position [24, 0]
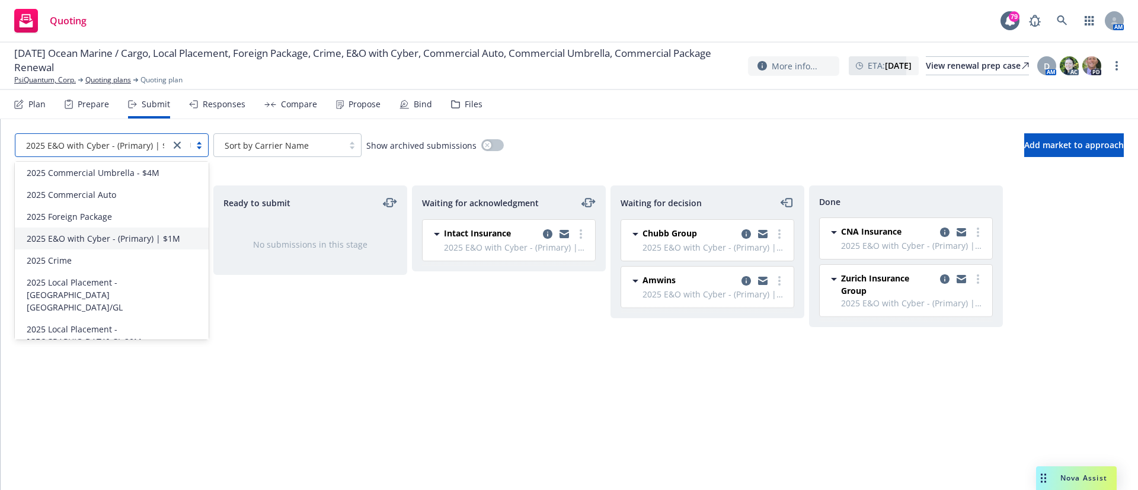
click at [78, 353] on div "2025 Ocean Marine / Cargo" at bounding box center [112, 364] width 194 height 22
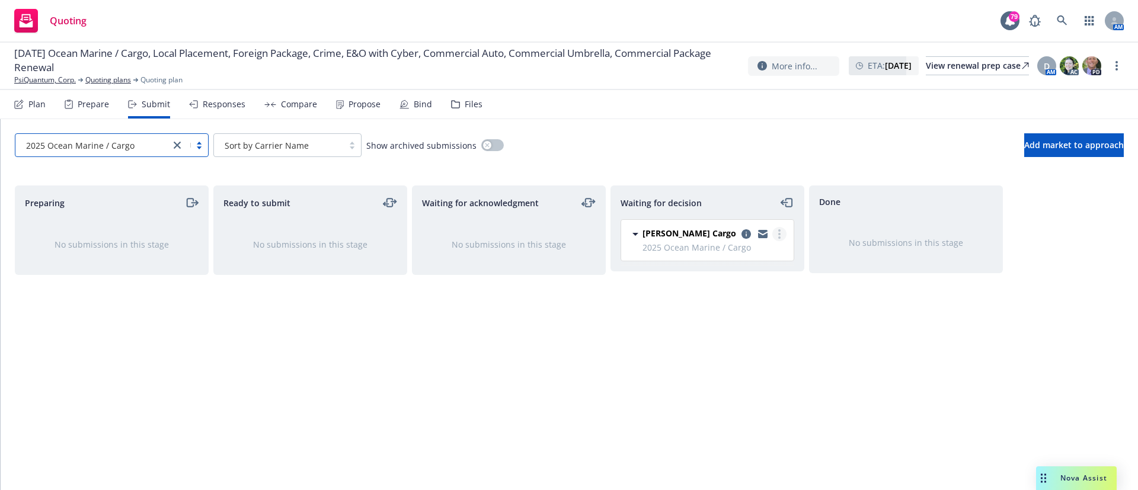
click at [784, 237] on link "more" at bounding box center [780, 234] width 14 height 14
click at [727, 306] on span "Add accepted decision" at bounding box center [727, 305] width 119 height 11
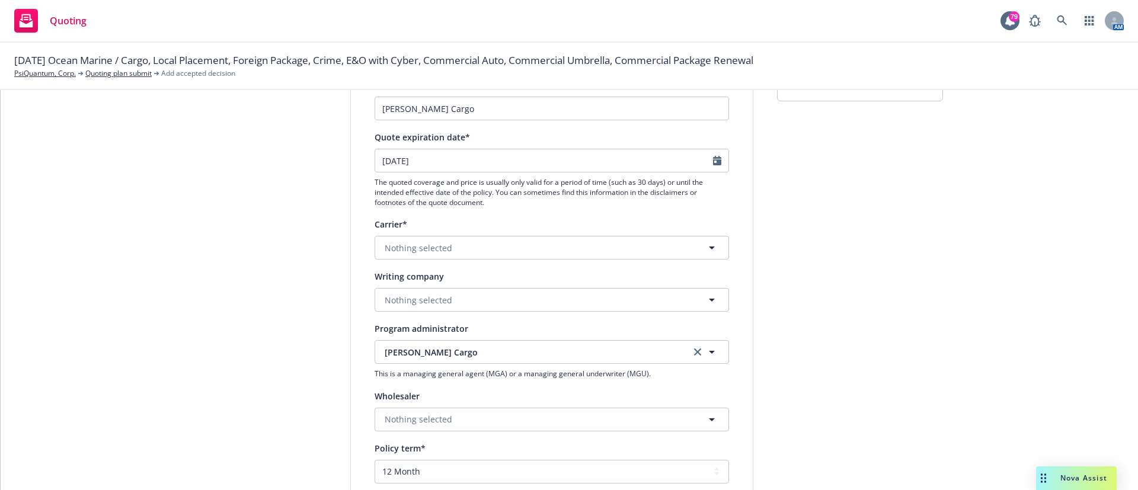
scroll to position [100, 0]
click at [435, 250] on span "Nothing selected" at bounding box center [419, 247] width 68 height 12
click at [107, 72] on link "Quoting plan submit" at bounding box center [118, 73] width 66 height 11
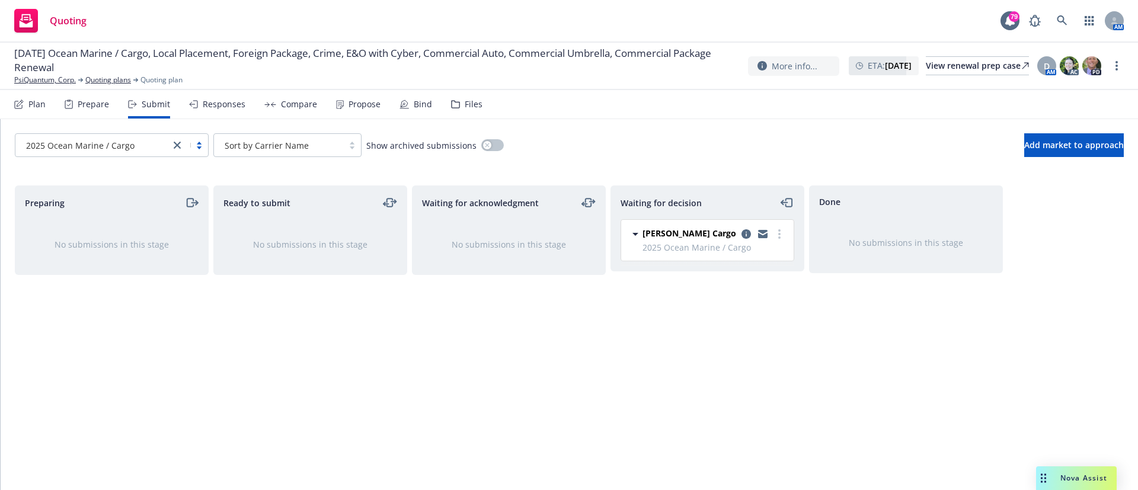
click at [472, 97] on div "Files" at bounding box center [466, 104] width 31 height 28
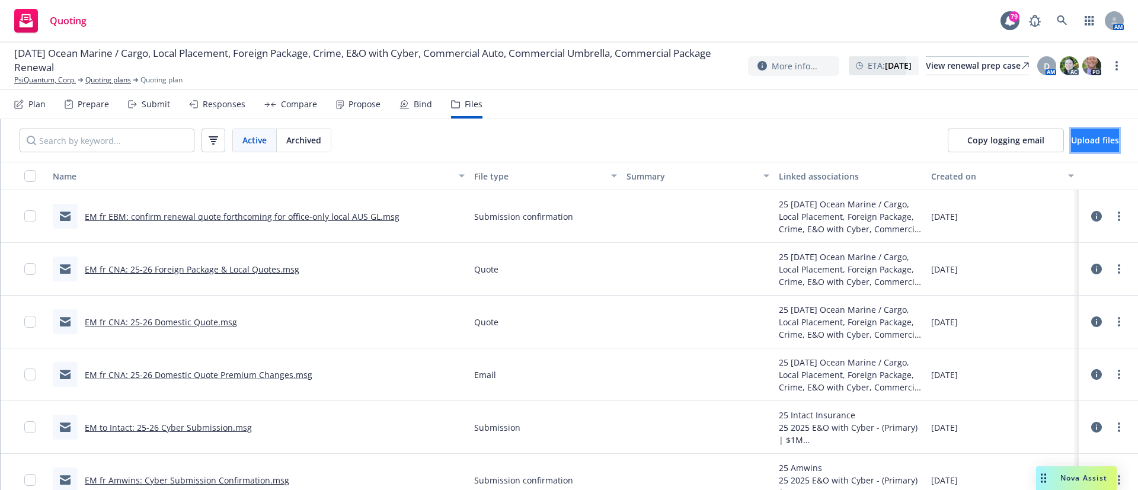
click at [1071, 138] on span "Upload files" at bounding box center [1095, 140] width 48 height 11
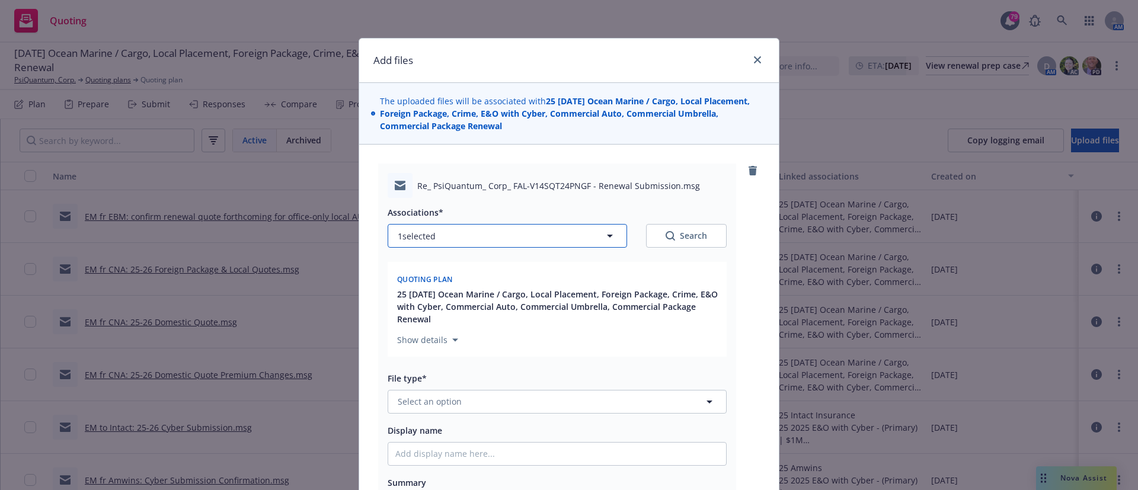
click at [507, 228] on button "1 selected" at bounding box center [508, 236] width 240 height 24
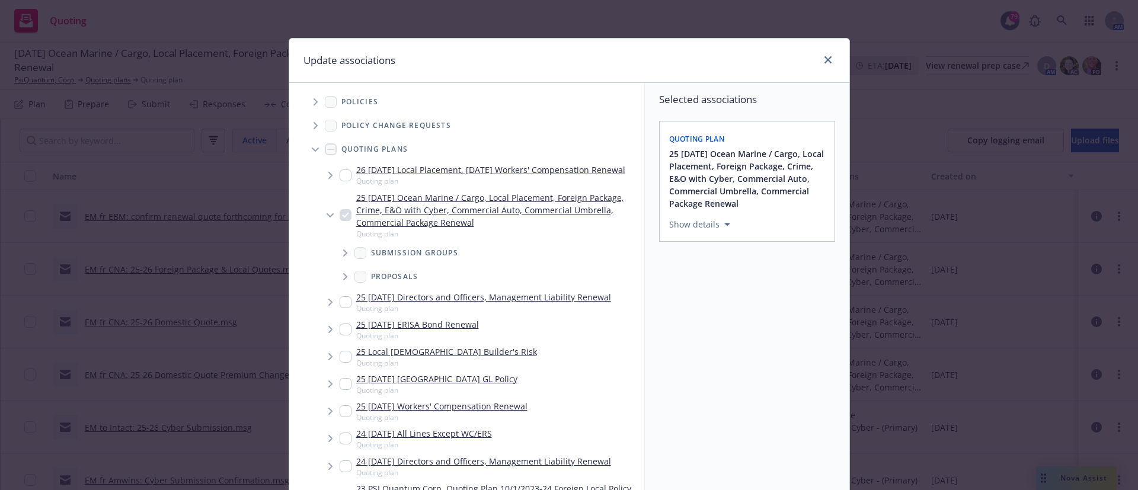
click at [343, 257] on icon "Tree Example" at bounding box center [345, 253] width 5 height 7
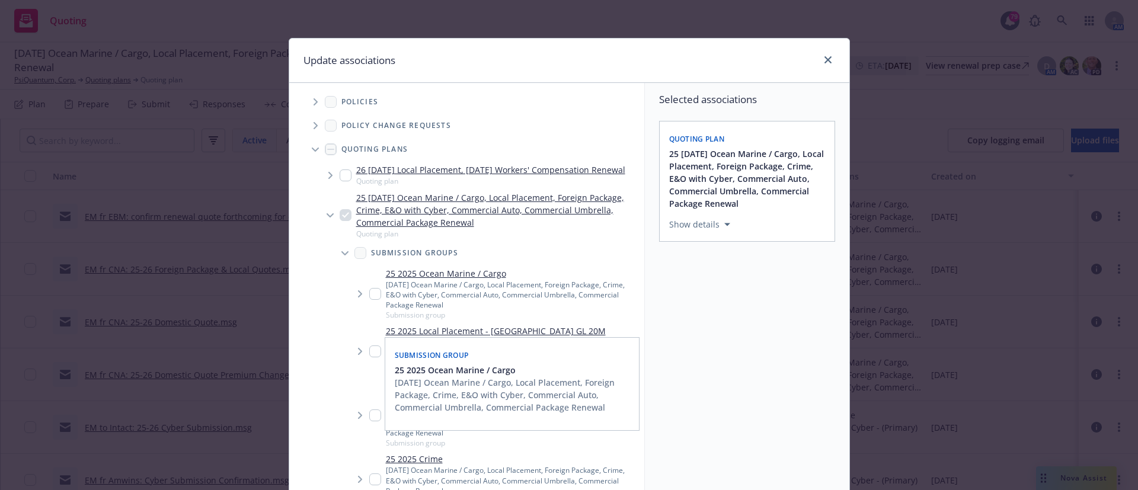
click at [369, 300] on input "Tree Example" at bounding box center [375, 294] width 12 height 12
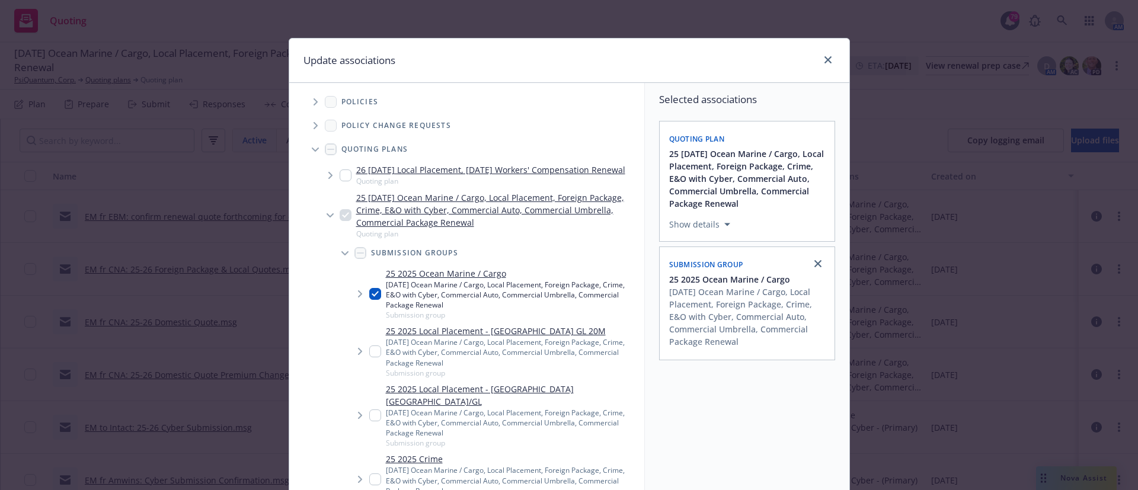
scroll to position [99, 0]
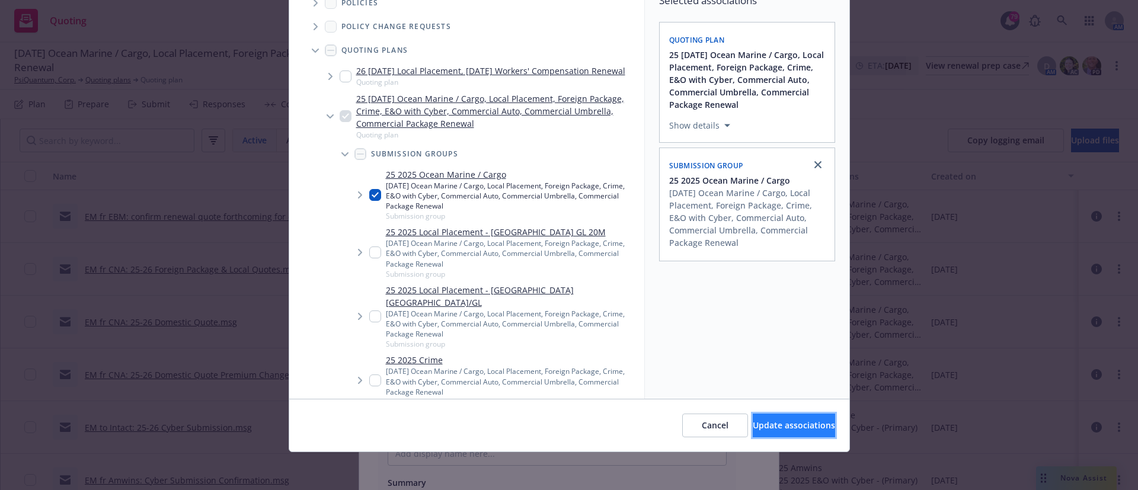
click at [753, 423] on span "Update associations" at bounding box center [794, 425] width 82 height 11
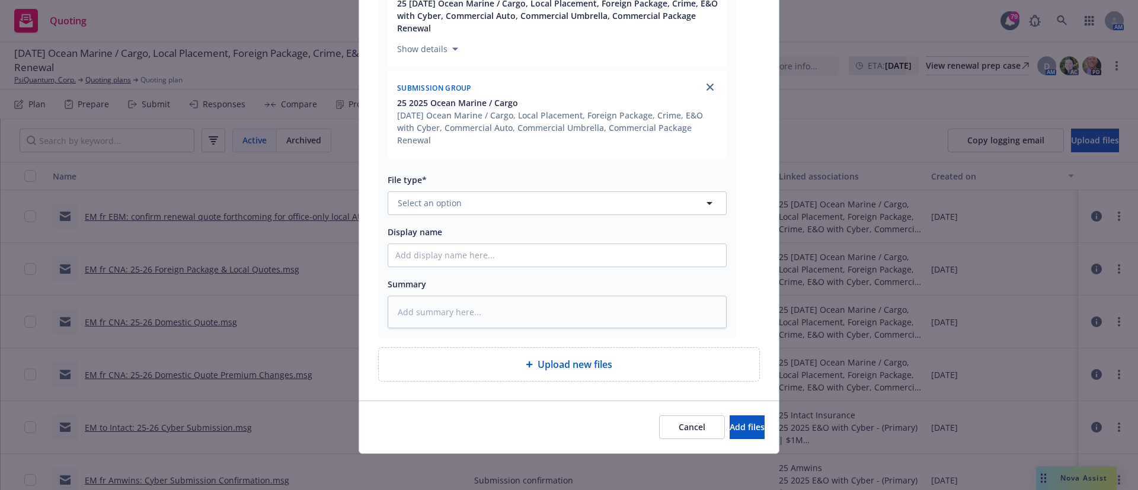
scroll to position [292, 0]
click at [434, 200] on span "Select an option" at bounding box center [430, 202] width 64 height 12
click at [460, 248] on div "Quote" at bounding box center [557, 235] width 338 height 31
click at [423, 256] on input "Display name" at bounding box center [557, 255] width 338 height 23
click at [730, 419] on button "Add files" at bounding box center [747, 427] width 35 height 24
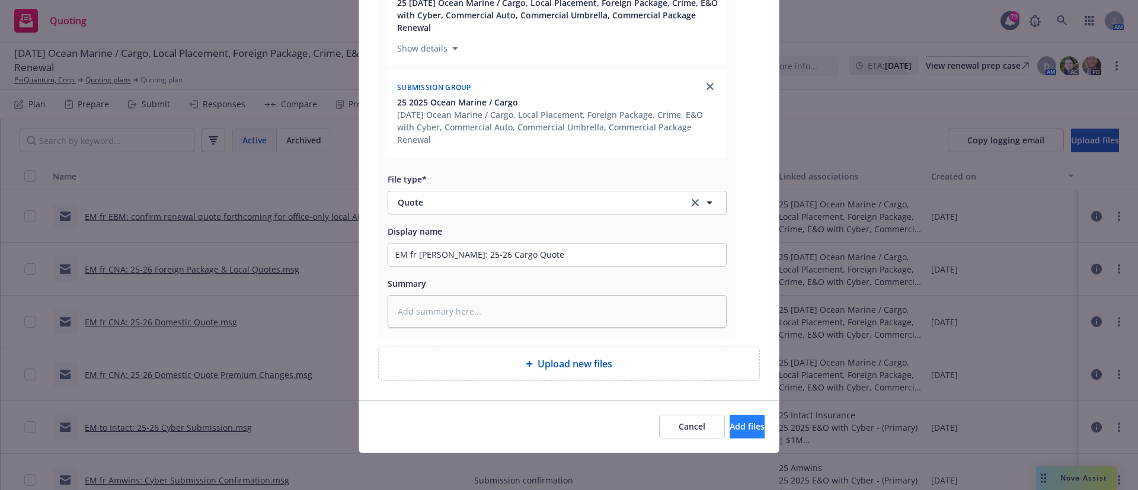
scroll to position [249, 0]
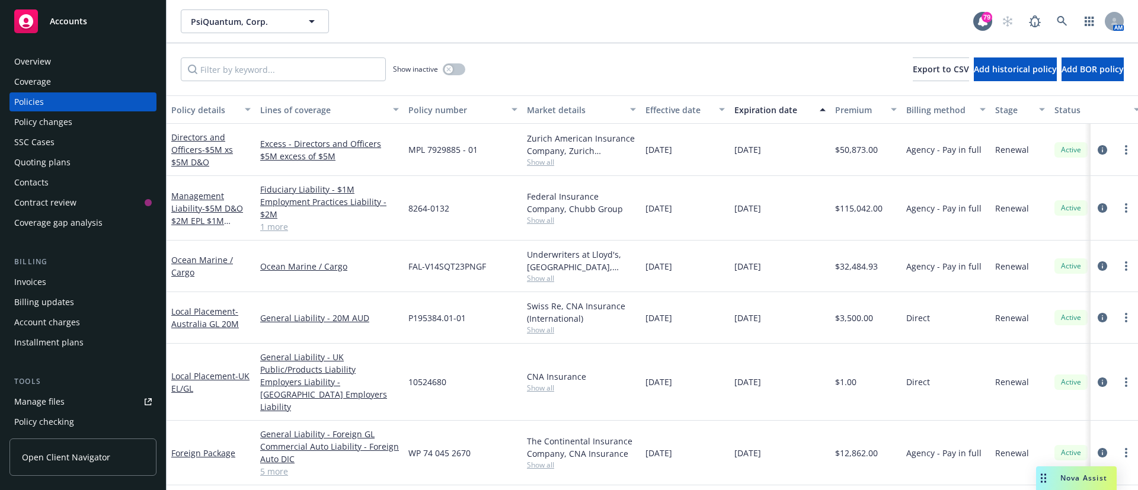
click at [82, 8] on link "Accounts" at bounding box center [82, 21] width 147 height 33
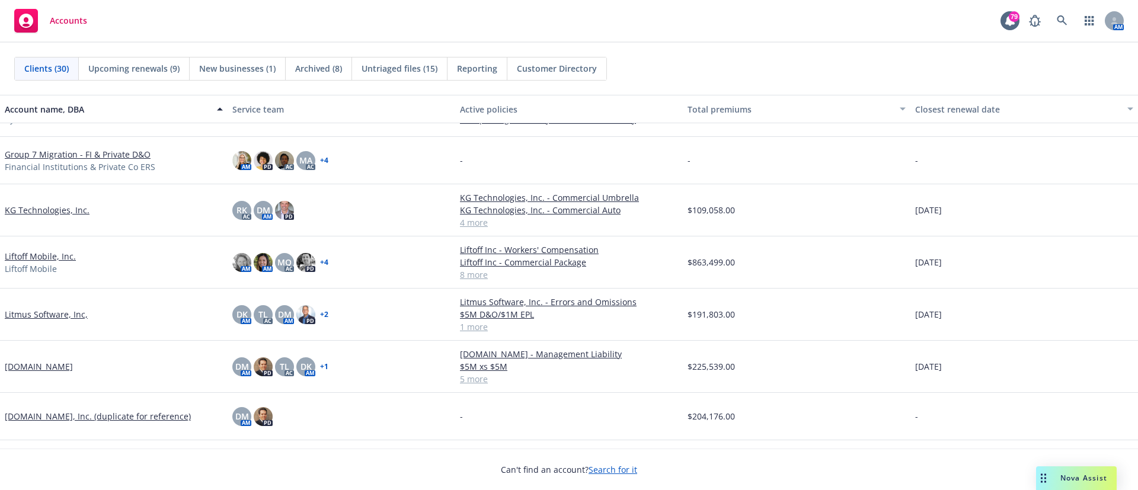
scroll to position [562, 0]
click at [39, 253] on link "Liftoff Mobile, Inc." at bounding box center [40, 255] width 71 height 12
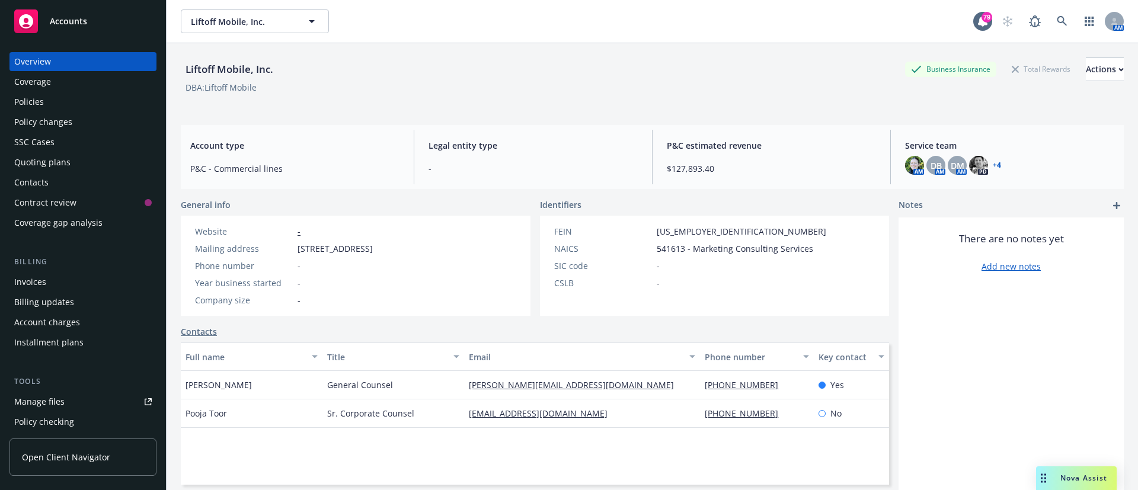
click at [87, 104] on div "Policies" at bounding box center [83, 102] width 138 height 19
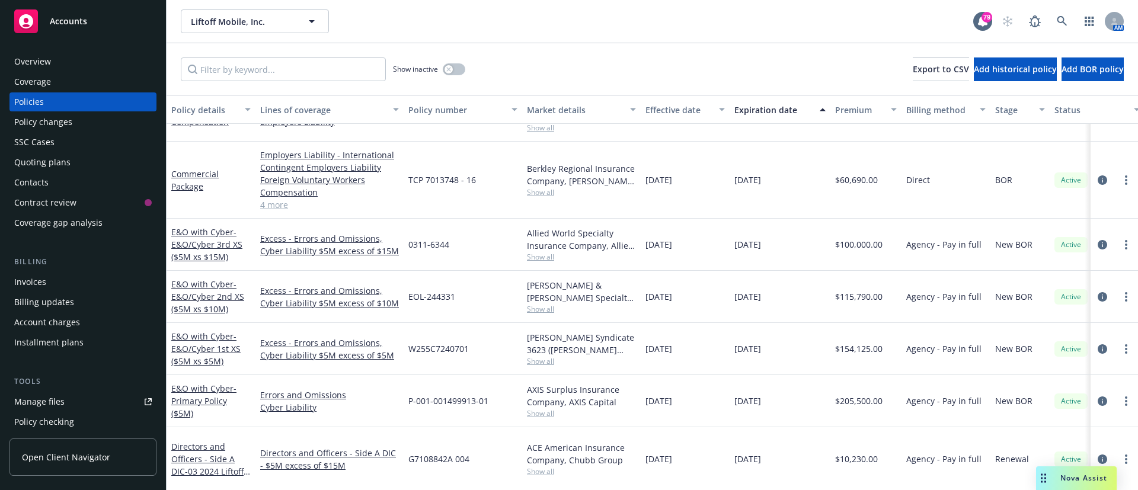
scroll to position [35, 0]
